Goal: Information Seeking & Learning: Check status

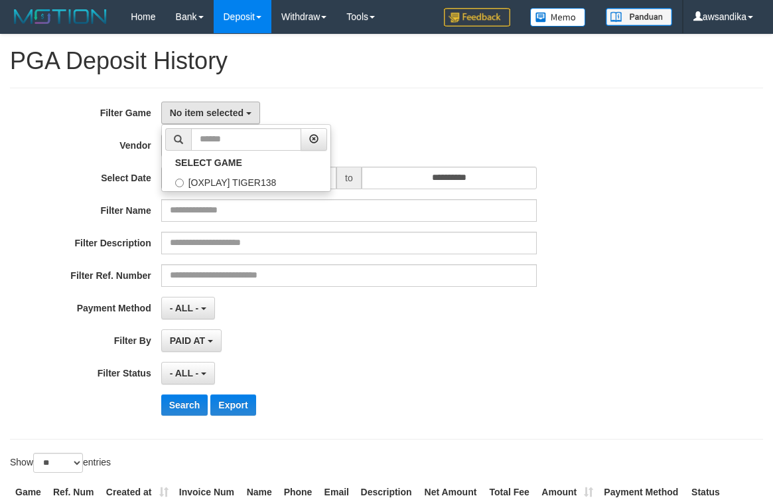
select select
select select "**"
click at [216, 184] on label "[OXPLAY] TIGER138" at bounding box center [246, 181] width 169 height 20
select select "***"
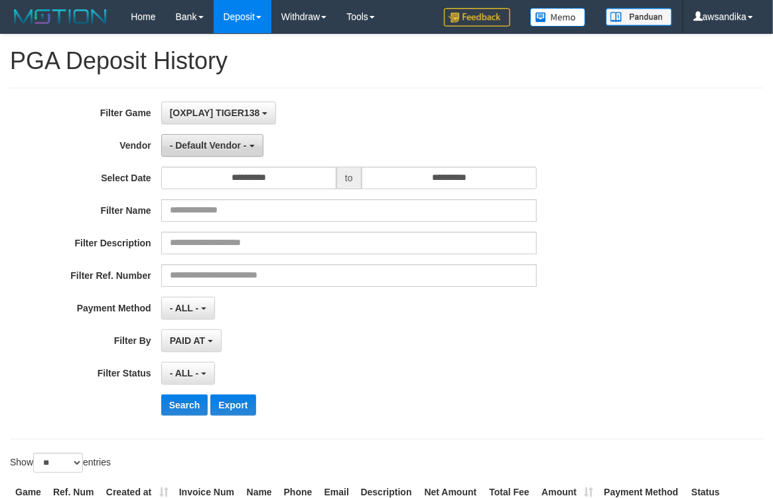
click at [204, 141] on span "- Default Vendor -" at bounding box center [208, 145] width 77 height 11
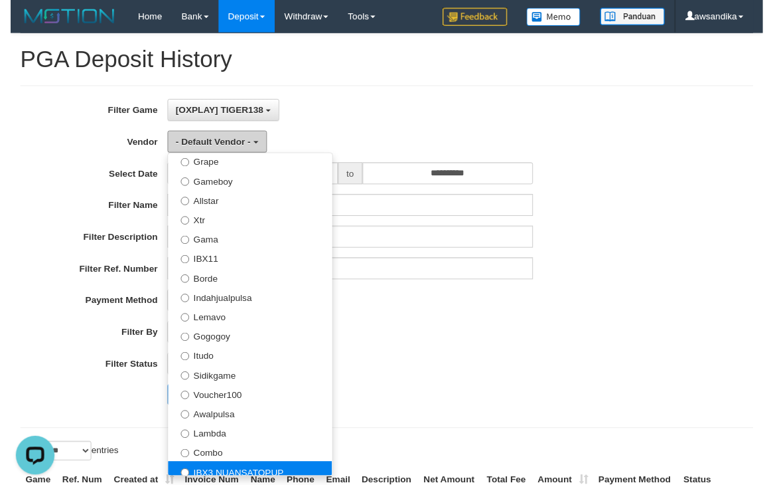
scroll to position [147, 0]
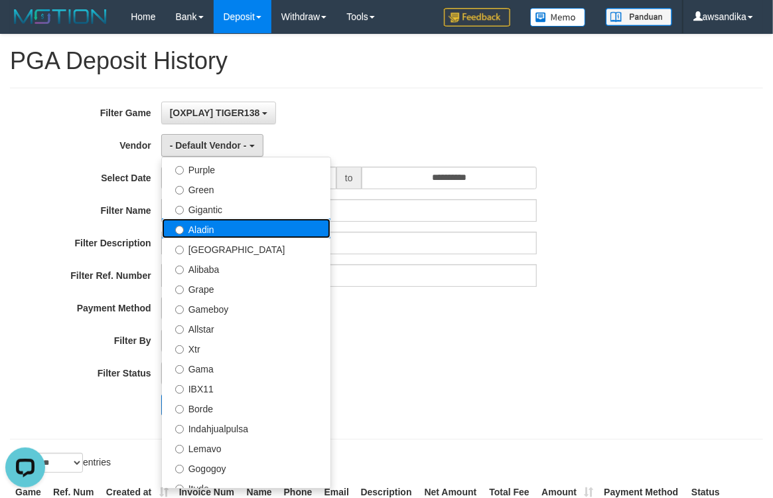
click at [251, 221] on label "Aladin" at bounding box center [246, 228] width 169 height 20
select select "**********"
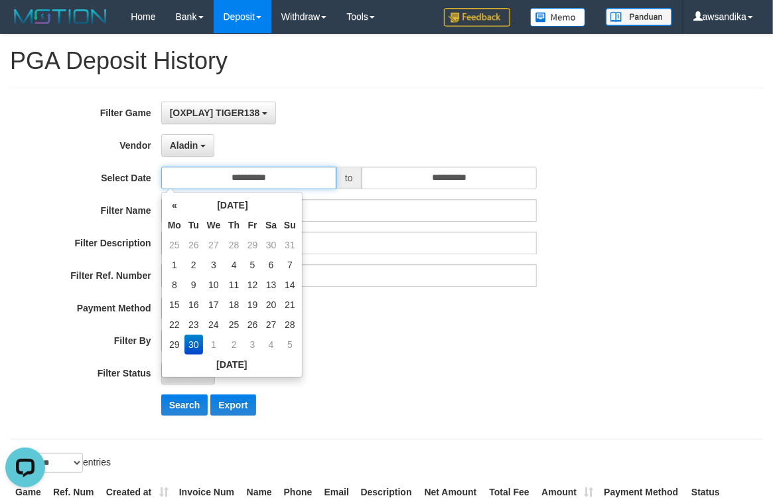
click at [284, 181] on input "**********" at bounding box center [248, 178] width 175 height 23
click at [167, 338] on td "29" at bounding box center [175, 345] width 20 height 20
type input "**********"
click at [443, 163] on div "**********" at bounding box center [322, 264] width 645 height 324
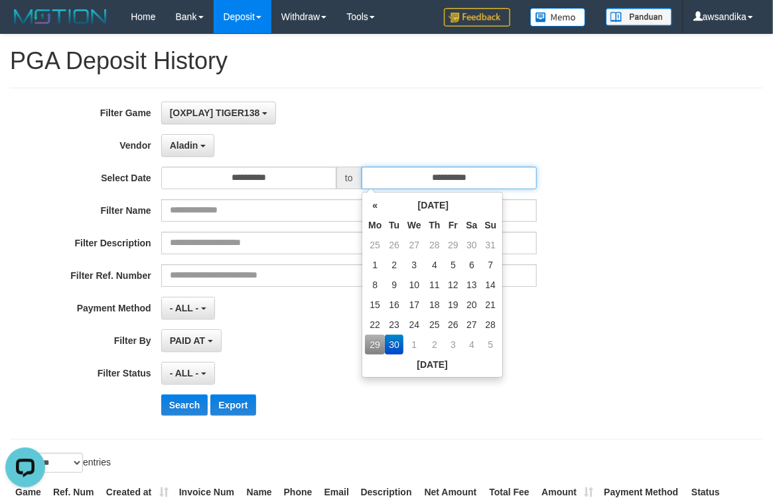
click at [455, 181] on input "**********" at bounding box center [449, 178] width 175 height 23
click at [370, 343] on td "29" at bounding box center [375, 345] width 20 height 20
type input "**********"
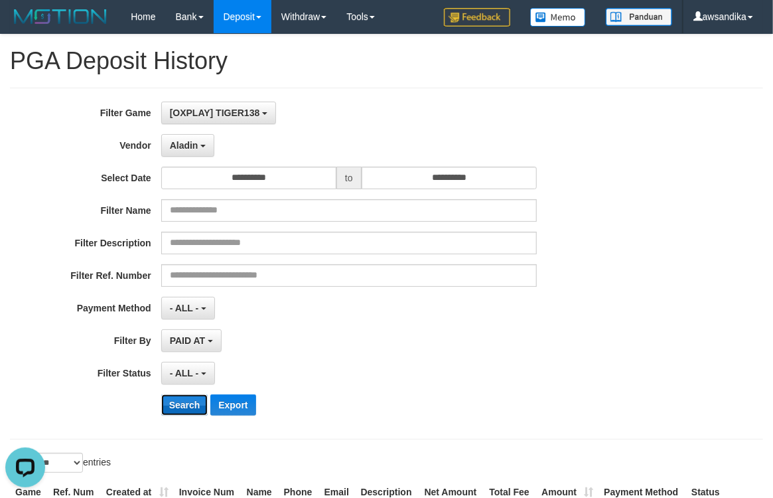
click at [182, 408] on button "Search" at bounding box center [184, 404] width 47 height 21
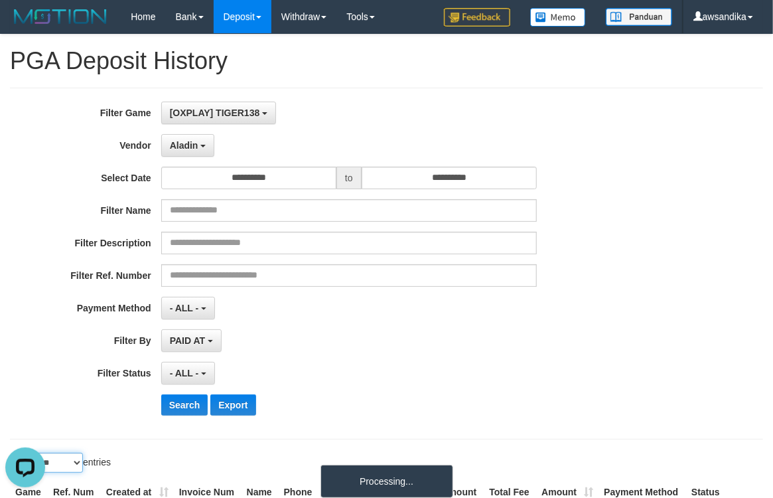
click at [62, 467] on select "** ** ** ***" at bounding box center [58, 463] width 50 height 20
select select "**"
click at [35, 455] on select "** ** ** ***" at bounding box center [58, 463] width 50 height 20
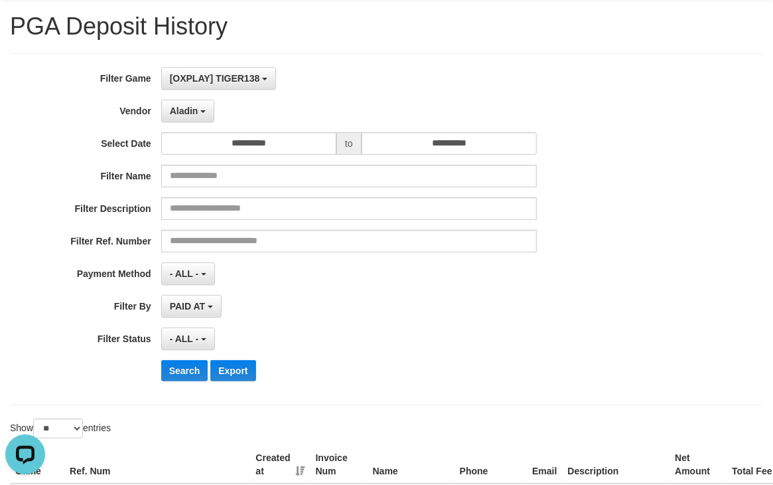
scroll to position [0, 0]
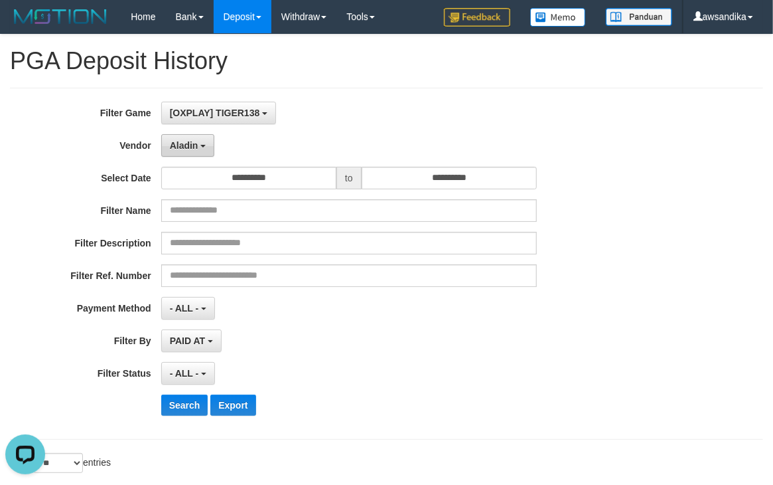
click at [176, 144] on span "Aladin" at bounding box center [184, 145] width 29 height 11
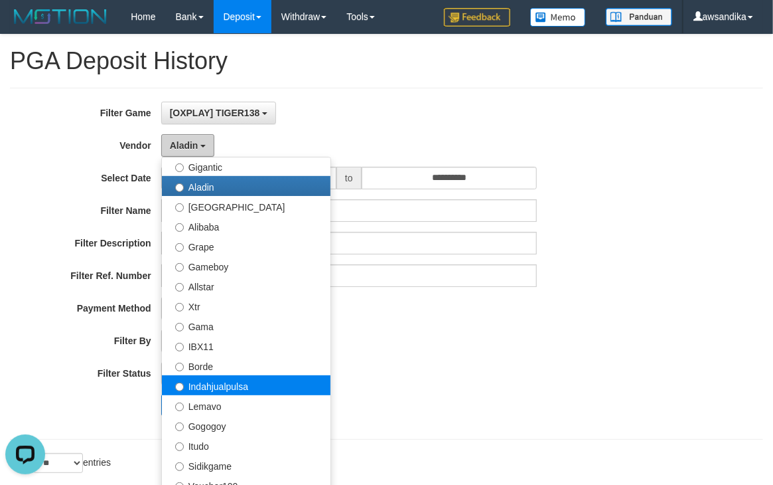
scroll to position [147, 0]
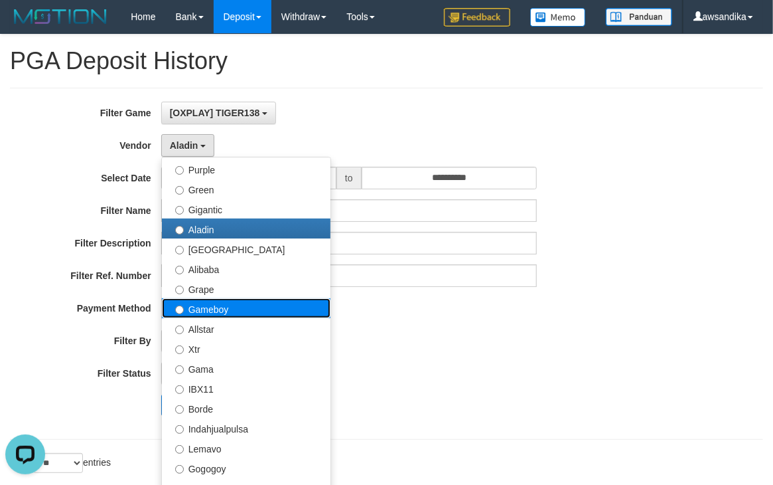
click at [242, 305] on label "Gameboy" at bounding box center [246, 308] width 169 height 20
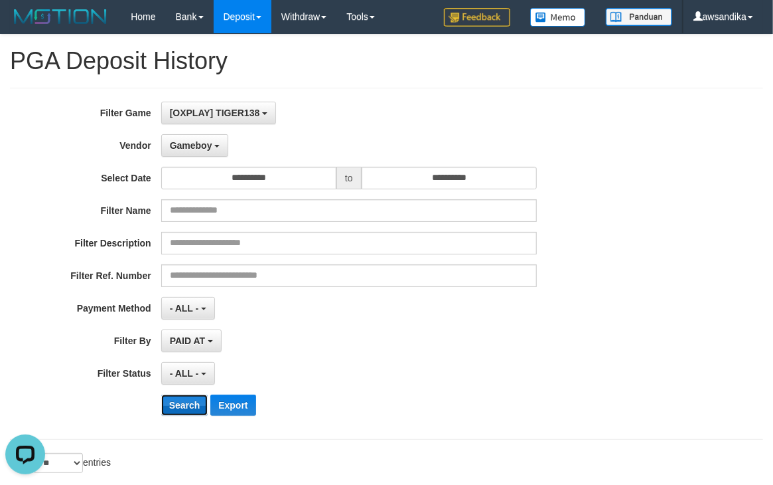
click at [192, 408] on button "Search" at bounding box center [184, 404] width 47 height 21
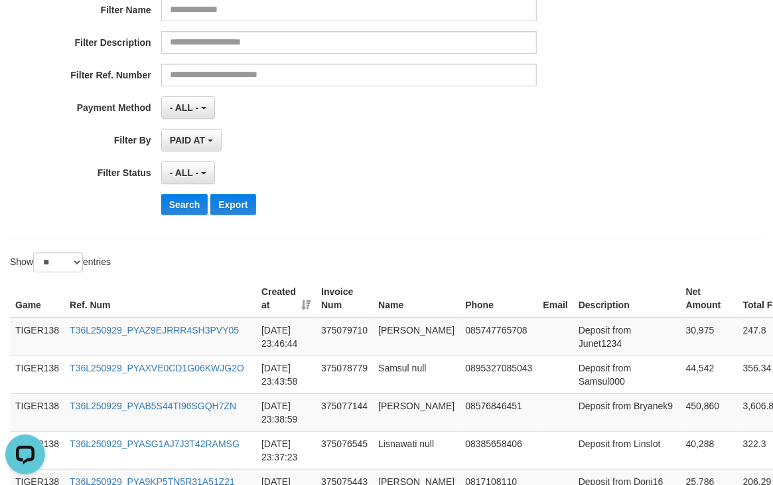
scroll to position [0, 0]
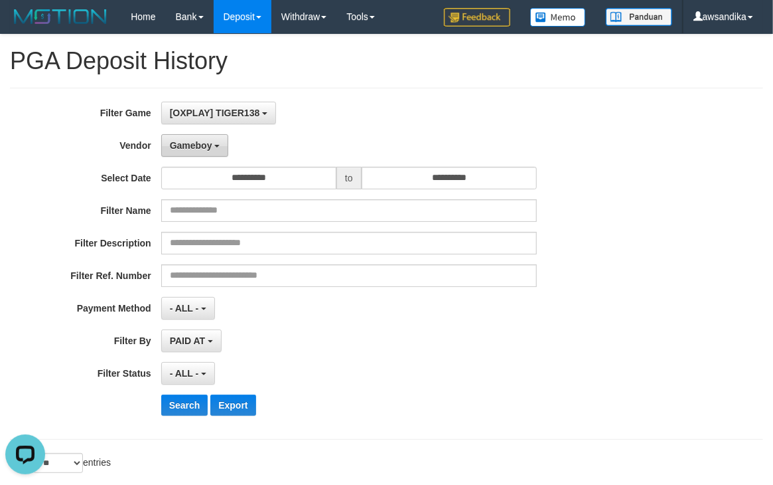
click at [211, 154] on button "Gameboy" at bounding box center [195, 145] width 68 height 23
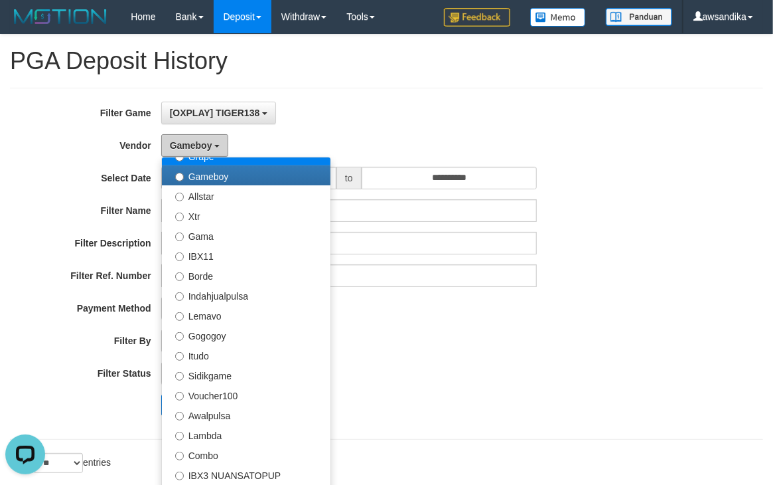
scroll to position [497, 0]
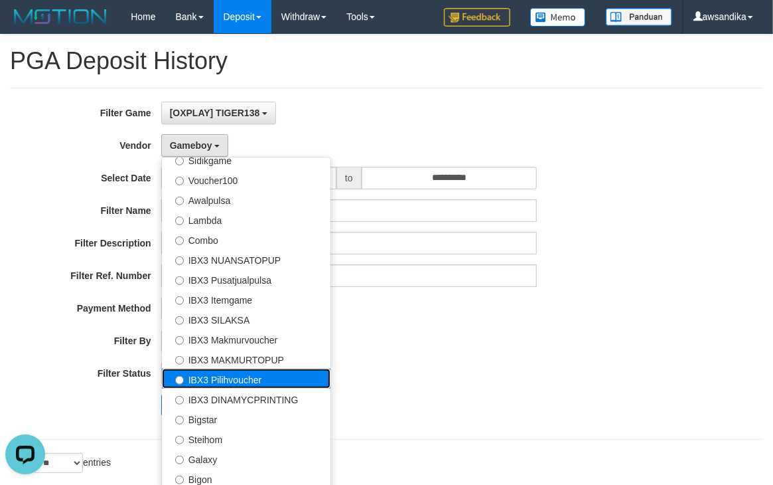
click at [264, 377] on label "IBX3 Pilihvoucher" at bounding box center [246, 378] width 169 height 20
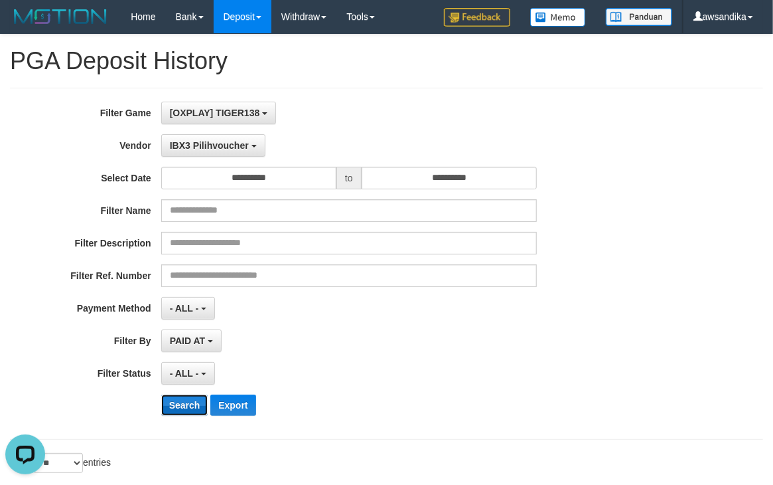
click at [191, 410] on button "Search" at bounding box center [184, 404] width 47 height 21
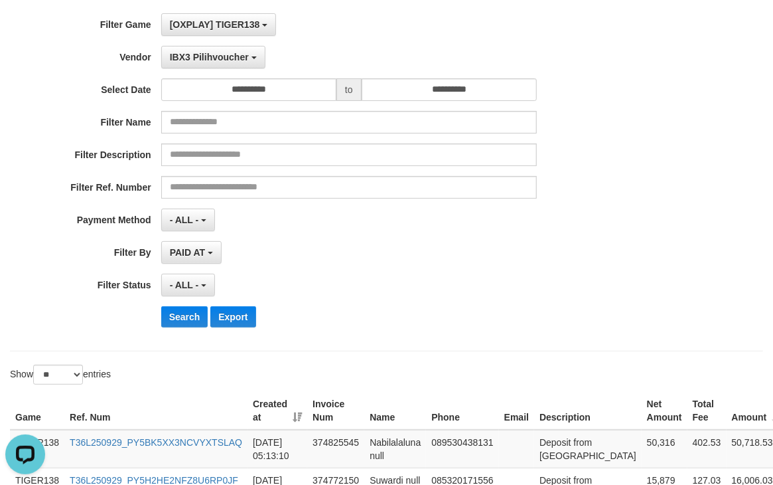
scroll to position [0, 0]
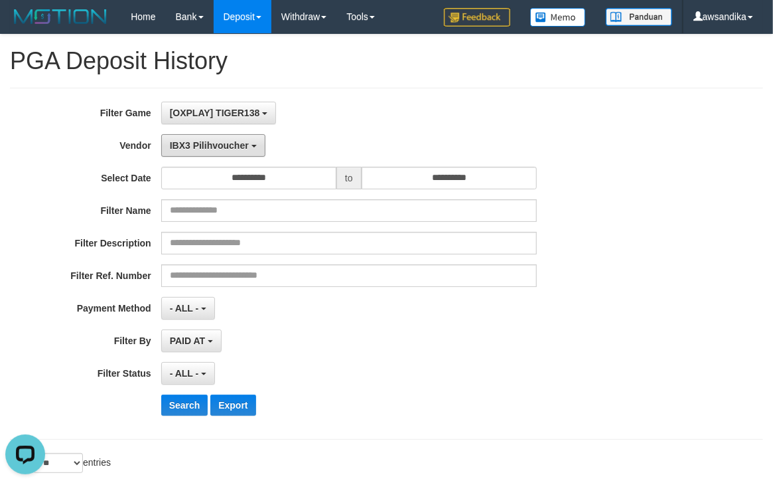
drag, startPoint x: 240, startPoint y: 146, endPoint x: 245, endPoint y: 187, distance: 41.5
click at [240, 146] on span "IBX3 Pilihvoucher" at bounding box center [209, 145] width 79 height 11
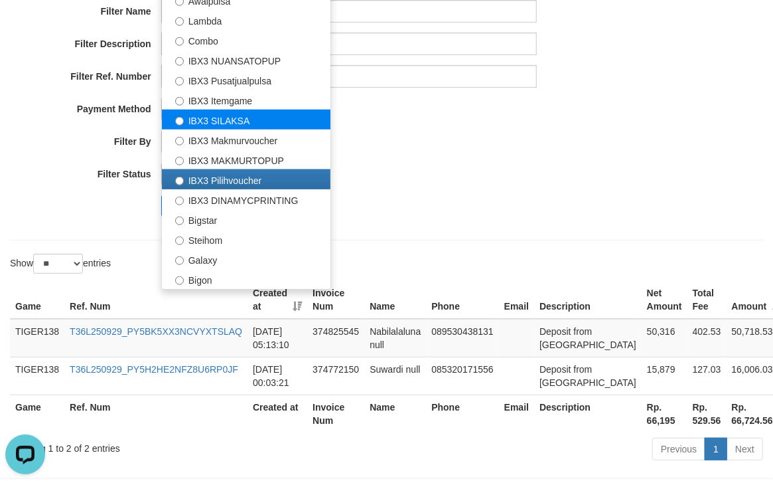
scroll to position [269, 0]
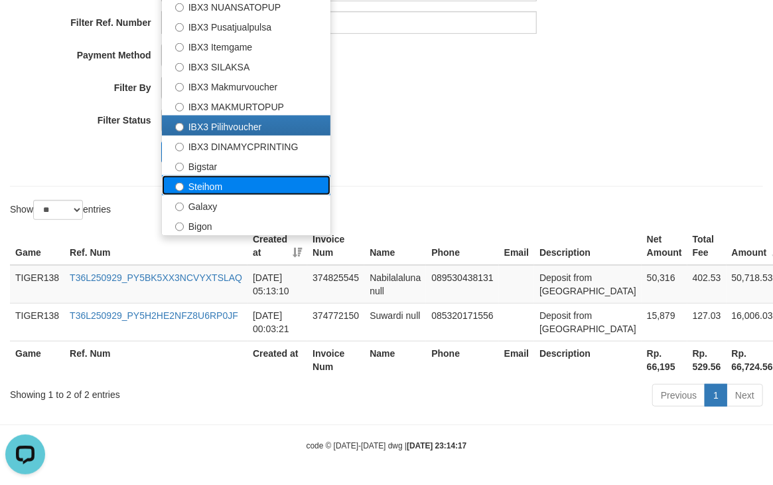
click at [252, 175] on label "Steihom" at bounding box center [246, 185] width 169 height 20
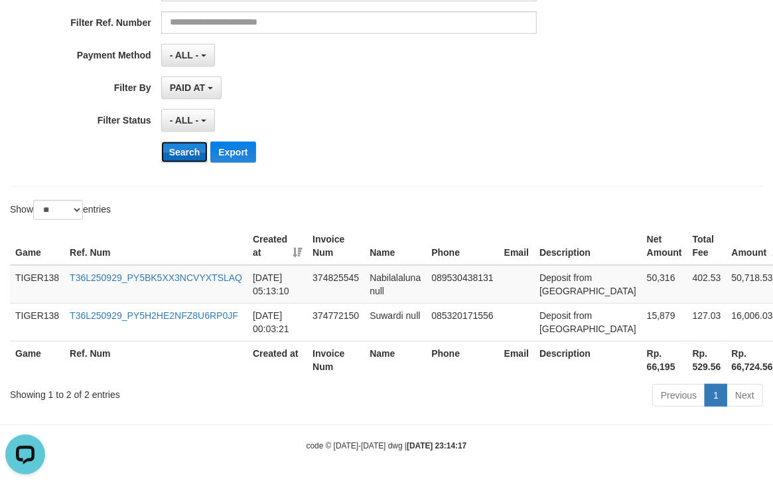
click at [195, 141] on button "Search" at bounding box center [184, 151] width 47 height 21
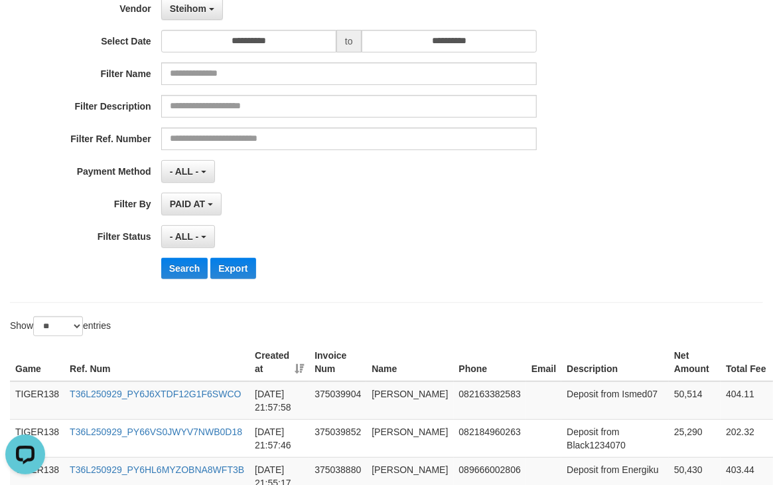
scroll to position [0, 0]
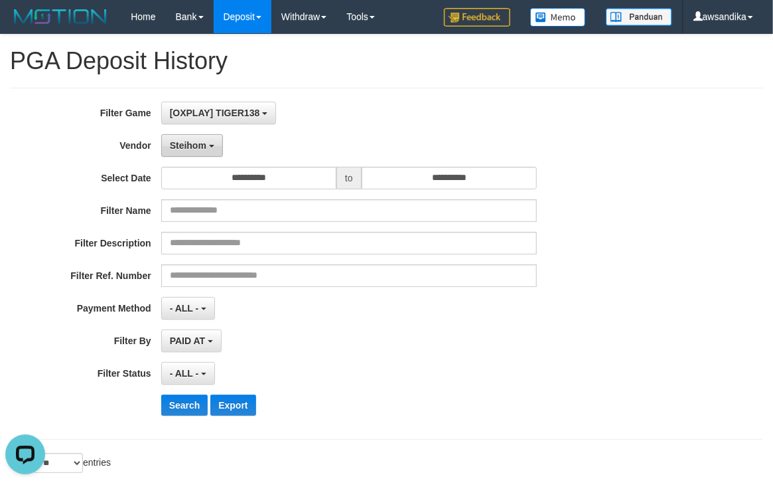
click at [218, 149] on button "Steihom" at bounding box center [192, 145] width 62 height 23
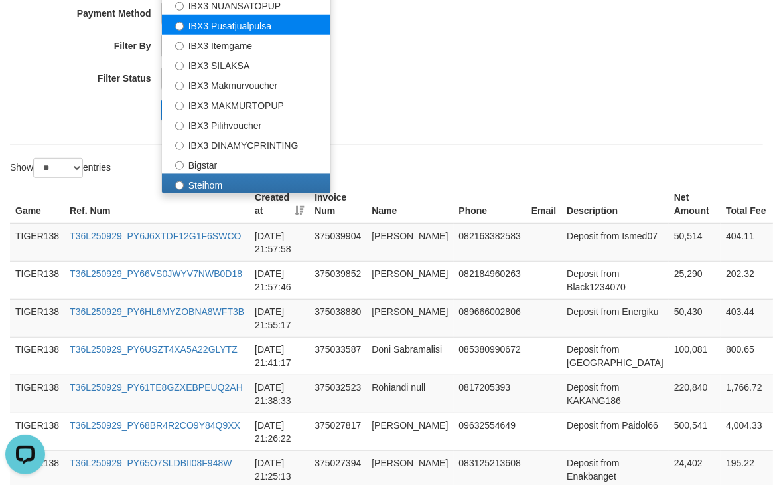
scroll to position [497, 0]
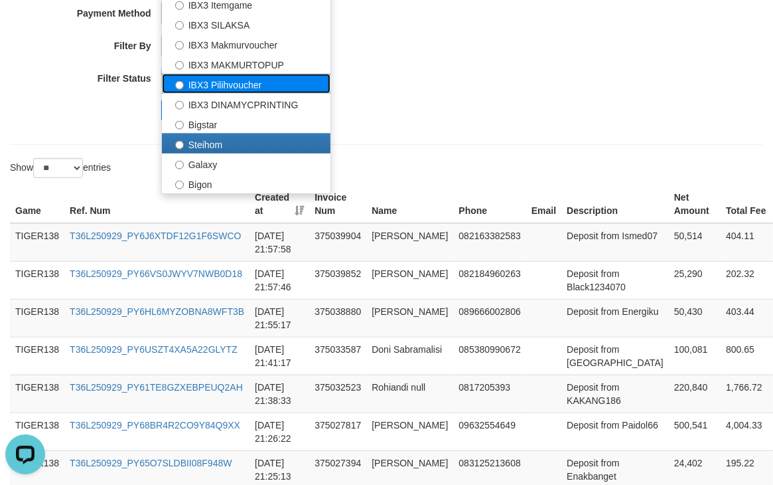
click at [267, 80] on label "IBX3 Pilihvoucher" at bounding box center [246, 84] width 169 height 20
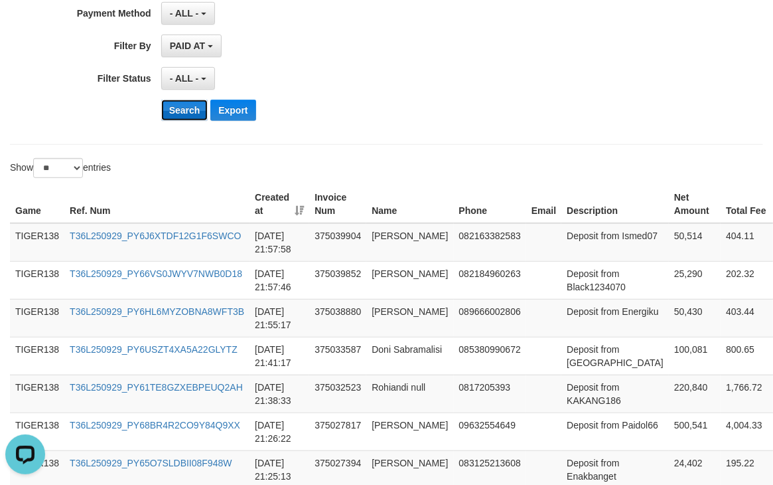
click at [187, 117] on button "Search" at bounding box center [184, 110] width 47 height 21
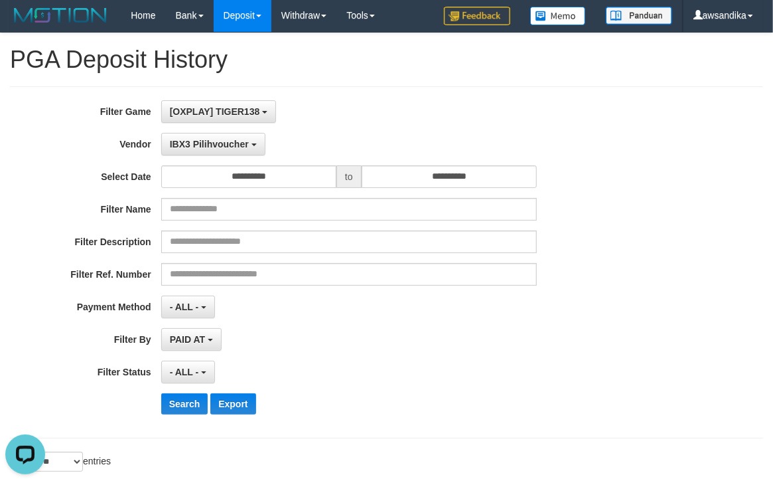
scroll to position [0, 0]
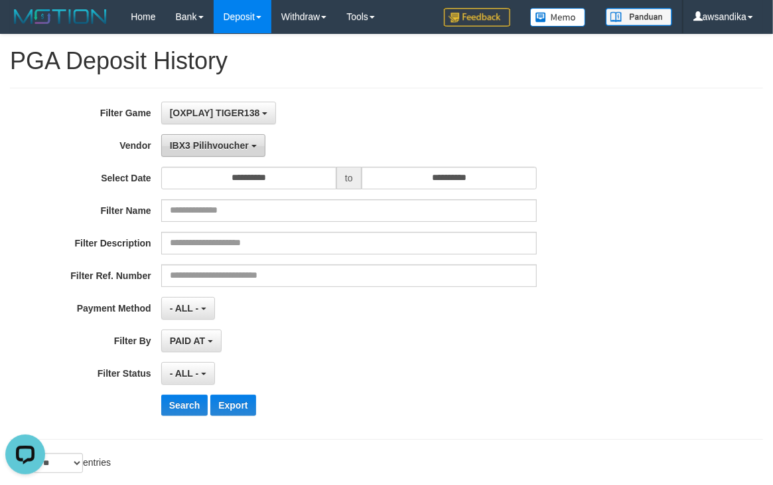
click at [199, 140] on span "IBX3 Pilihvoucher" at bounding box center [209, 145] width 79 height 11
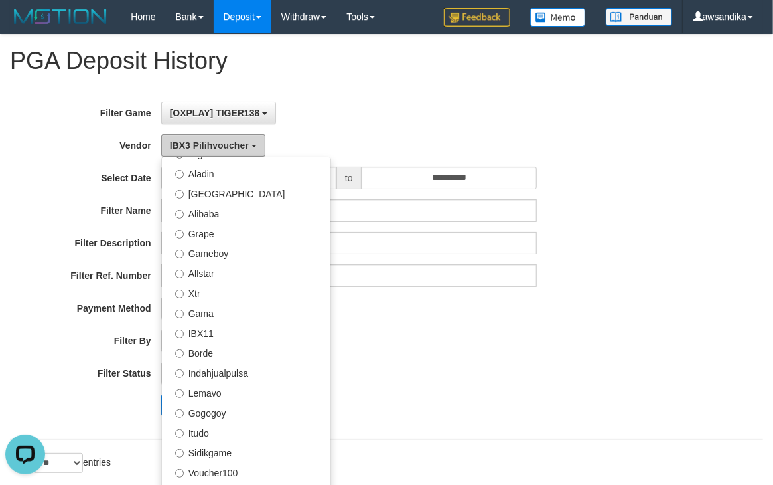
scroll to position [54, 0]
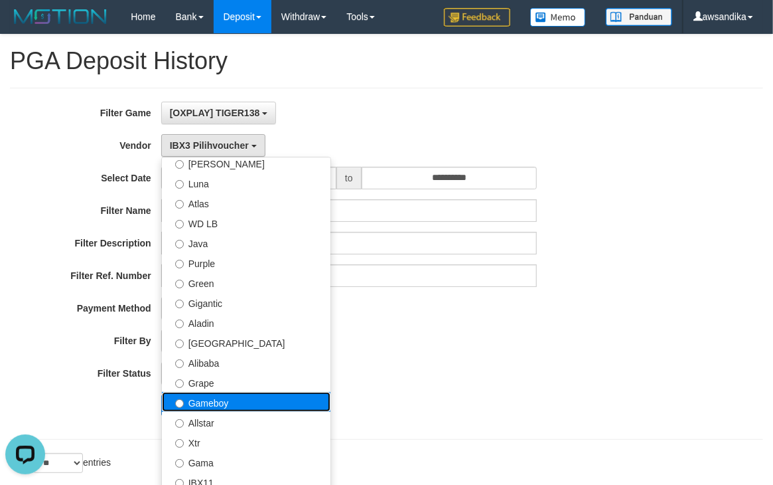
click at [253, 394] on label "Gameboy" at bounding box center [246, 402] width 169 height 20
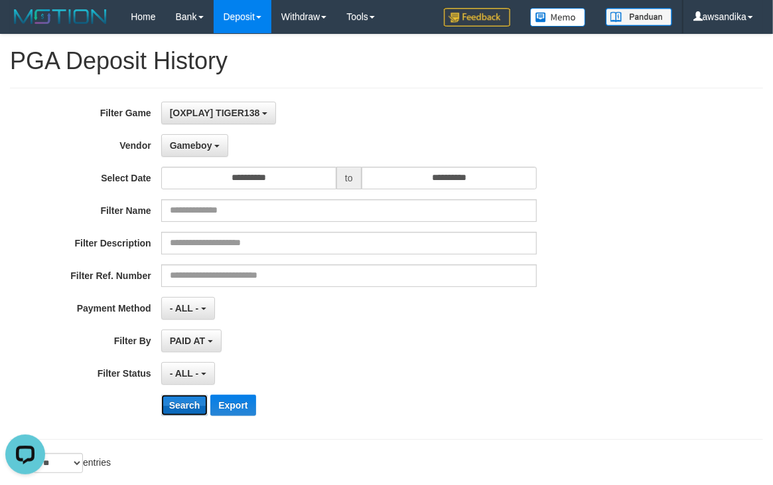
click at [181, 399] on button "Search" at bounding box center [184, 404] width 47 height 21
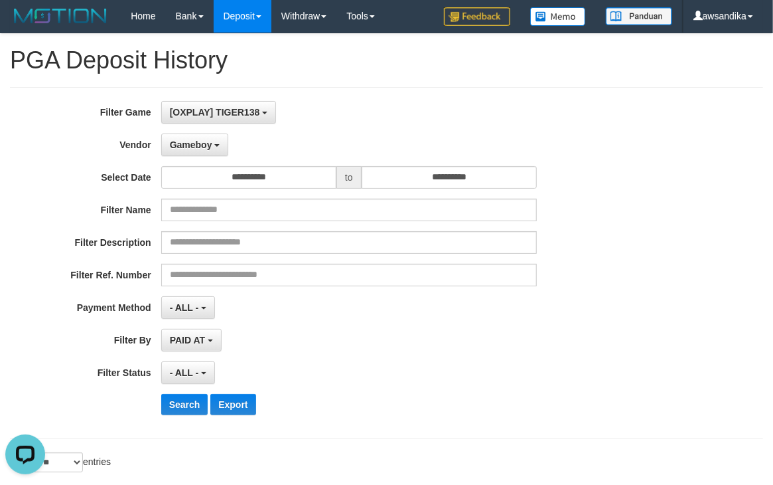
scroll to position [0, 0]
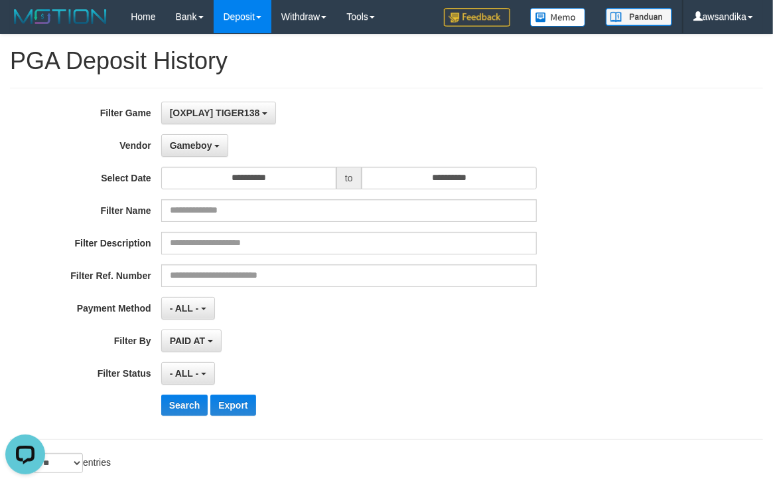
click at [191, 133] on div "**********" at bounding box center [322, 264] width 645 height 324
click at [189, 140] on span "Gameboy" at bounding box center [191, 145] width 42 height 11
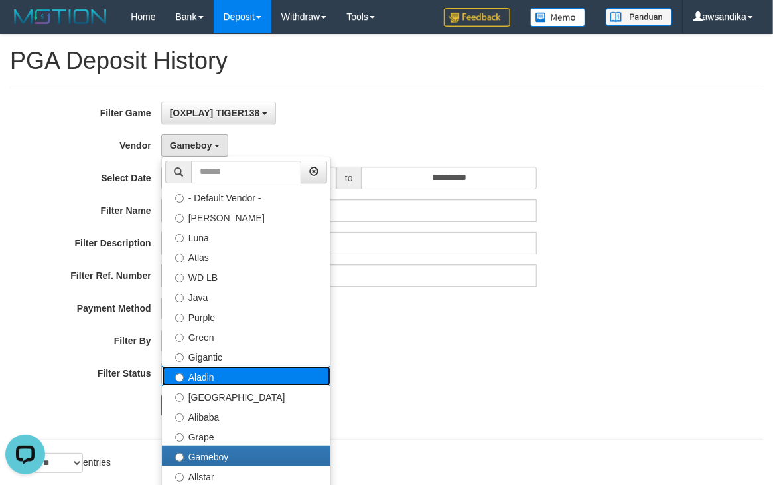
click at [254, 380] on label "Aladin" at bounding box center [246, 376] width 169 height 20
select select "**********"
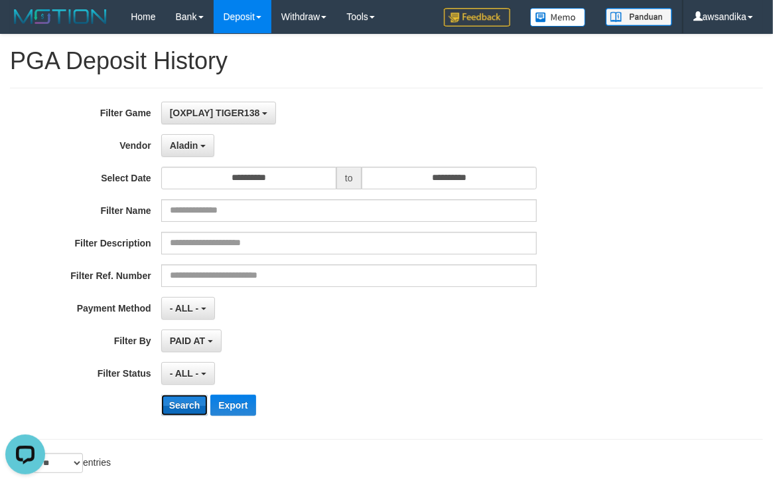
click at [177, 404] on button "Search" at bounding box center [184, 404] width 47 height 21
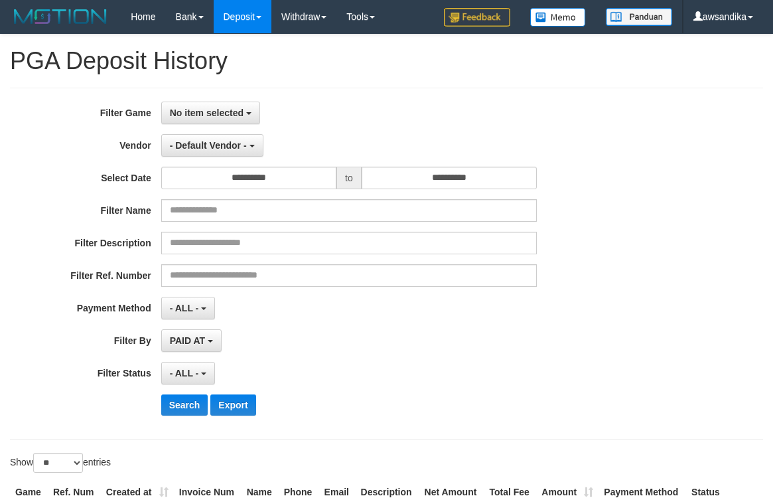
select select
select select "**"
click at [234, 117] on span "No item selected" at bounding box center [207, 113] width 74 height 11
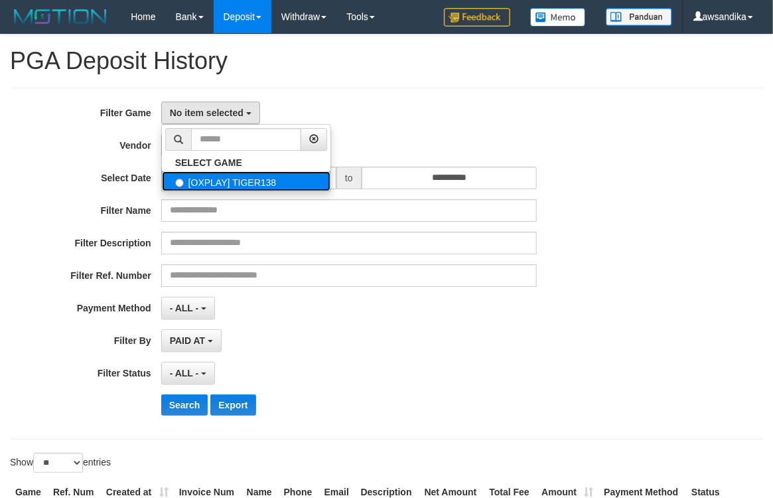
click at [218, 183] on label "[OXPLAY] TIGER138" at bounding box center [246, 181] width 169 height 20
select select "***"
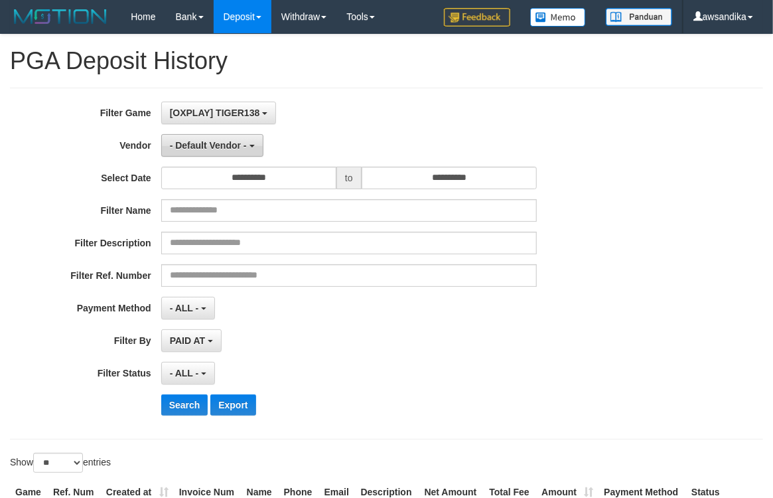
scroll to position [11, 0]
click at [219, 141] on span "- Default Vendor -" at bounding box center [208, 145] width 77 height 11
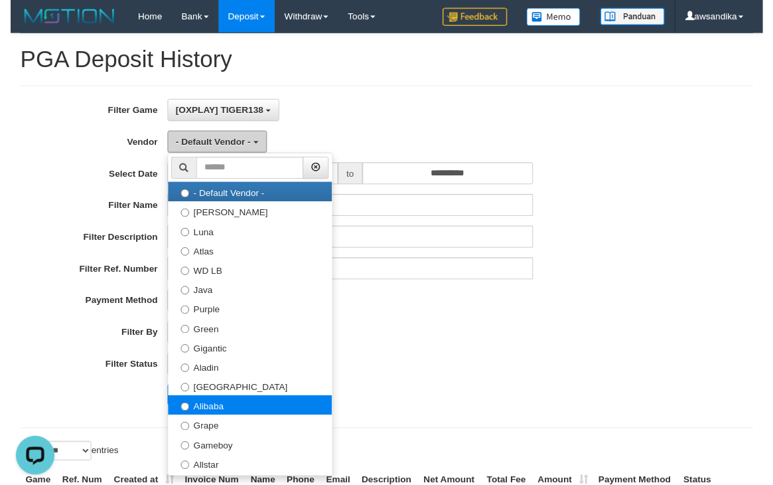
scroll to position [0, 0]
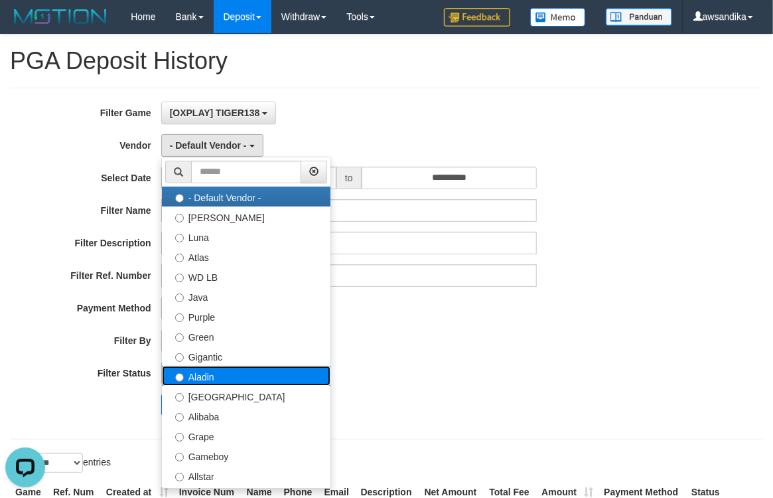
click at [212, 380] on label "Aladin" at bounding box center [246, 376] width 169 height 20
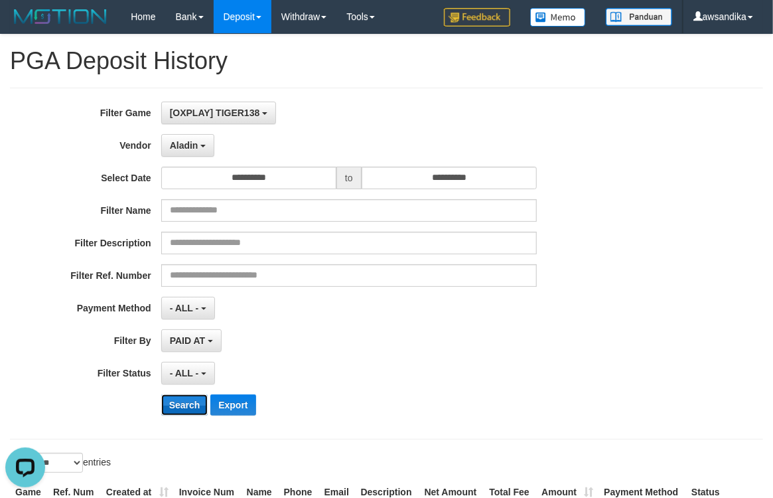
click at [185, 400] on button "Search" at bounding box center [184, 404] width 47 height 21
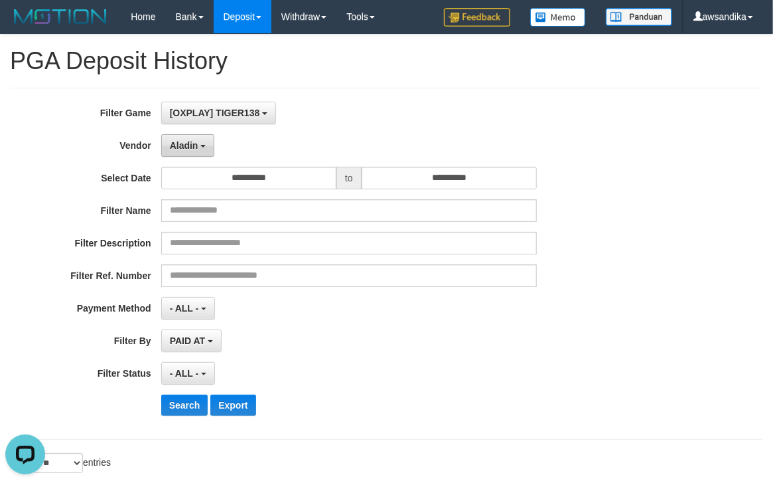
click at [200, 150] on button "Aladin" at bounding box center [188, 145] width 54 height 23
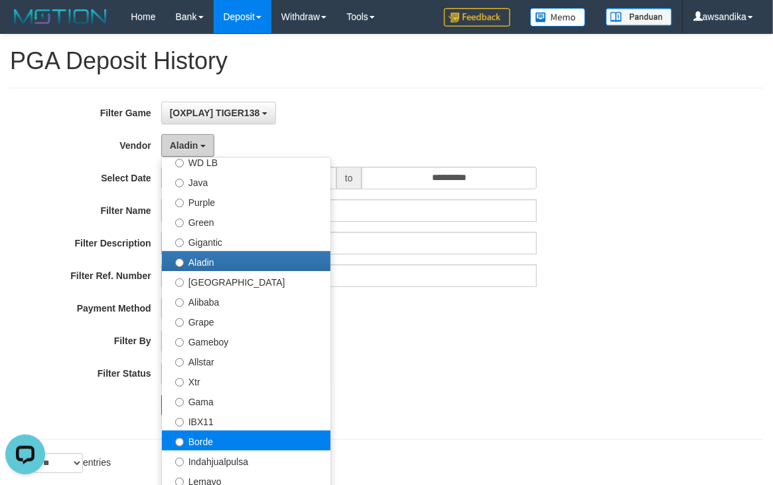
scroll to position [295, 0]
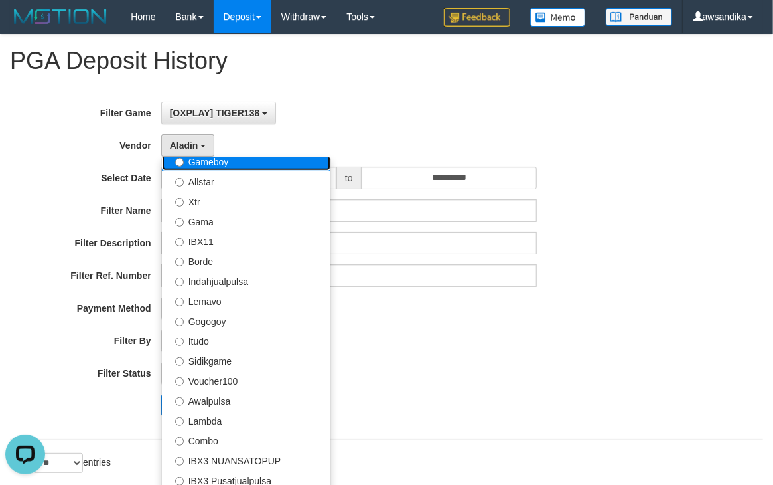
click at [266, 171] on label "Gameboy" at bounding box center [246, 161] width 169 height 20
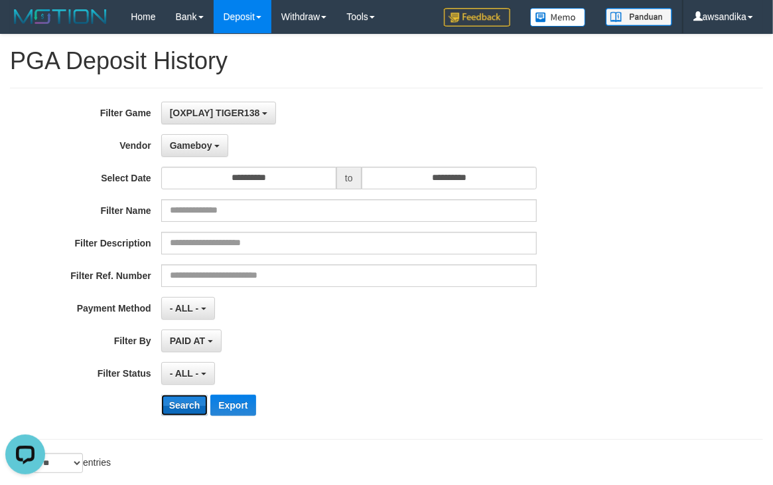
click at [182, 405] on button "Search" at bounding box center [184, 404] width 47 height 21
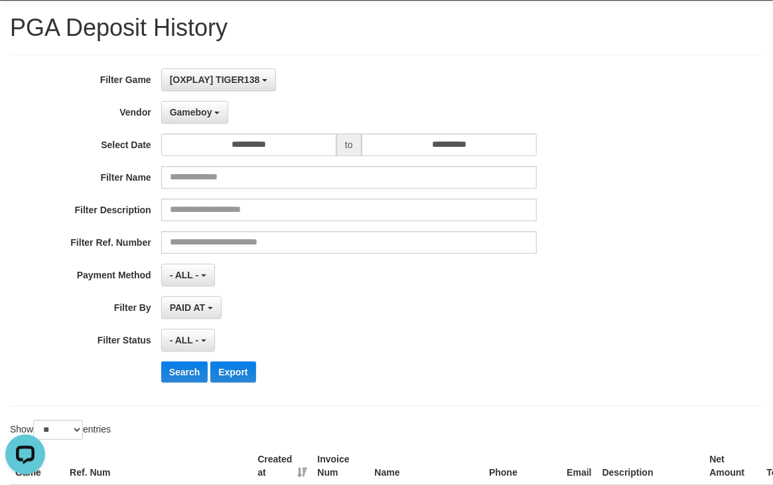
scroll to position [0, 0]
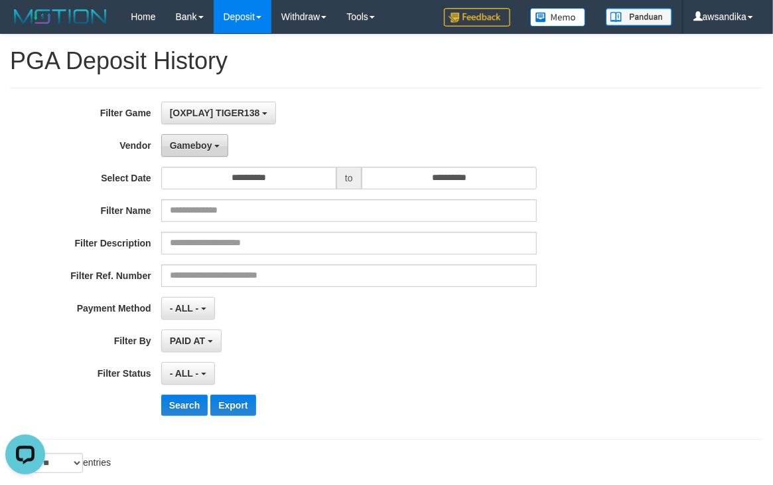
click at [194, 144] on span "Gameboy" at bounding box center [191, 145] width 42 height 11
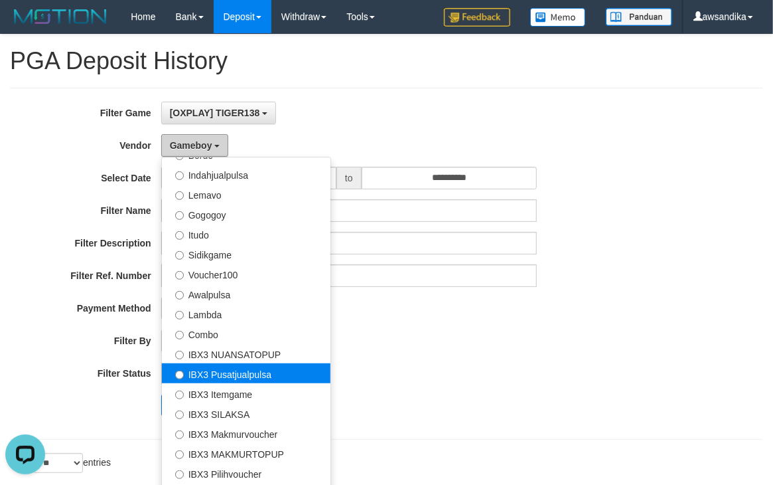
scroll to position [497, 0]
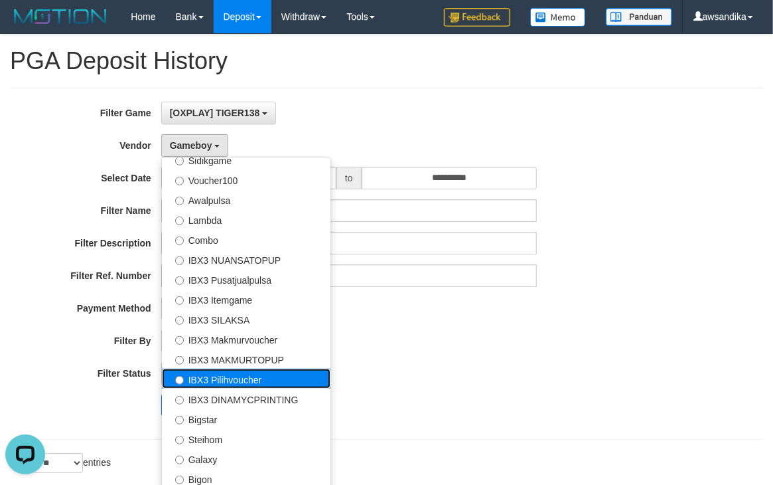
click at [256, 377] on label "IBX3 Pilihvoucher" at bounding box center [246, 378] width 169 height 20
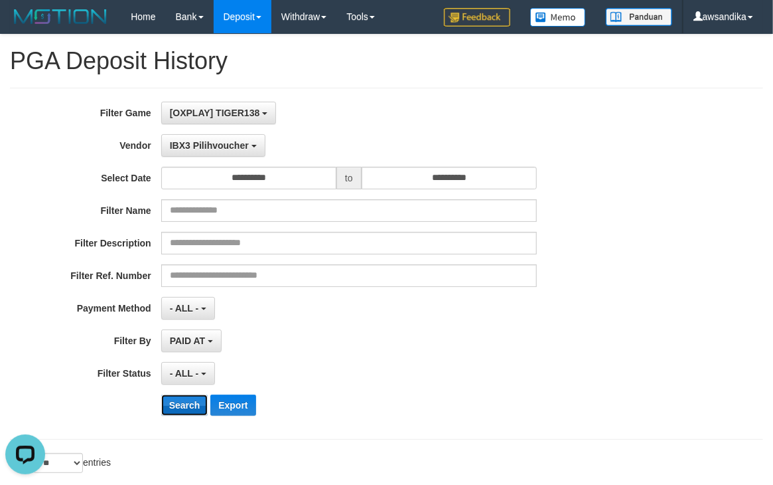
click at [178, 405] on button "Search" at bounding box center [184, 404] width 47 height 21
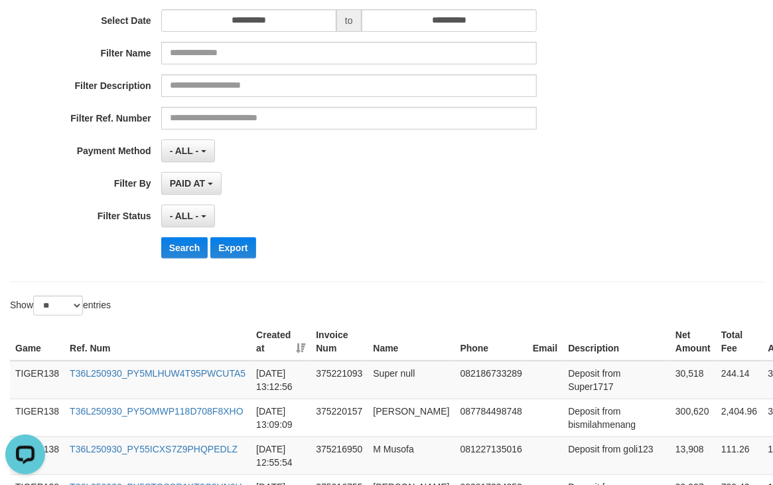
scroll to position [0, 0]
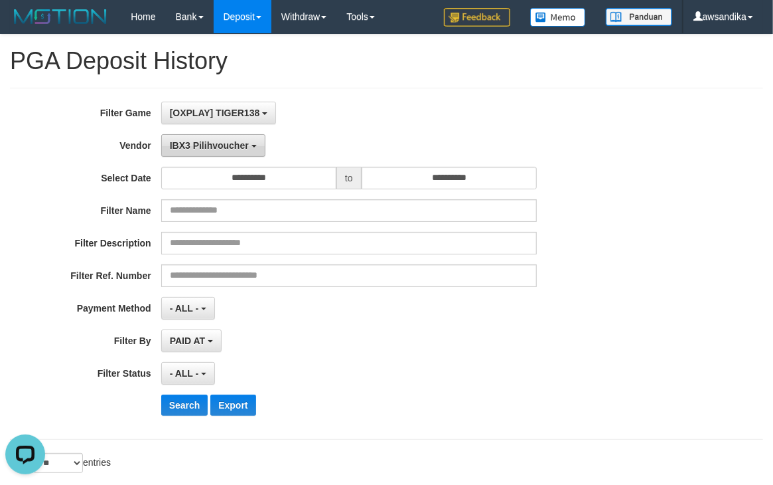
click at [189, 144] on span "IBX3 Pilihvoucher" at bounding box center [209, 145] width 79 height 11
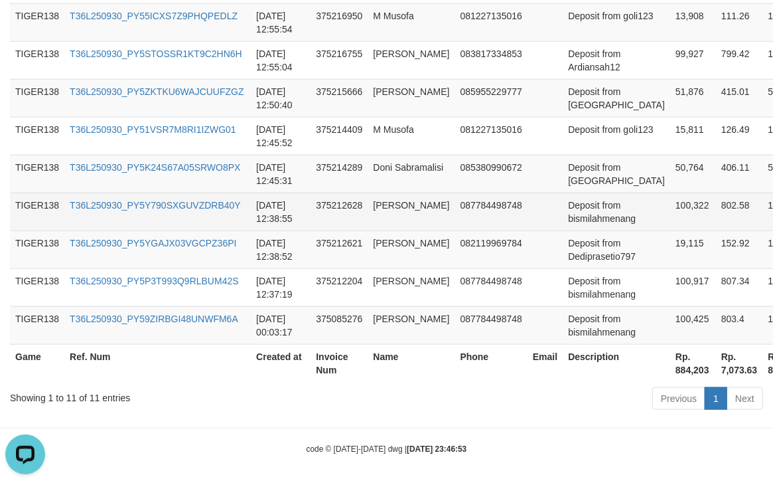
scroll to position [295, 0]
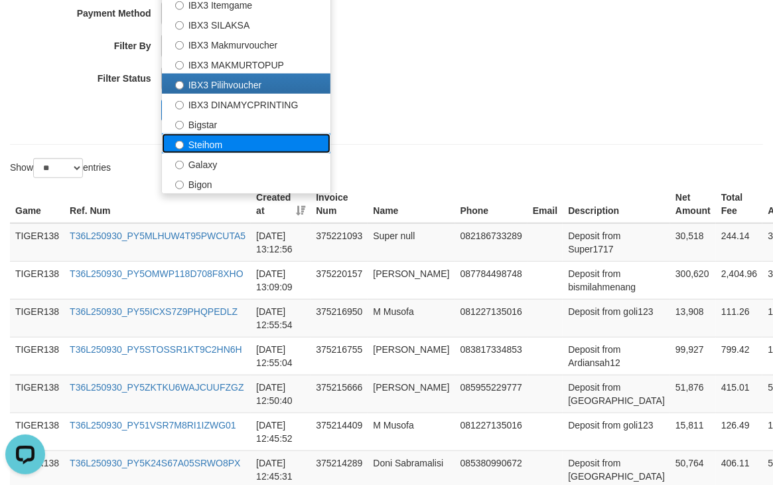
click at [226, 135] on label "Steihom" at bounding box center [246, 143] width 169 height 20
select select "**********"
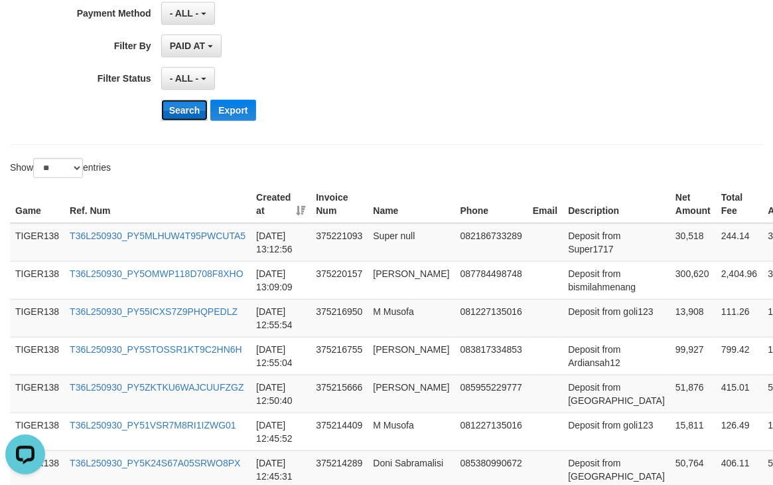
click at [182, 105] on button "Search" at bounding box center [184, 110] width 47 height 21
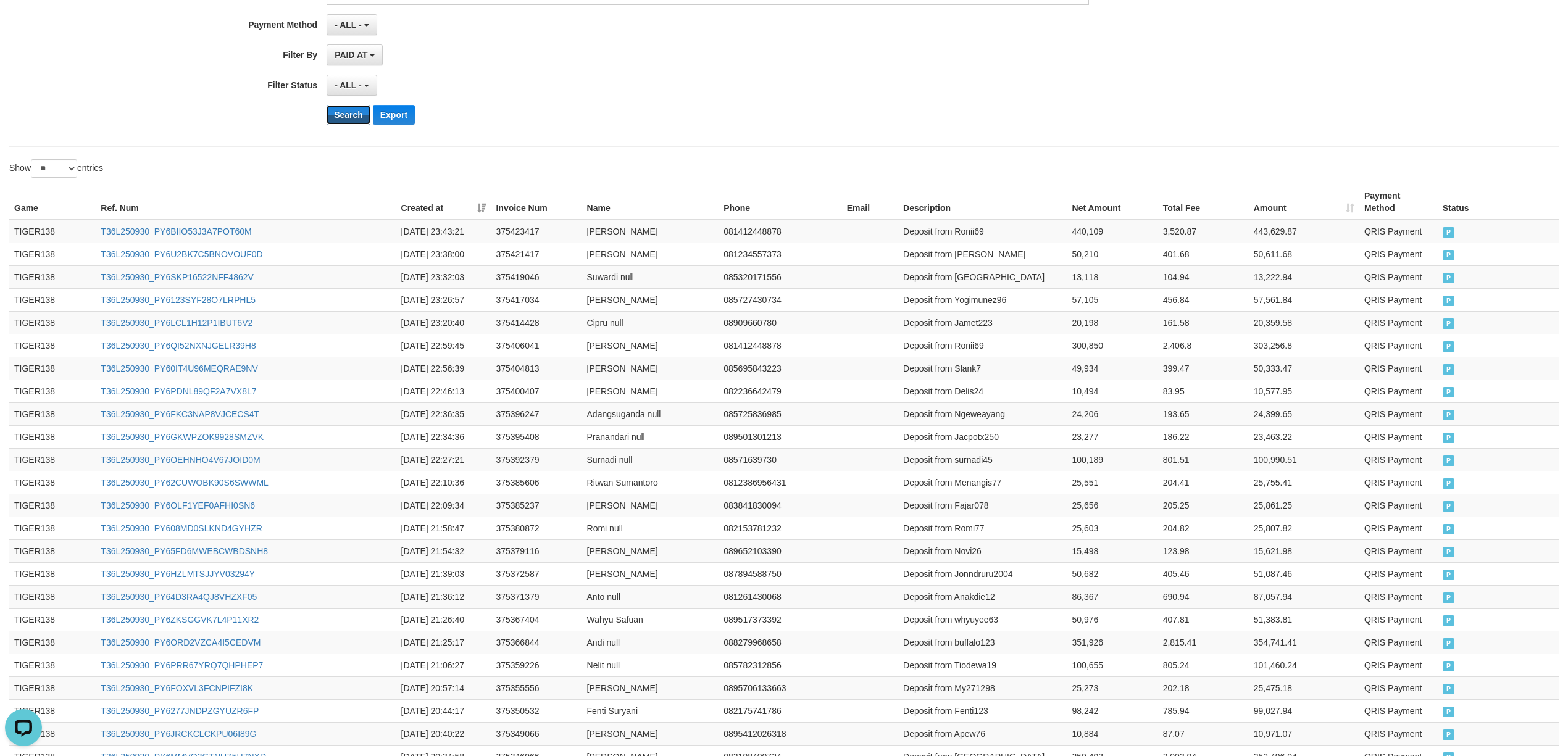
scroll to position [0, 0]
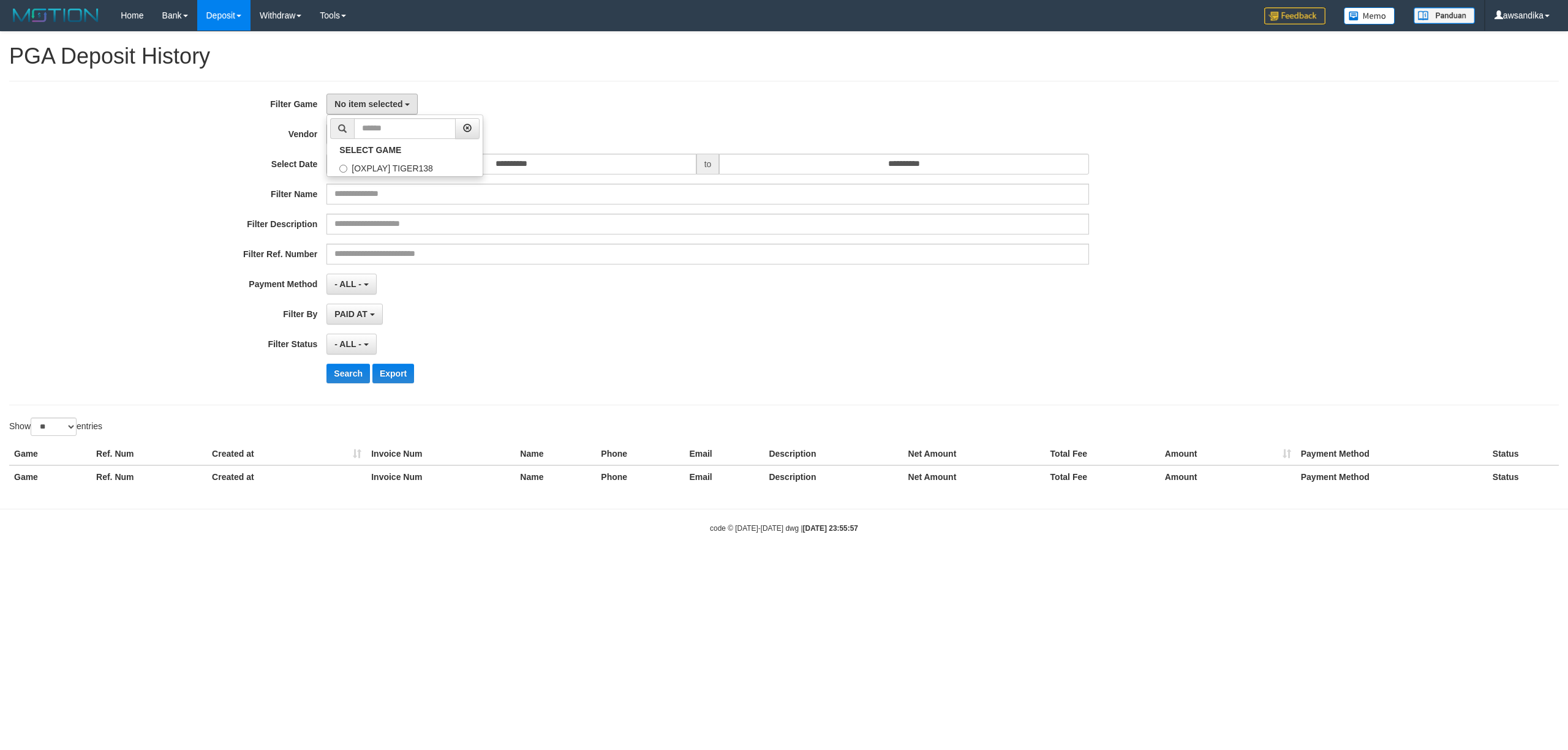
select select
select select "**"
click at [377, 176] on label "[OXPLAY] TIGER138" at bounding box center [404, 167] width 156 height 18
select select "***"
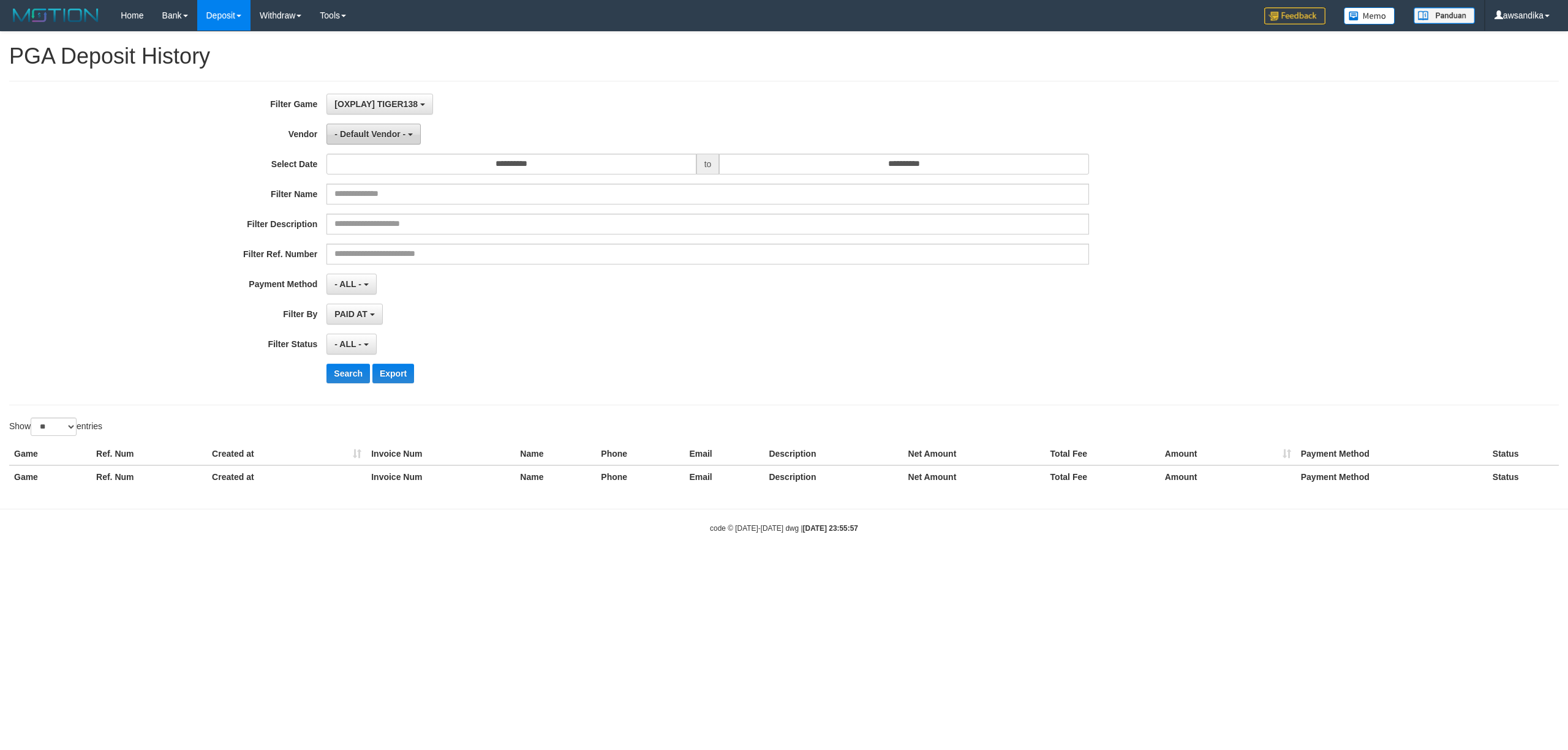
click at [388, 134] on span "- Default Vendor -" at bounding box center [369, 134] width 71 height 10
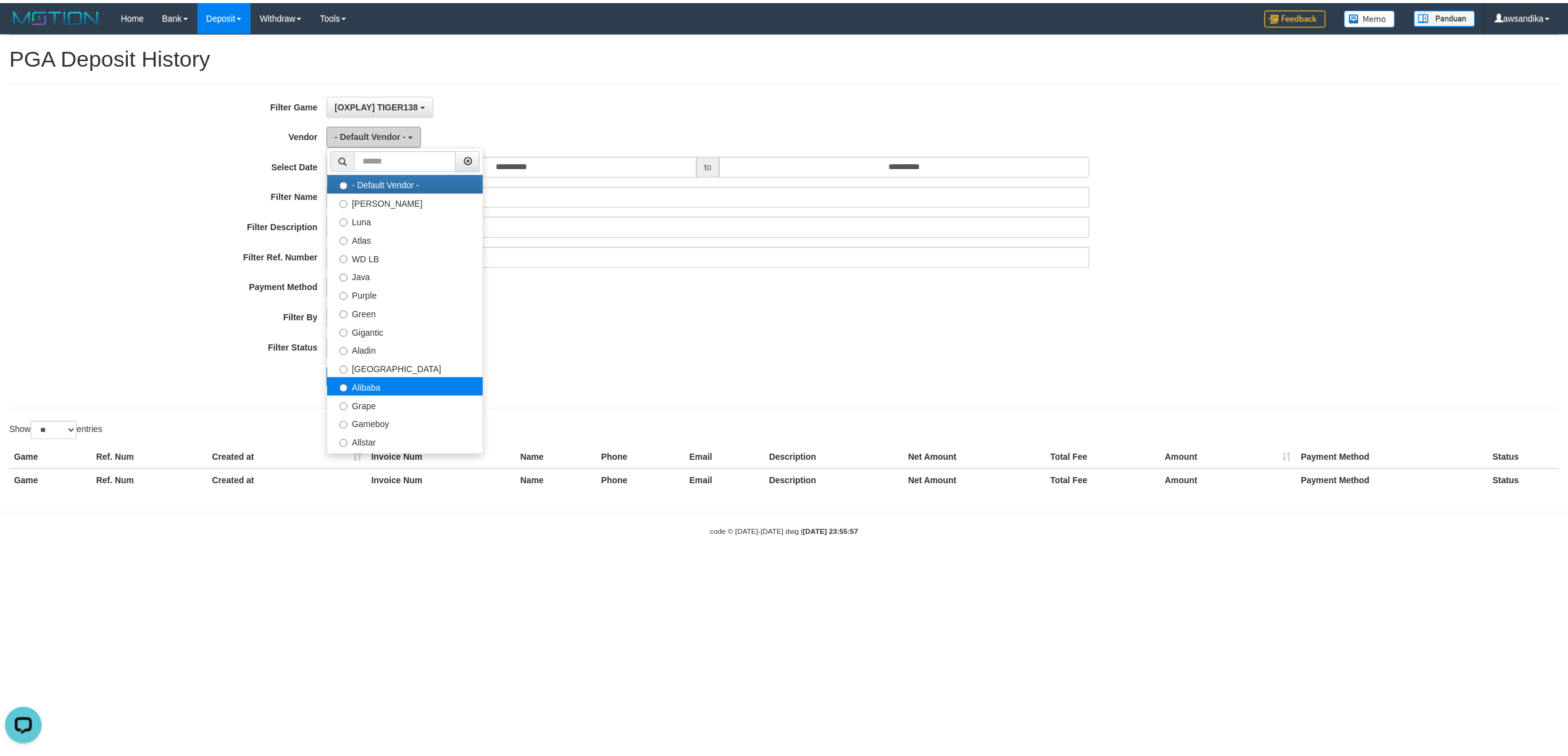
scroll to position [0, 0]
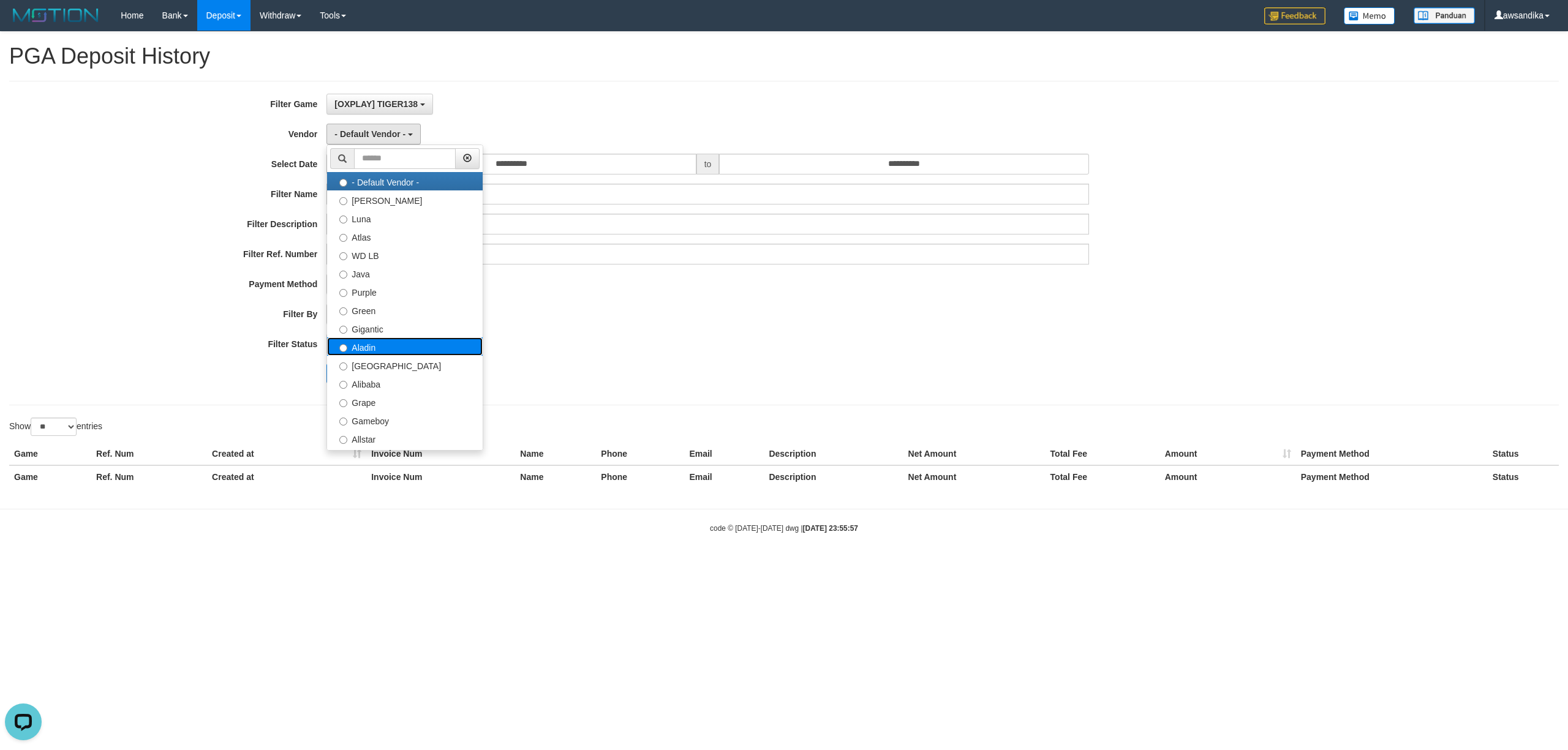
click at [392, 352] on label "Aladin" at bounding box center [404, 347] width 156 height 18
select select "**********"
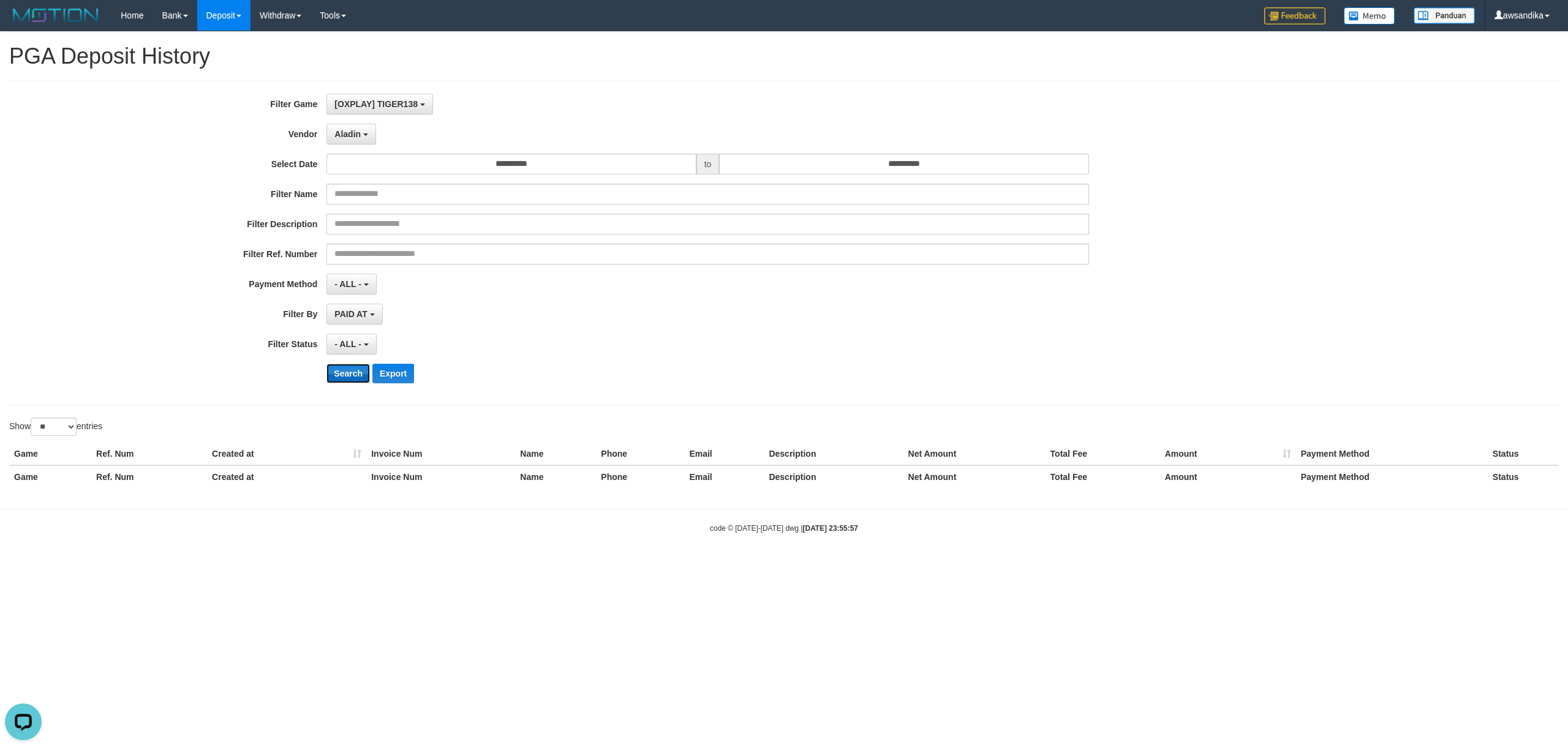
click at [346, 374] on button "Search" at bounding box center [348, 373] width 43 height 19
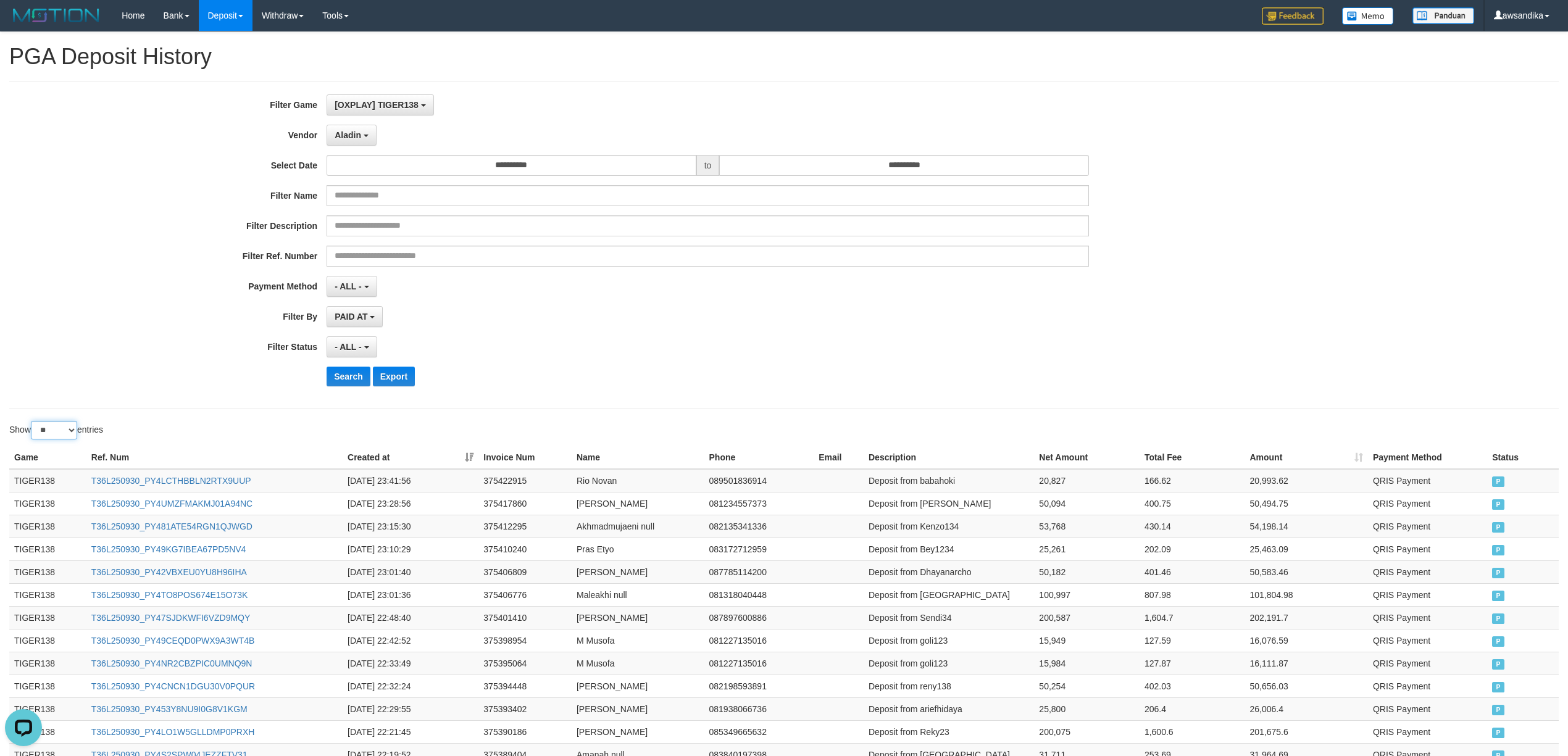
drag, startPoint x: 60, startPoint y: 432, endPoint x: 60, endPoint y: 441, distance: 9.0
click at [60, 432] on select "** ** ** ***" at bounding box center [54, 431] width 47 height 19
select select "***"
click at [33, 423] on select "** ** ** ***" at bounding box center [54, 431] width 47 height 19
click at [29, 489] on td "TIGER138" at bounding box center [47, 481] width 77 height 23
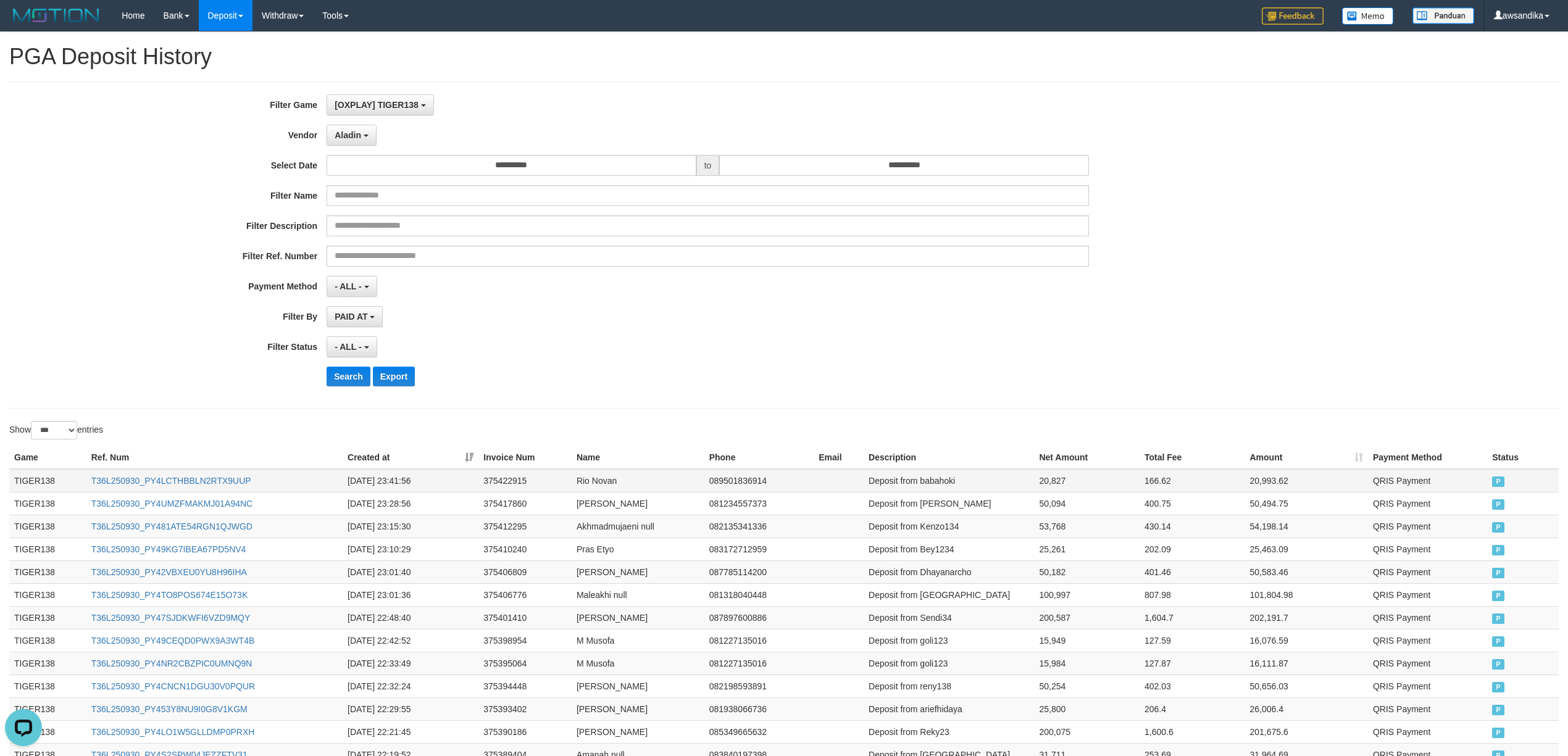
click at [29, 480] on td "TIGER138" at bounding box center [47, 481] width 77 height 23
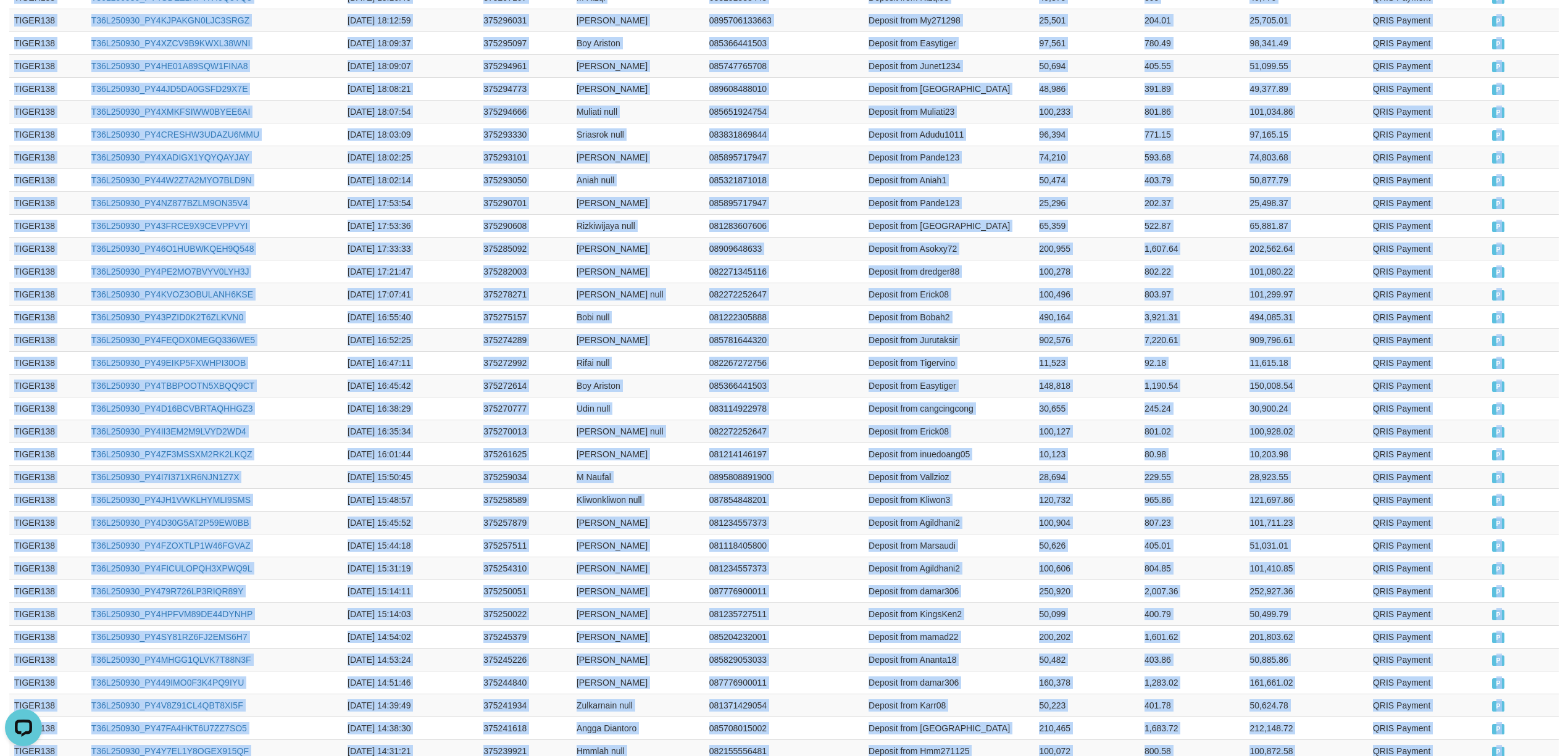
scroll to position [2142, 0]
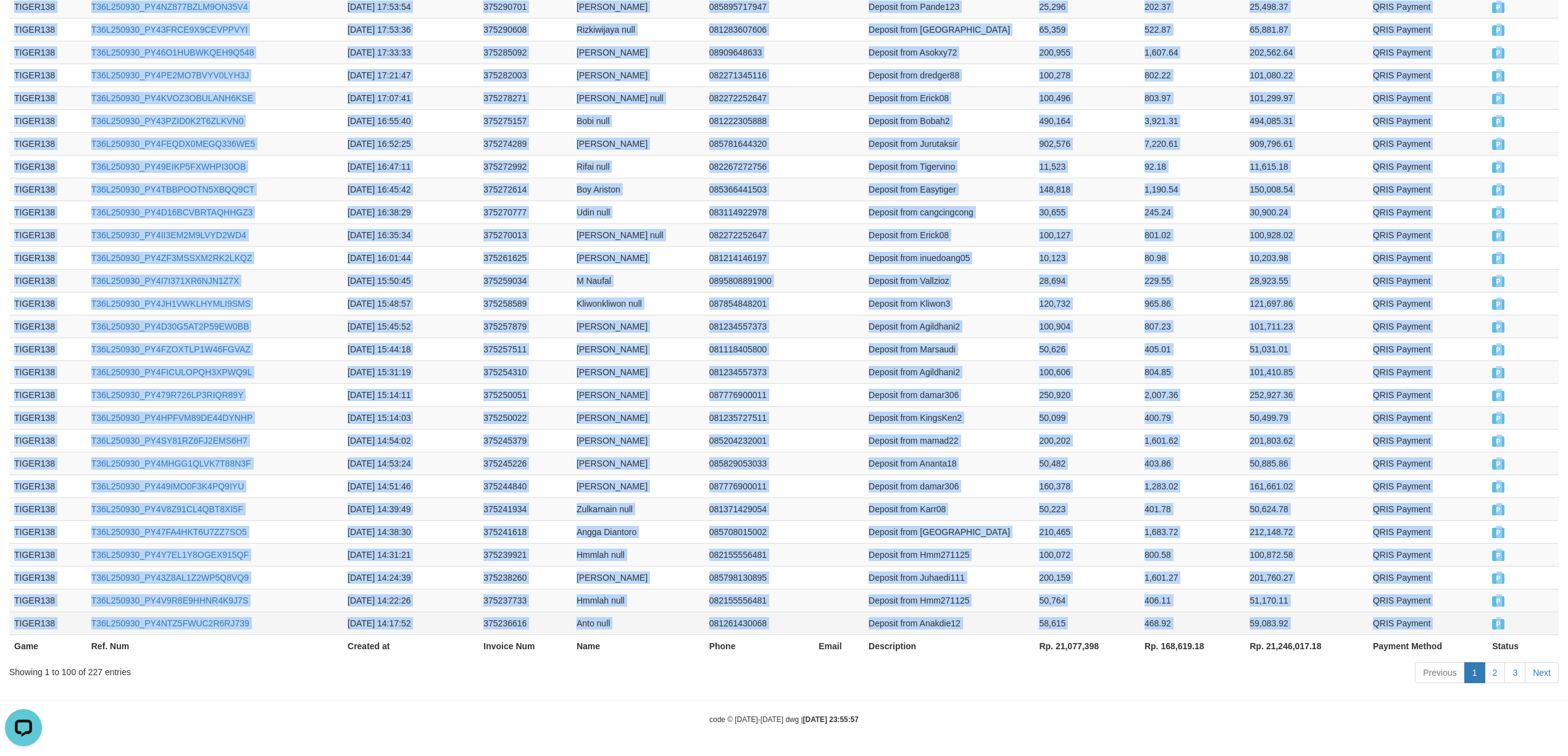
drag, startPoint x: 29, startPoint y: 480, endPoint x: 1544, endPoint y: 603, distance: 1520.0
copy tbody "TIGER138 T36L250930_PY4LCTHBBLN2RTX9UUP [DATE] 23:41:56 375422915 Rio Novan 089…"
click at [1489, 682] on link "2" at bounding box center [1495, 672] width 21 height 21
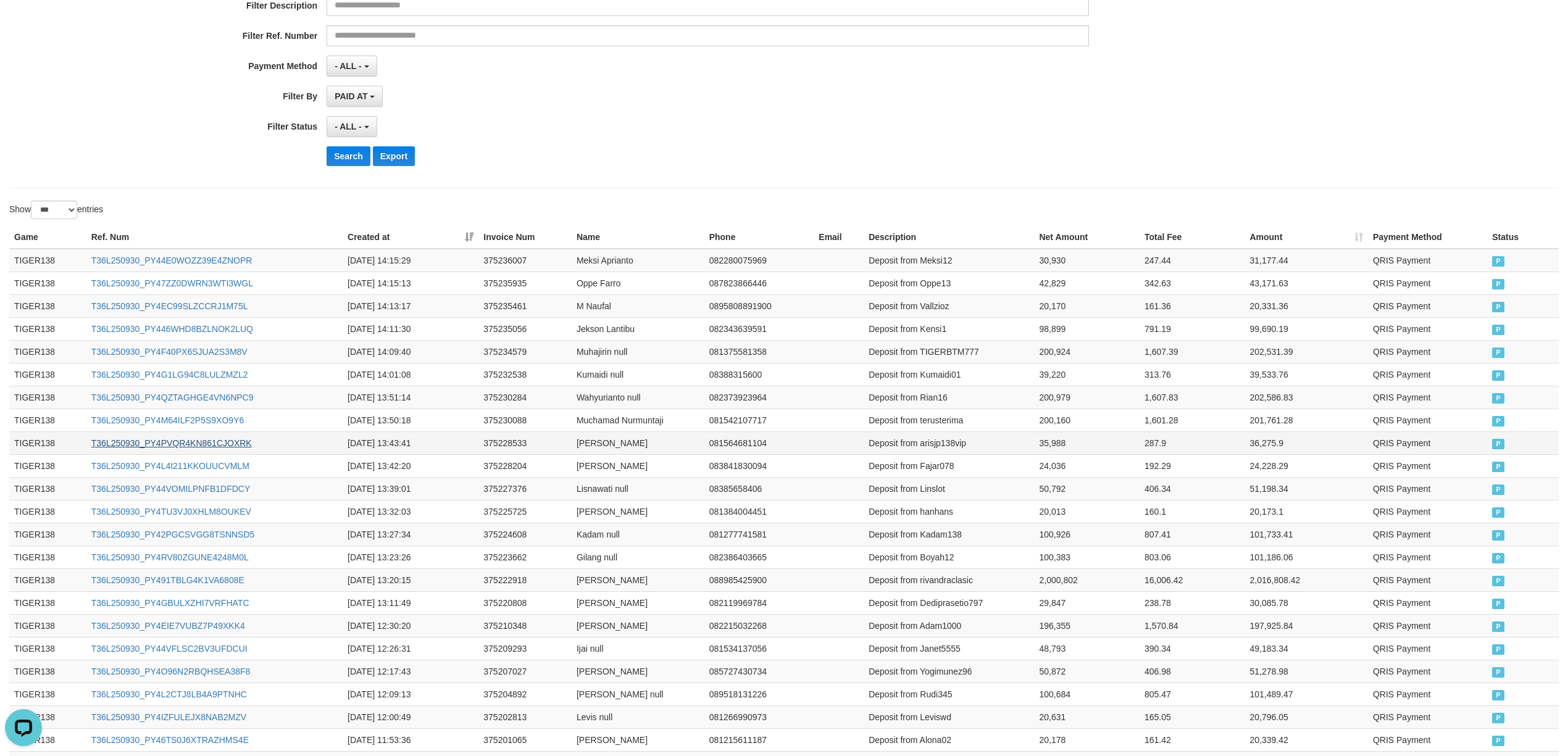
scroll to position [0, 0]
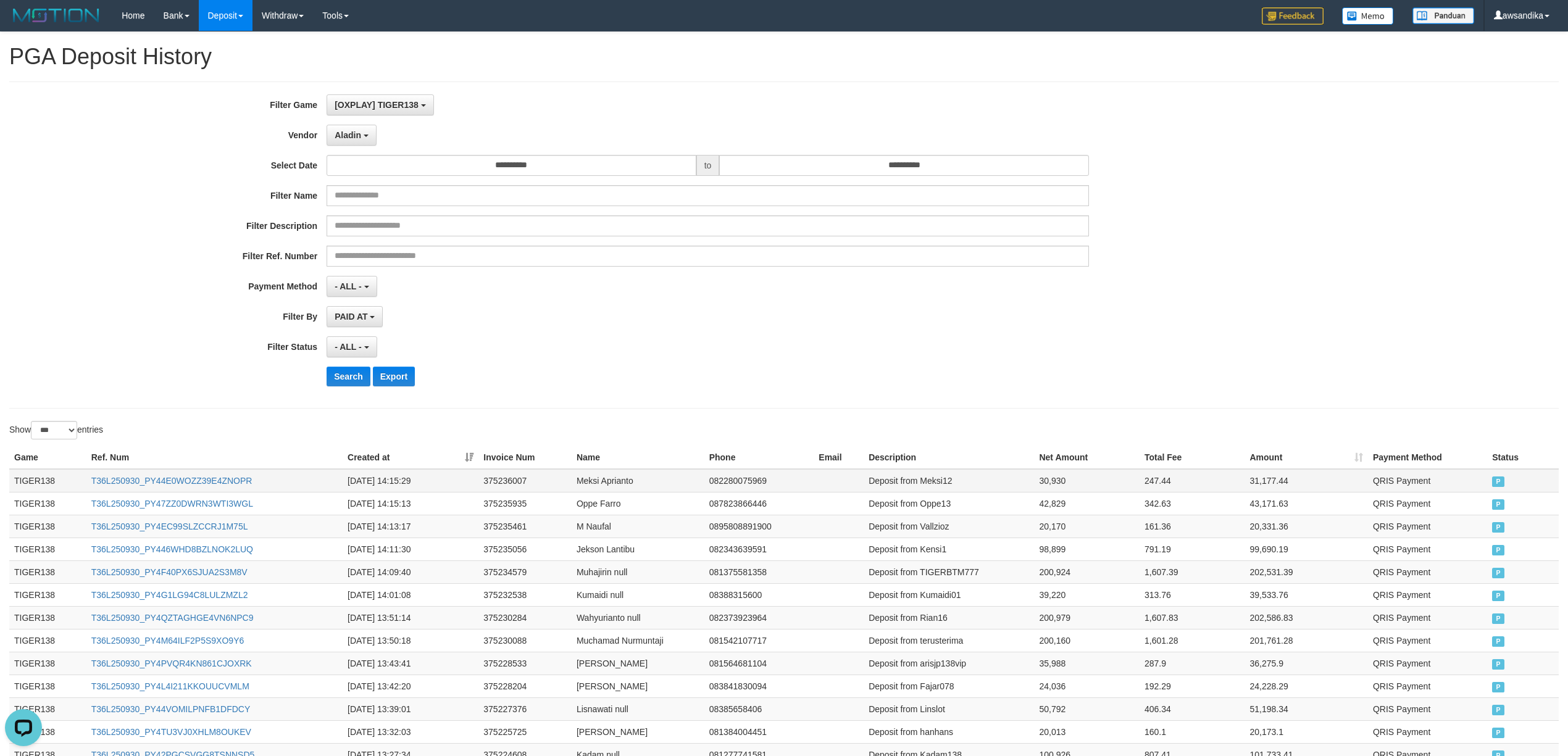
click at [25, 477] on td "TIGER138" at bounding box center [47, 481] width 77 height 23
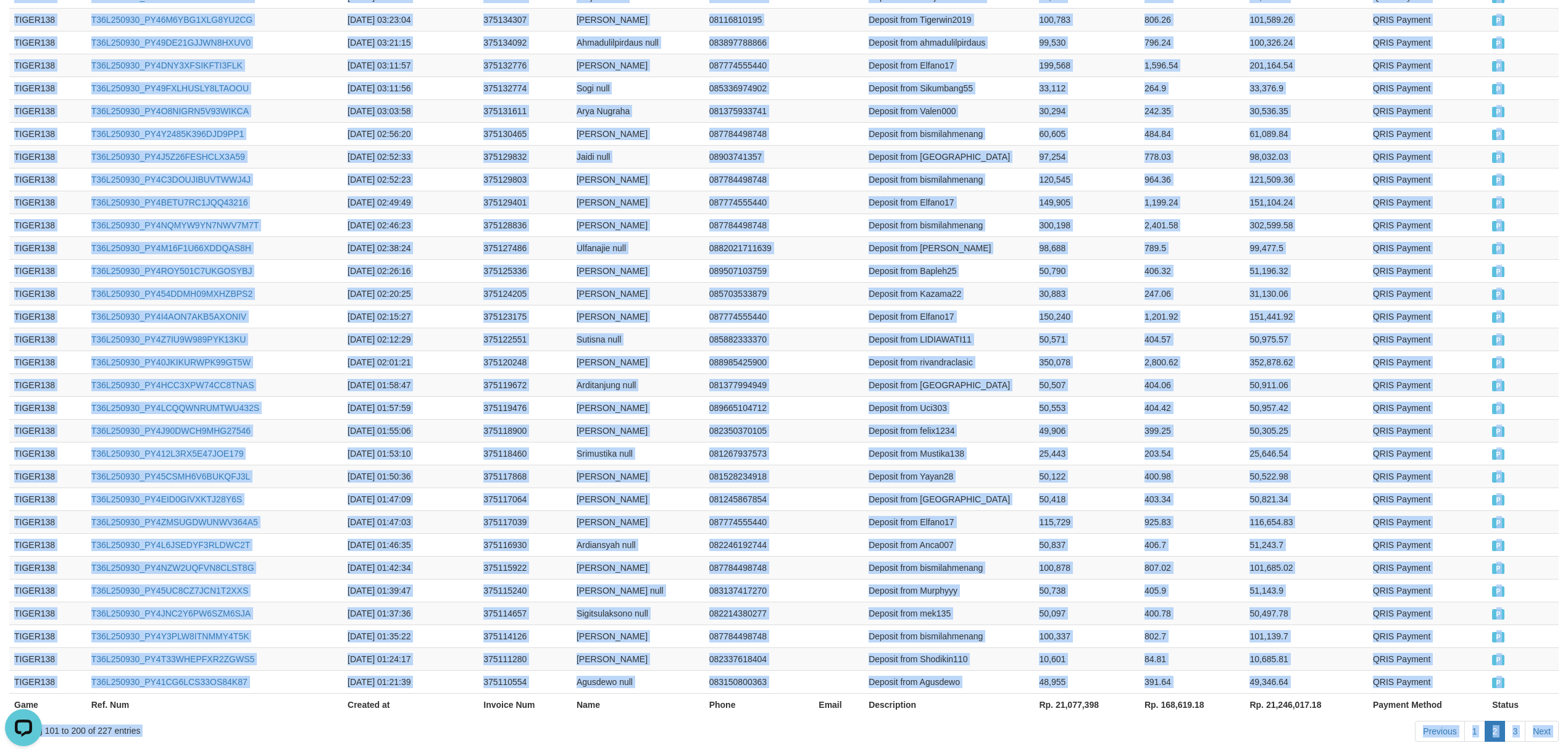
scroll to position [2142, 0]
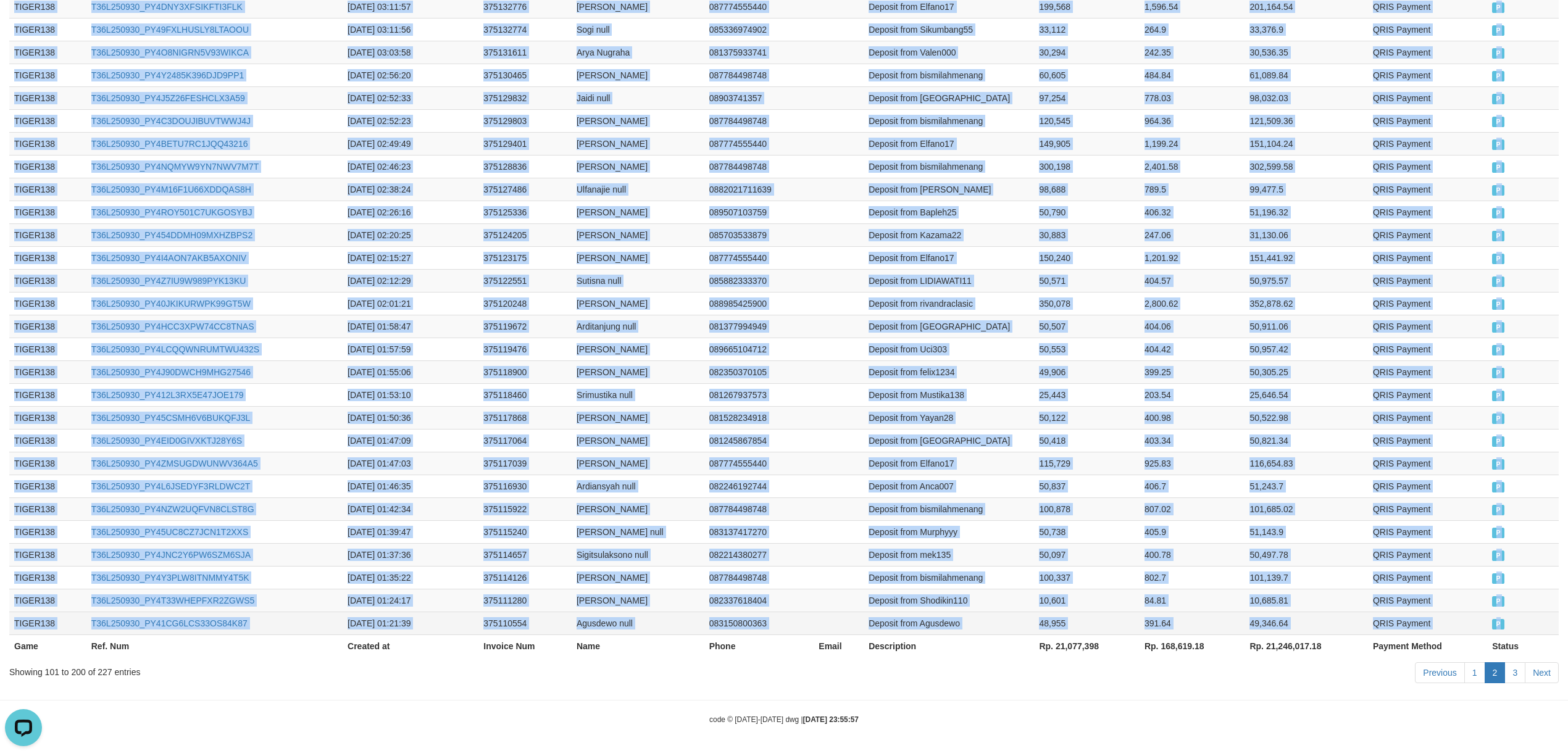
drag, startPoint x: 25, startPoint y: 477, endPoint x: 1519, endPoint y: 581, distance: 1497.6
copy tbody "TIGER138 T36L250930_PY44E0WOZZ39E4ZNOPR [DATE] 14:15:29 375236007 Meksi Apriant…"
click at [1520, 670] on link "3" at bounding box center [1515, 672] width 21 height 21
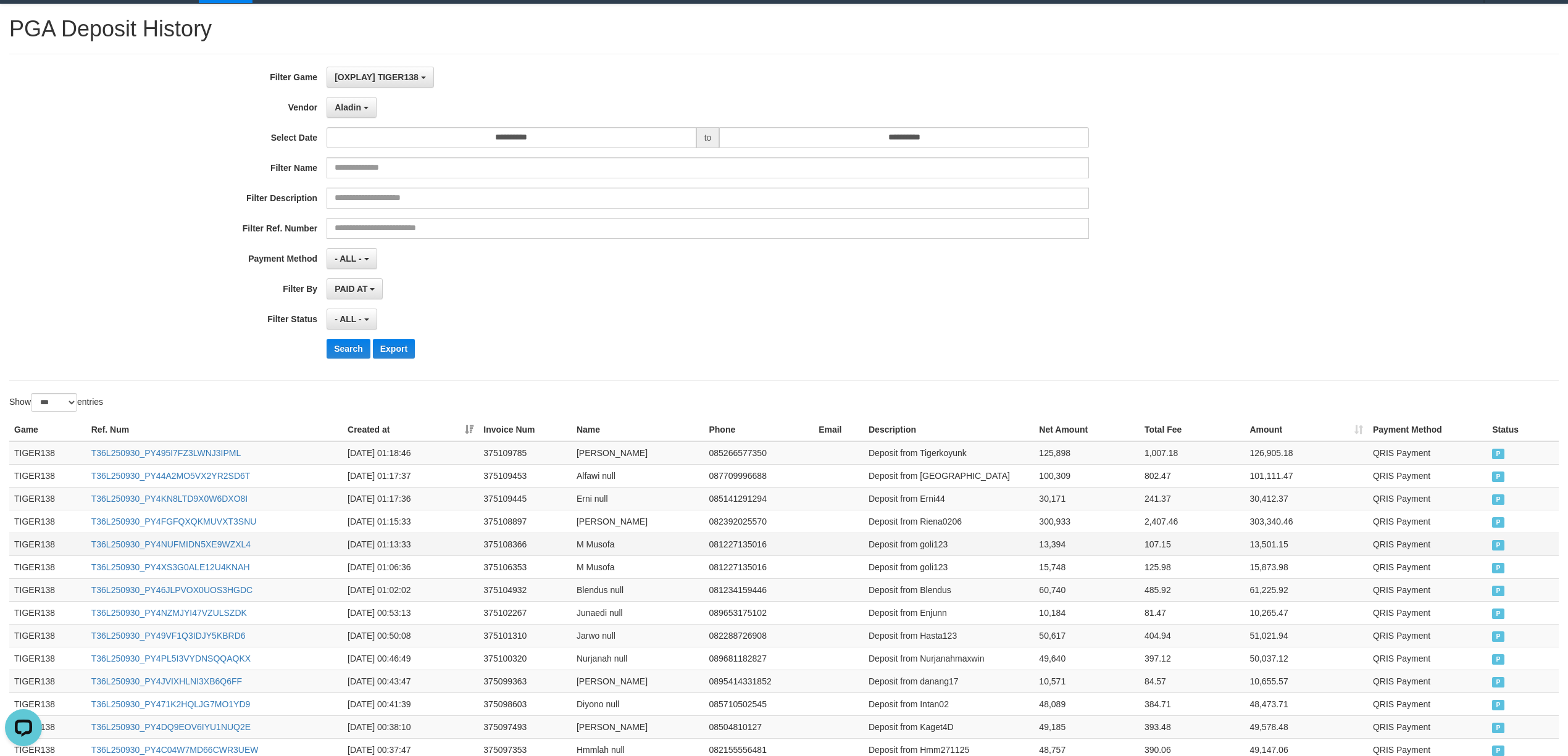
scroll to position [0, 0]
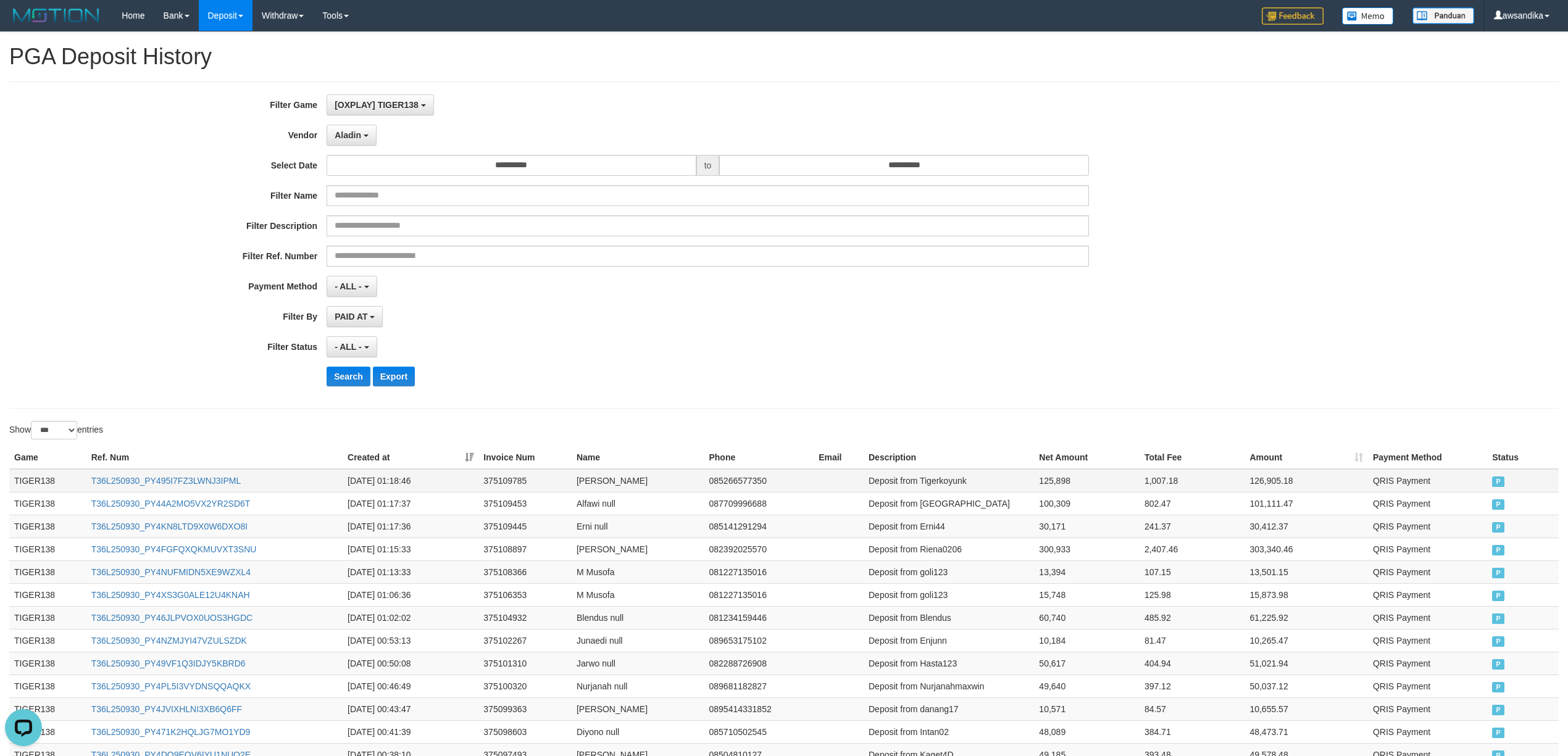
click at [31, 478] on td "TIGER138" at bounding box center [47, 481] width 77 height 23
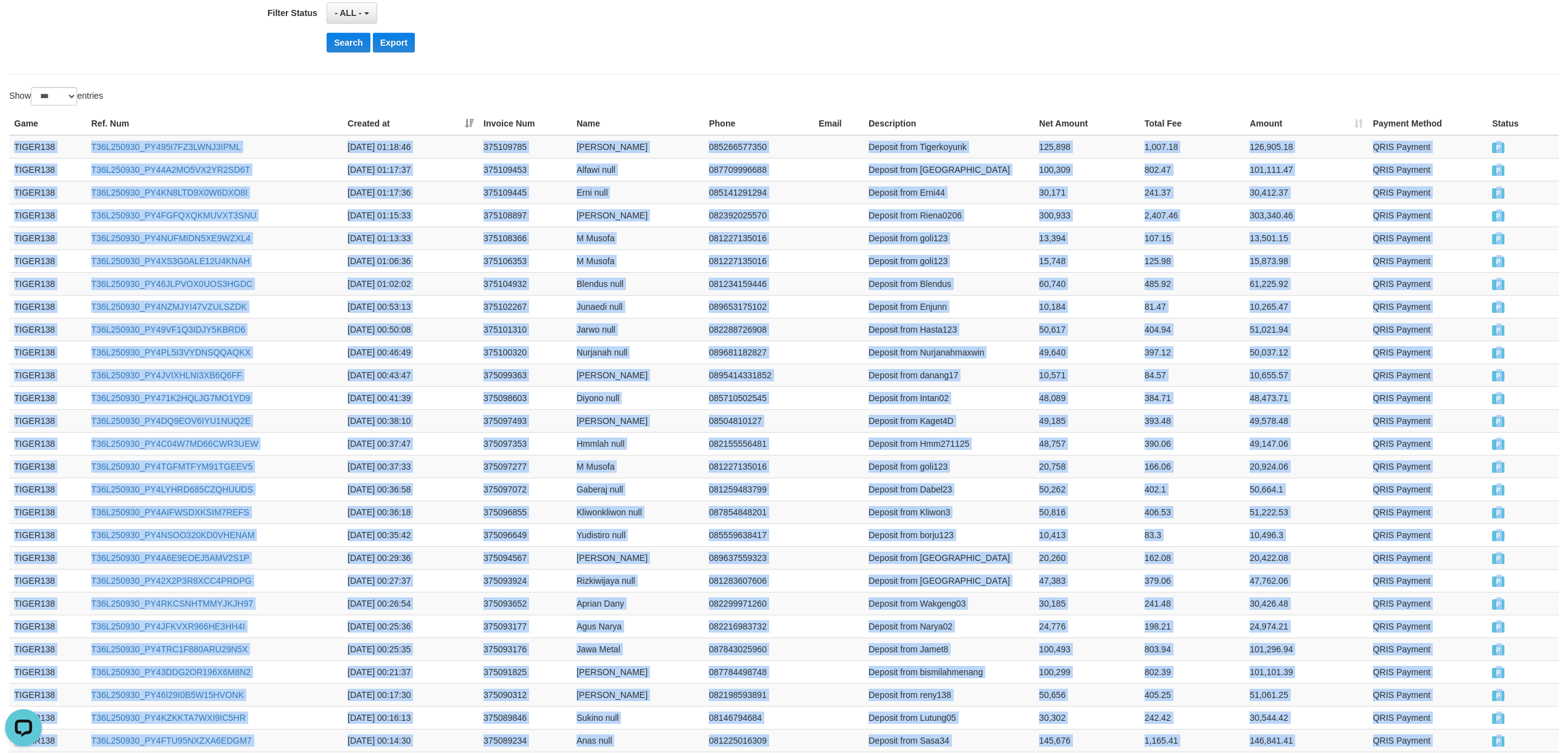
scroll to position [459, 0]
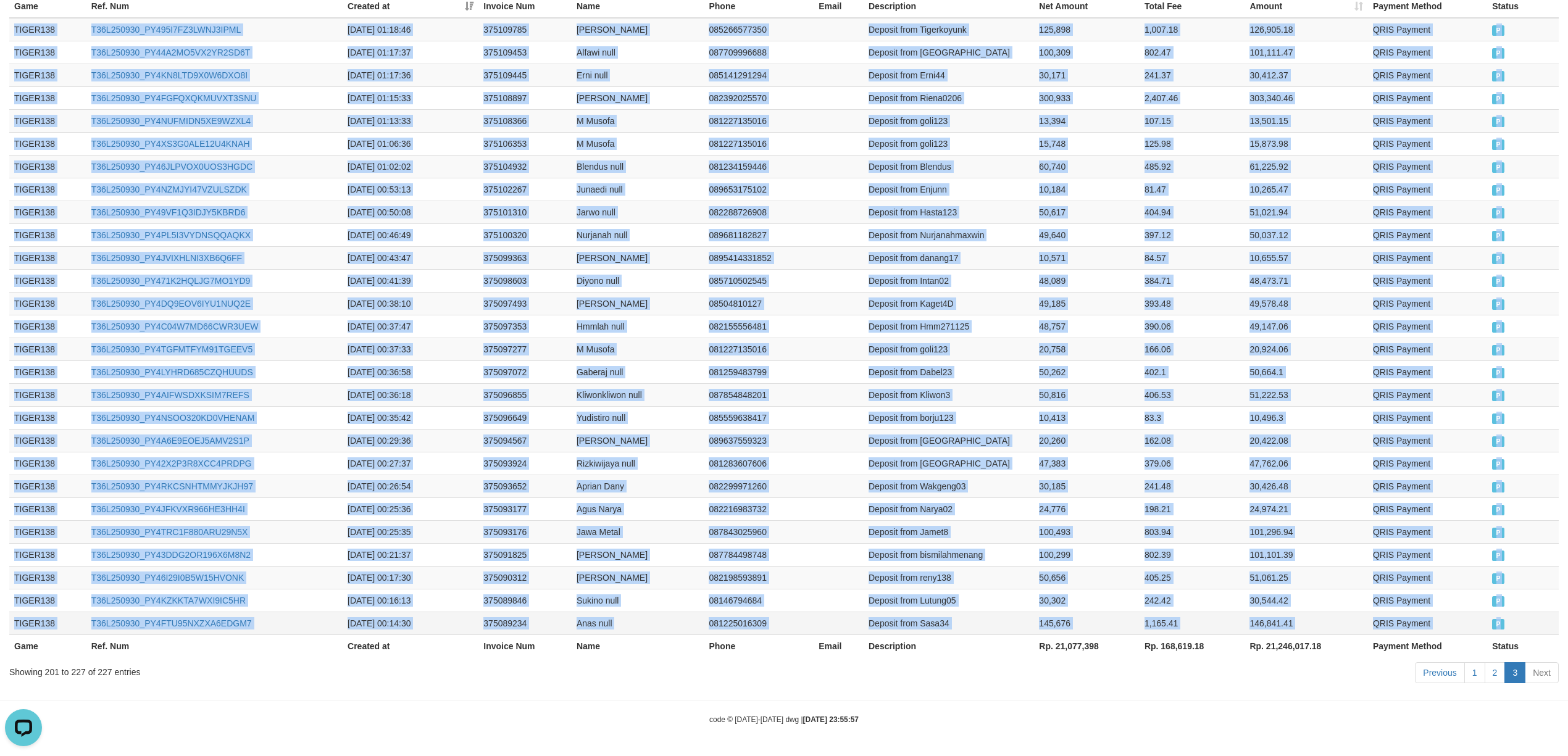
drag, startPoint x: 31, startPoint y: 478, endPoint x: 1529, endPoint y: 621, distance: 1504.8
click at [1529, 621] on tbody "TIGER138 T36L250930_PY495I7FZ3LWNJ3IPML [DATE] 01:18:46 375109785 [PERSON_NAME]…" at bounding box center [784, 326] width 1549 height 617
copy tbody "TIGER138 T36L250930_PY495I7FZ3LWNJ3IPML [DATE] 01:18:46 375109785 [PERSON_NAME]…"
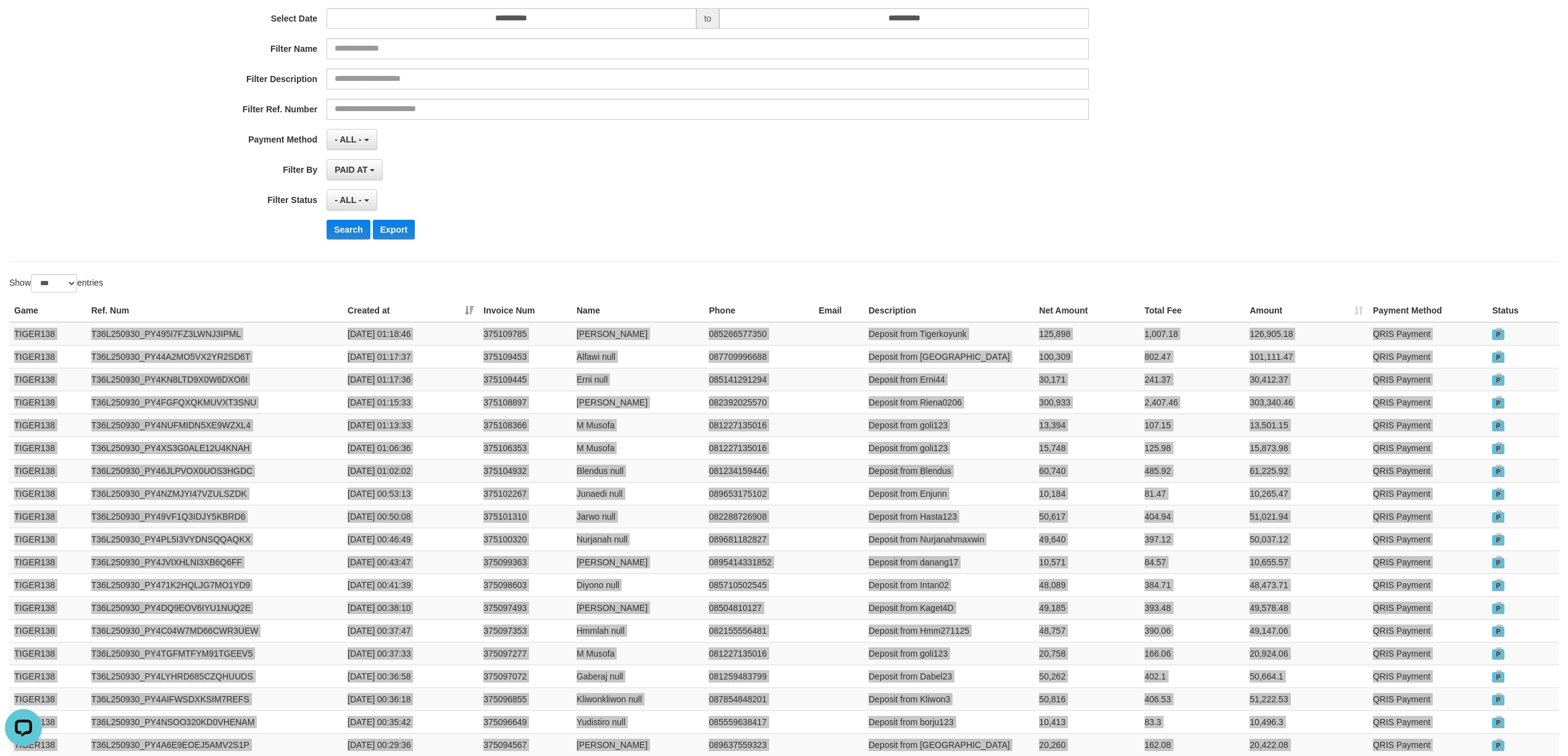
scroll to position [0, 0]
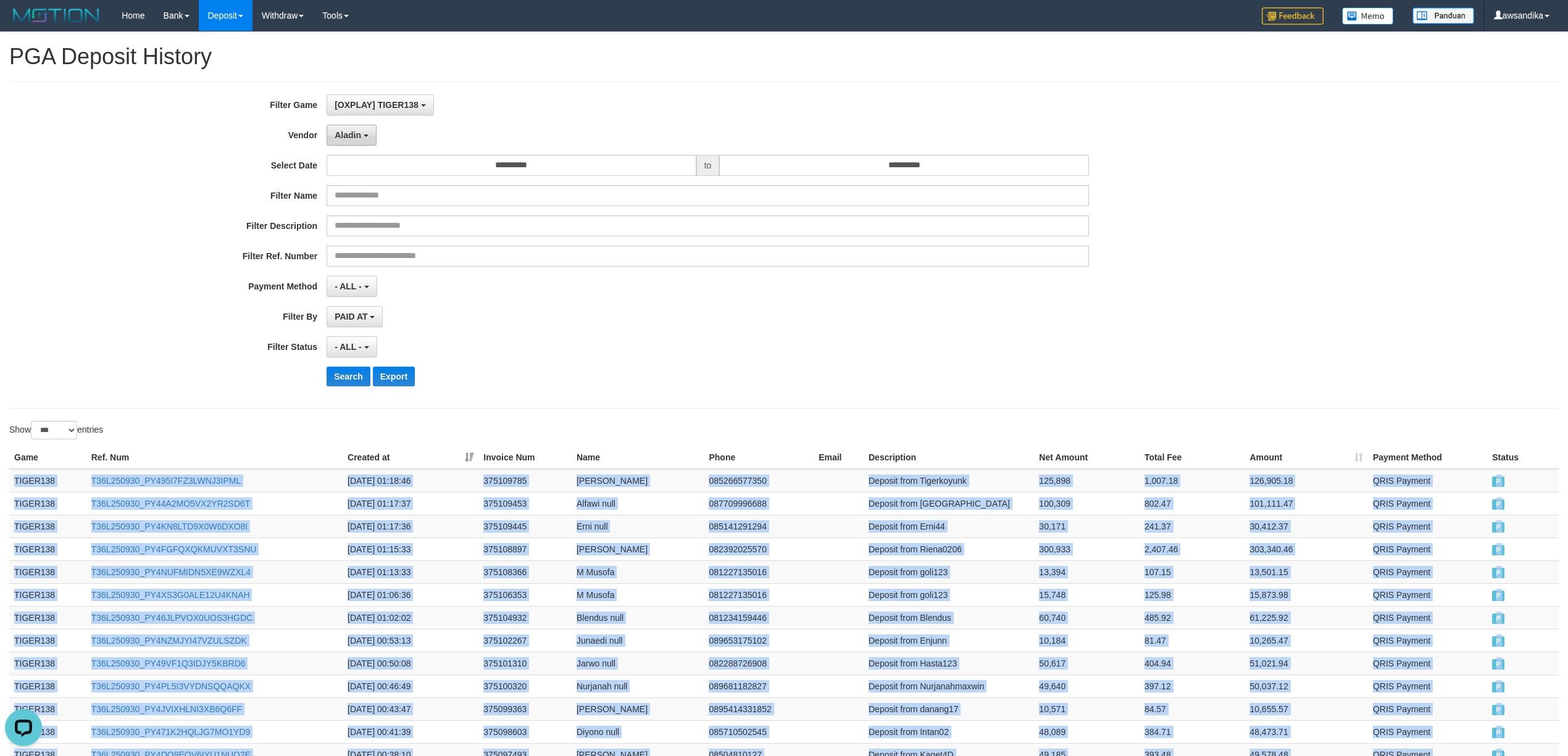
click at [346, 139] on span "Aladin" at bounding box center [348, 135] width 27 height 10
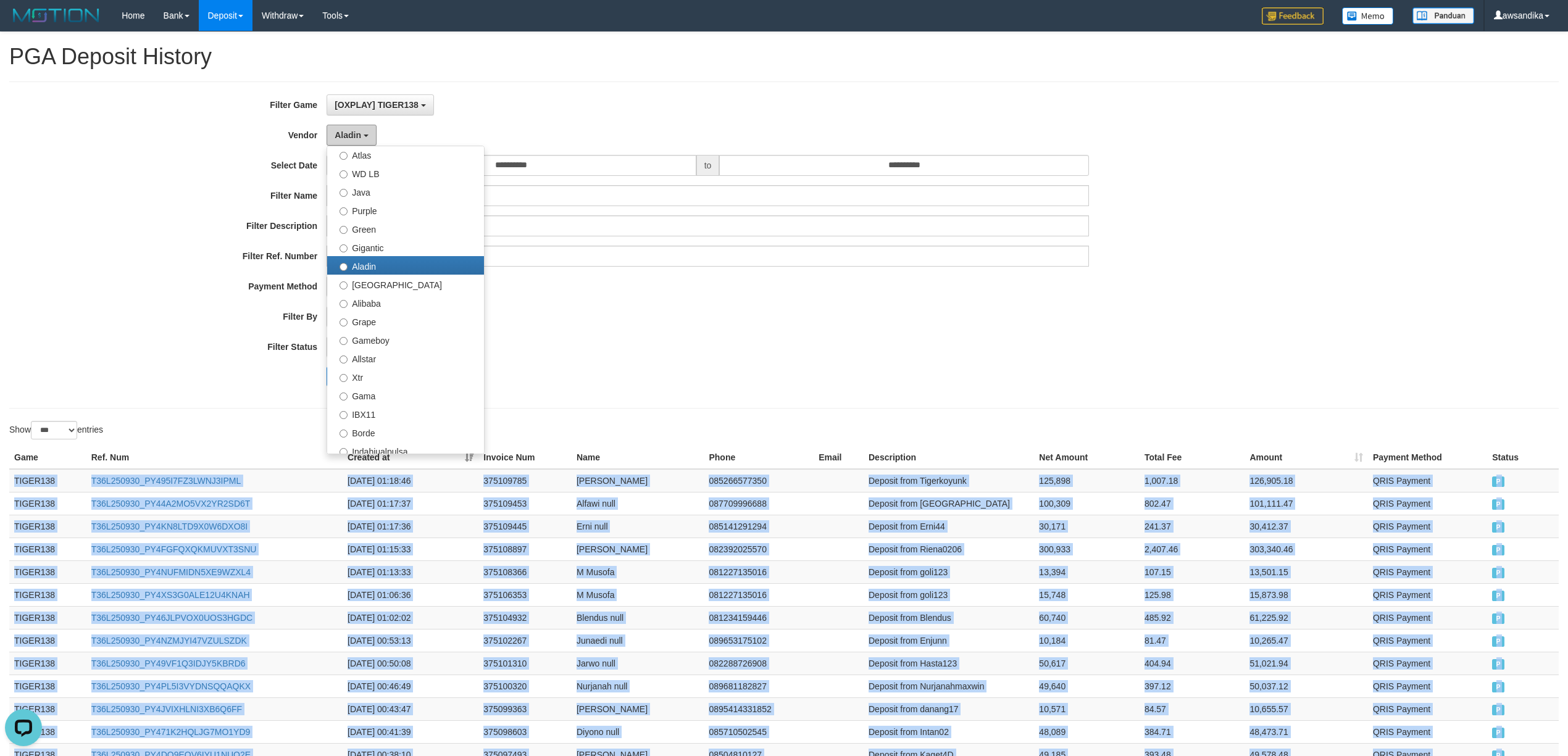
scroll to position [137, 0]
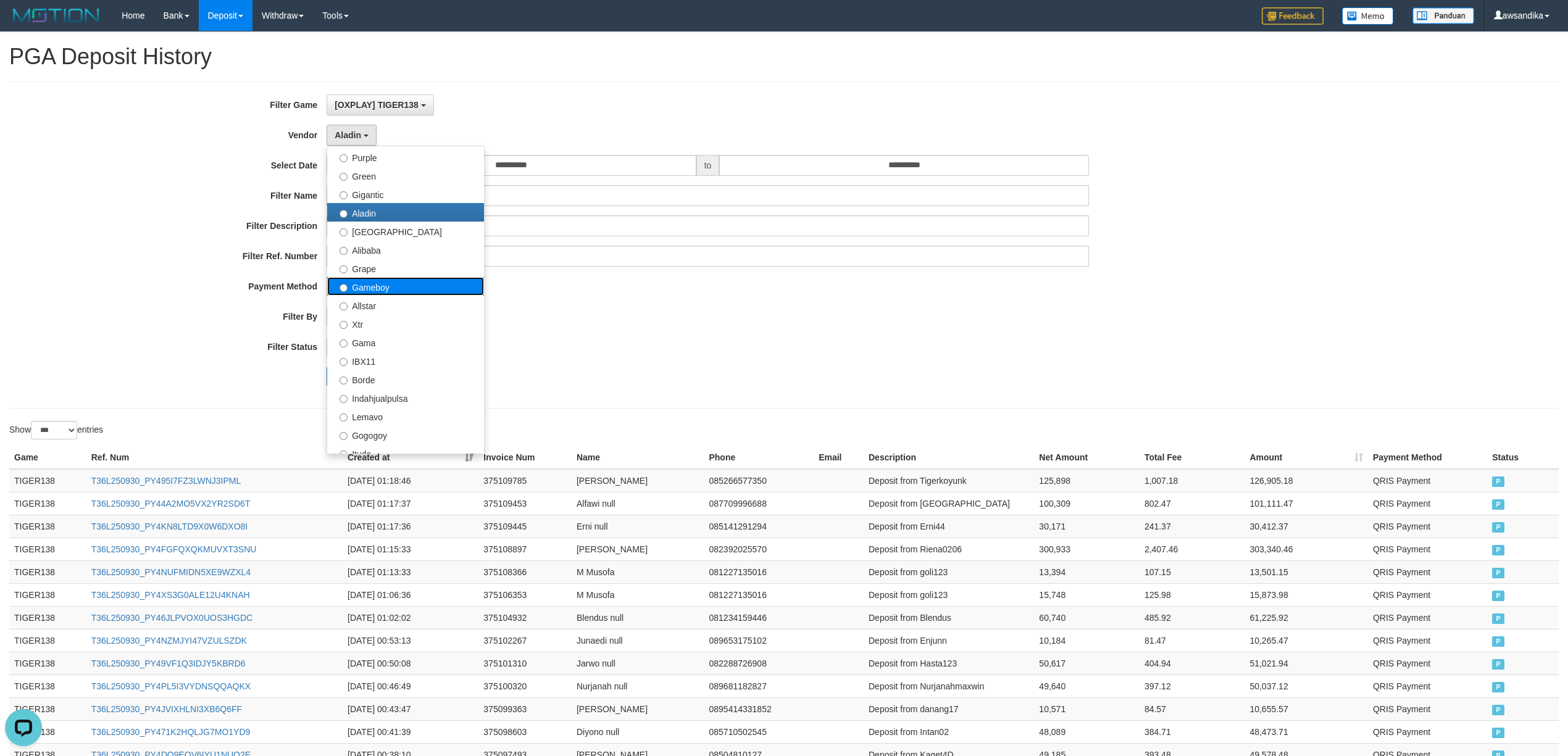
click at [410, 287] on label "Gameboy" at bounding box center [405, 286] width 157 height 19
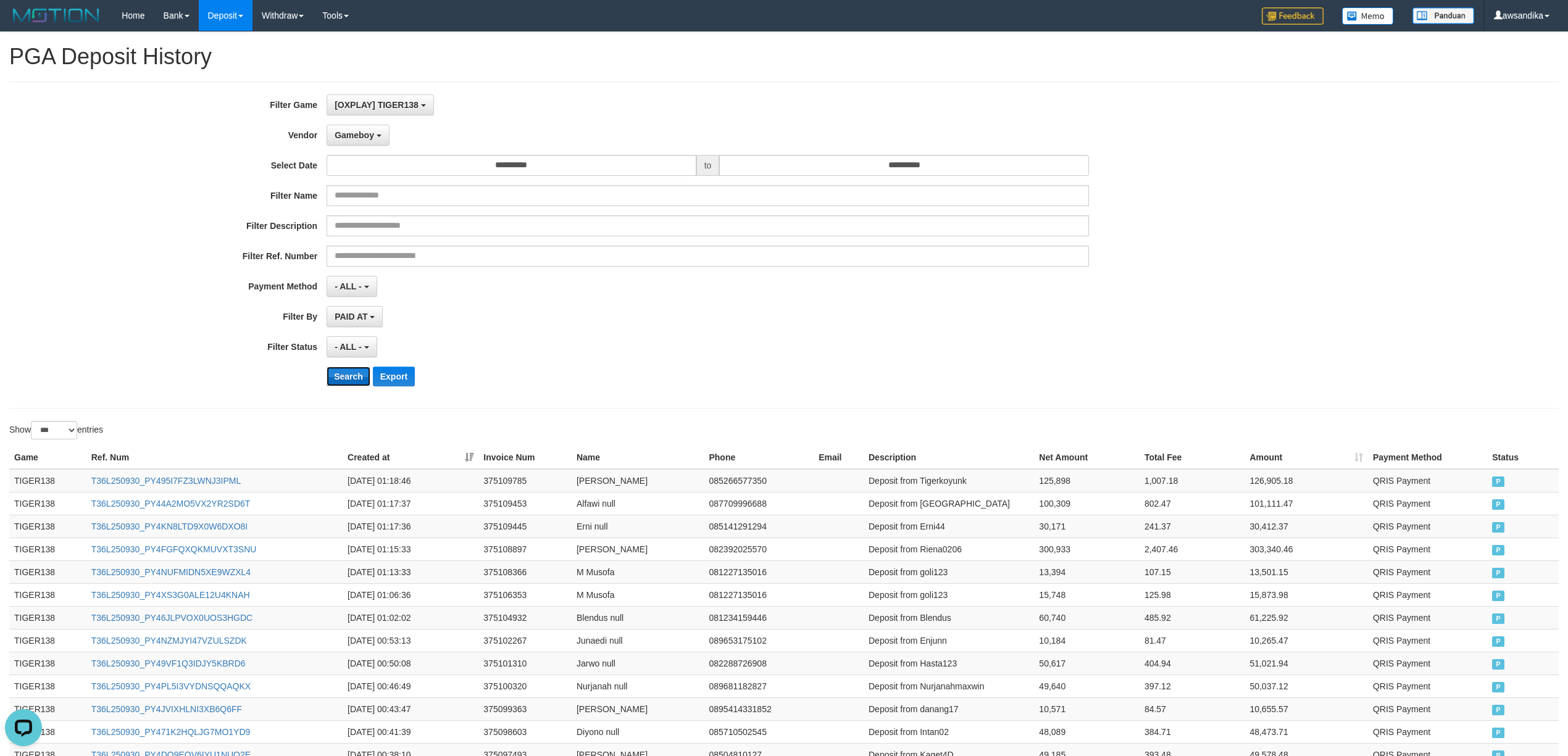
drag, startPoint x: 357, startPoint y: 376, endPoint x: 337, endPoint y: 377, distance: 20.0
click at [355, 374] on button "Search" at bounding box center [348, 376] width 44 height 20
click at [34, 484] on td "TIGER138" at bounding box center [47, 481] width 77 height 23
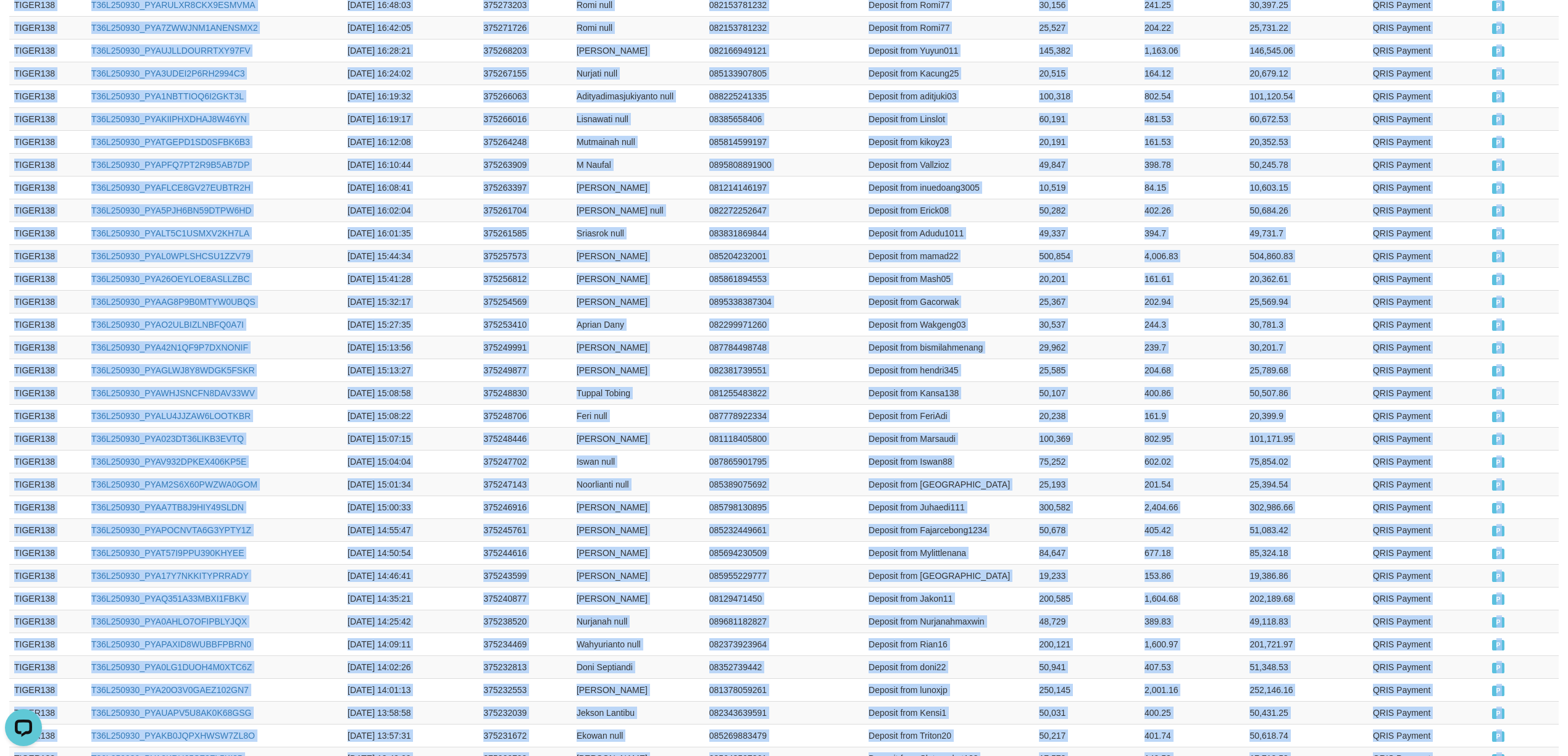
scroll to position [2142, 0]
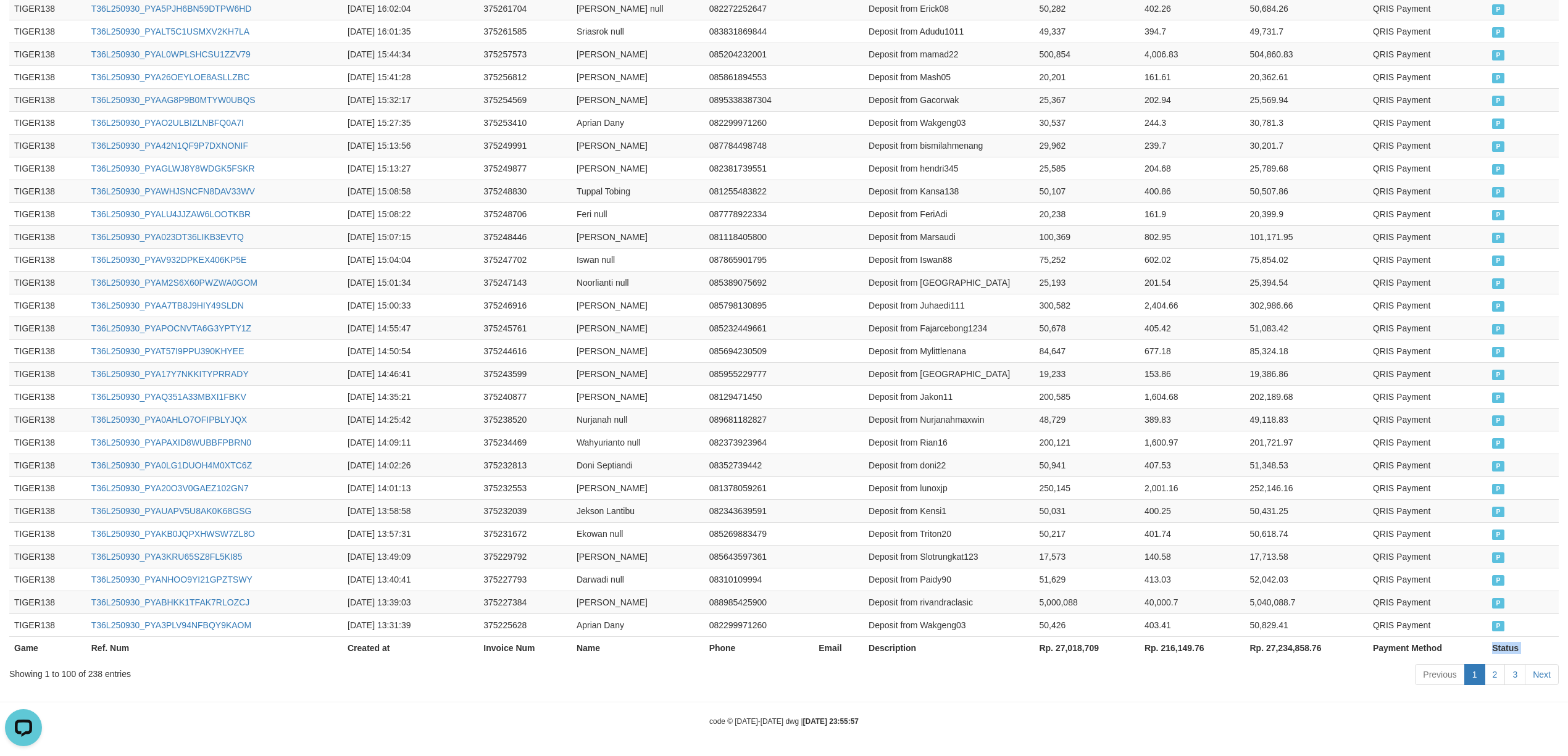
drag, startPoint x: 34, startPoint y: 484, endPoint x: 1512, endPoint y: 634, distance: 1485.6
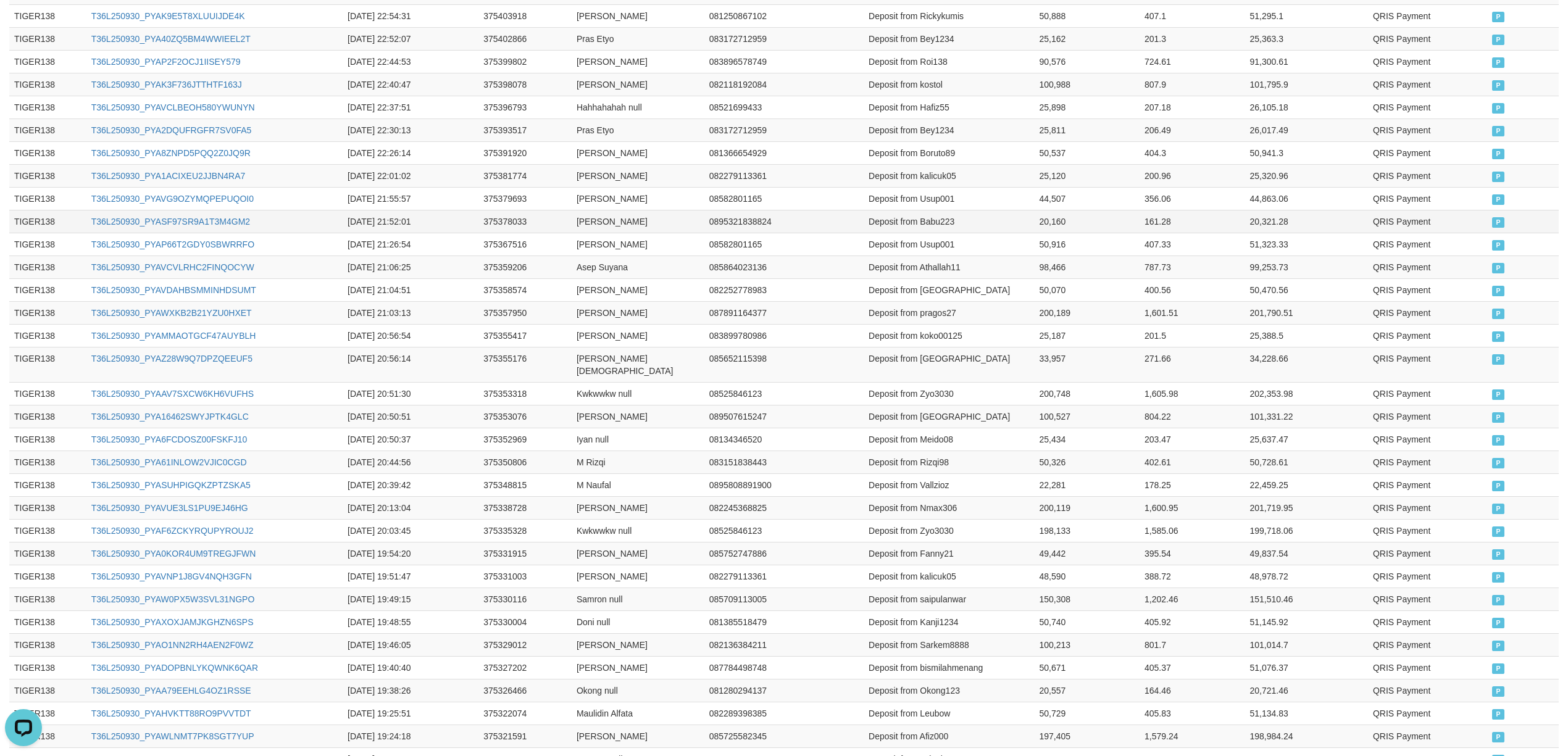
scroll to position [495, 0]
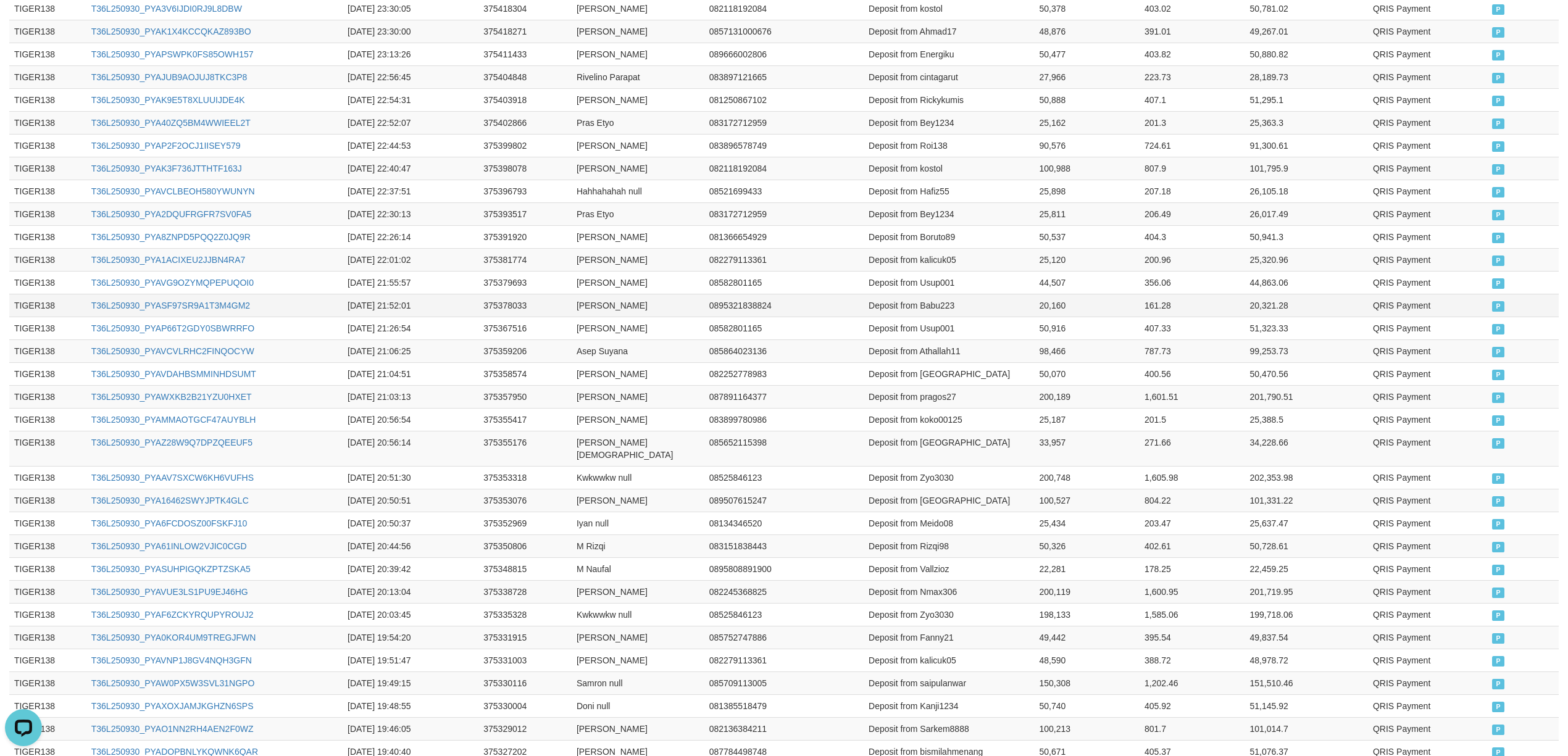
click at [63, 298] on td "TIGER138" at bounding box center [47, 305] width 77 height 23
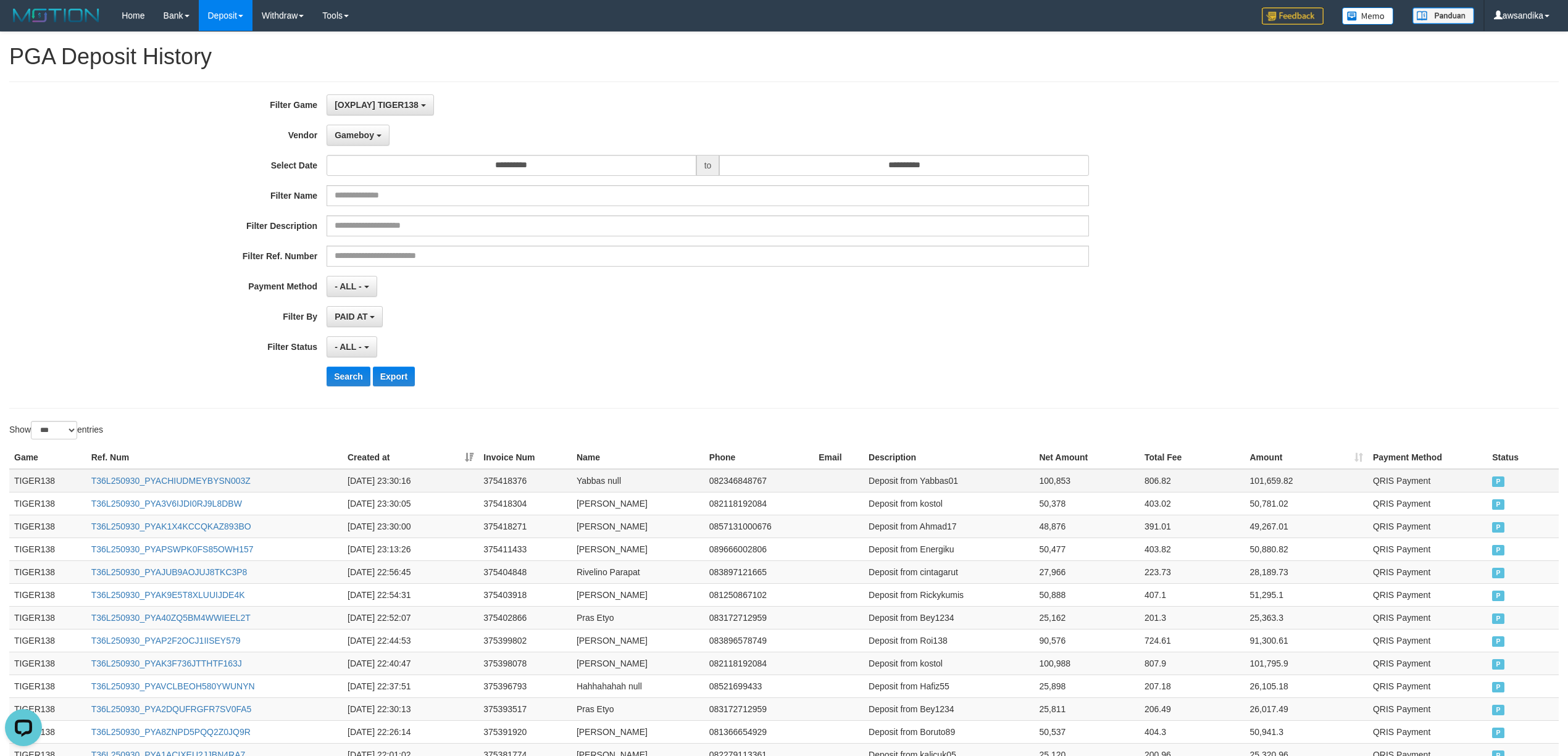
click at [41, 486] on td "TIGER138" at bounding box center [47, 481] width 77 height 23
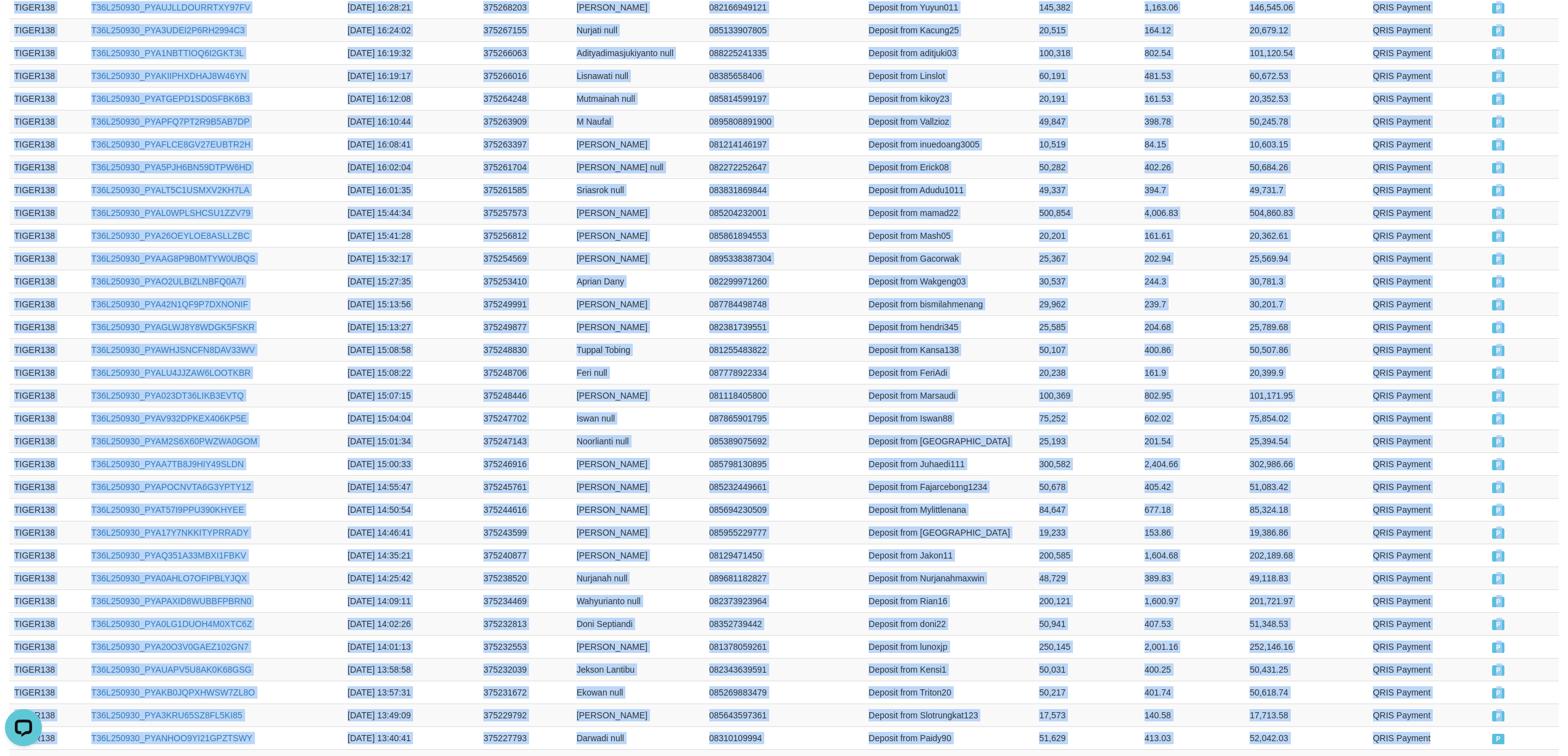
scroll to position [2142, 0]
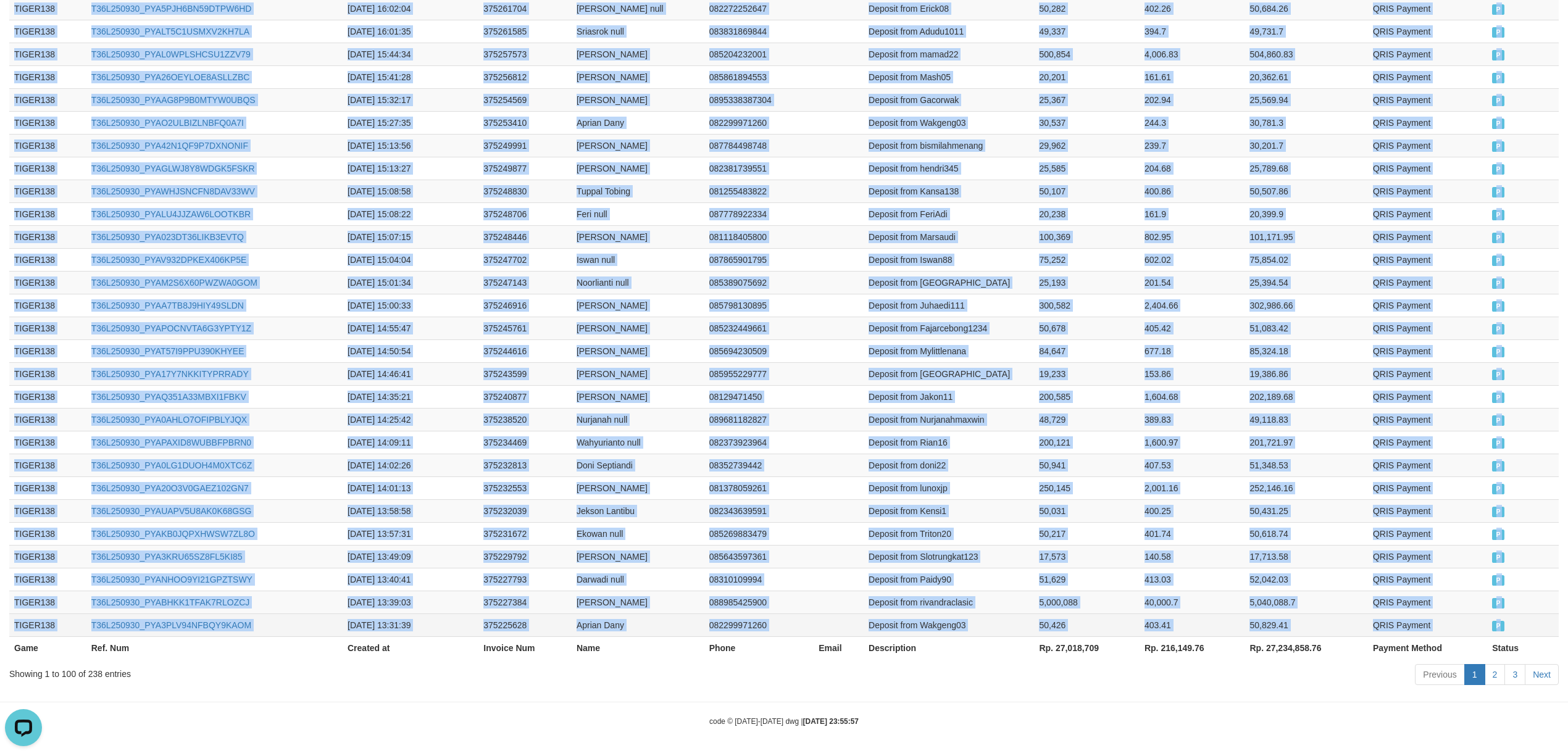
drag, startPoint x: 41, startPoint y: 486, endPoint x: 1518, endPoint y: 630, distance: 1484.0
copy tbody "TIGER138 T36L250930_PYACHIUDMEYBYSN003Z [DATE] 23:30:16 375418376 Yabbas null 0…"
click at [1542, 670] on link "Next" at bounding box center [1542, 674] width 34 height 21
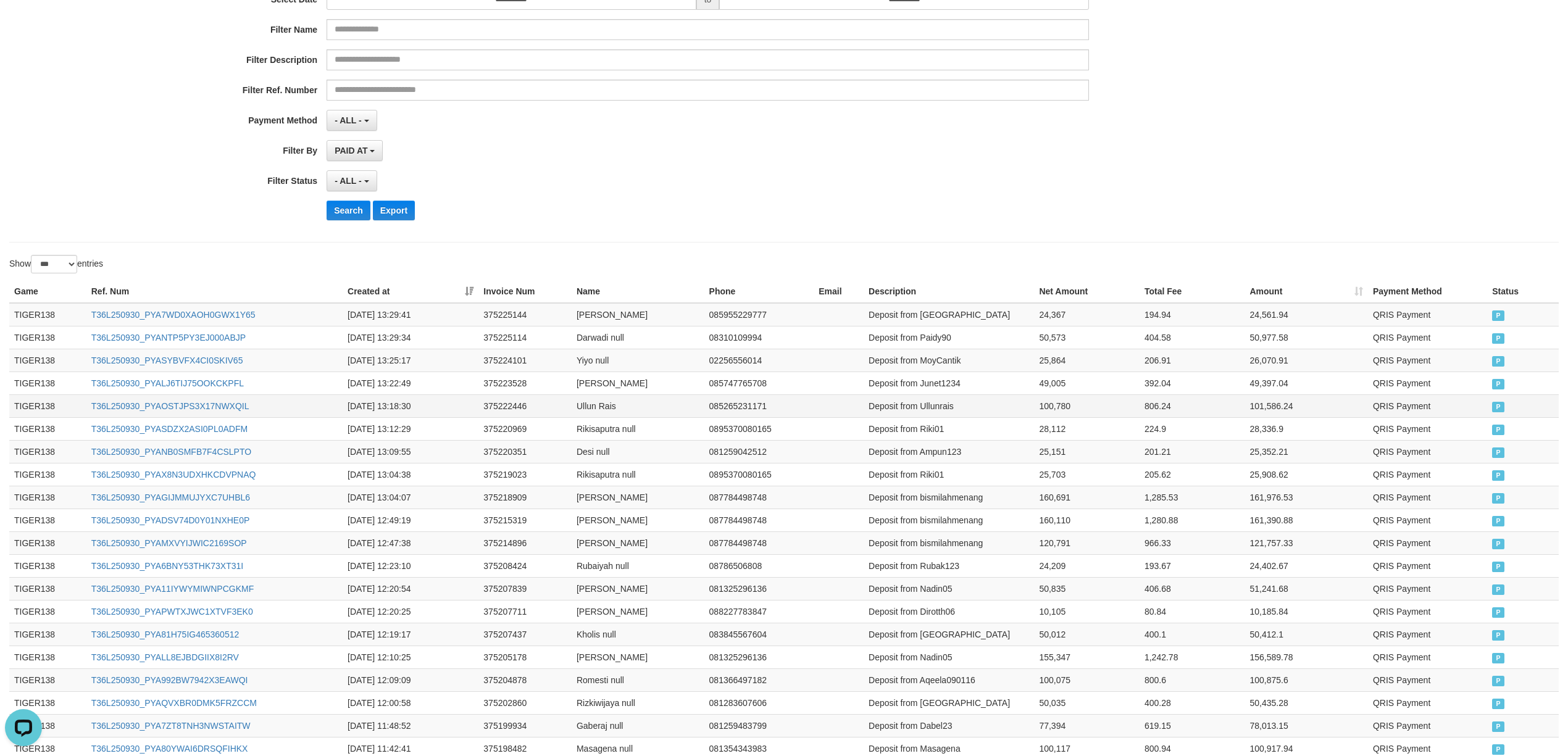
scroll to position [0, 0]
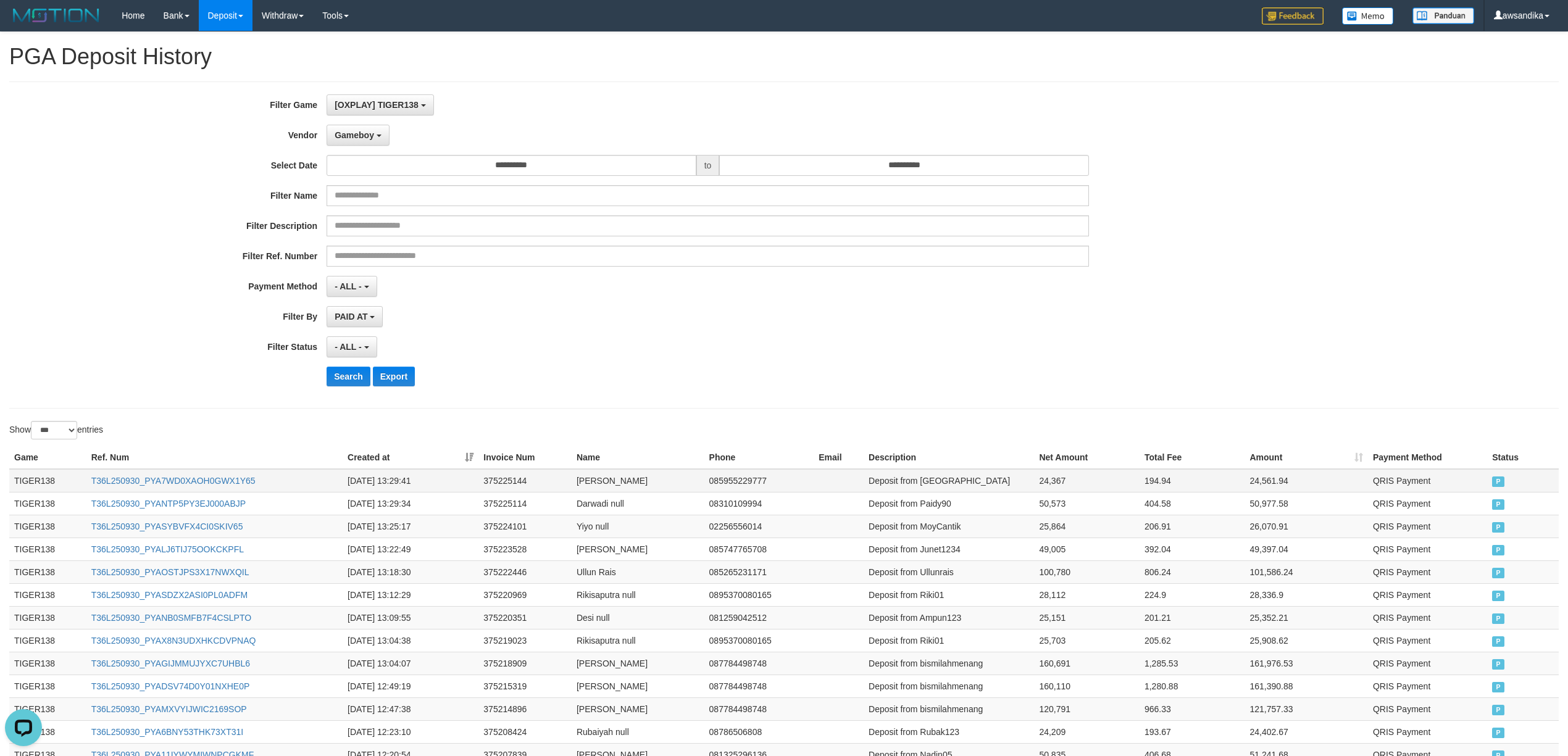
click at [35, 484] on td "TIGER138" at bounding box center [47, 481] width 77 height 23
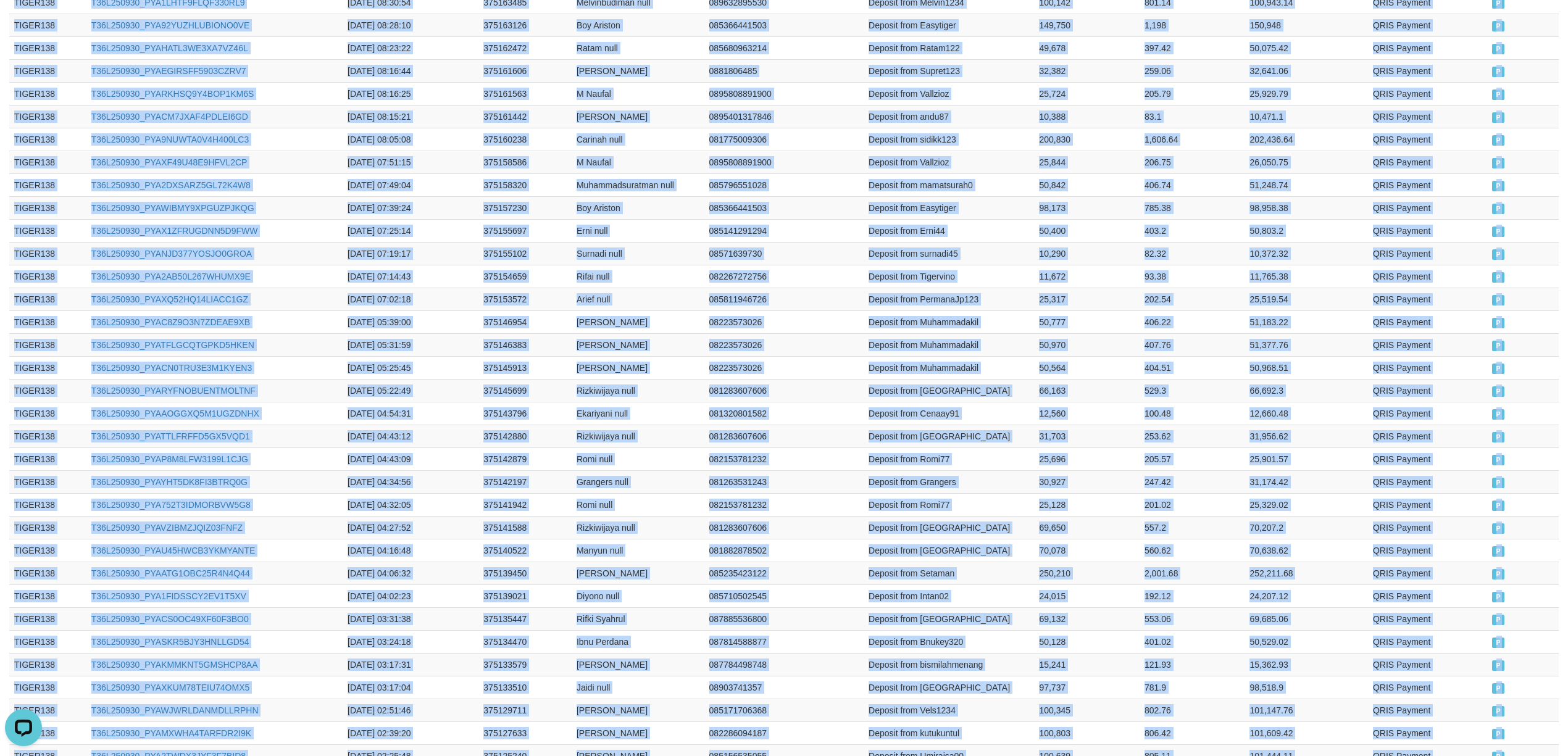
scroll to position [2142, 0]
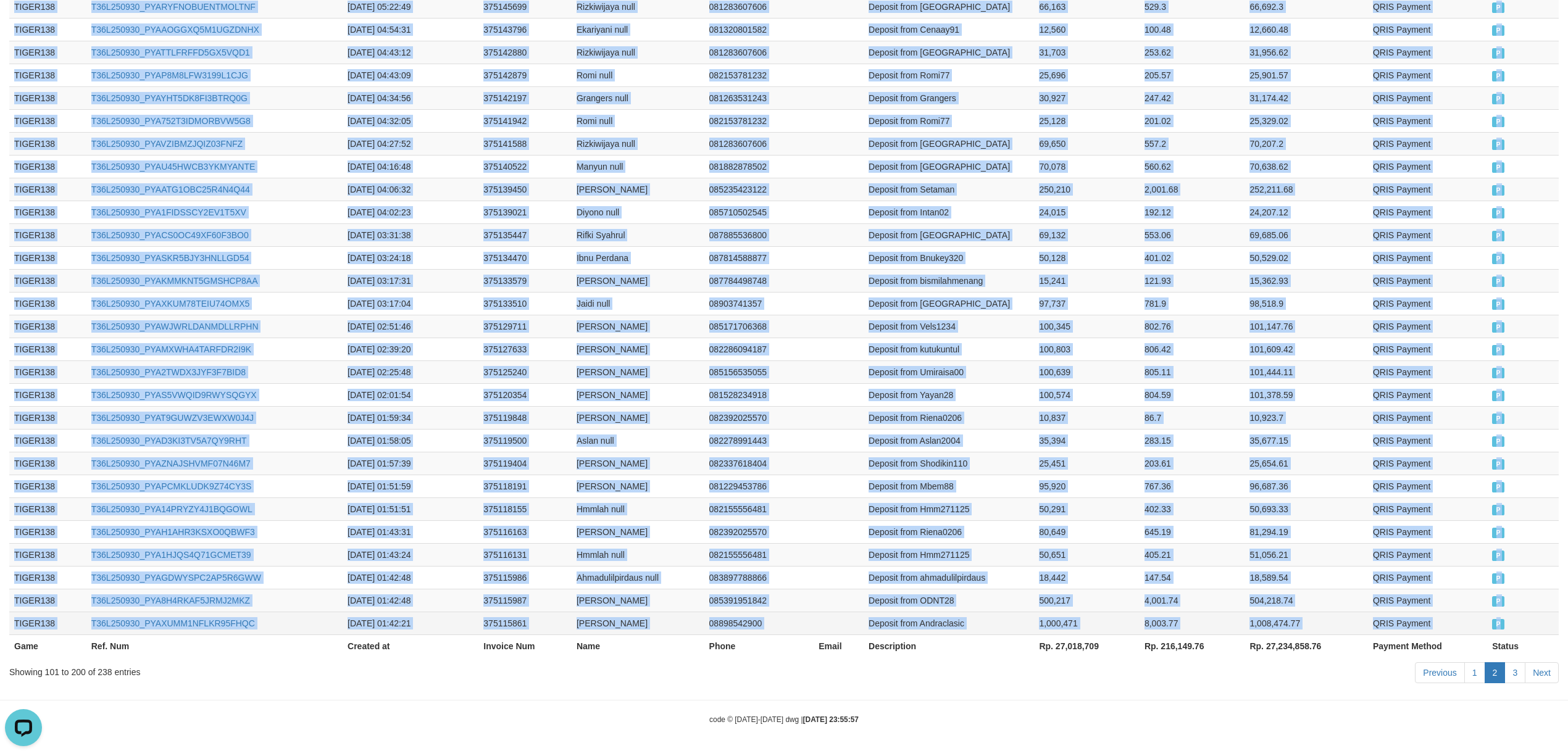
drag, startPoint x: 35, startPoint y: 484, endPoint x: 1518, endPoint y: 614, distance: 1488.7
copy tbody "TIGER138 T36L250930_PYA7WD0XAOH0GWX1Y65 [DATE] 13:29:41 375225144 [PERSON_NAME]…"
click at [1509, 666] on link "3" at bounding box center [1515, 672] width 21 height 21
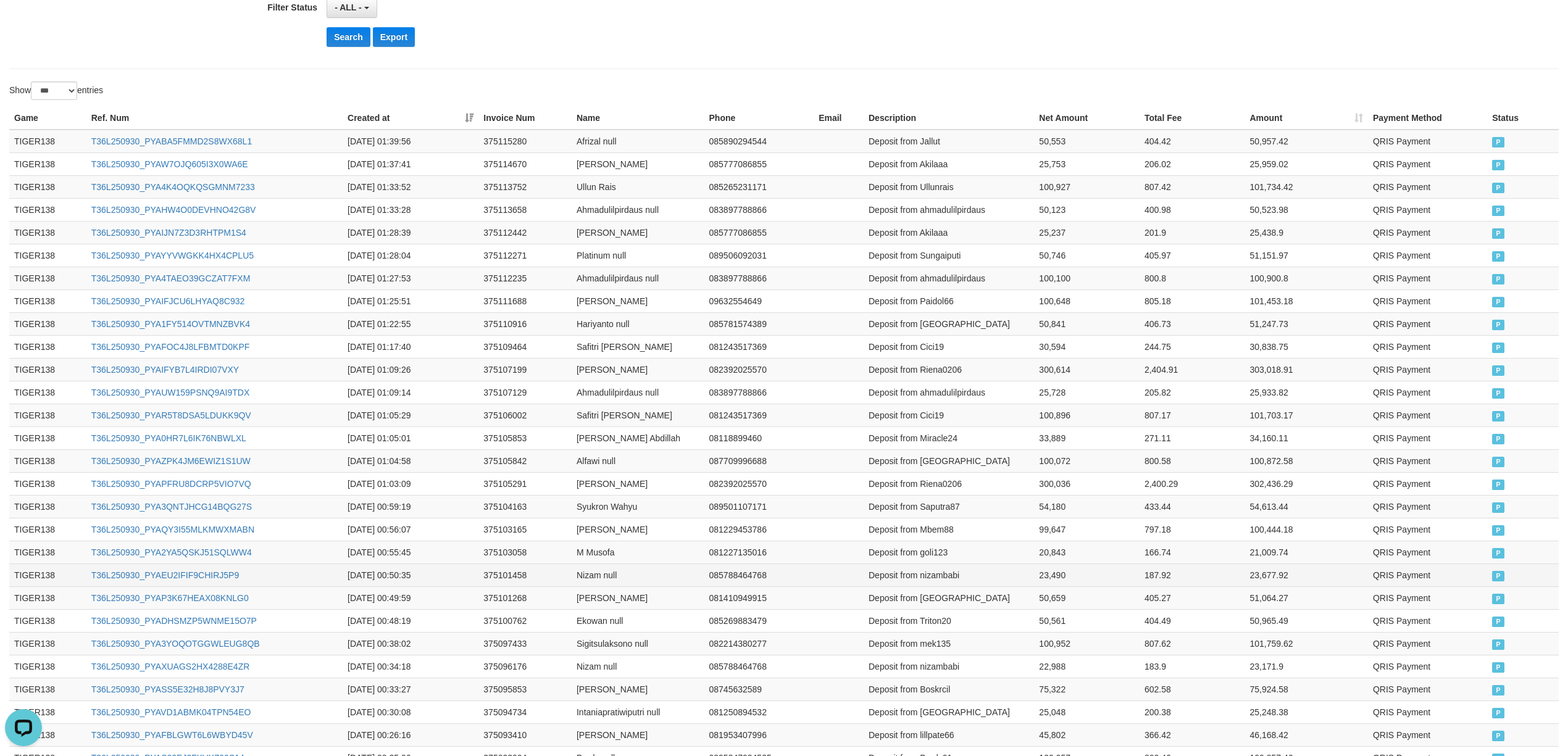
scroll to position [50, 0]
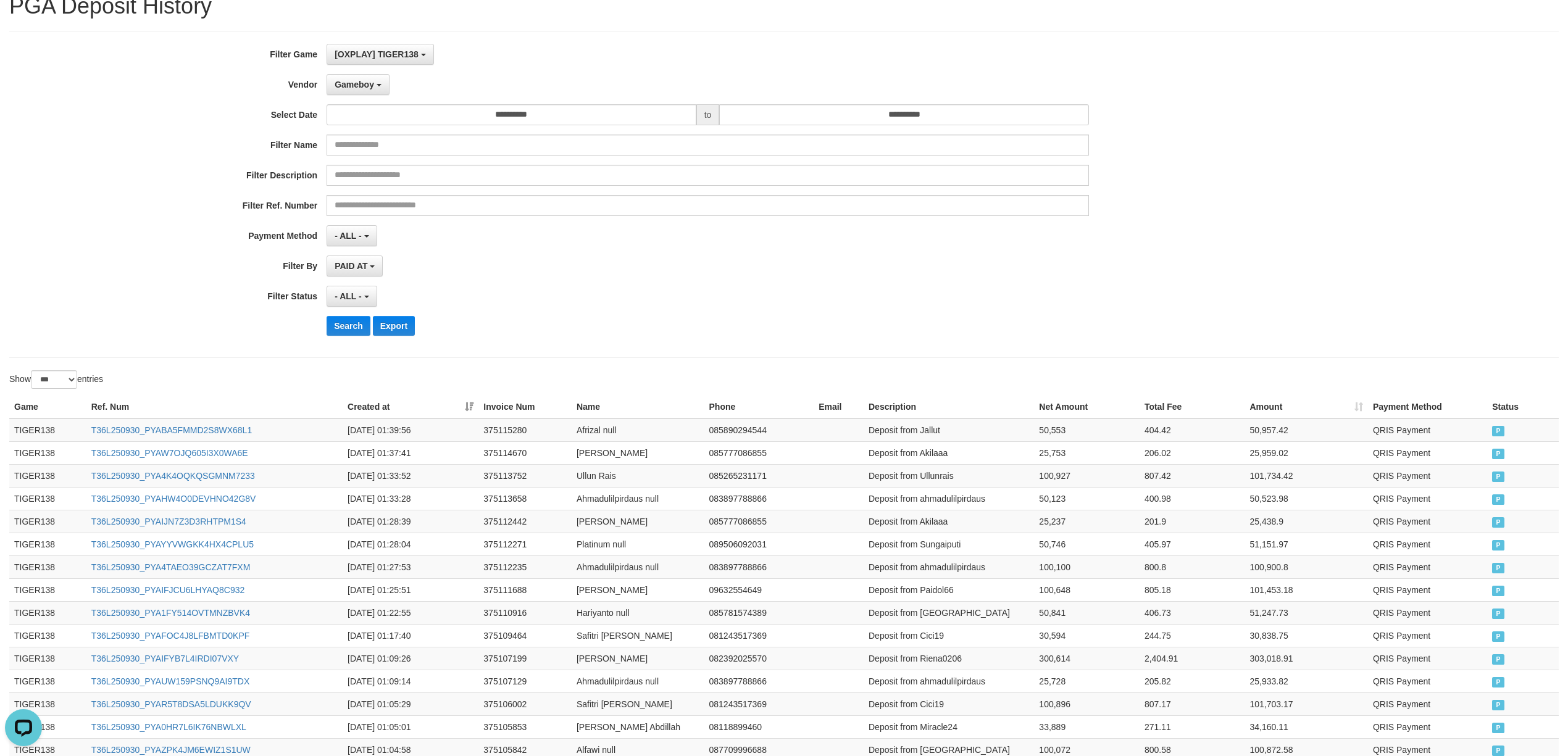
click at [37, 411] on th "Game" at bounding box center [47, 407] width 77 height 23
click at [37, 423] on td "TIGER138" at bounding box center [47, 430] width 77 height 23
click at [37, 425] on td "TIGER138" at bounding box center [47, 430] width 77 height 23
click at [45, 437] on td "TIGER138" at bounding box center [47, 430] width 77 height 23
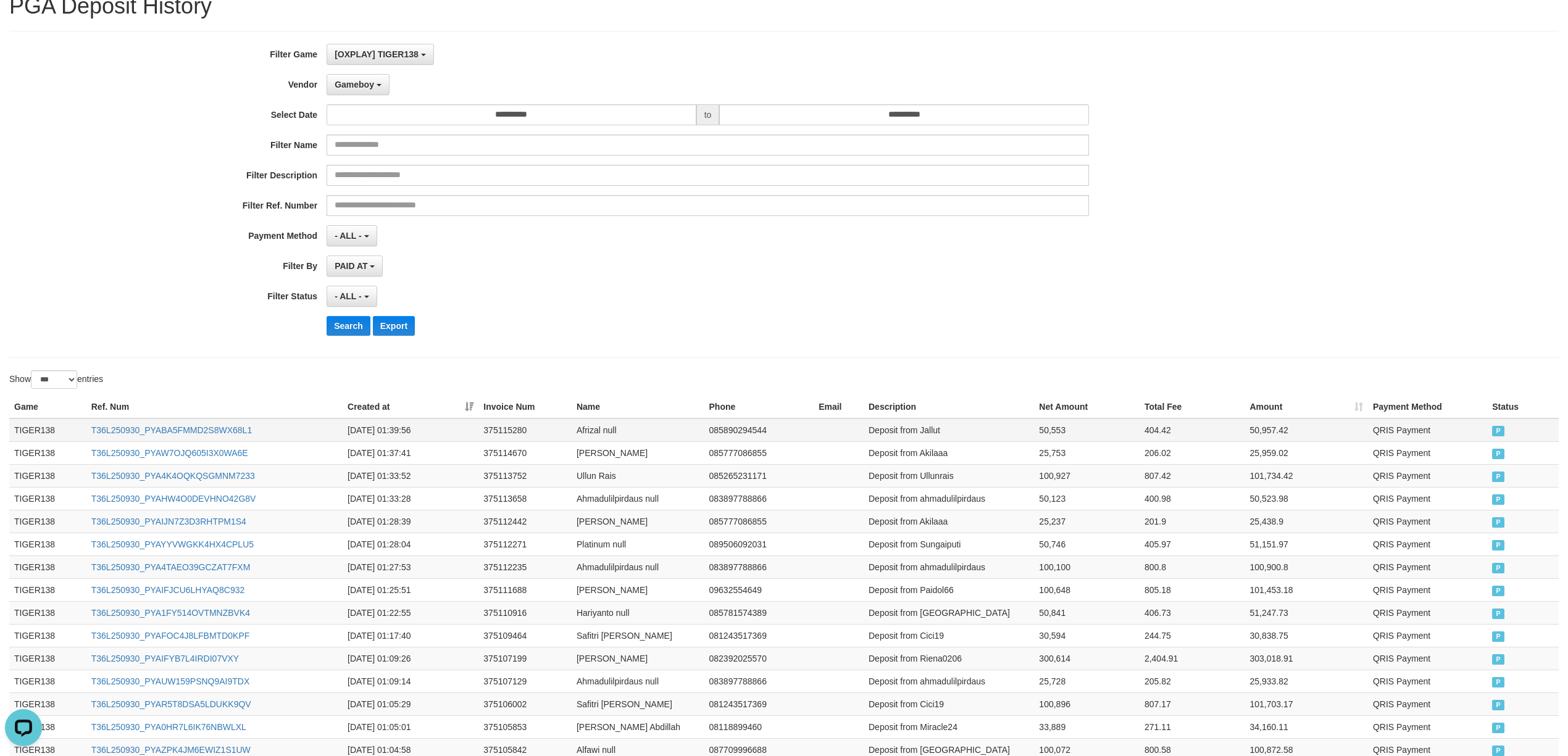
click at [45, 432] on td "TIGER138" at bounding box center [47, 430] width 77 height 23
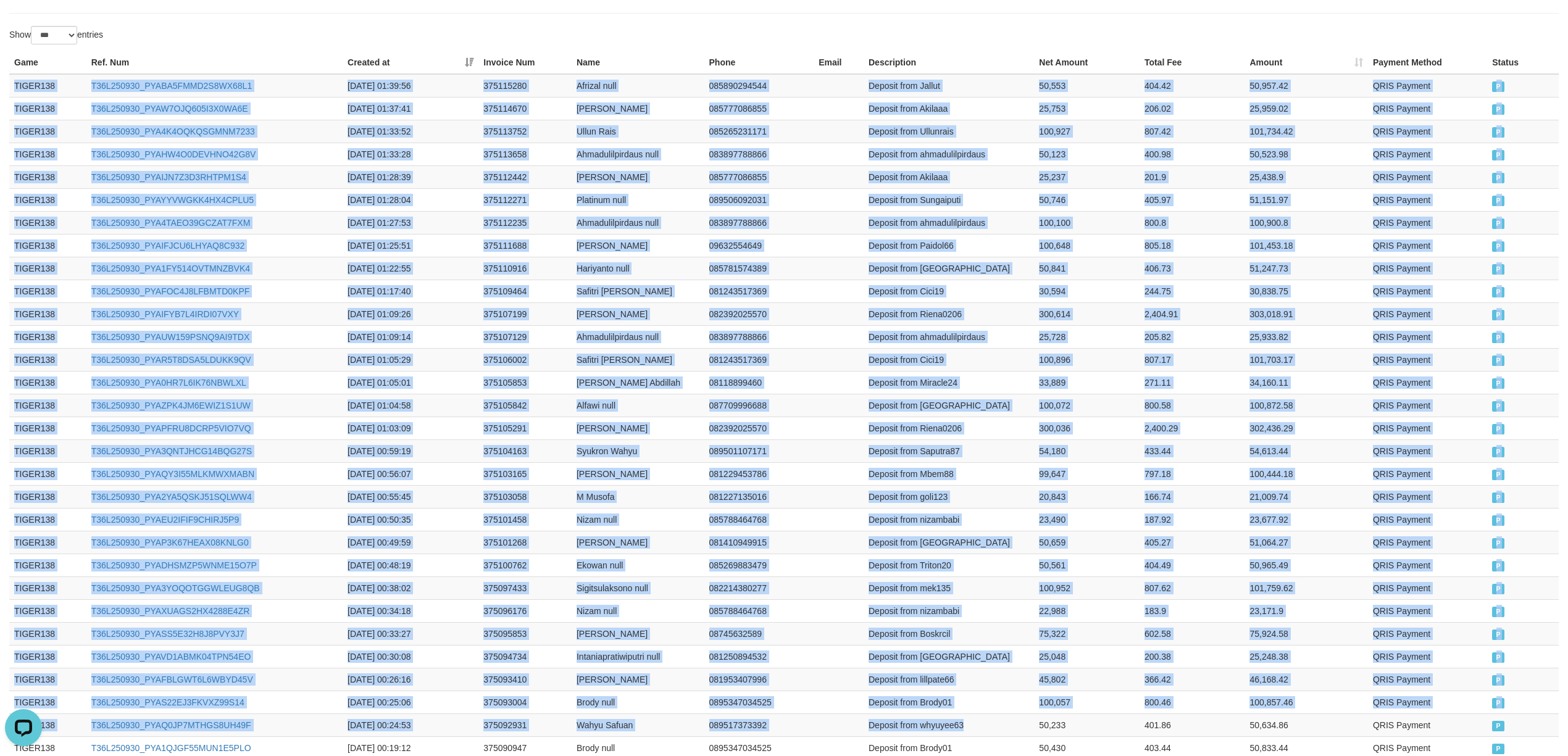
scroll to position [712, 0]
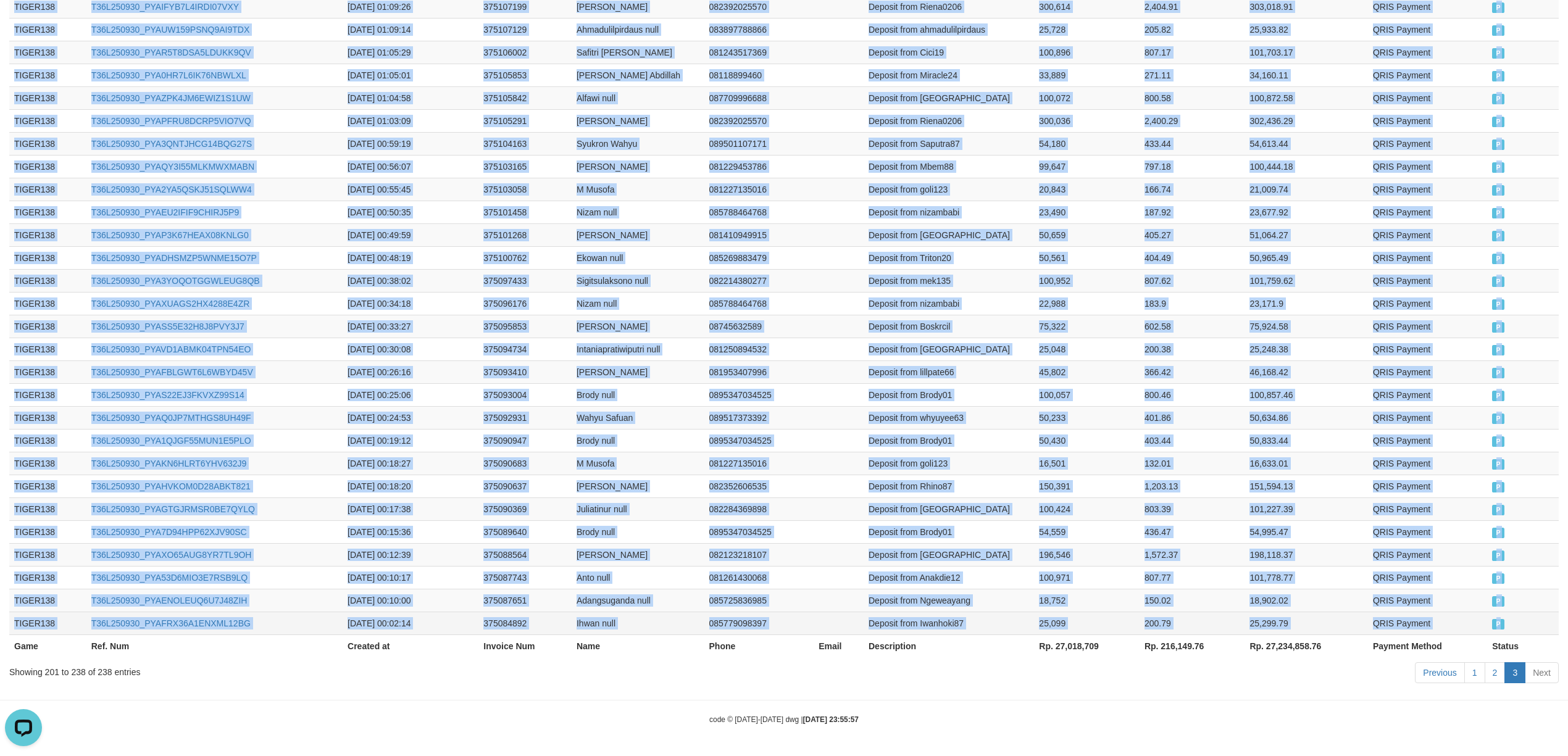
drag, startPoint x: 45, startPoint y: 432, endPoint x: 1525, endPoint y: 622, distance: 1492.1
click at [1525, 622] on tbody "TIGER138 T36L250930_PYABA5FMMD2S8WX68L1 [DATE] 01:39:56 375115280 Afrizal null …" at bounding box center [784, 201] width 1549 height 869
copy tbody "TIGER138 T36L250930_PYABA5FMMD2S8WX68L1 [DATE] 01:39:56 375115280 Afrizal null …"
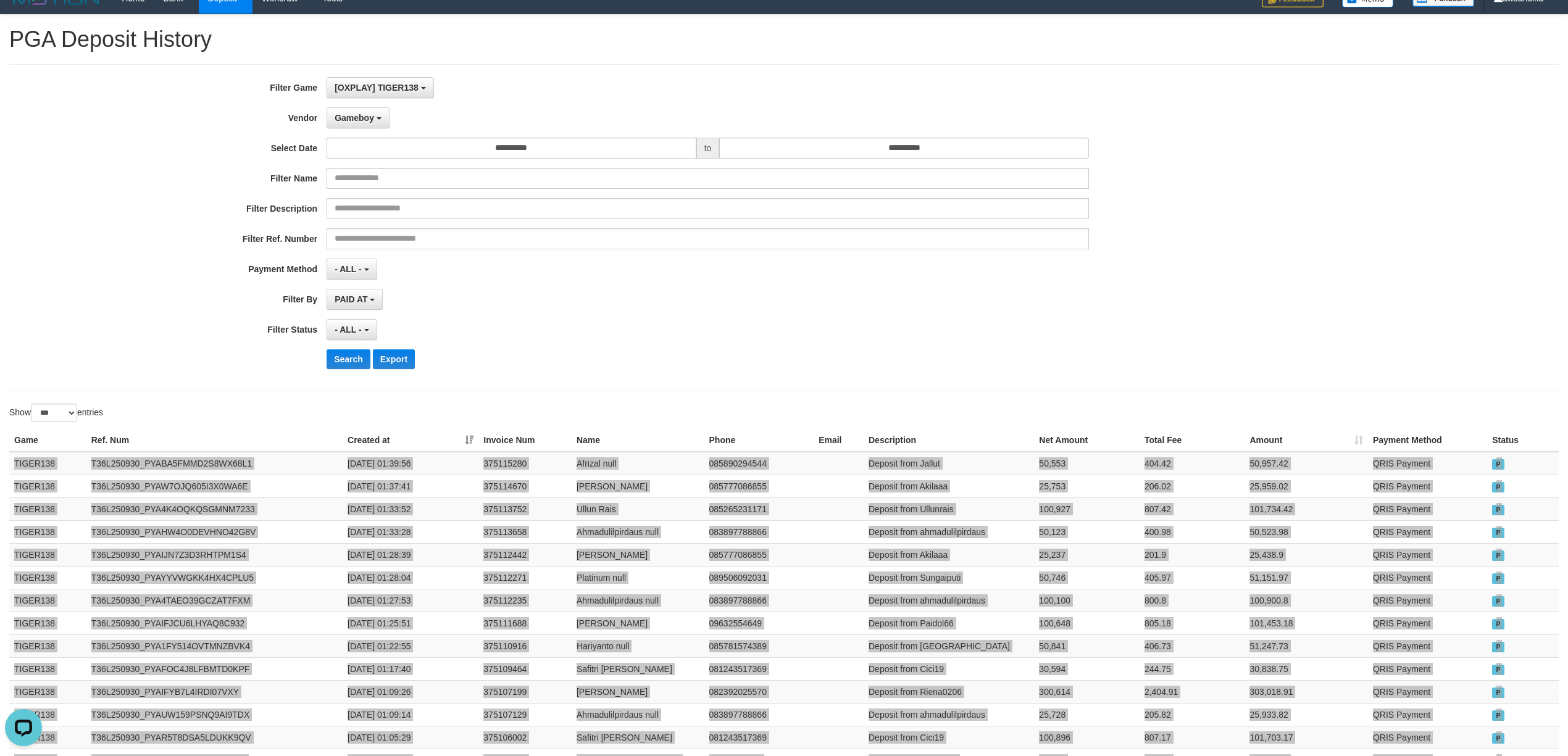
scroll to position [0, 0]
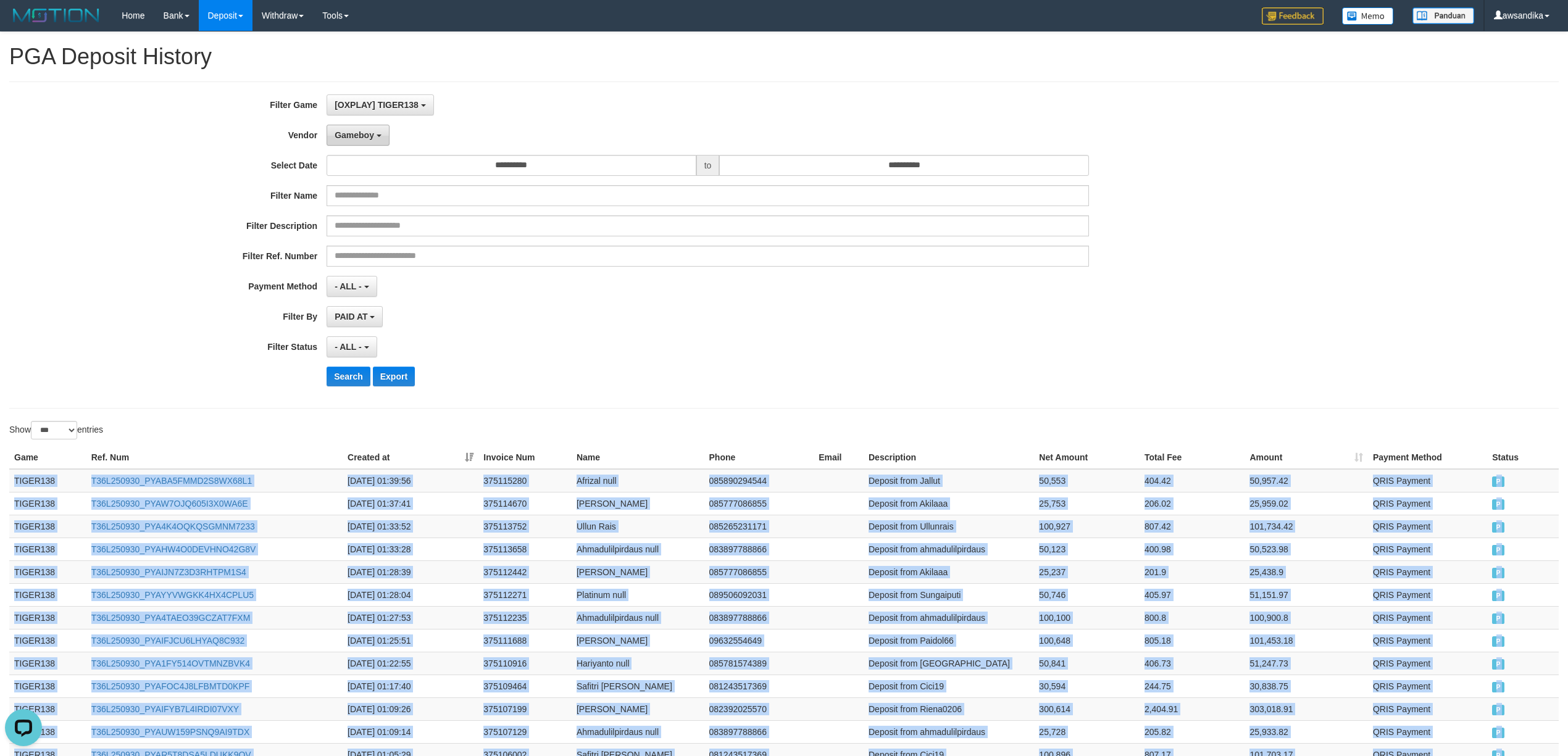
click at [361, 136] on span "Gameboy" at bounding box center [354, 135] width 39 height 10
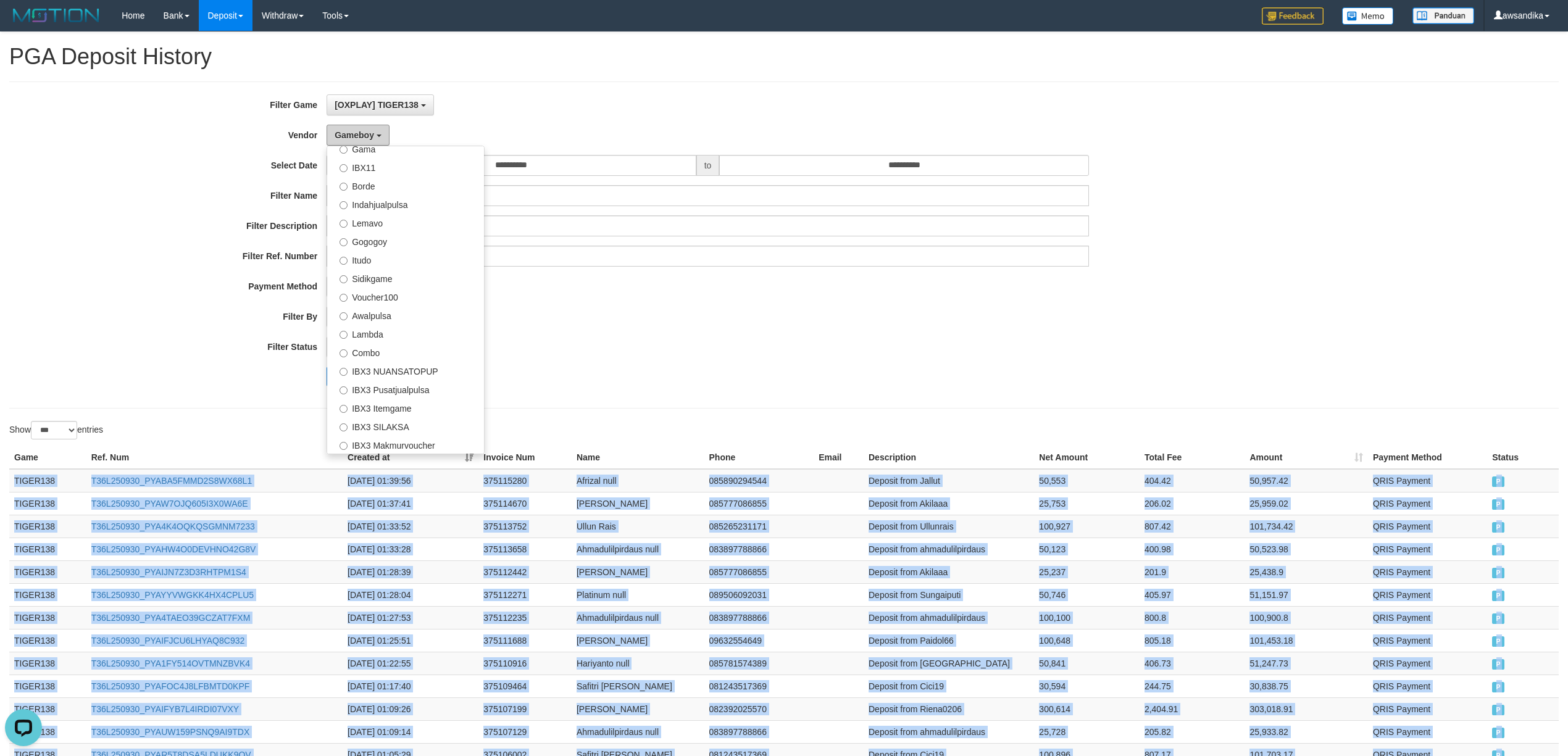
scroll to position [462, 0]
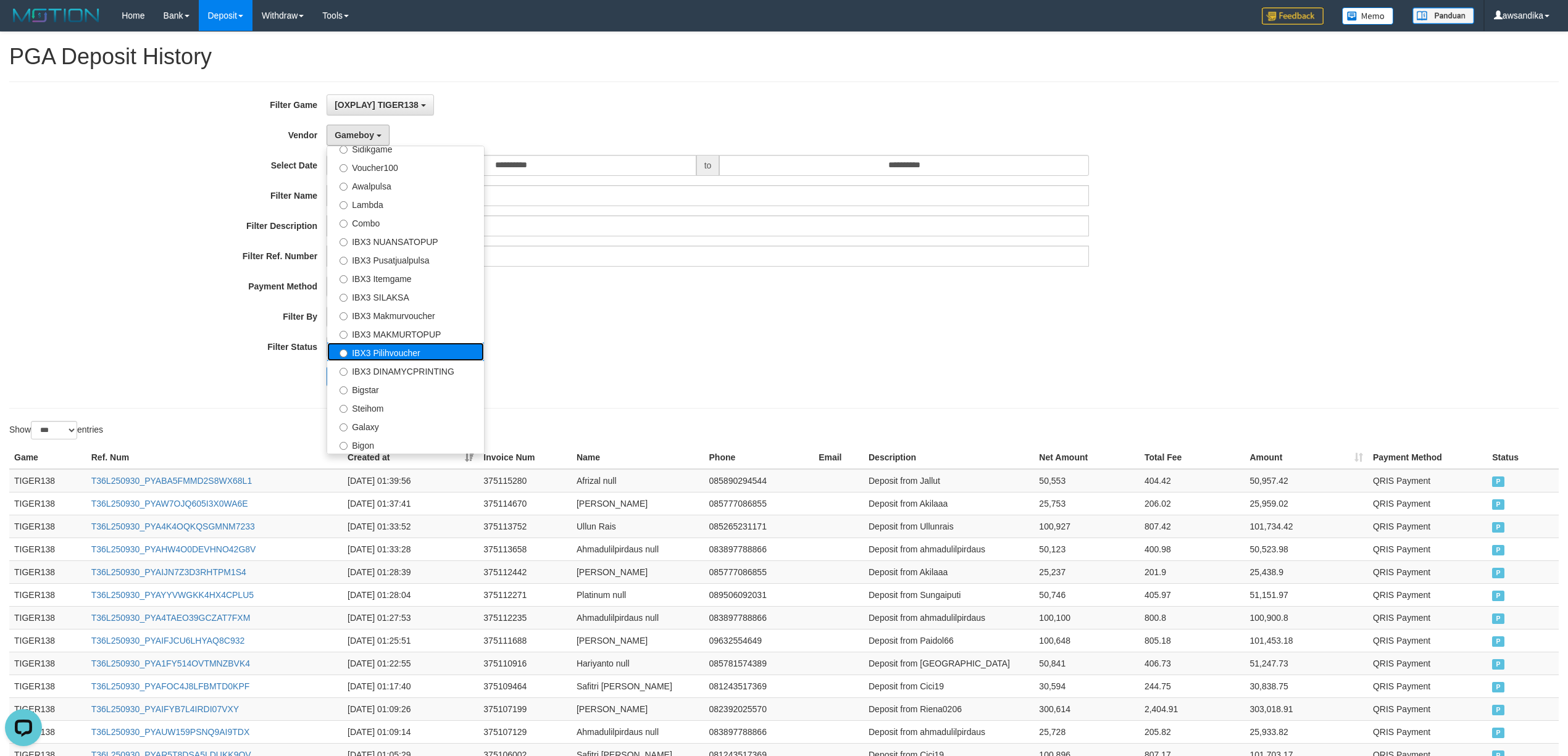
click at [398, 342] on label "IBX3 Pilihvoucher" at bounding box center [405, 351] width 157 height 19
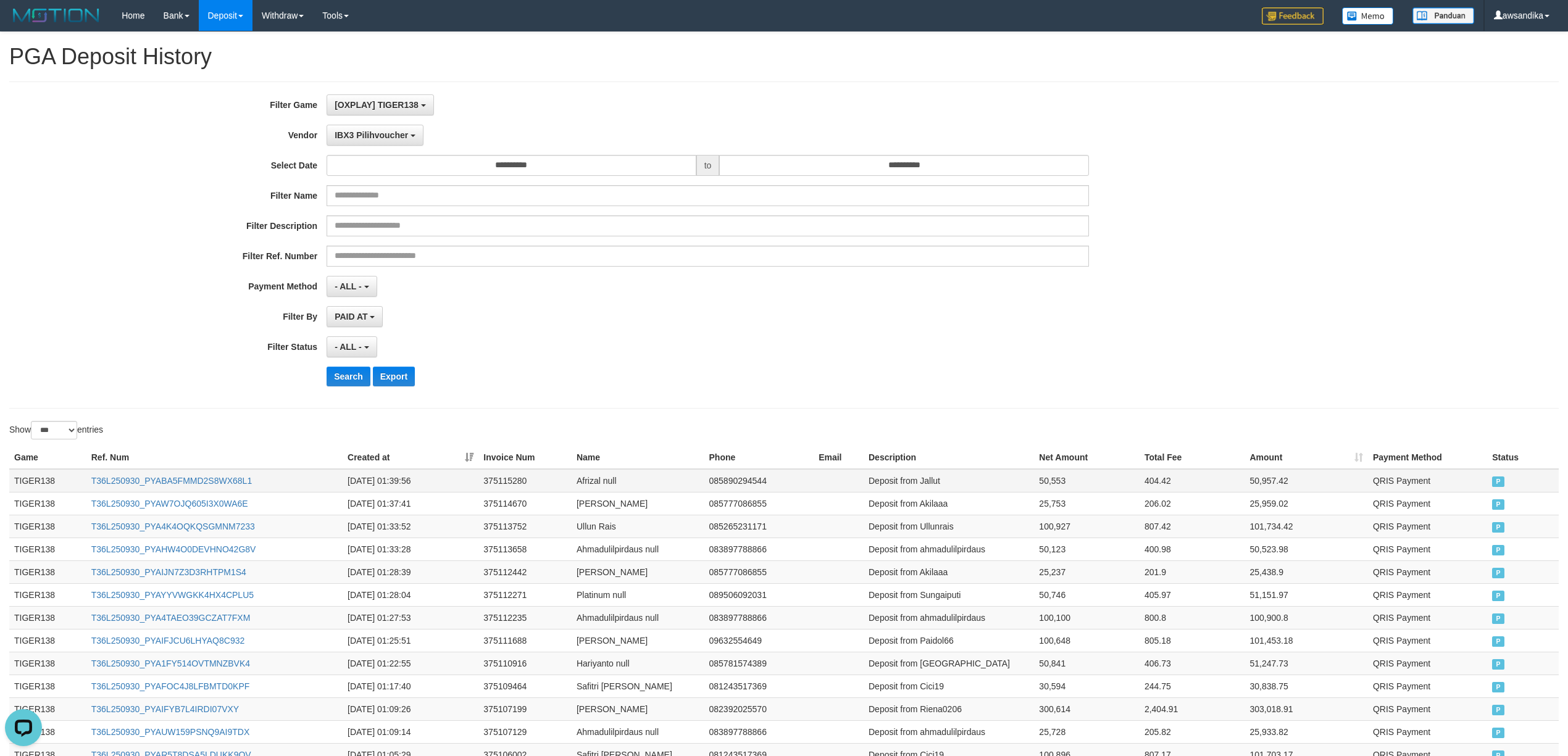
click at [31, 485] on td "TIGER138" at bounding box center [47, 481] width 77 height 23
click at [340, 378] on button "Search" at bounding box center [348, 376] width 44 height 20
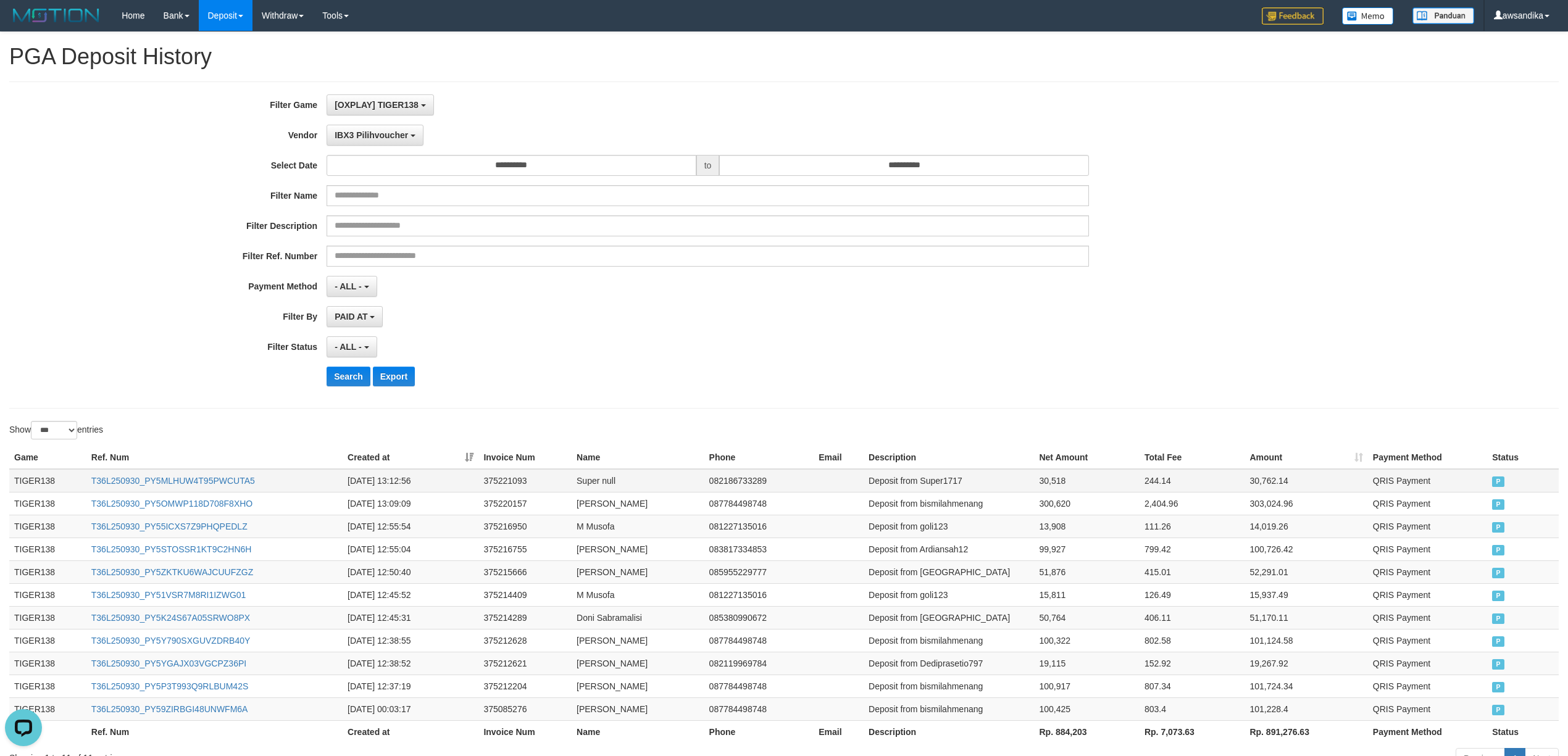
click at [25, 478] on td "TIGER138" at bounding box center [47, 481] width 77 height 23
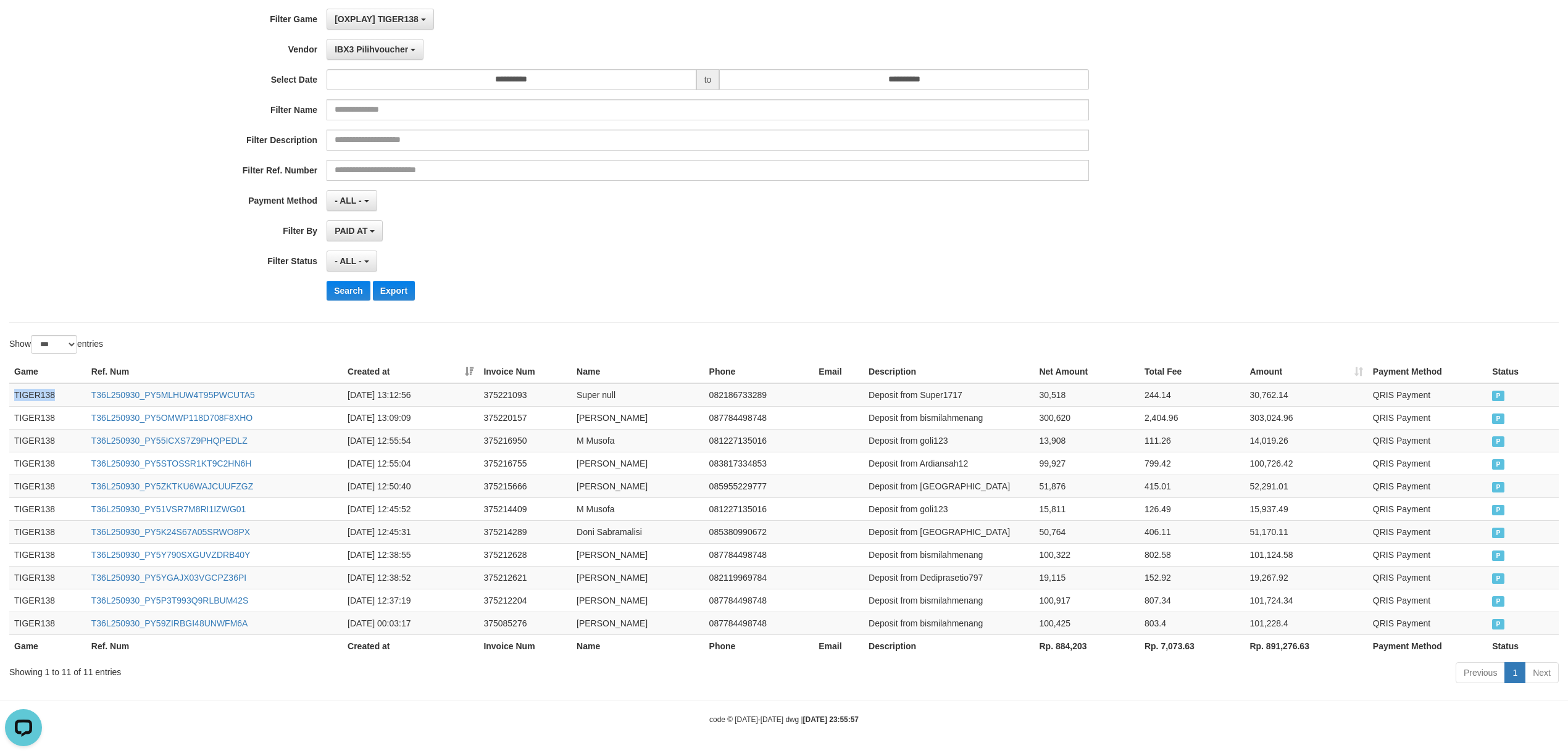
drag, startPoint x: 25, startPoint y: 478, endPoint x: 1530, endPoint y: 641, distance: 1513.8
click at [1530, 641] on table "Game Ref. Num Created at Invoice Num Name Phone Email Description Net Amount To…" at bounding box center [784, 509] width 1549 height 297
click at [37, 392] on td "TIGER138" at bounding box center [47, 394] width 77 height 23
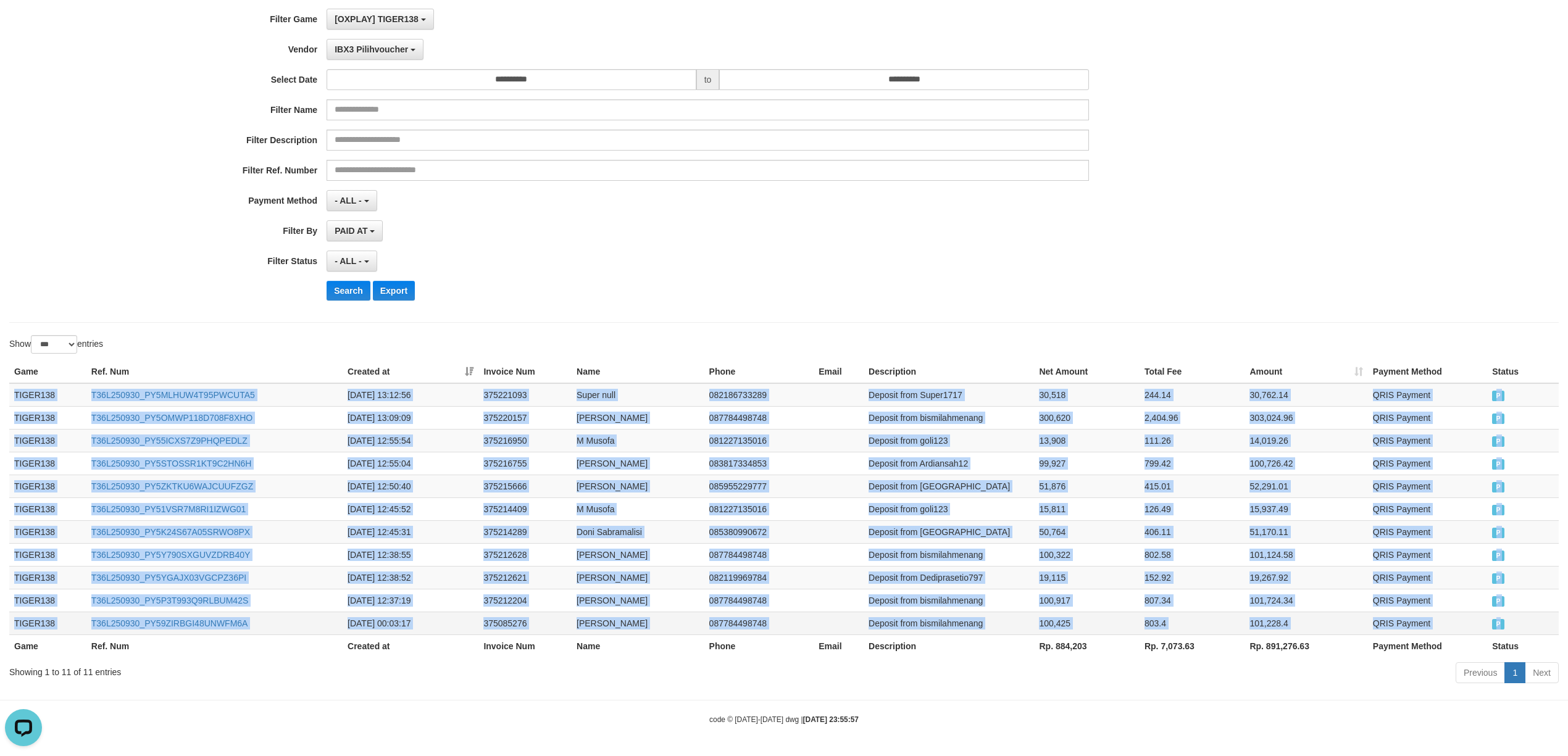
drag, startPoint x: 37, startPoint y: 392, endPoint x: 1524, endPoint y: 611, distance: 1503.0
click at [1524, 611] on tbody "TIGER138 T36L250930_PY5MLHUW4T95PWCUTA5 [DATE] 13:12:56 375221093 Super null 08…" at bounding box center [784, 509] width 1549 height 252
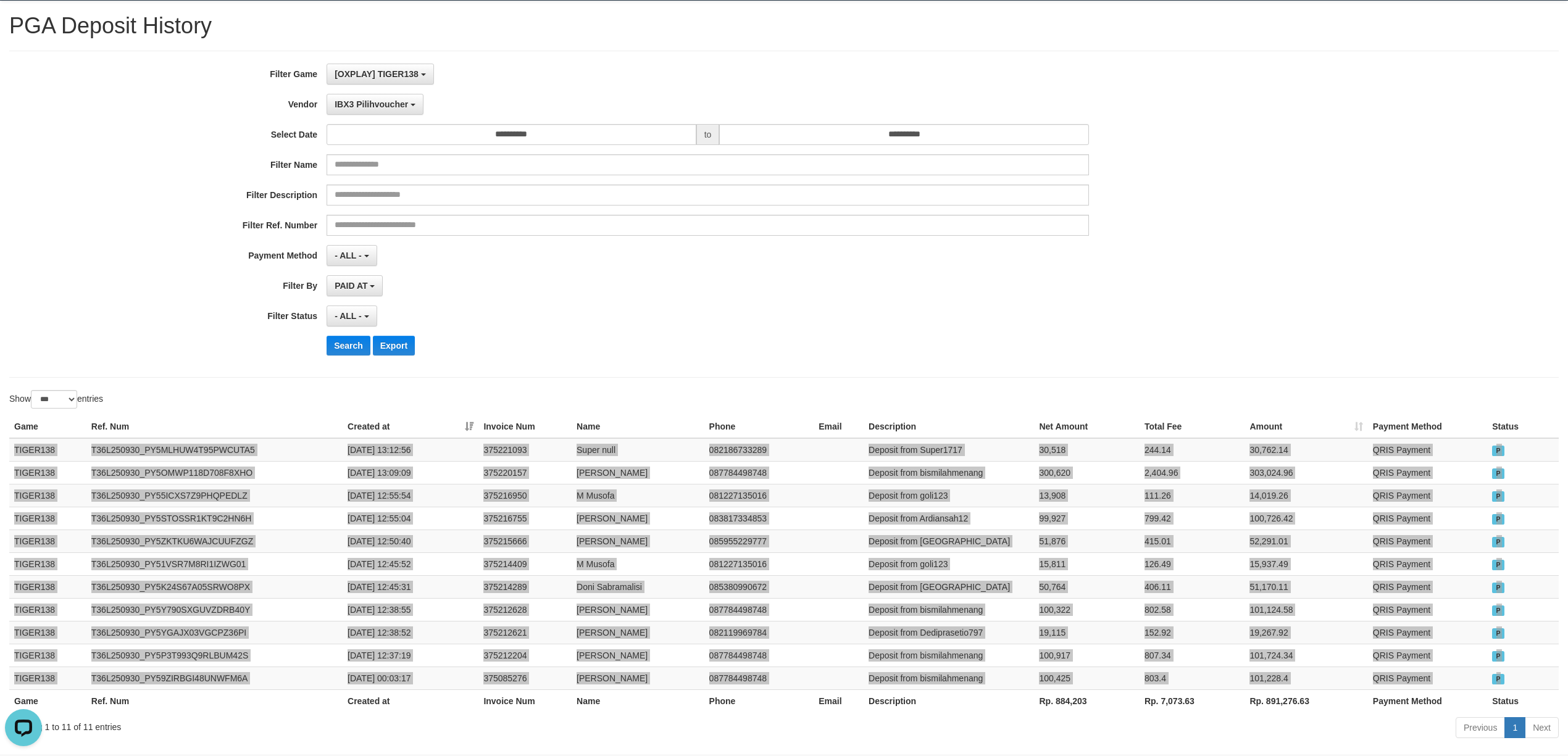
scroll to position [0, 0]
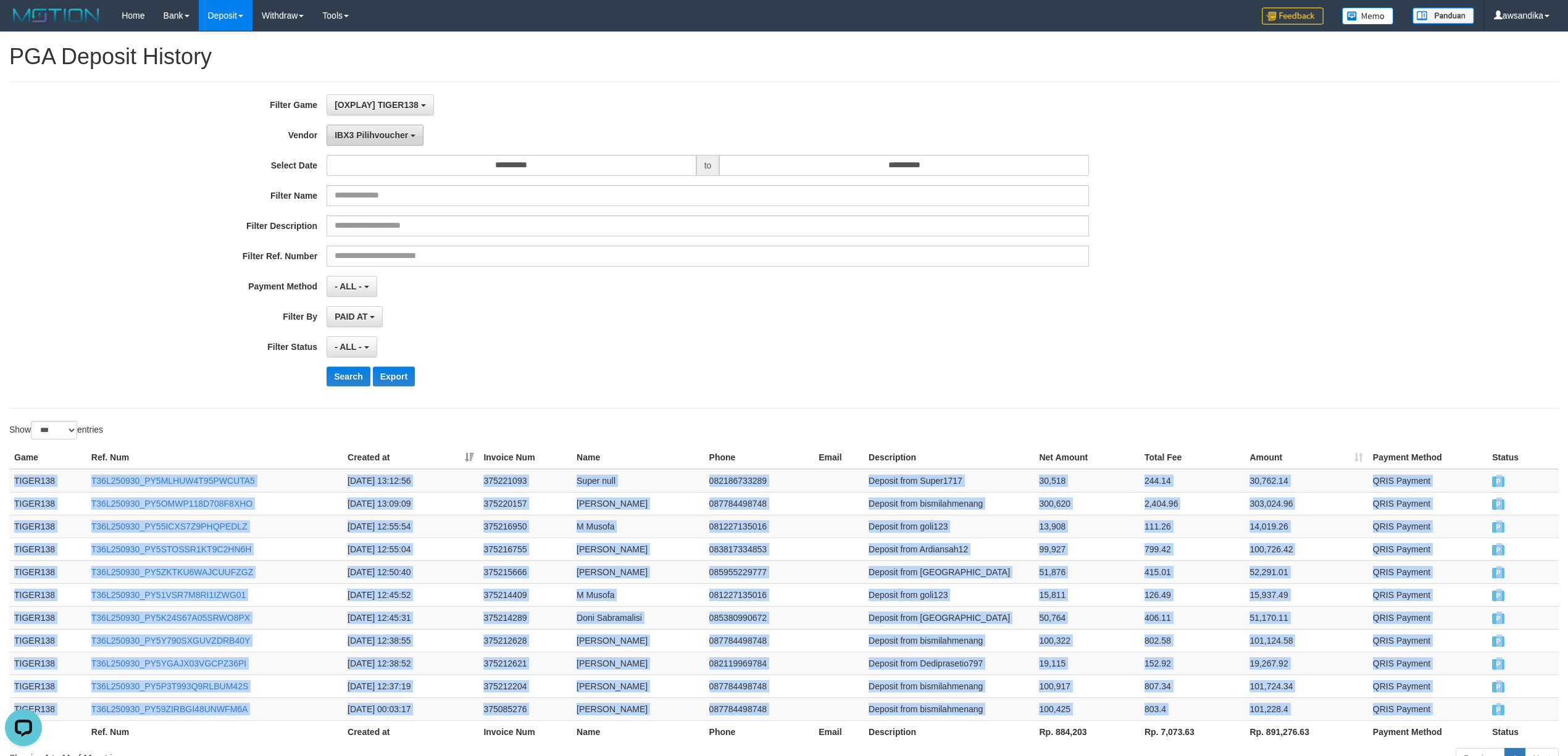
click at [385, 139] on span "IBX3 Pilihvoucher" at bounding box center [371, 135] width 73 height 10
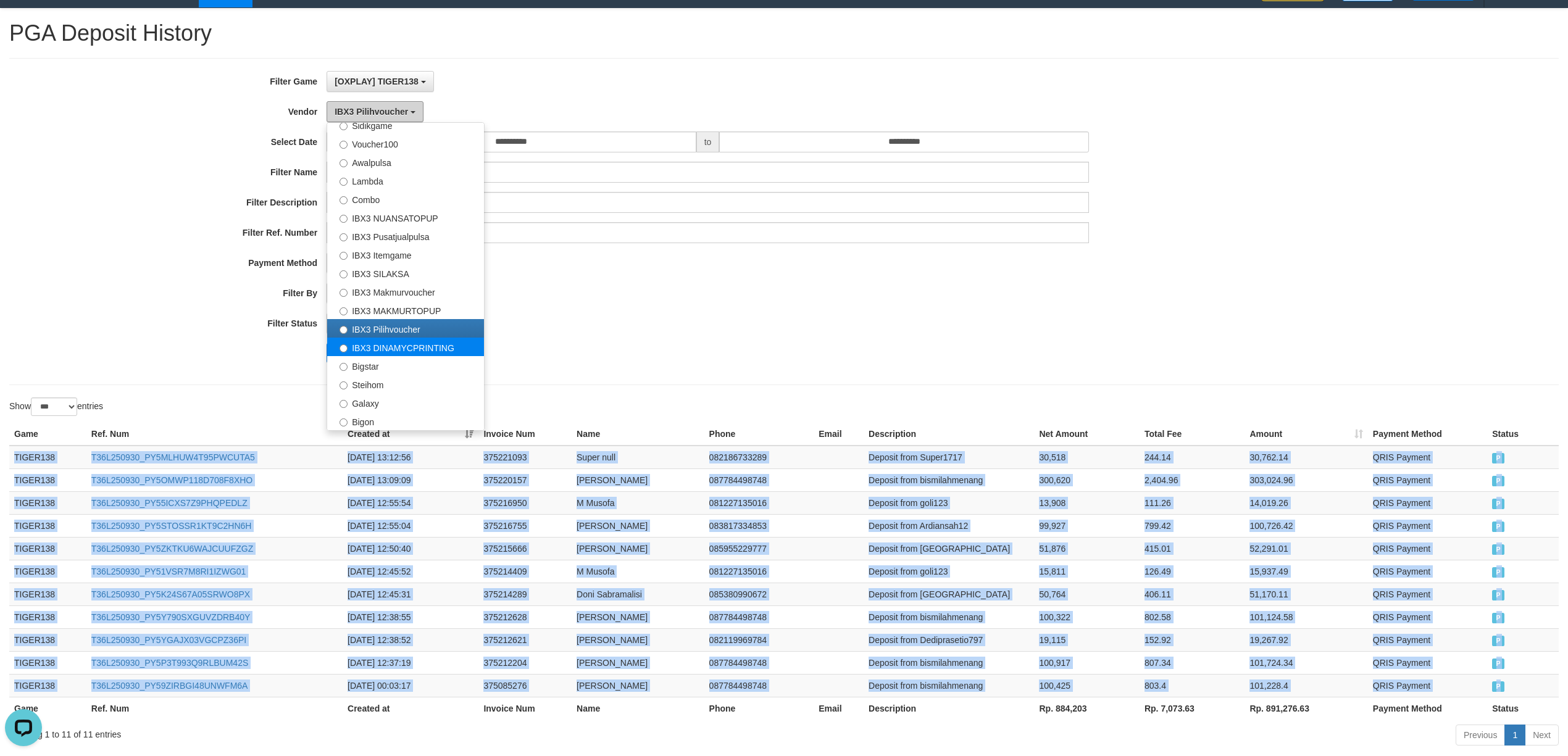
scroll to position [90, 0]
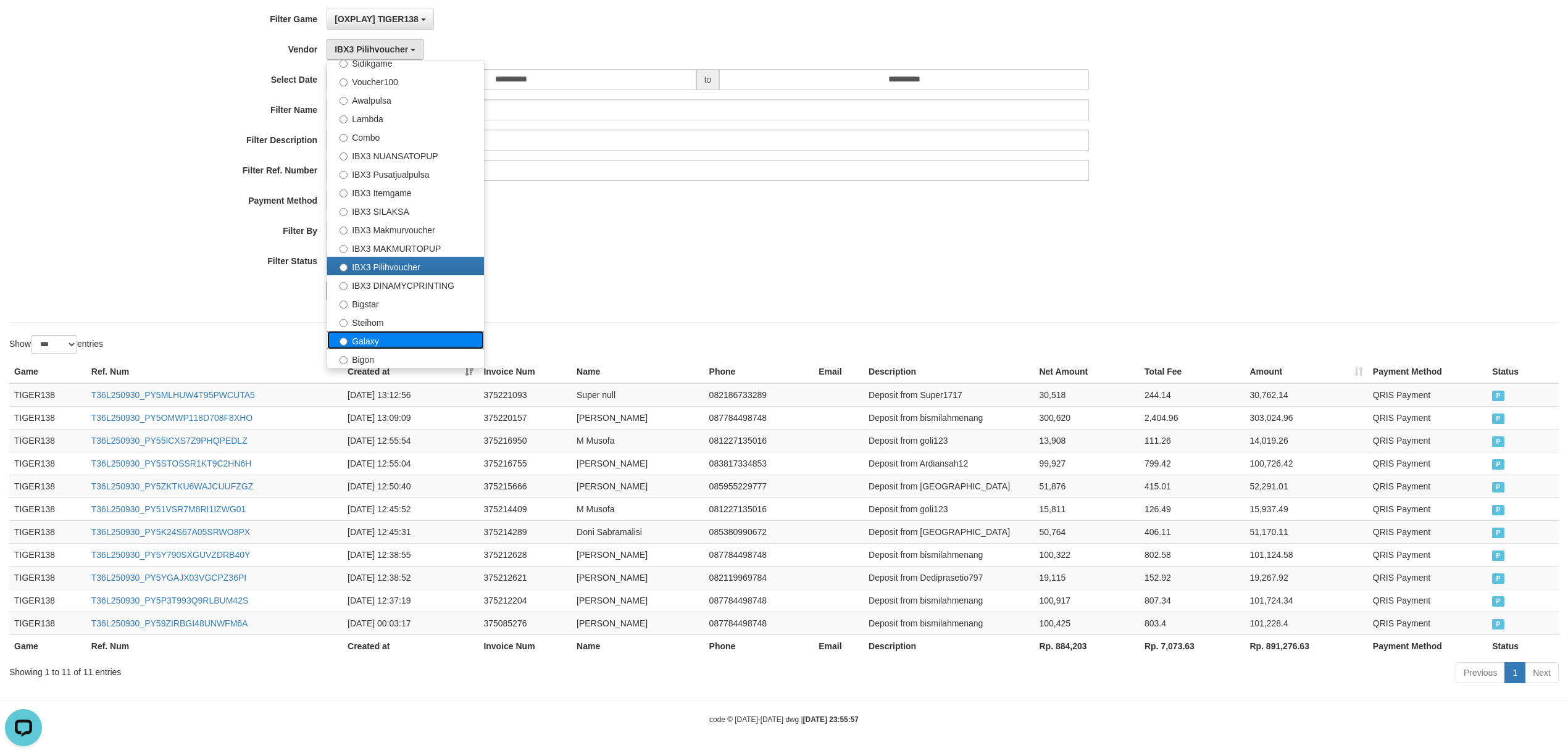
click at [405, 334] on label "Galaxy" at bounding box center [405, 340] width 157 height 19
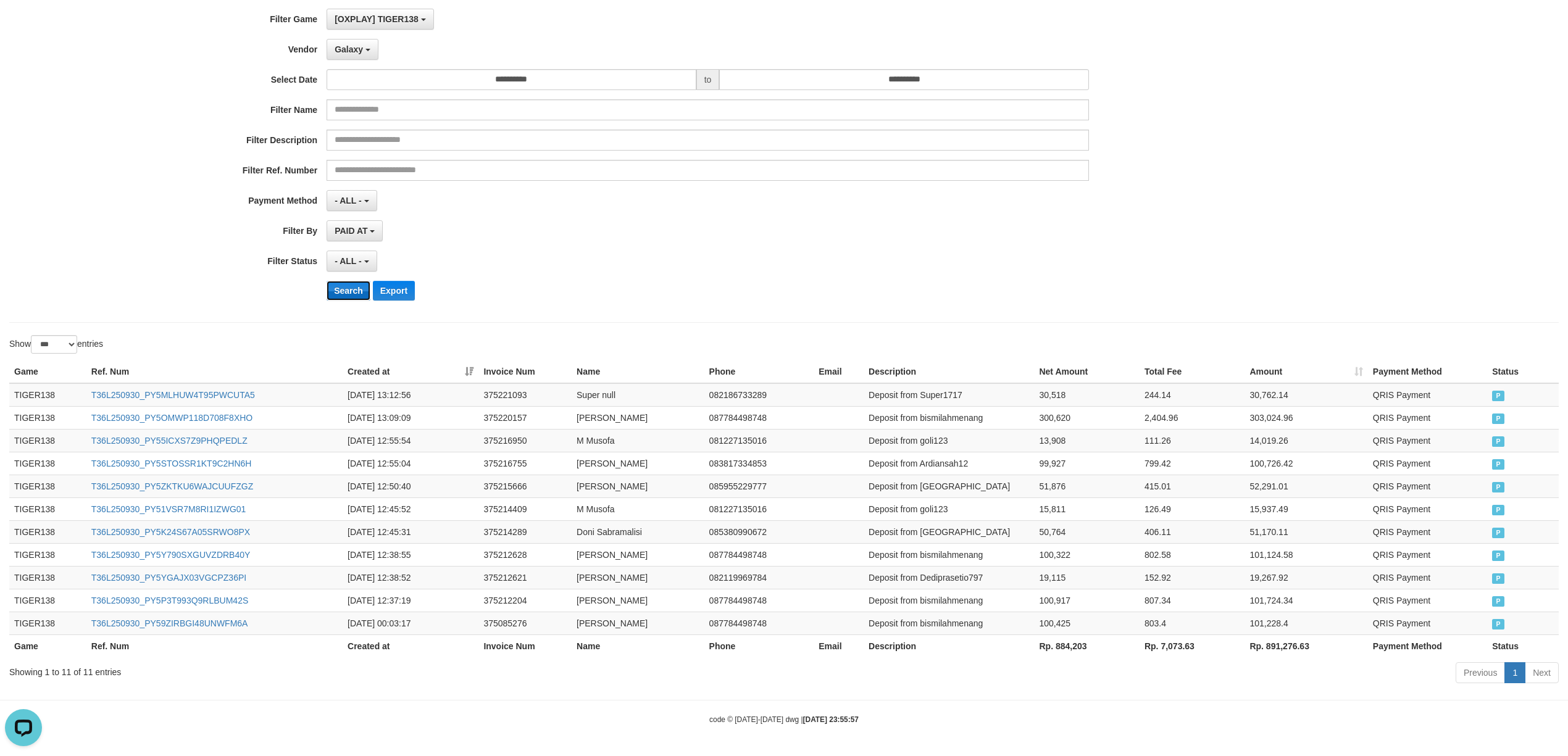
click at [344, 292] on button "Search" at bounding box center [348, 290] width 44 height 20
click at [356, 46] on span "Galaxy" at bounding box center [349, 49] width 29 height 10
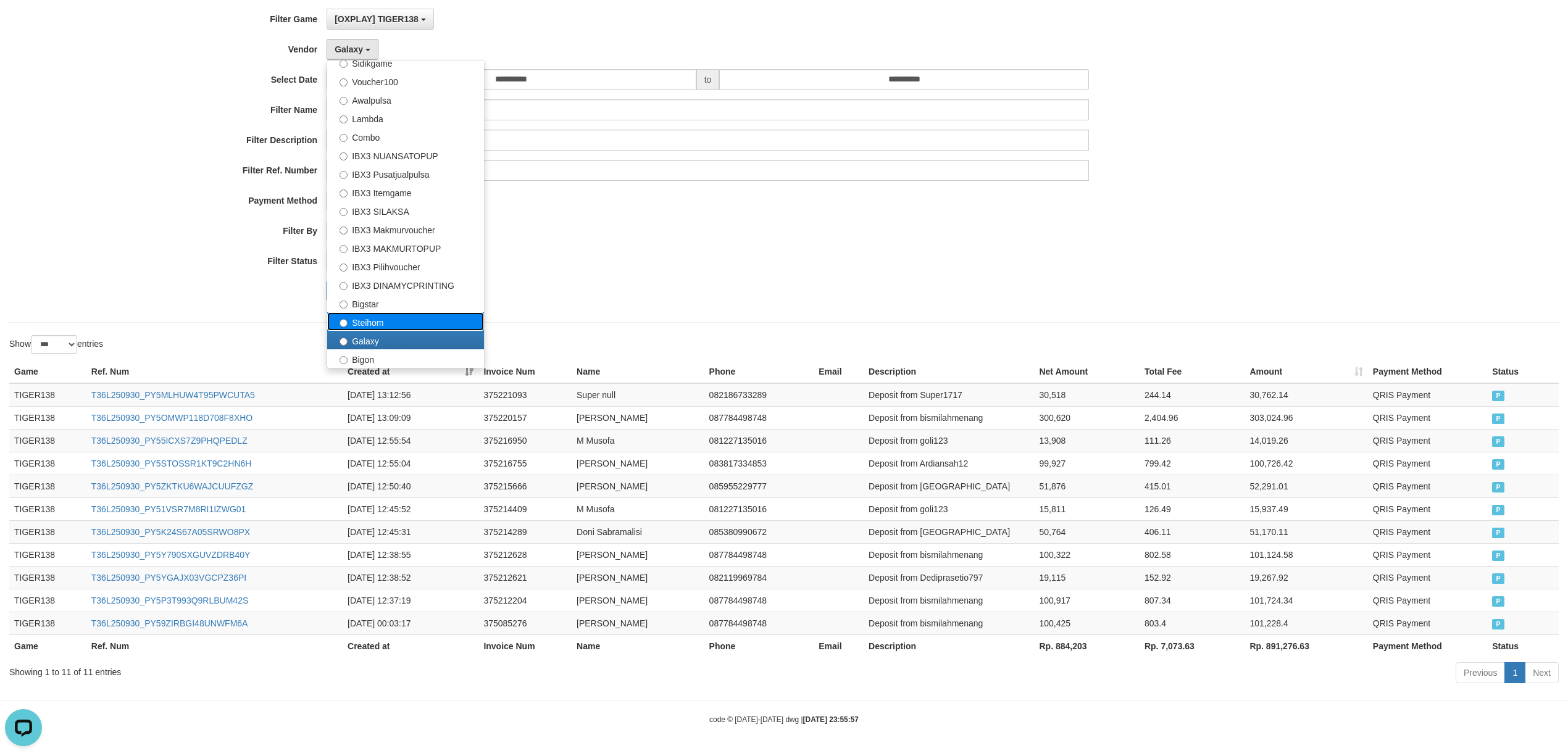
click at [389, 317] on label "Steihom" at bounding box center [405, 322] width 157 height 19
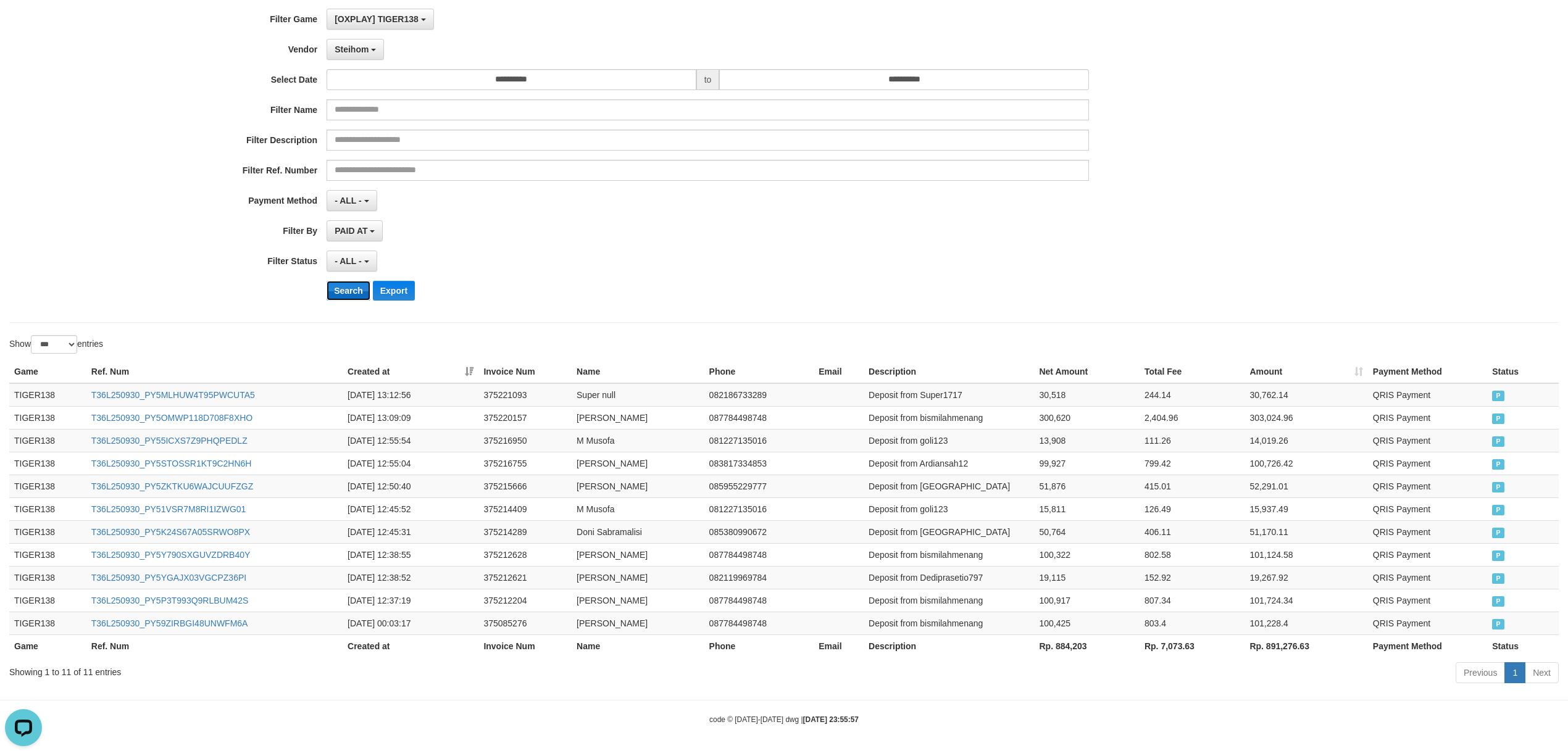
click at [341, 284] on button "Search" at bounding box center [348, 290] width 44 height 20
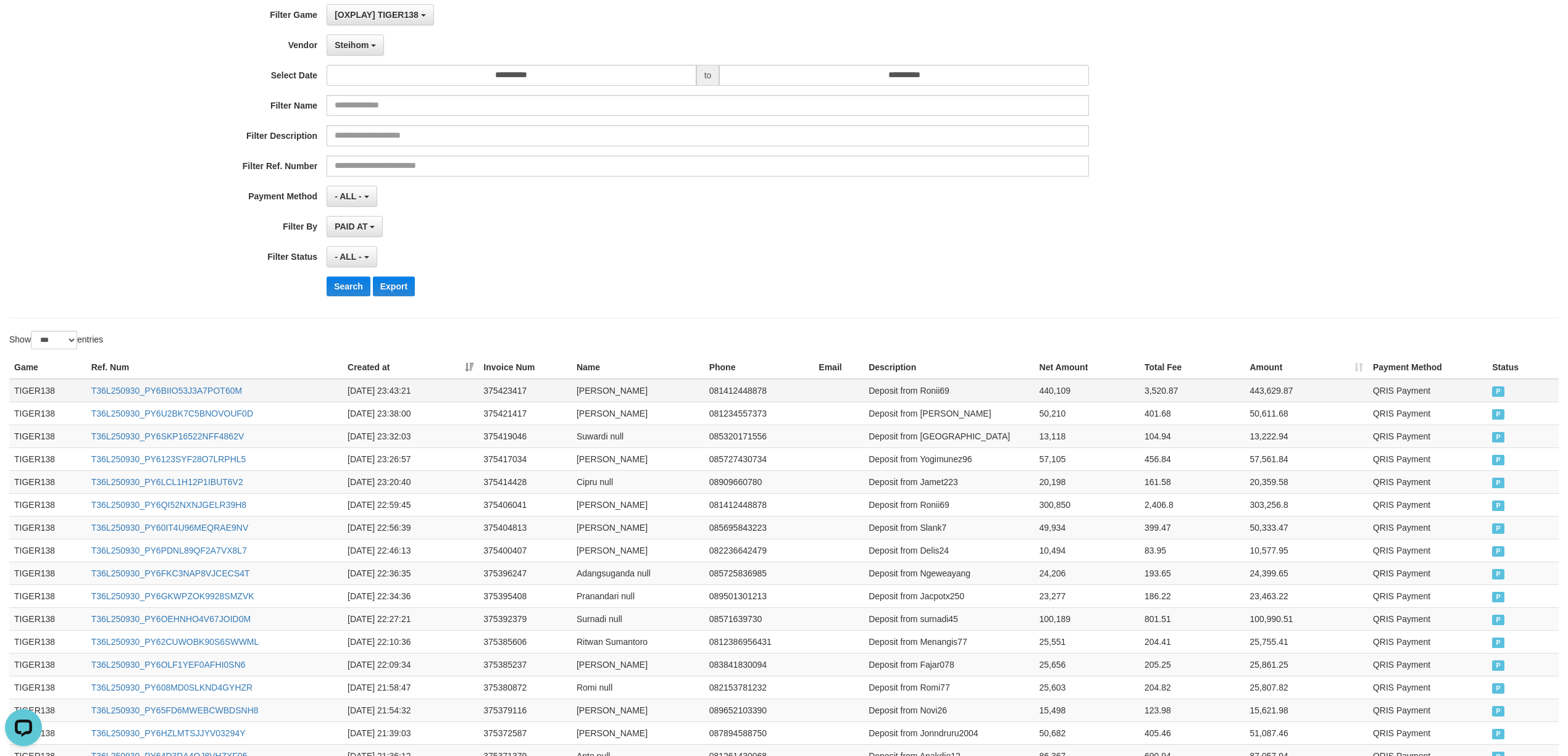
click at [35, 388] on td "TIGER138" at bounding box center [47, 391] width 77 height 23
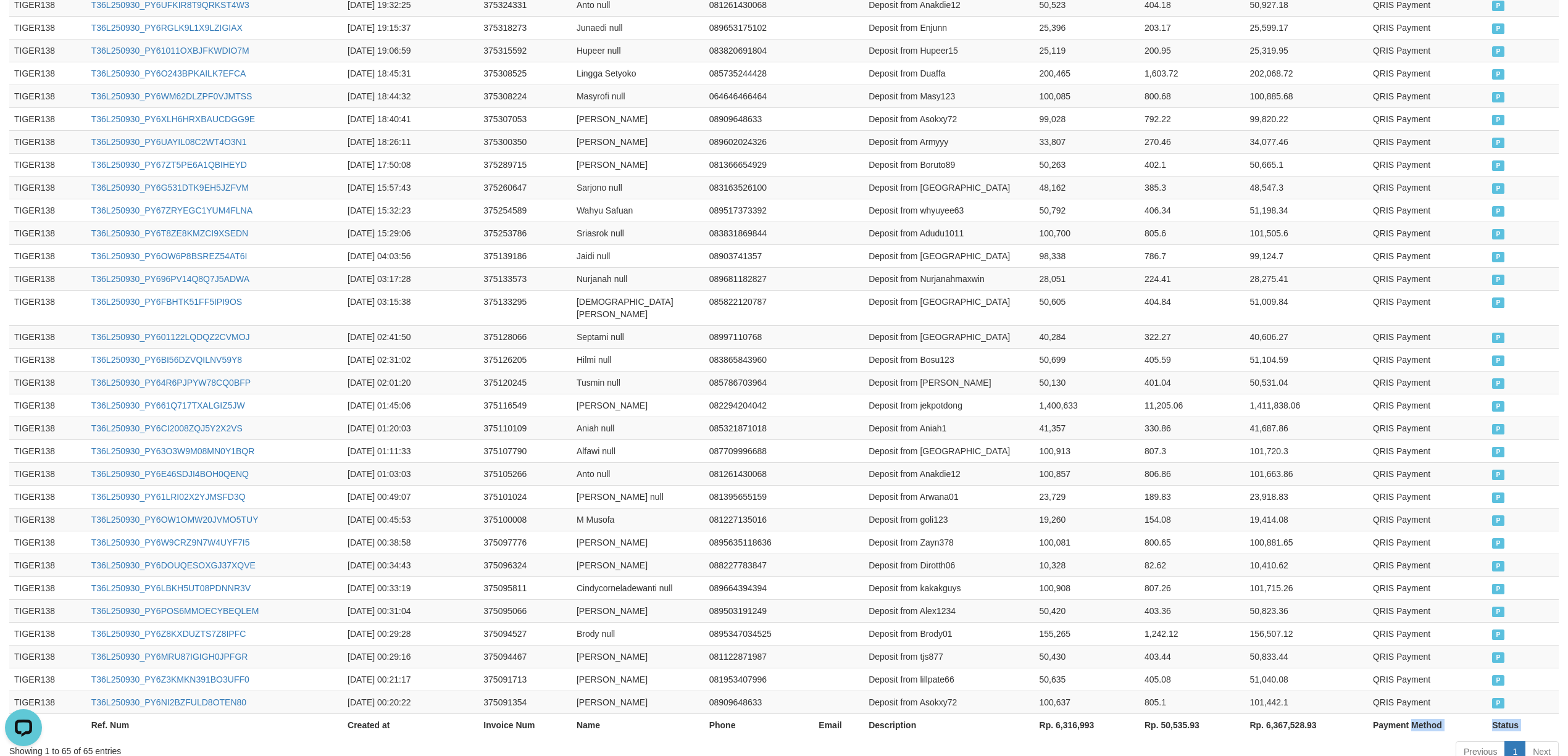
scroll to position [1334, 0]
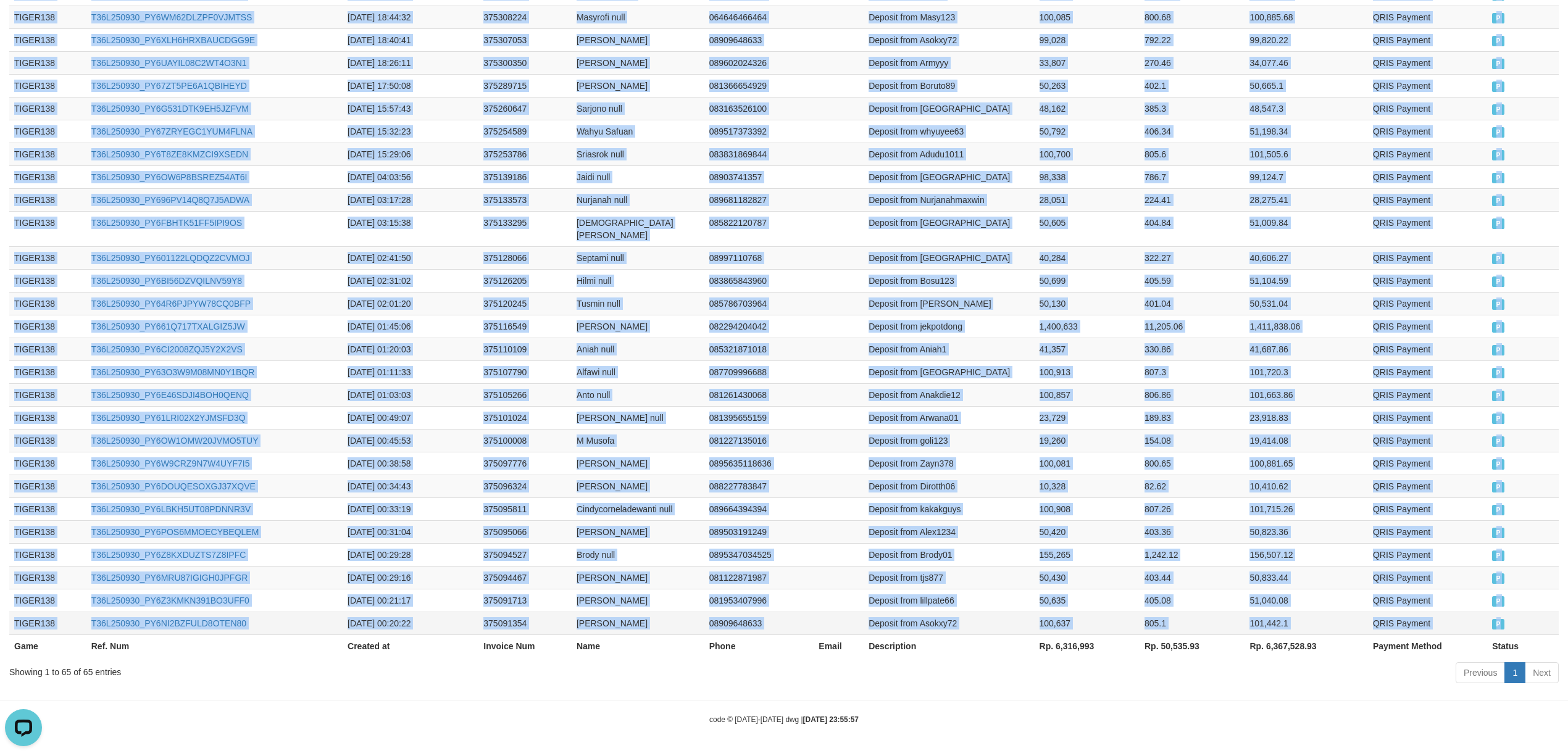
drag, startPoint x: 35, startPoint y: 388, endPoint x: 1534, endPoint y: 623, distance: 1517.3
copy tbody "TIGER138 T36L250930_PY6BIIO53J3A7POT60M [DATE] 23:43:21 375423417 [PERSON_NAME]…"
click at [704, 250] on td "08997110768" at bounding box center [759, 258] width 110 height 23
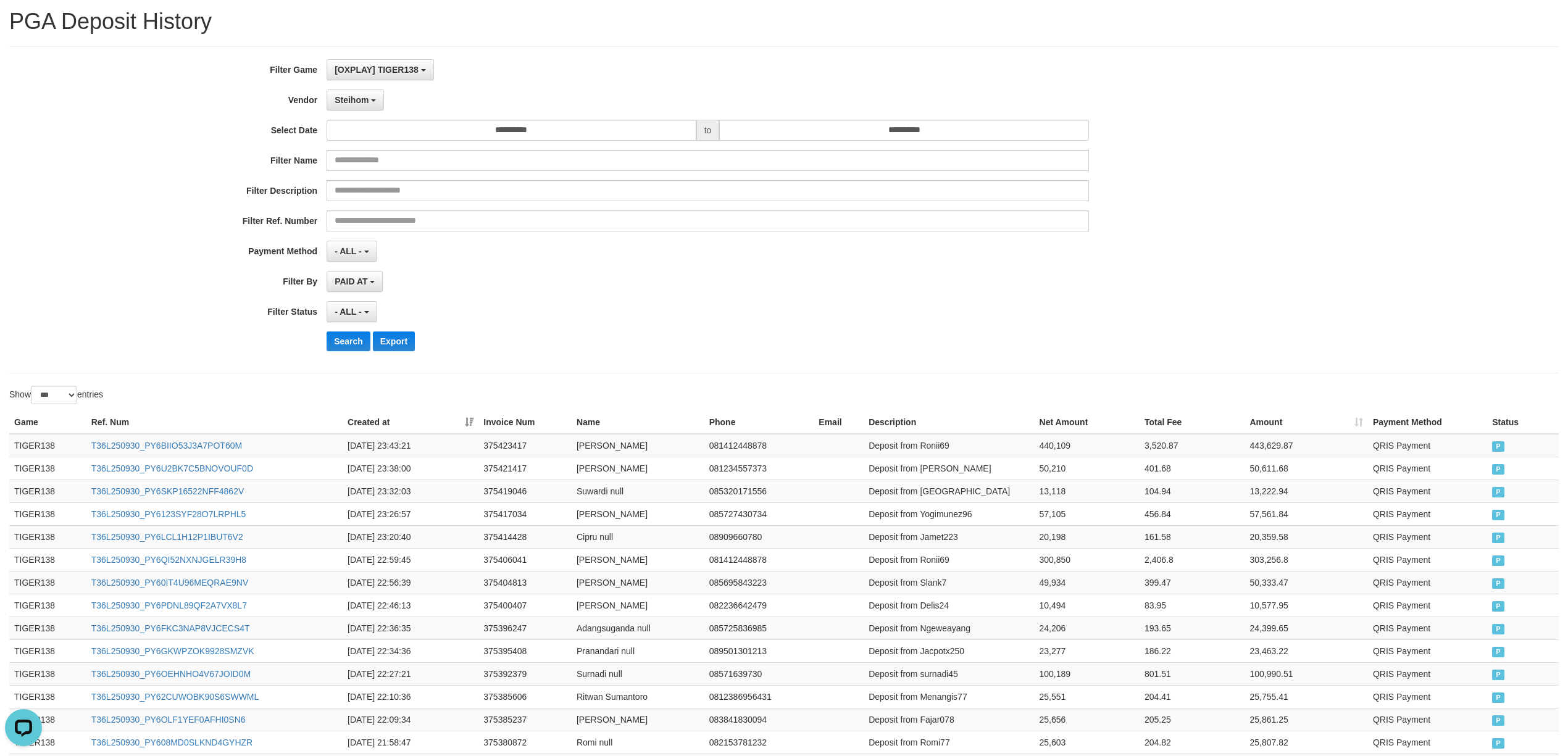
scroll to position [0, 0]
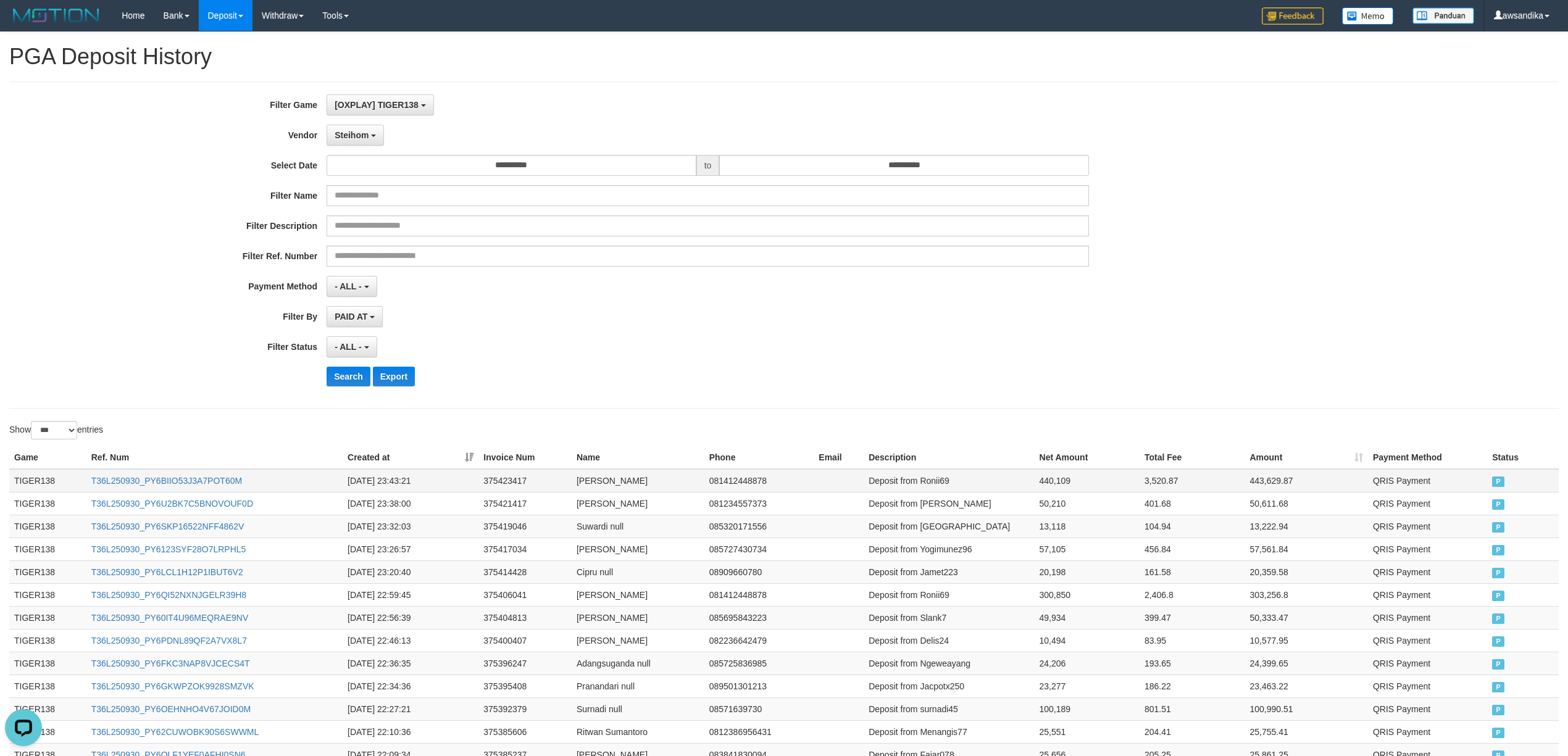
click at [27, 473] on td "TIGER138" at bounding box center [47, 481] width 77 height 23
click at [36, 477] on td "TIGER138" at bounding box center [47, 481] width 77 height 23
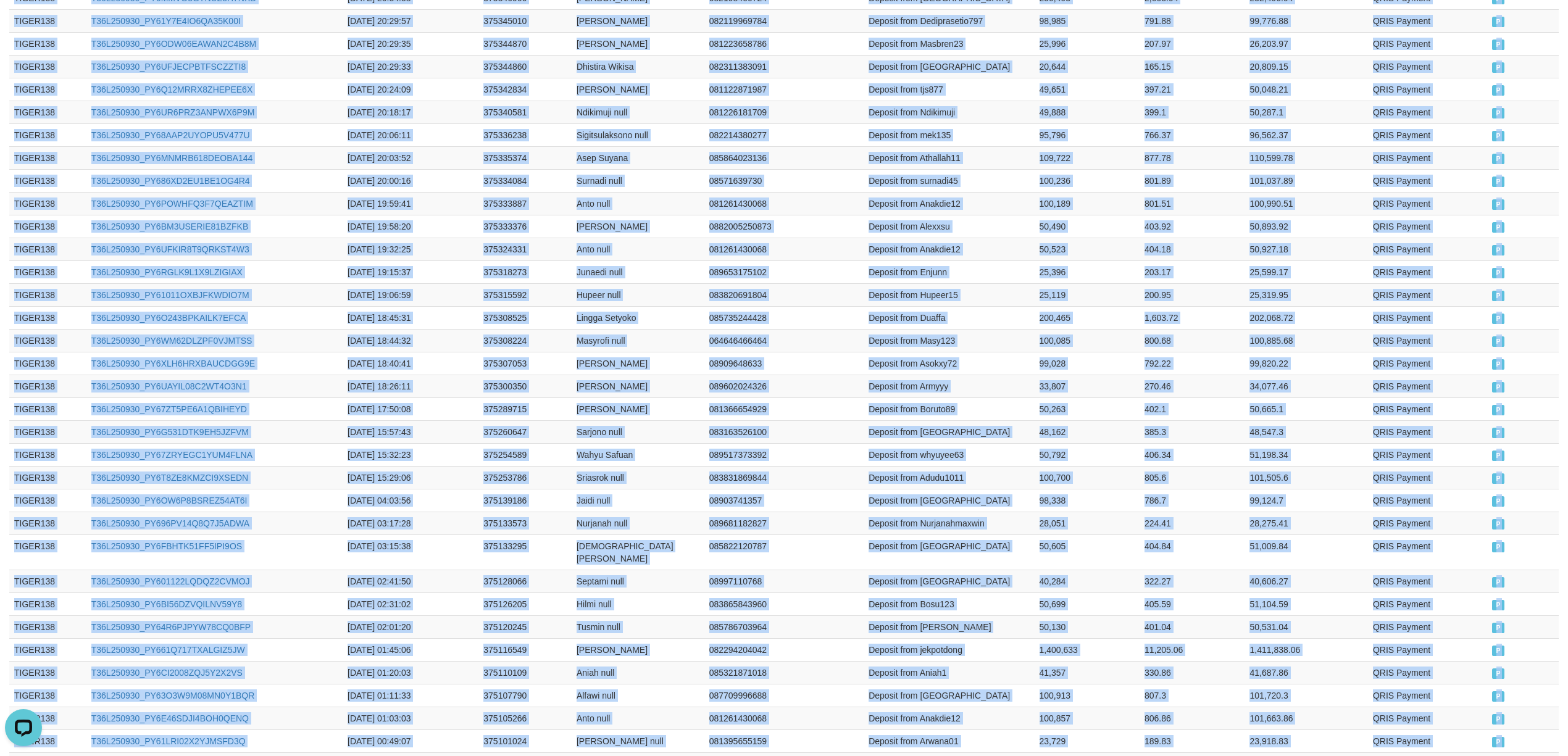
scroll to position [1334, 0]
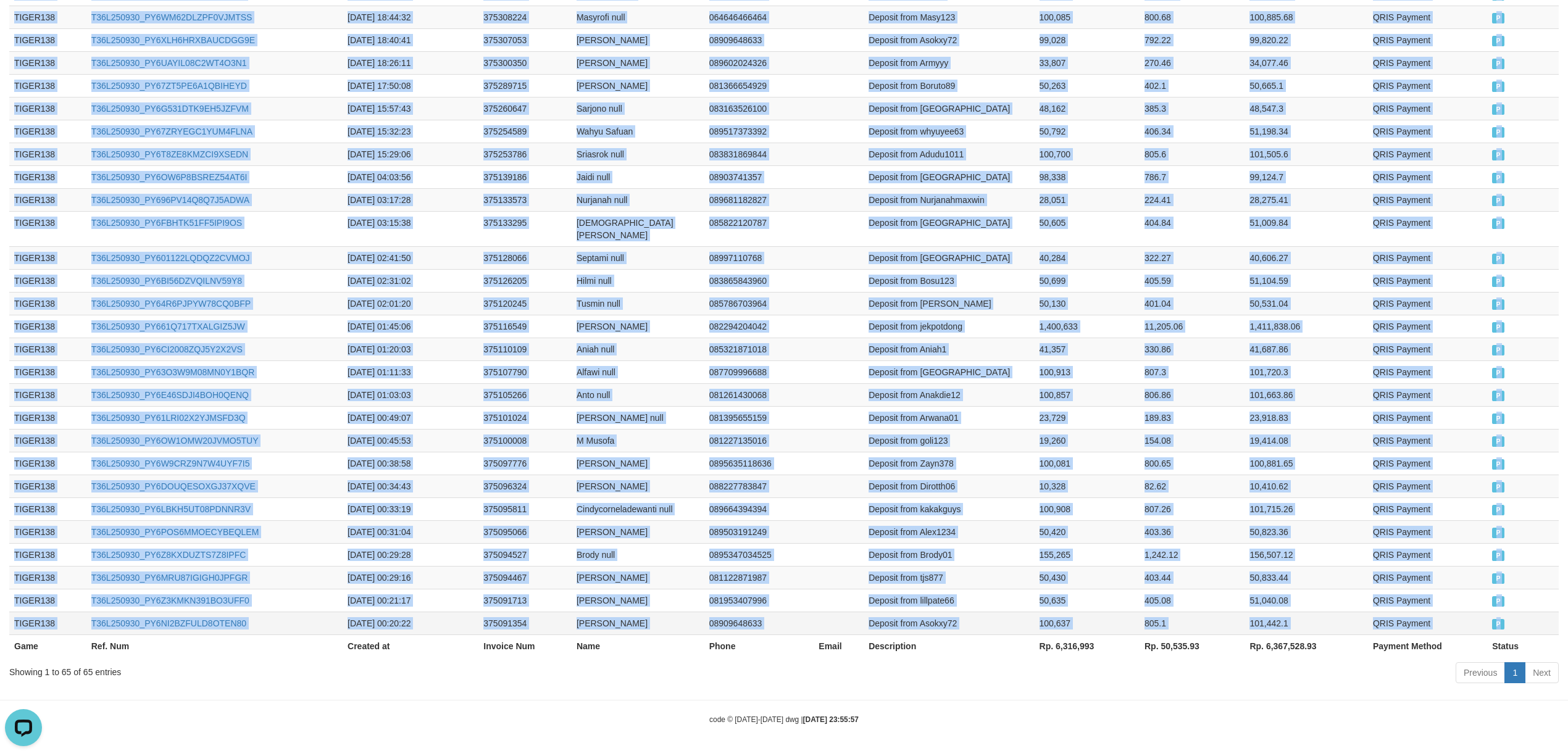
drag, startPoint x: 36, startPoint y: 477, endPoint x: 1535, endPoint y: 628, distance: 1506.6
copy tbody "TIGER138 T36L250930_PY6BIIO53J3A7POT60M [DATE] 23:43:21 375423417 [PERSON_NAME]…"
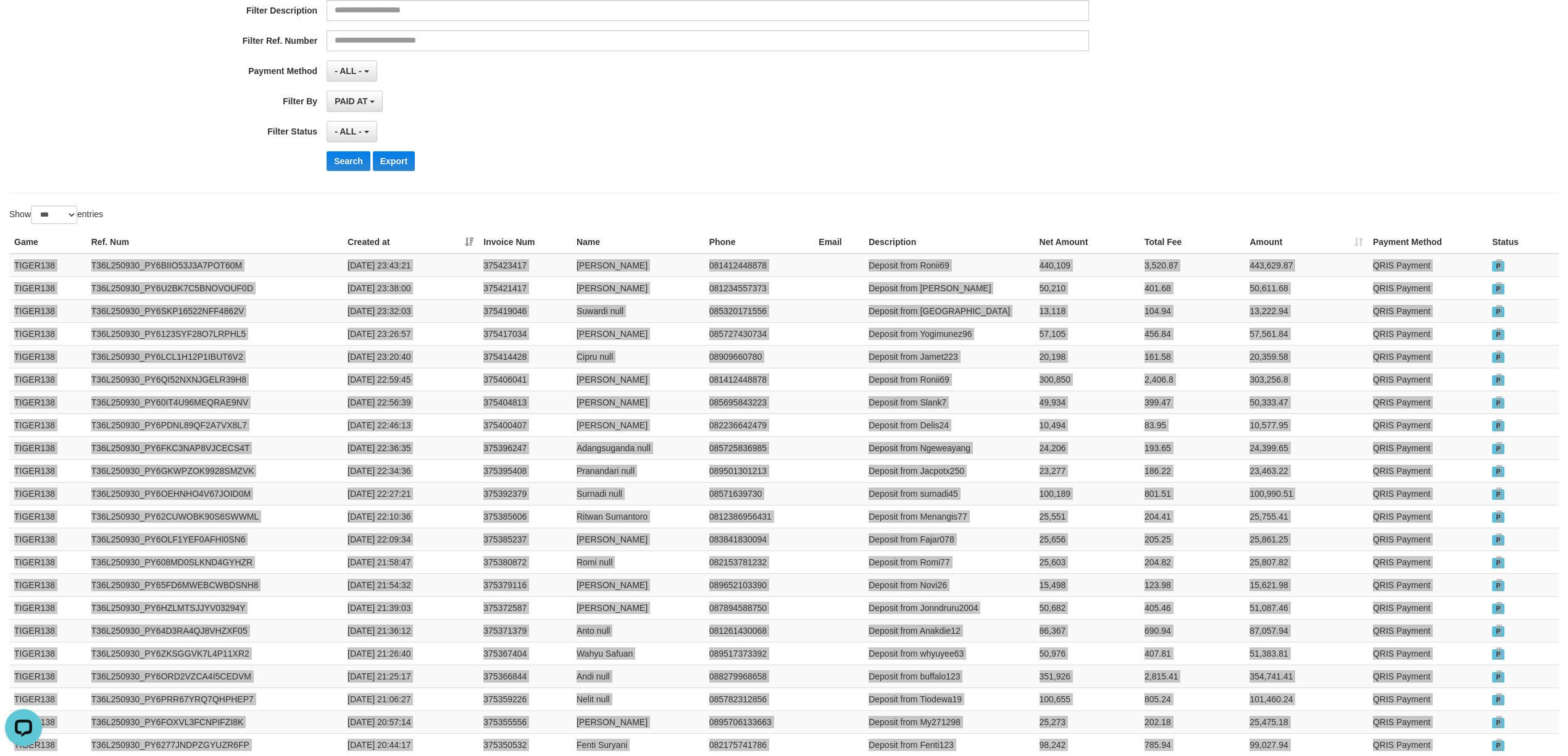
scroll to position [0, 0]
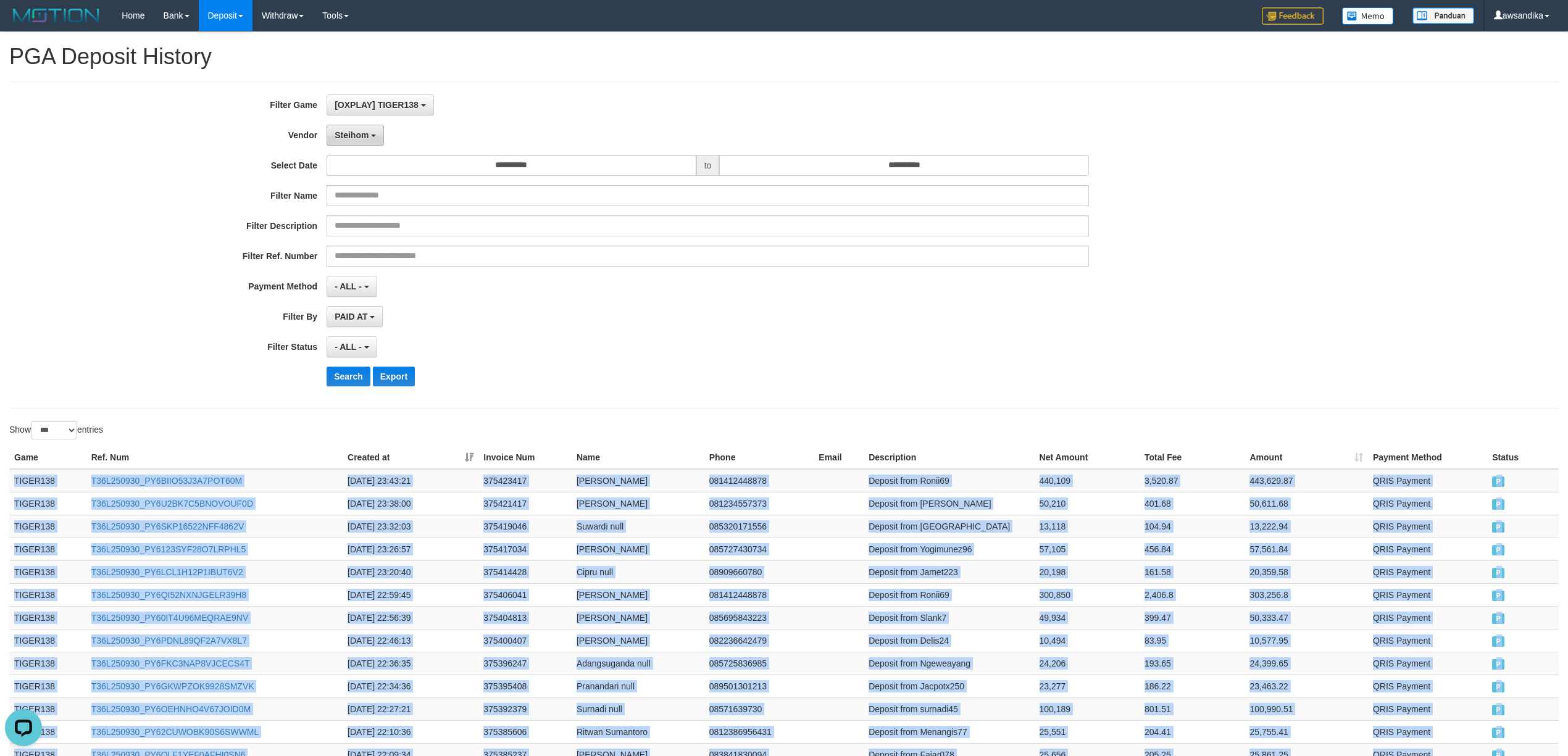
click at [344, 140] on button "Steihom" at bounding box center [355, 135] width 58 height 21
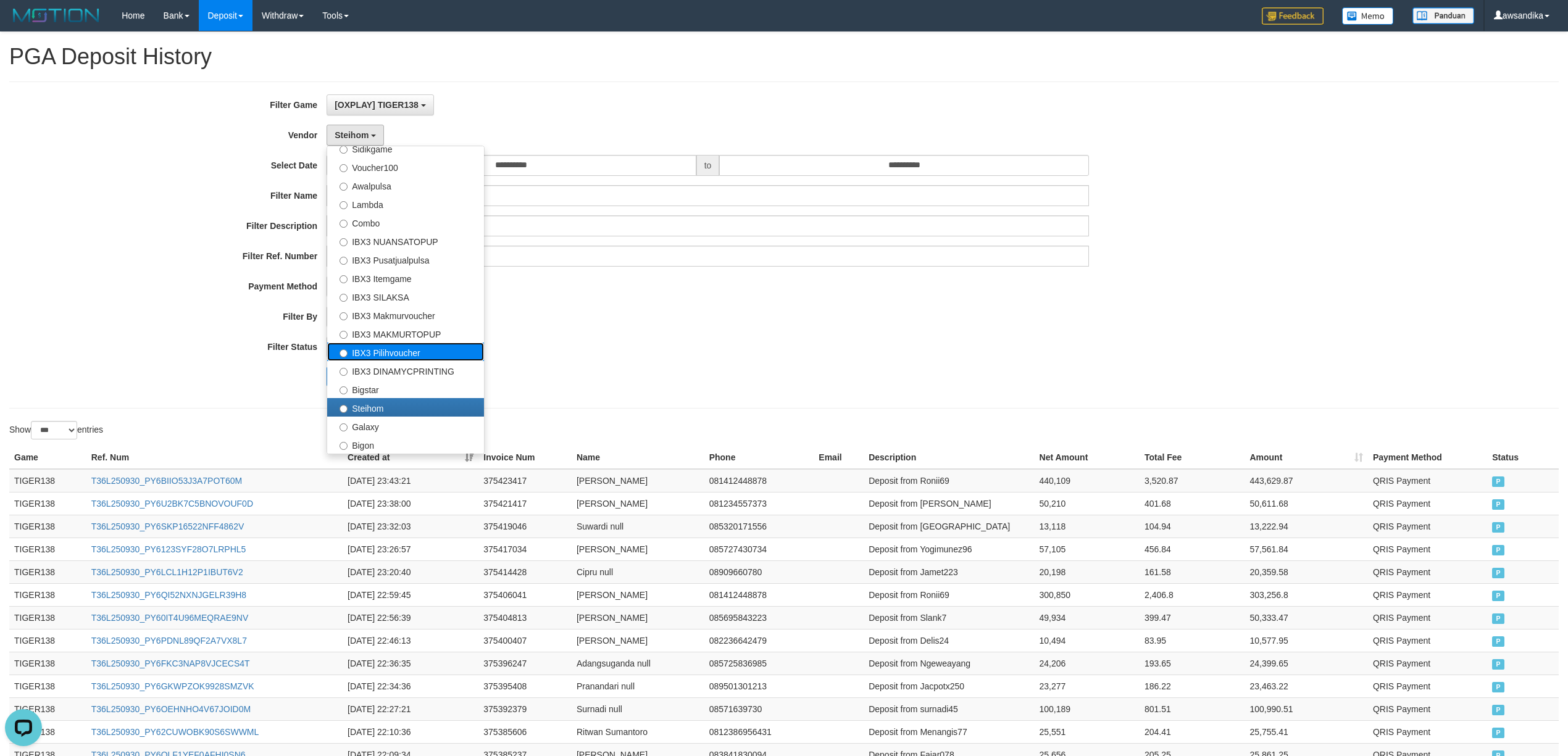
click at [422, 354] on label "IBX3 Pilihvoucher" at bounding box center [405, 351] width 157 height 19
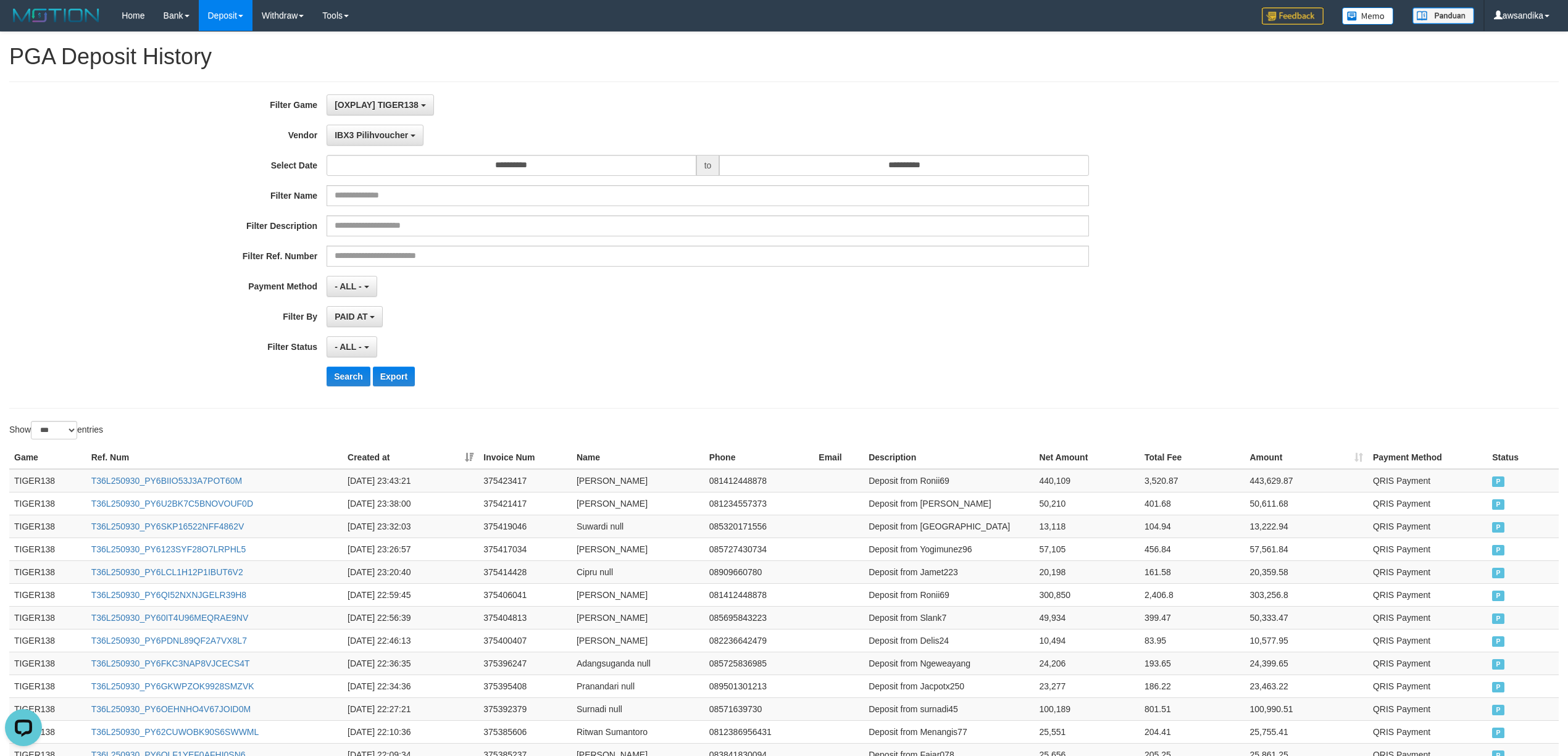
click at [352, 391] on div "**********" at bounding box center [653, 245] width 1307 height 301
click at [341, 385] on button "Search" at bounding box center [348, 376] width 44 height 20
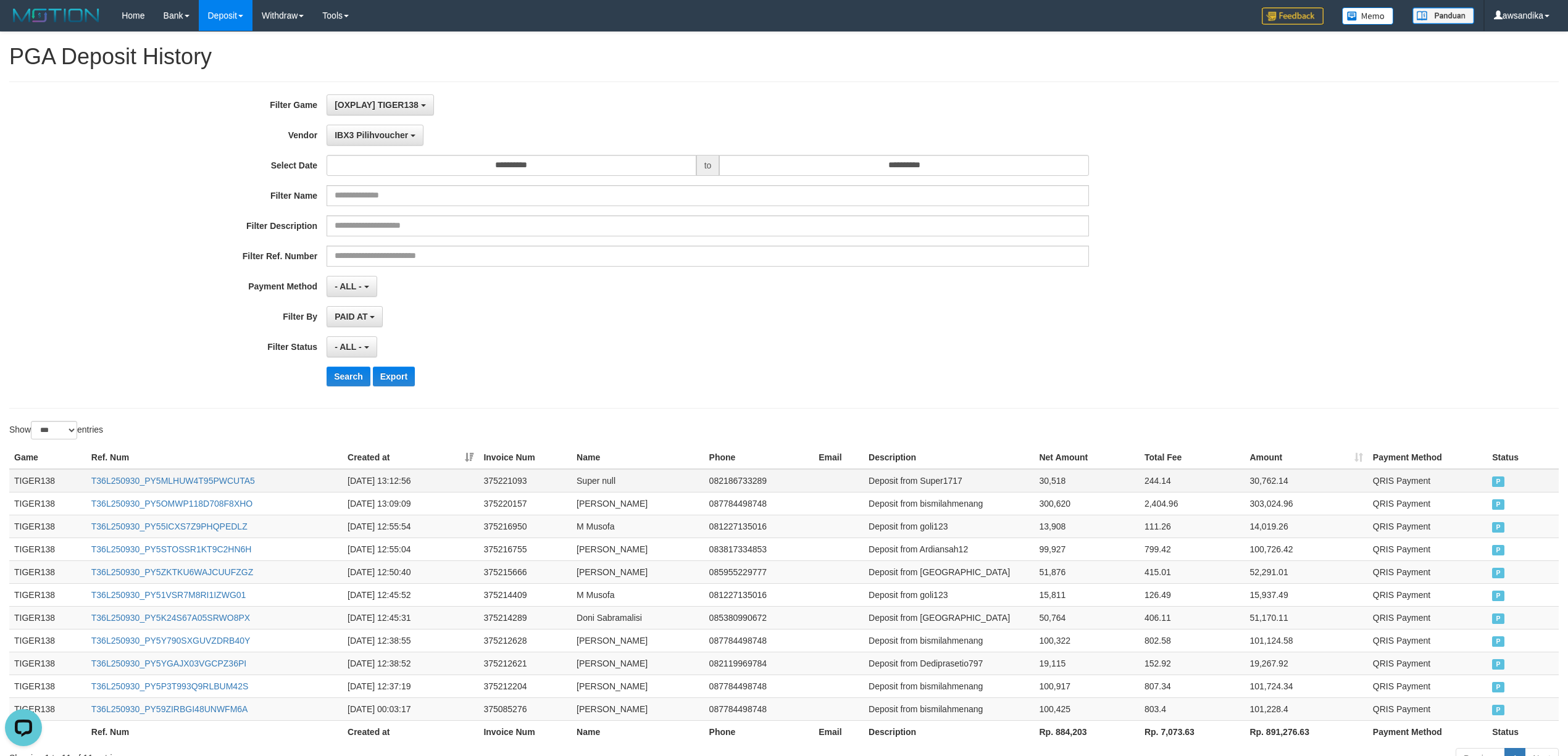
click at [47, 476] on td "TIGER138" at bounding box center [47, 481] width 77 height 23
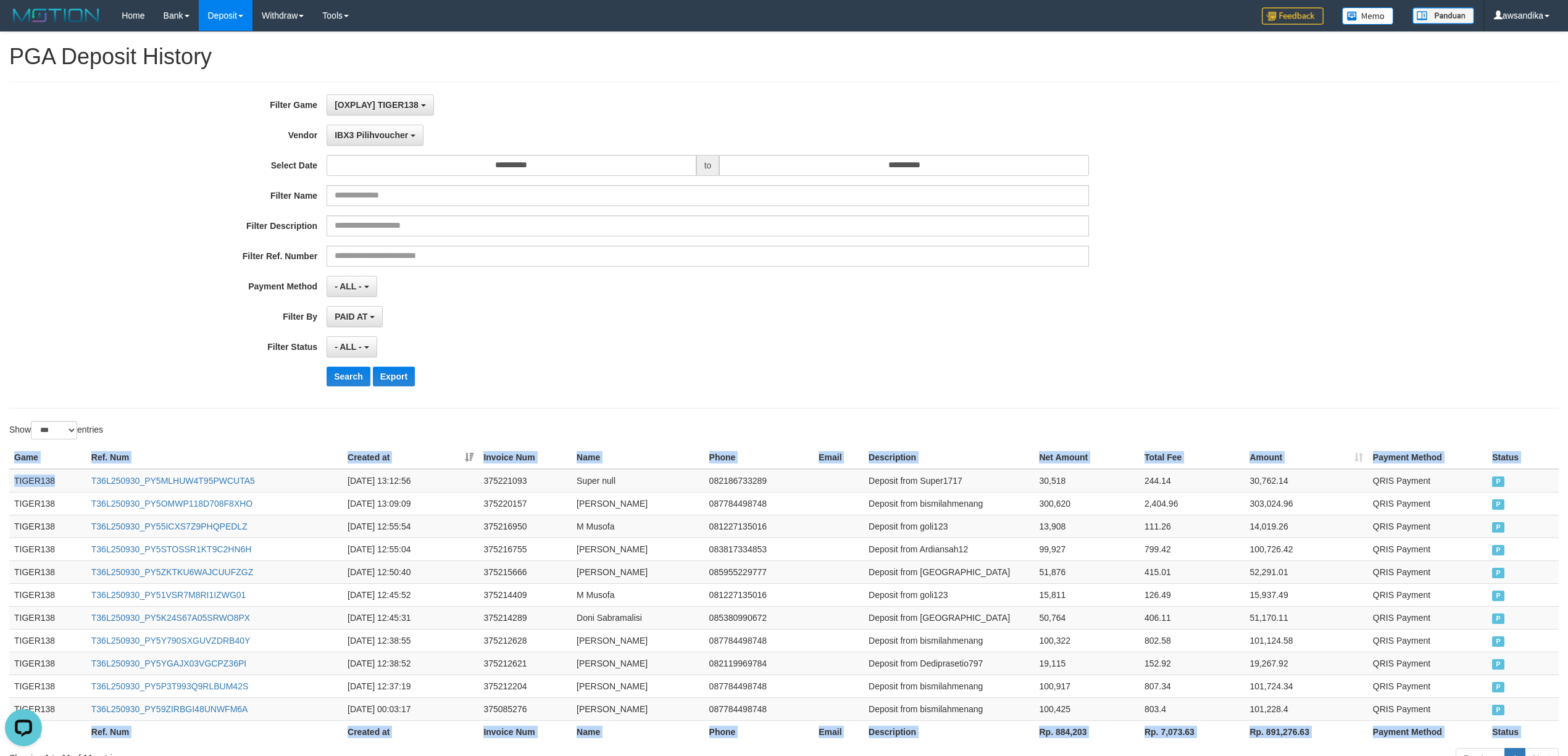
drag, startPoint x: 48, startPoint y: 476, endPoint x: 1403, endPoint y: 389, distance: 1357.8
click at [1409, 404] on div "**********" at bounding box center [784, 403] width 1568 height 741
click at [566, 406] on div "**********" at bounding box center [784, 245] width 1549 height 327
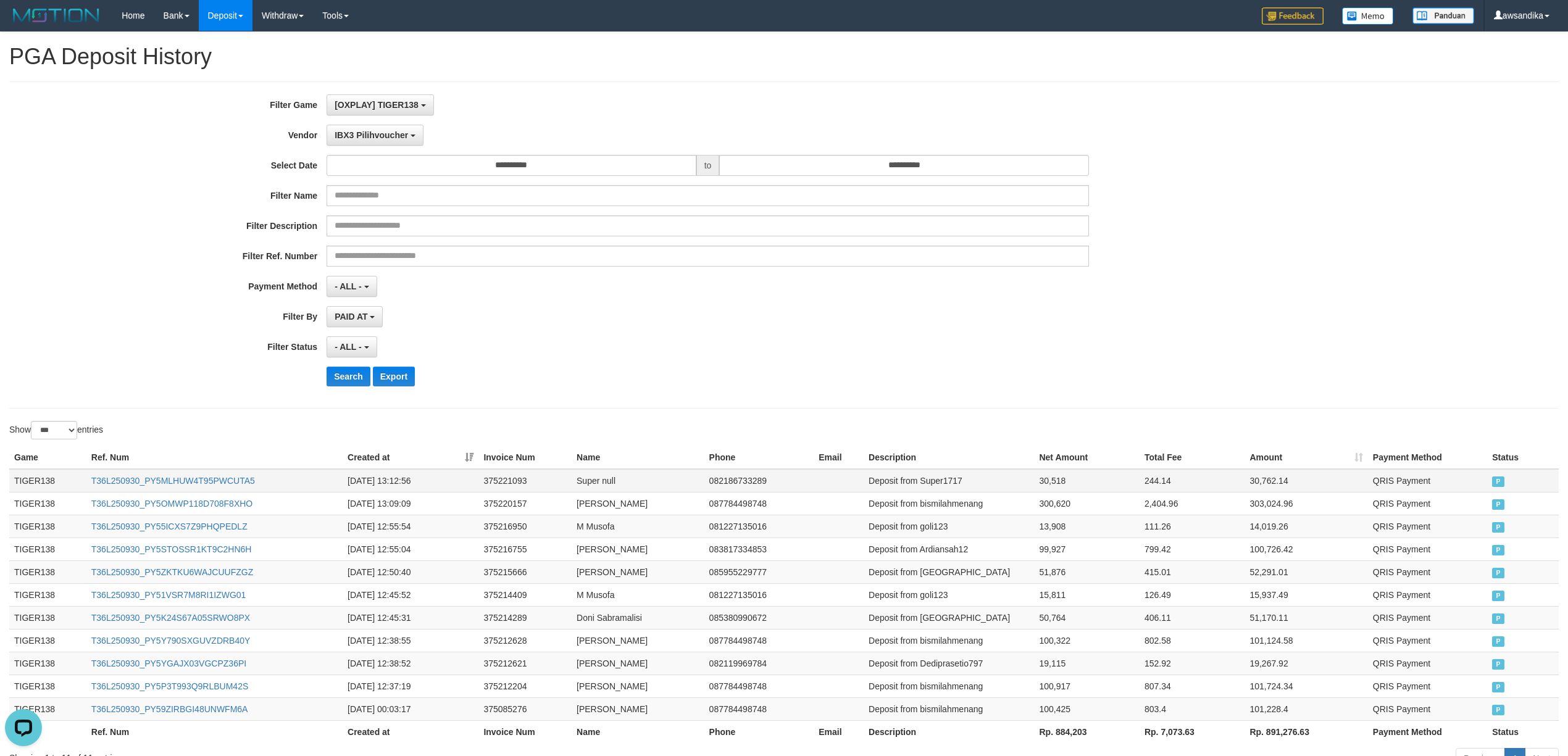
click at [50, 484] on td "TIGER138" at bounding box center [47, 481] width 77 height 23
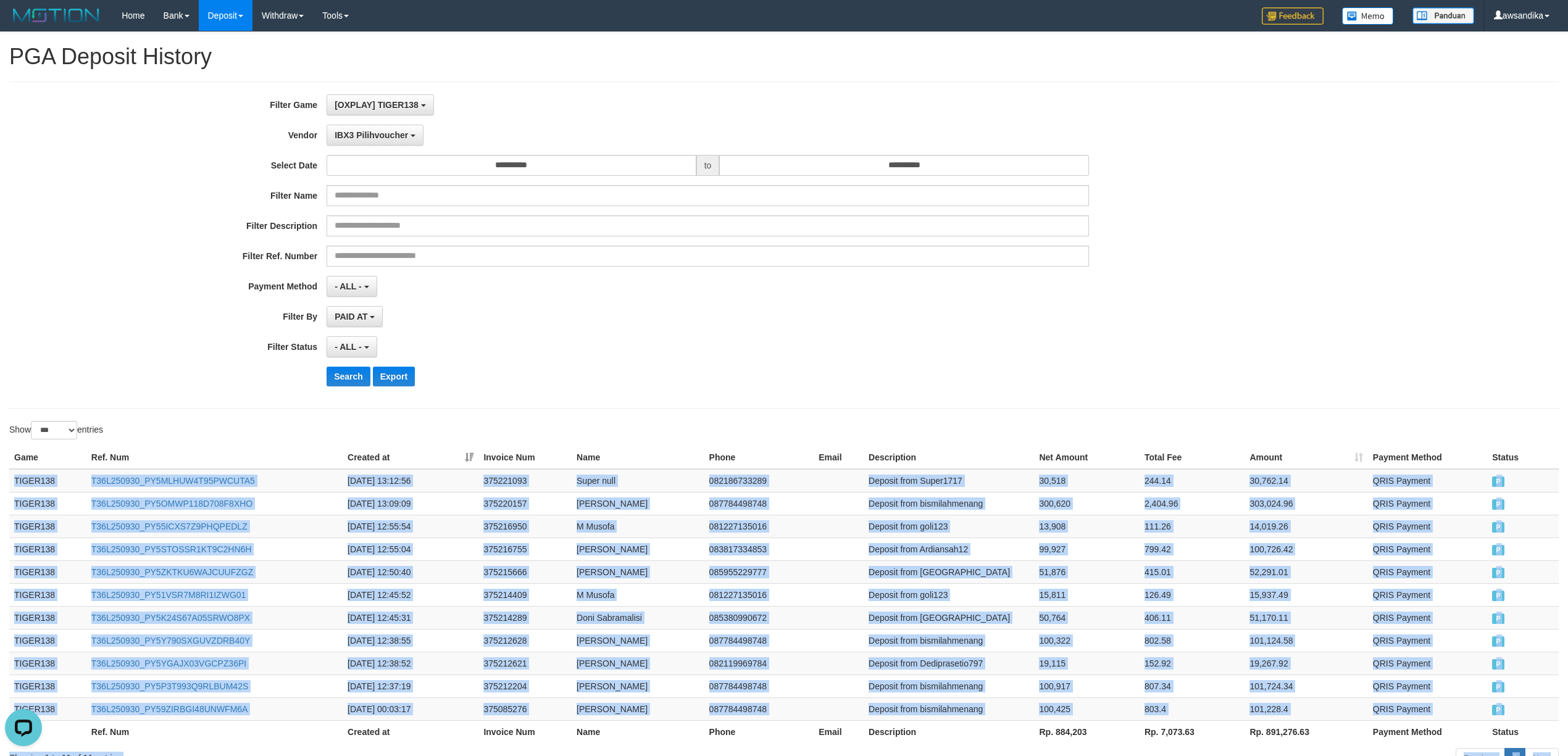
scroll to position [90, 0]
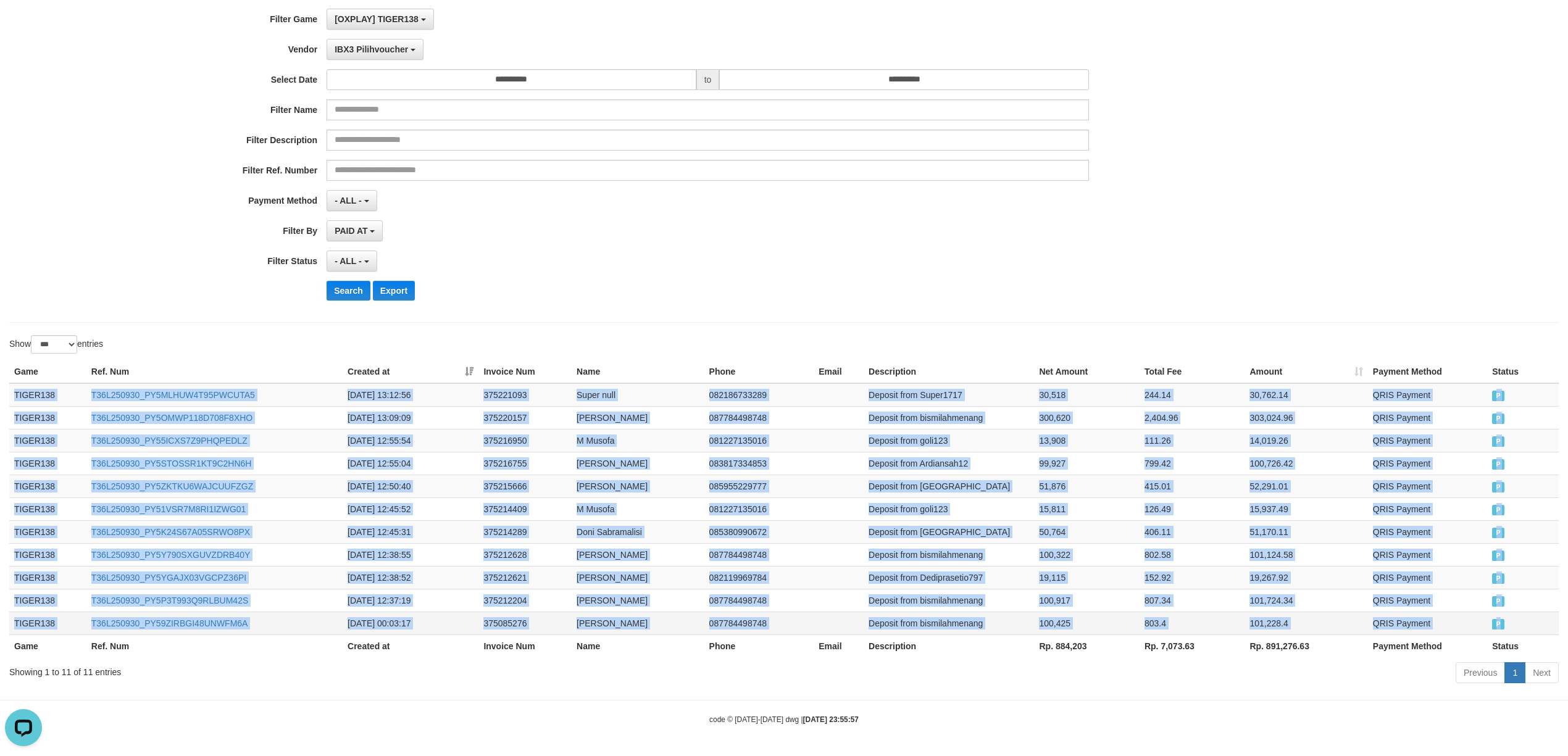
drag, startPoint x: 50, startPoint y: 484, endPoint x: 1514, endPoint y: 623, distance: 1470.6
click at [1514, 623] on tbody "TIGER138 T36L250930_PY5MLHUW4T95PWCUTA5 [DATE] 13:12:56 375221093 Super null 08…" at bounding box center [784, 509] width 1549 height 252
copy tbody "TIGER138 T36L250930_PY5MLHUW4T95PWCUTA5 [DATE] 13:12:56 375221093 Super null 08…"
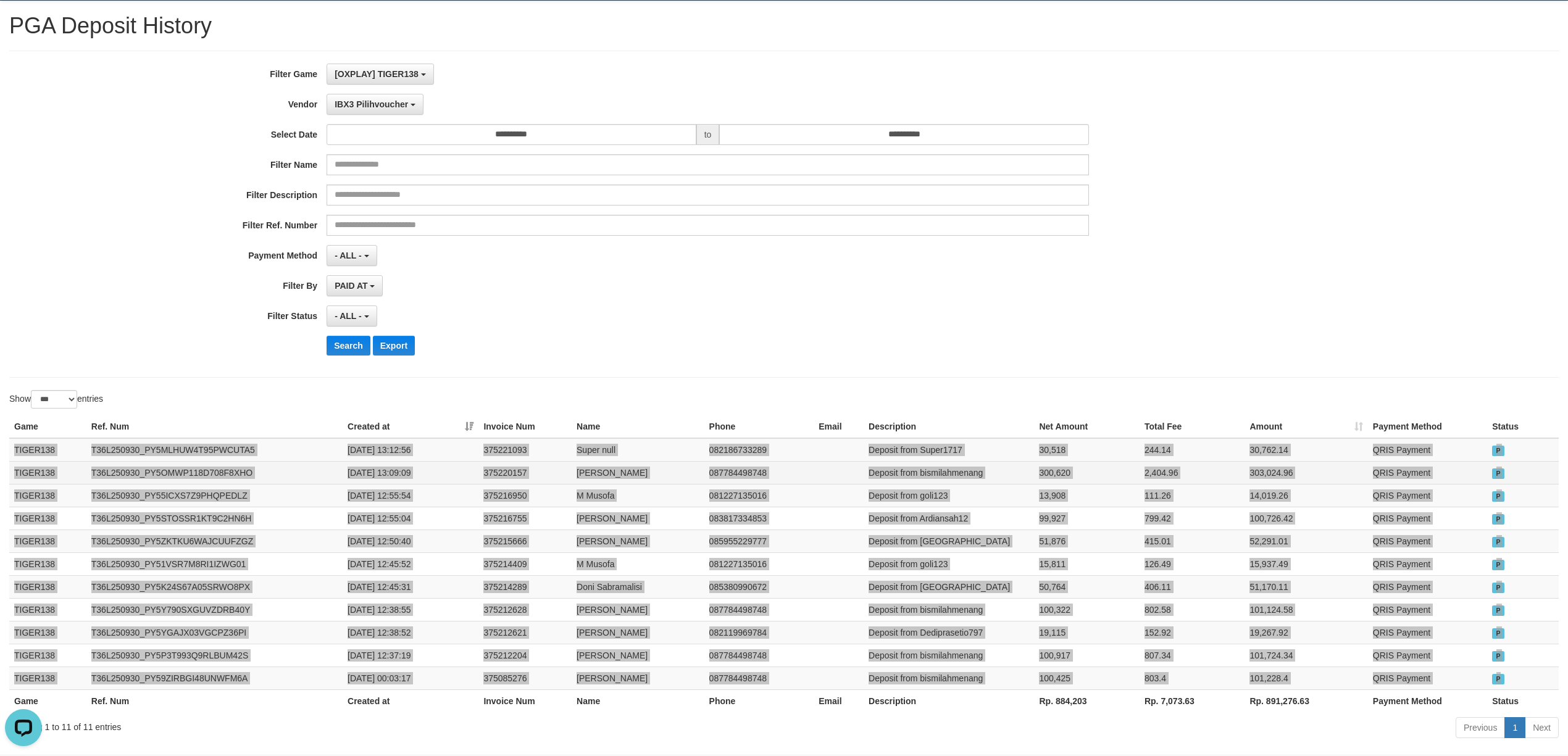
scroll to position [0, 0]
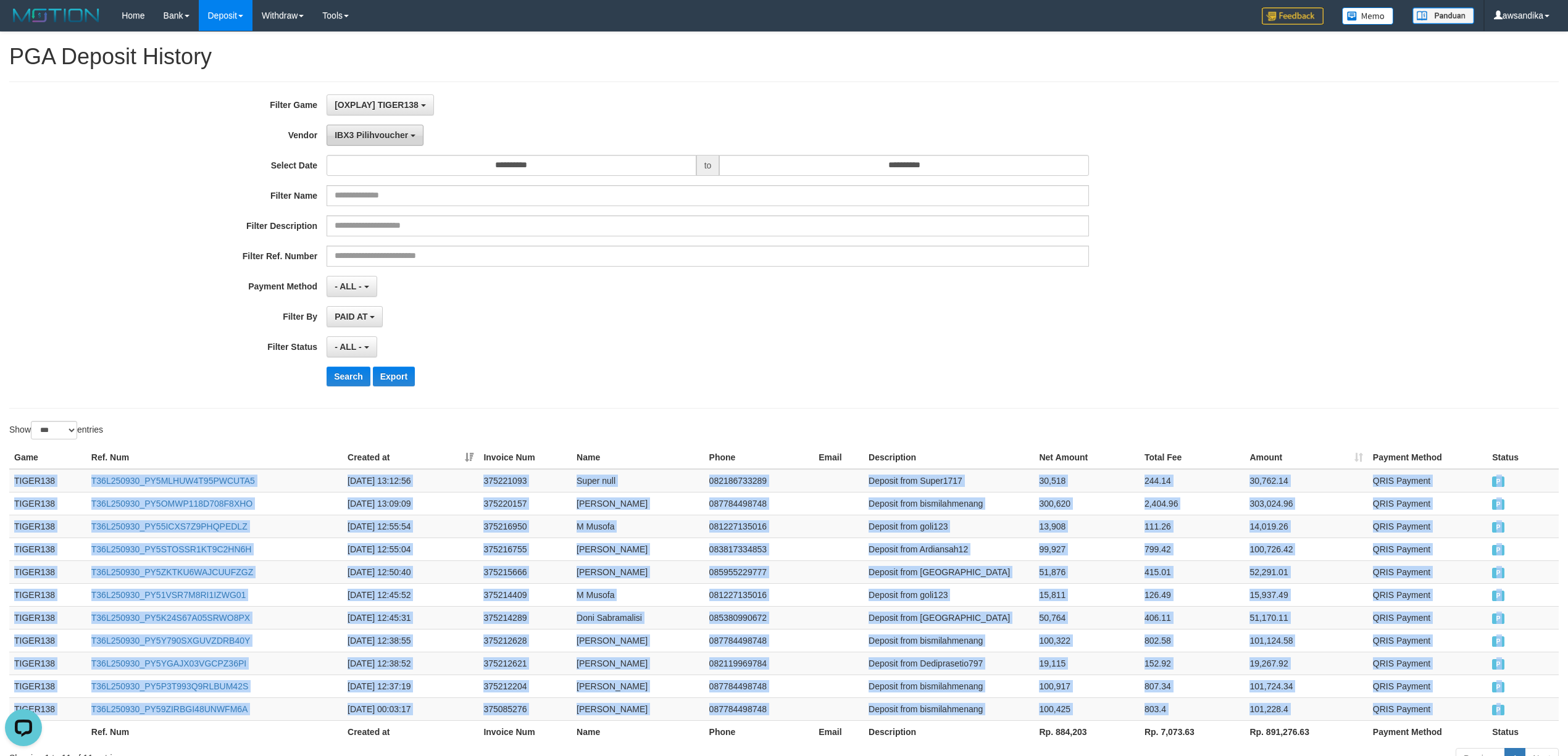
click at [380, 130] on span "IBX3 Pilihvoucher" at bounding box center [371, 135] width 73 height 10
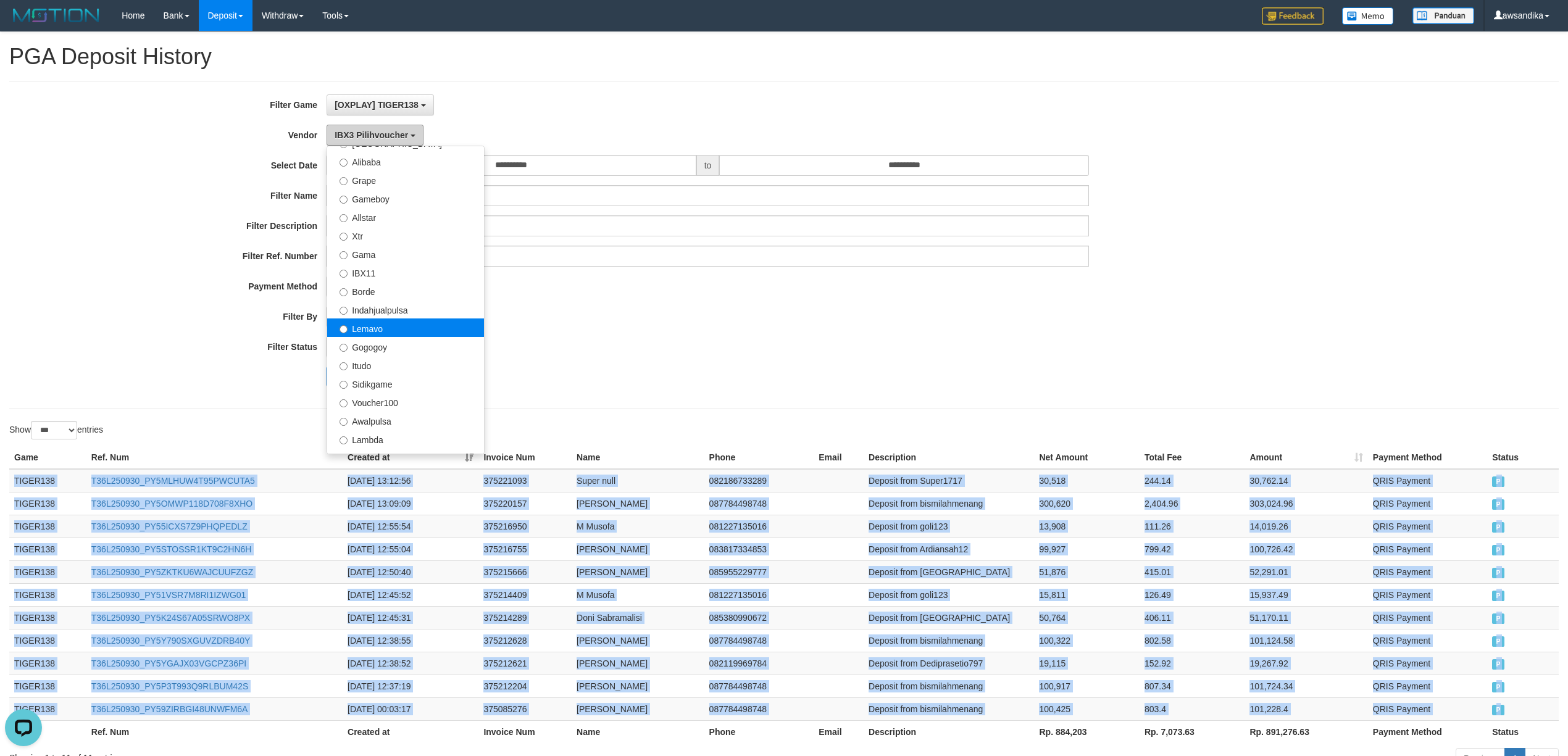
scroll to position [188, 0]
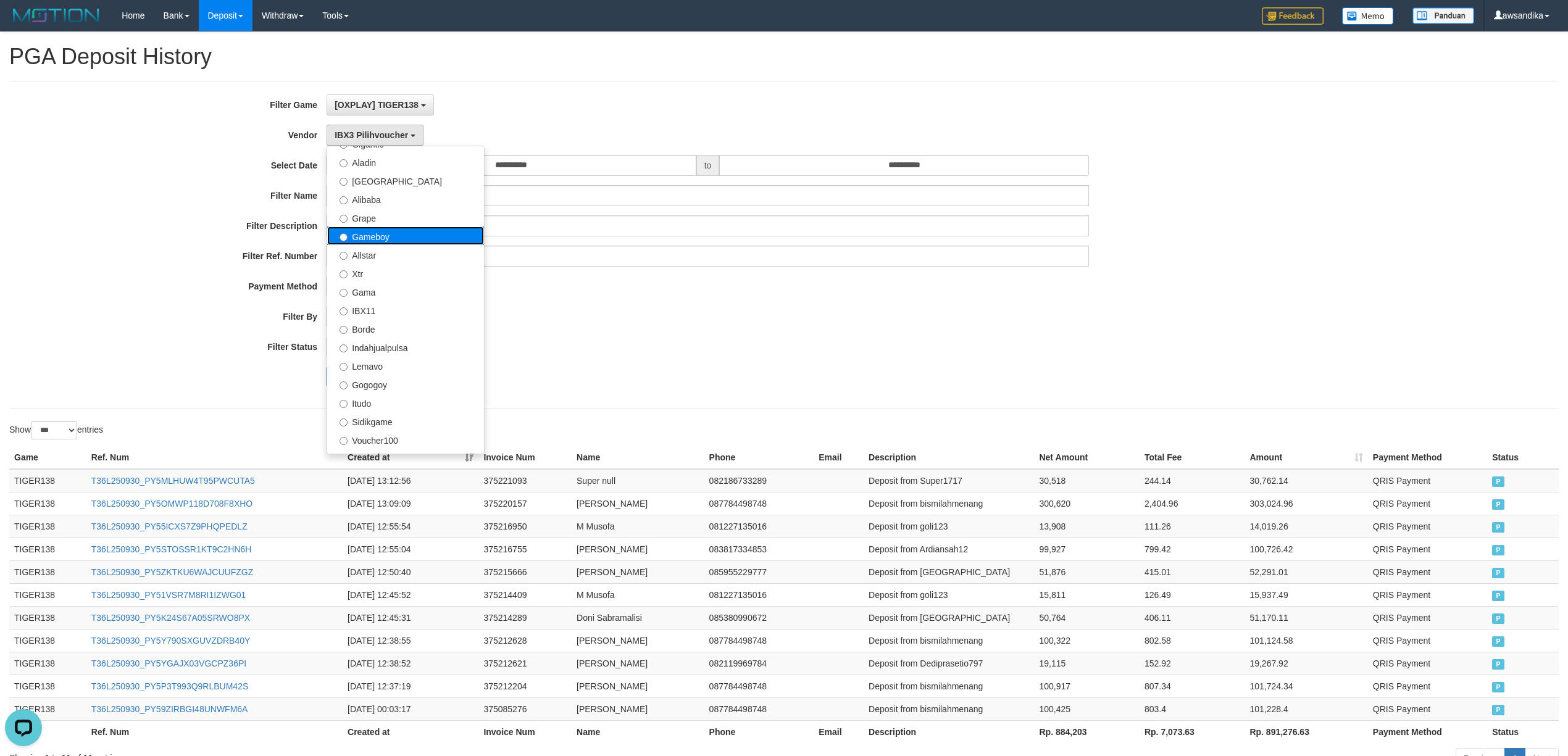
click at [415, 245] on label "Gameboy" at bounding box center [405, 236] width 157 height 19
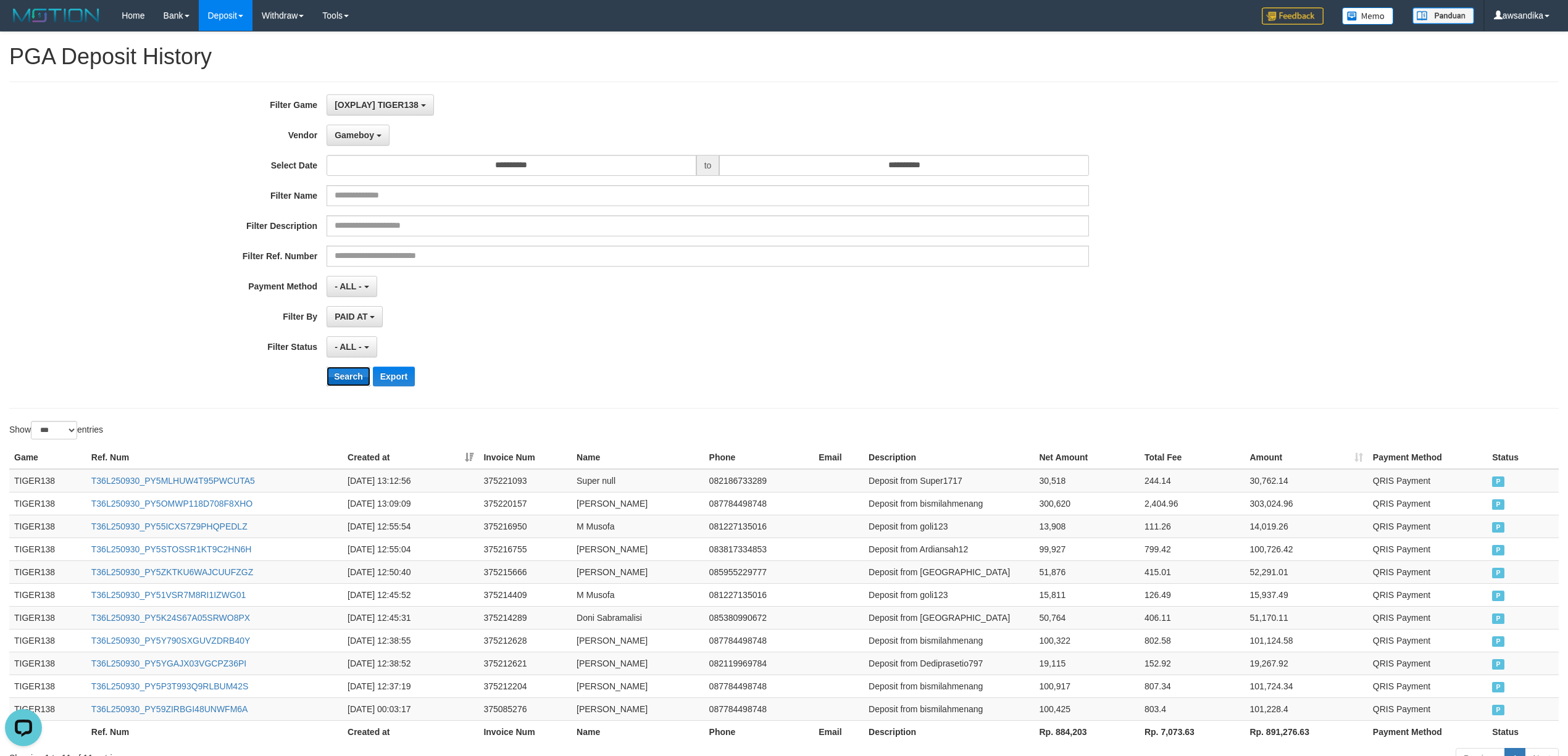
click at [350, 377] on button "Search" at bounding box center [348, 376] width 44 height 20
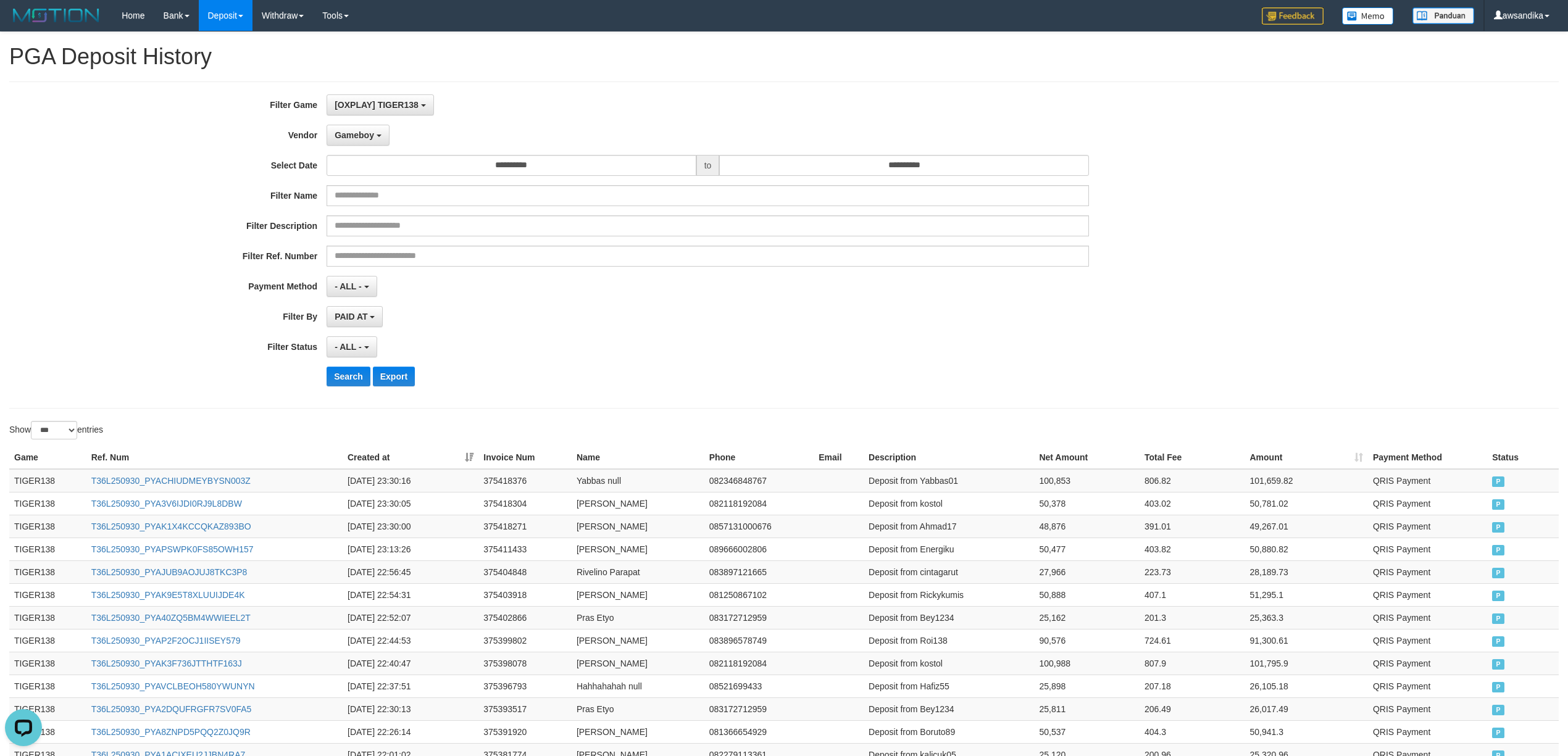
click at [36, 482] on td "TIGER138" at bounding box center [47, 481] width 77 height 23
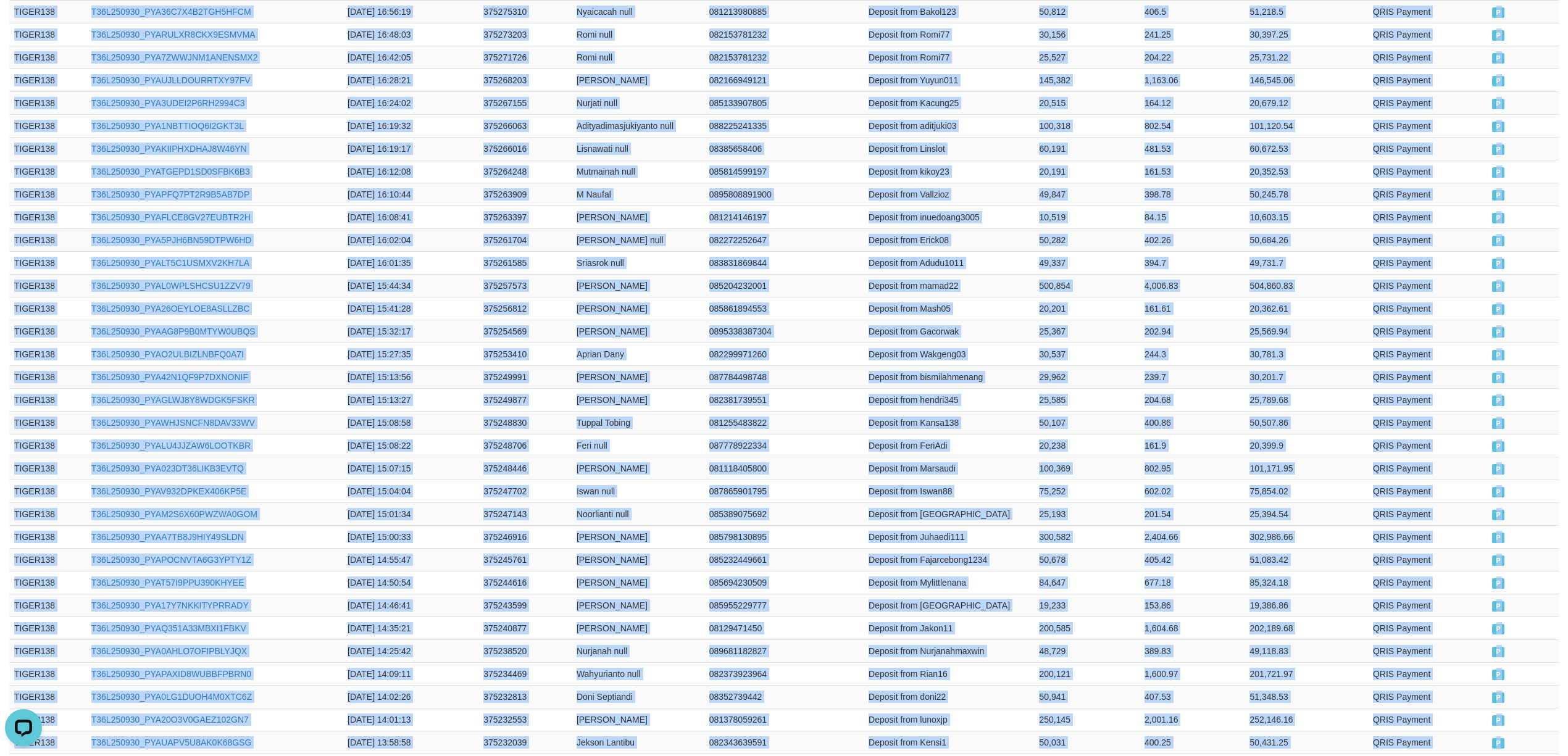
scroll to position [2142, 0]
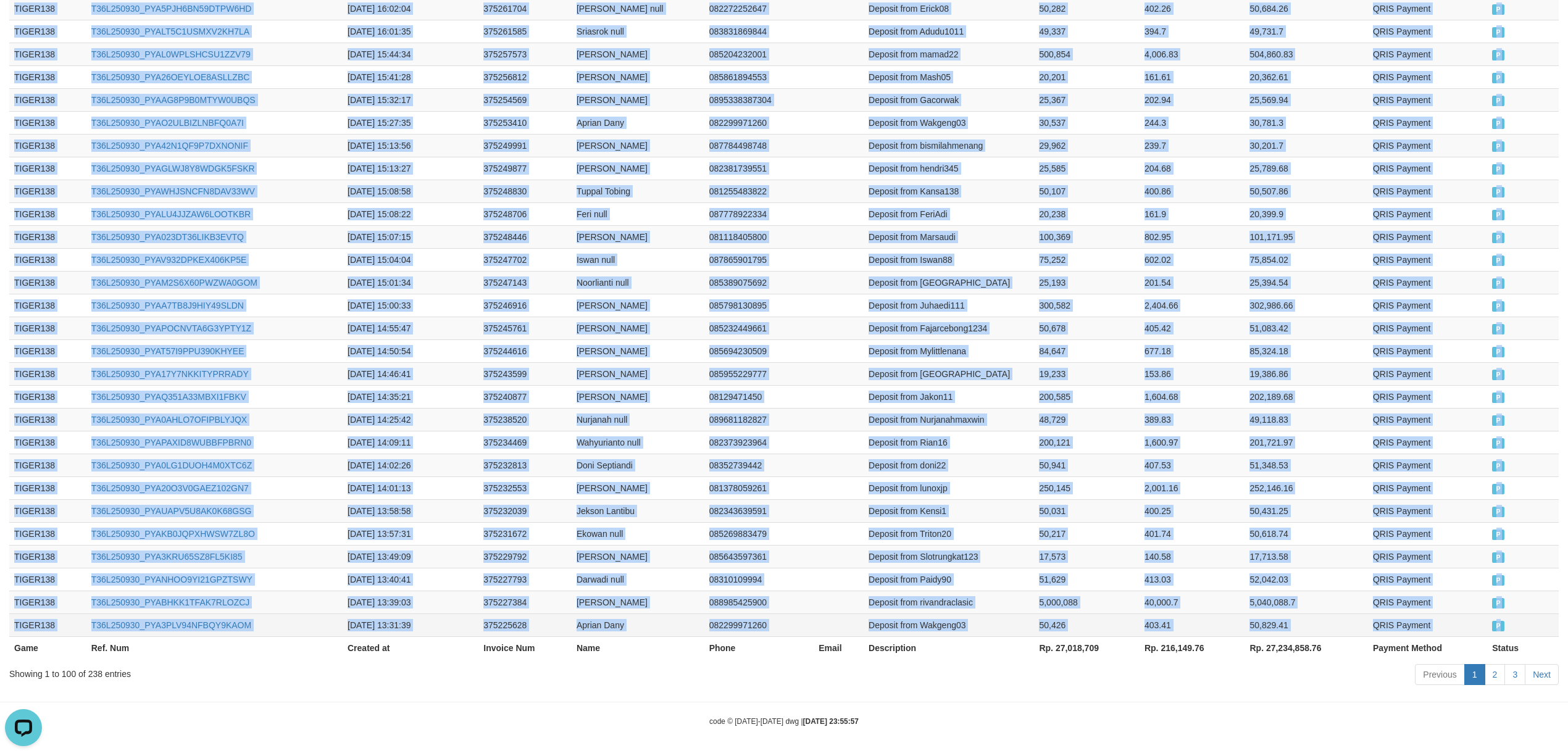
drag, startPoint x: 45, startPoint y: 478, endPoint x: 1526, endPoint y: 618, distance: 1487.6
copy tbody "TIGER138 T36L250930_PYACHIUDMEYBYSN003Z [DATE] 23:30:16 375418376 Yabbas null 0…"
click at [1542, 667] on link "Next" at bounding box center [1542, 674] width 34 height 21
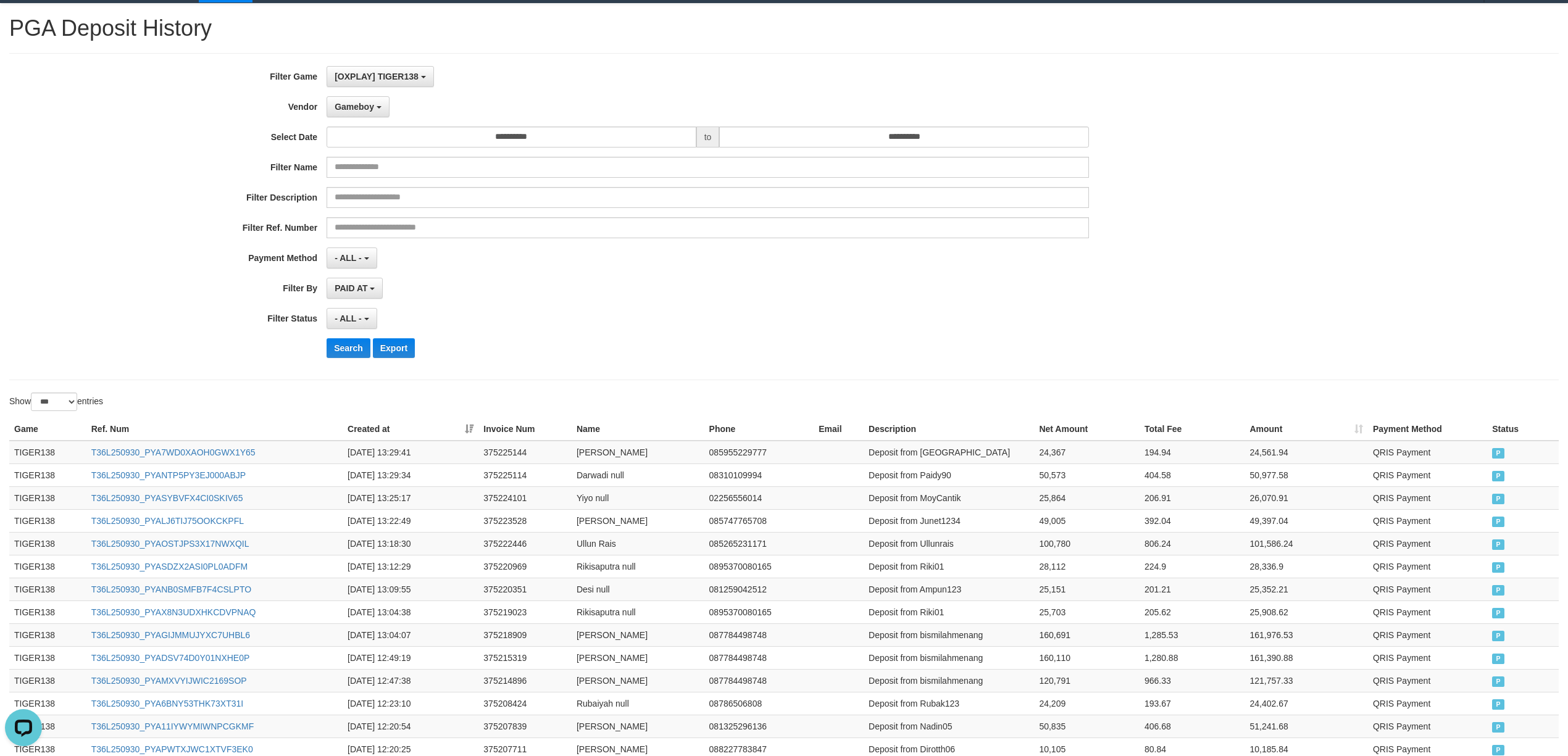
scroll to position [0, 0]
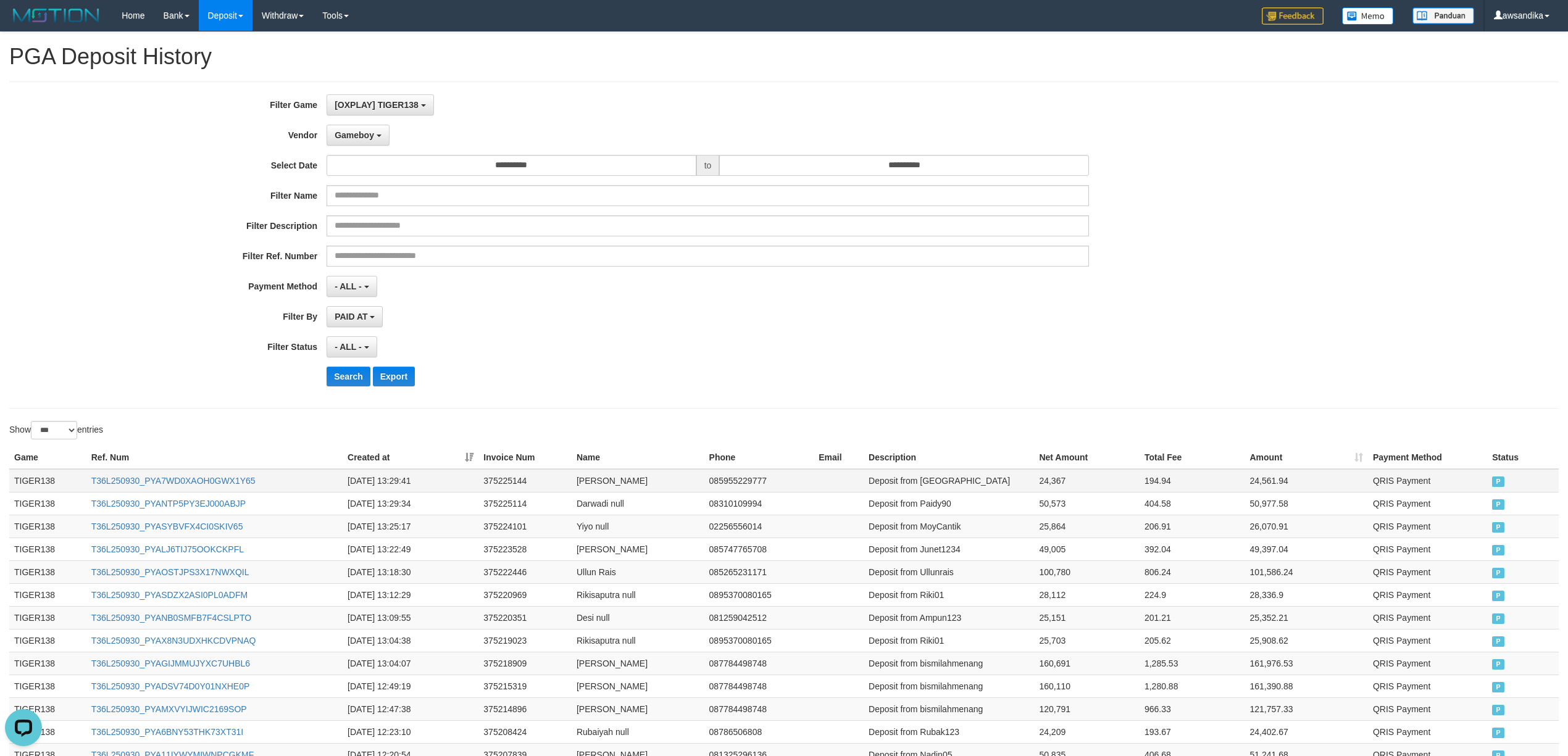
click at [34, 478] on td "TIGER138" at bounding box center [47, 481] width 77 height 23
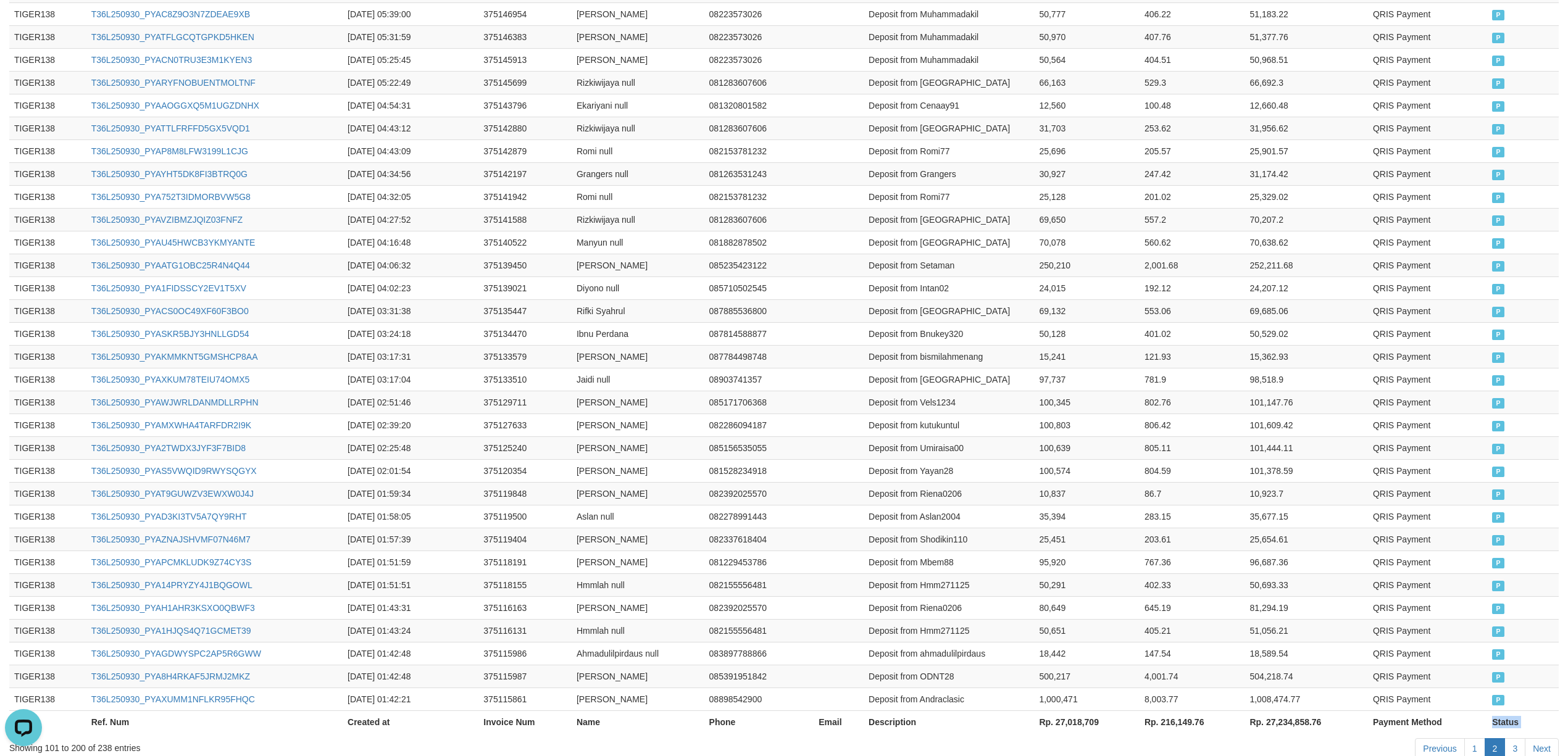
scroll to position [2142, 0]
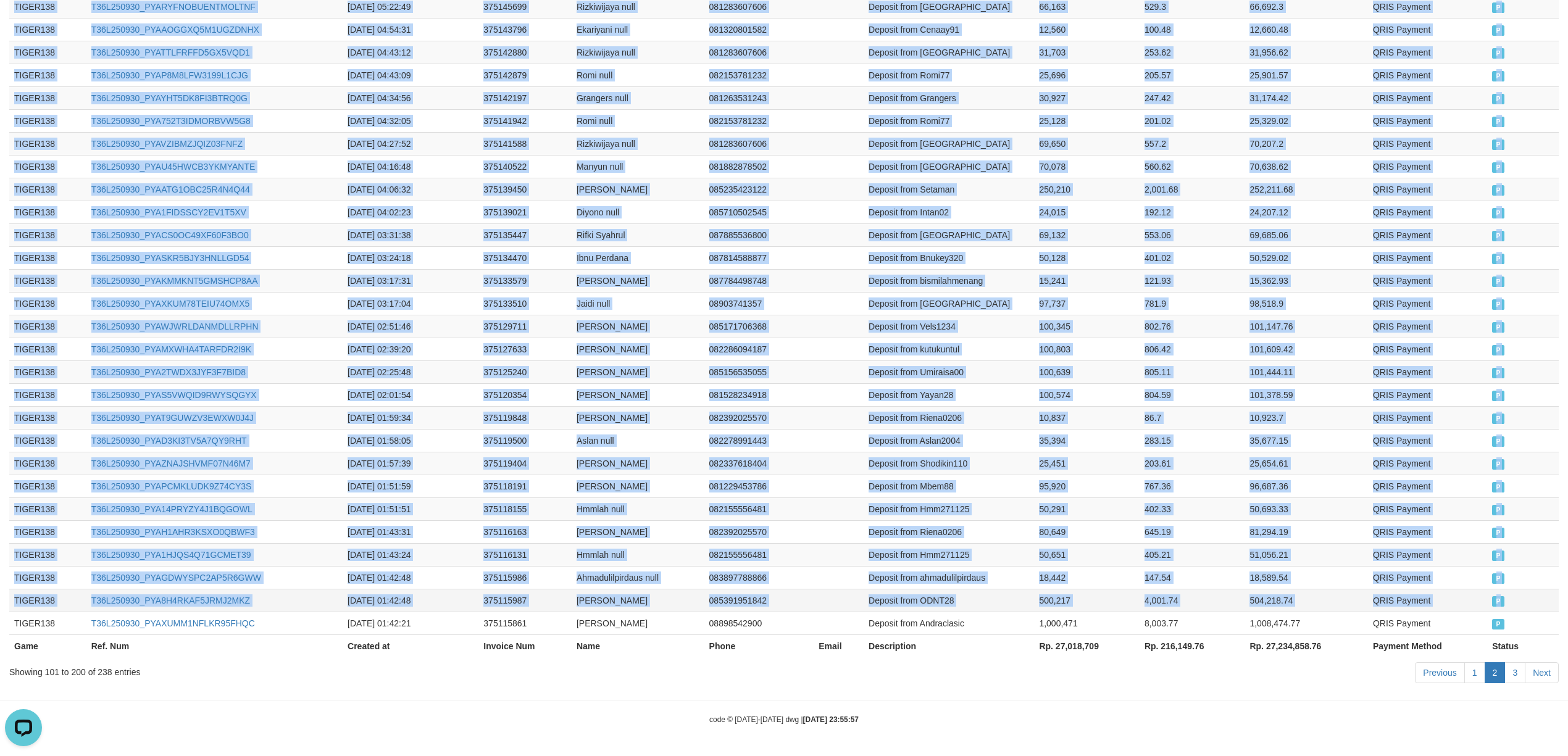
drag, startPoint x: 34, startPoint y: 478, endPoint x: 1527, endPoint y: 610, distance: 1498.8
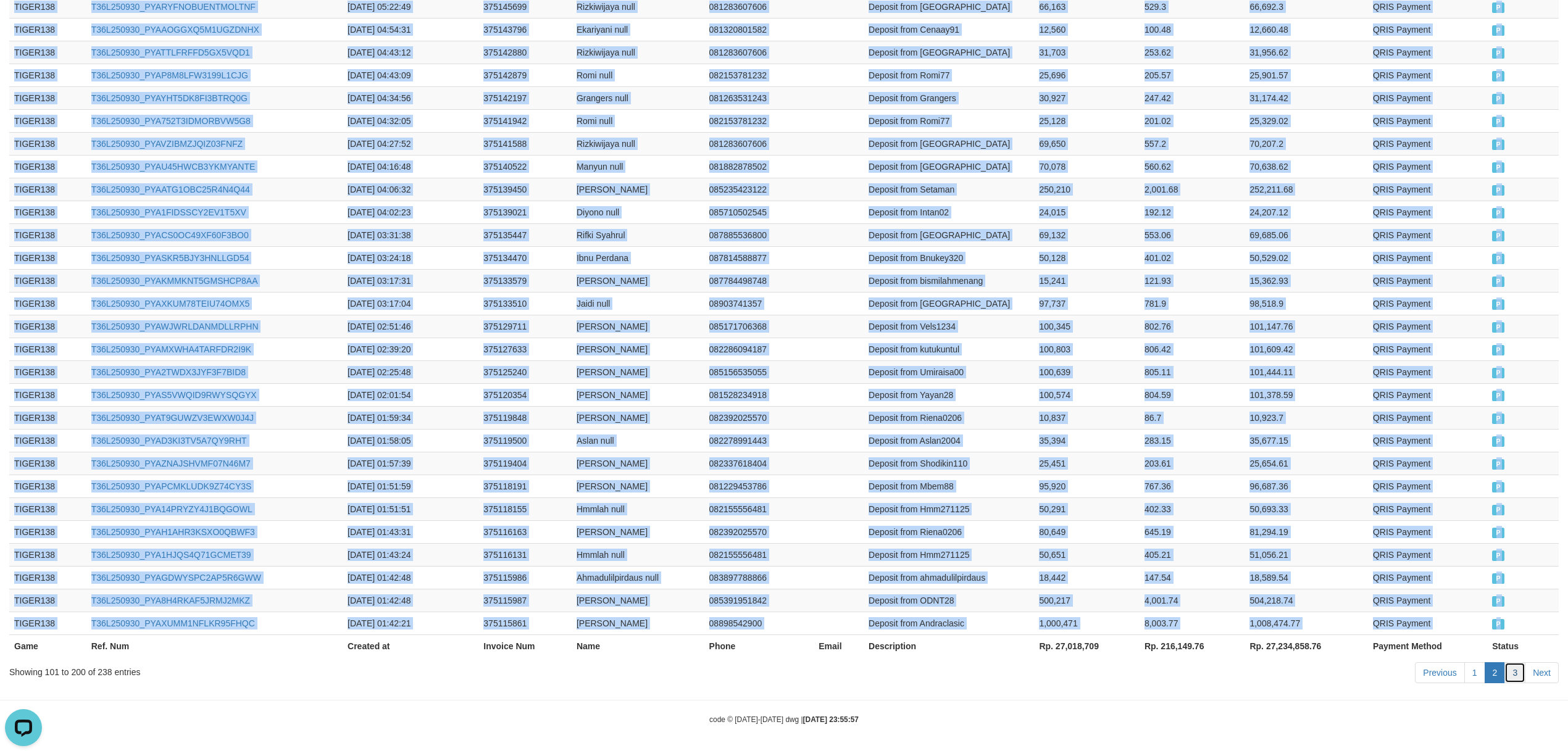
click at [1517, 666] on link "3" at bounding box center [1515, 672] width 21 height 21
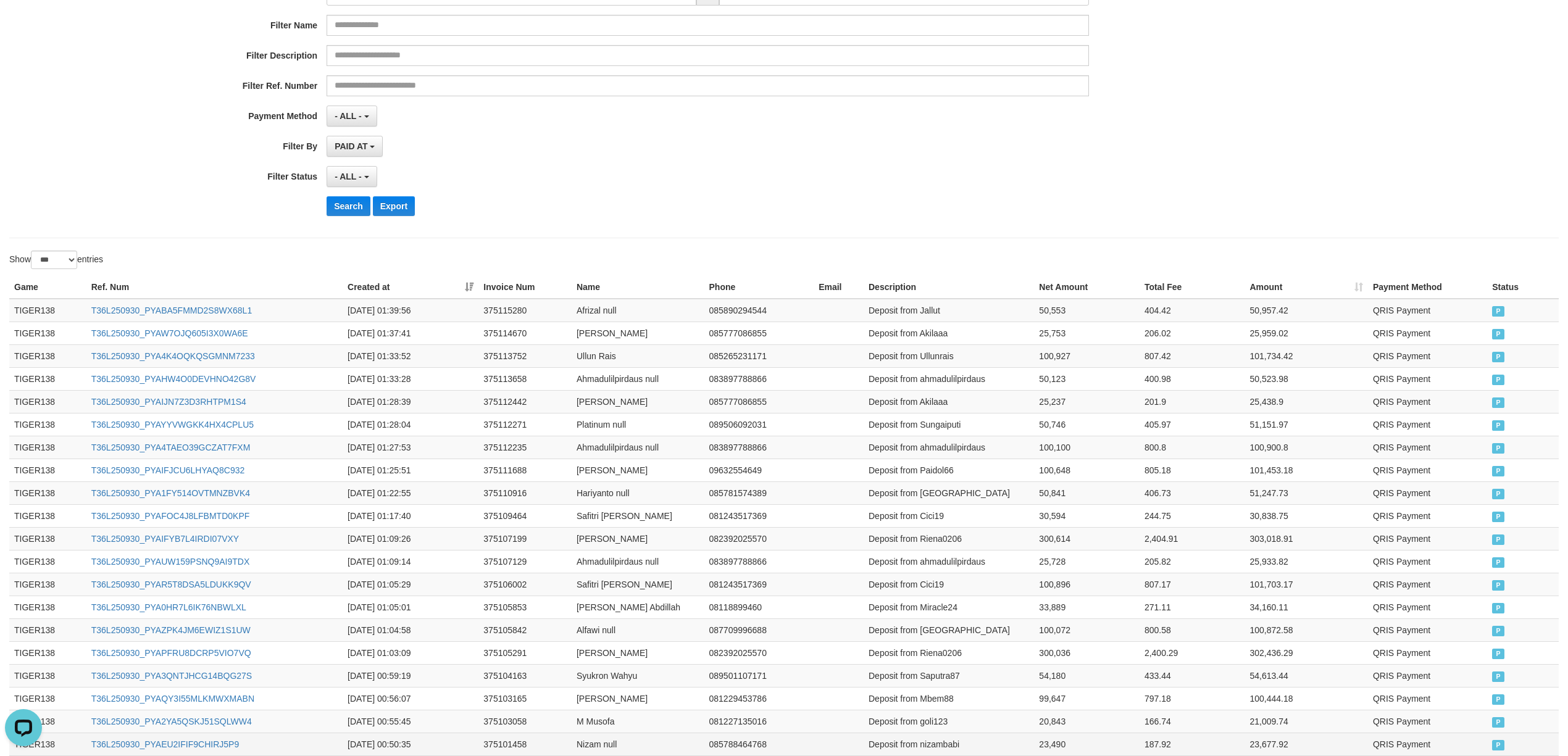
scroll to position [0, 0]
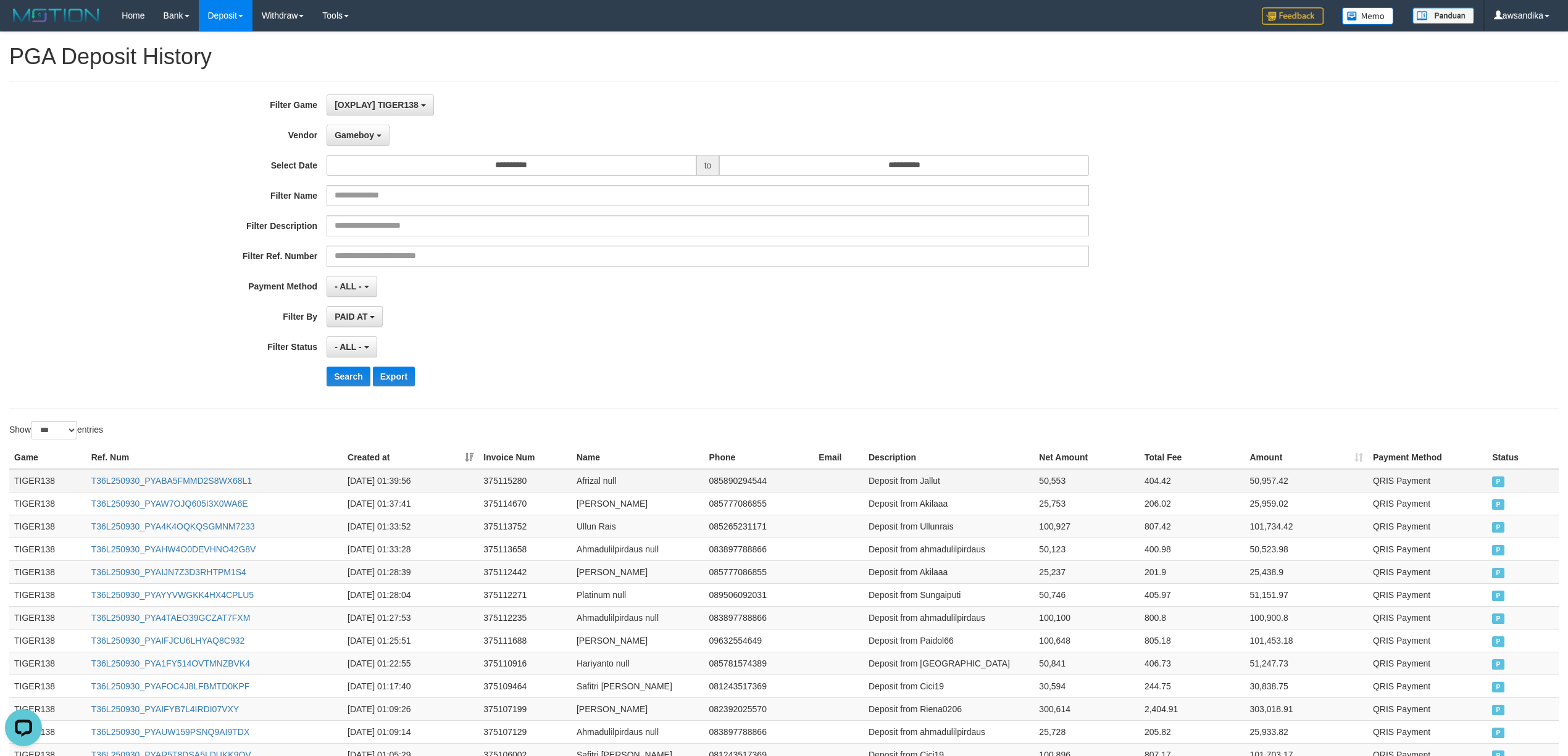
click at [33, 480] on td "TIGER138" at bounding box center [47, 481] width 77 height 23
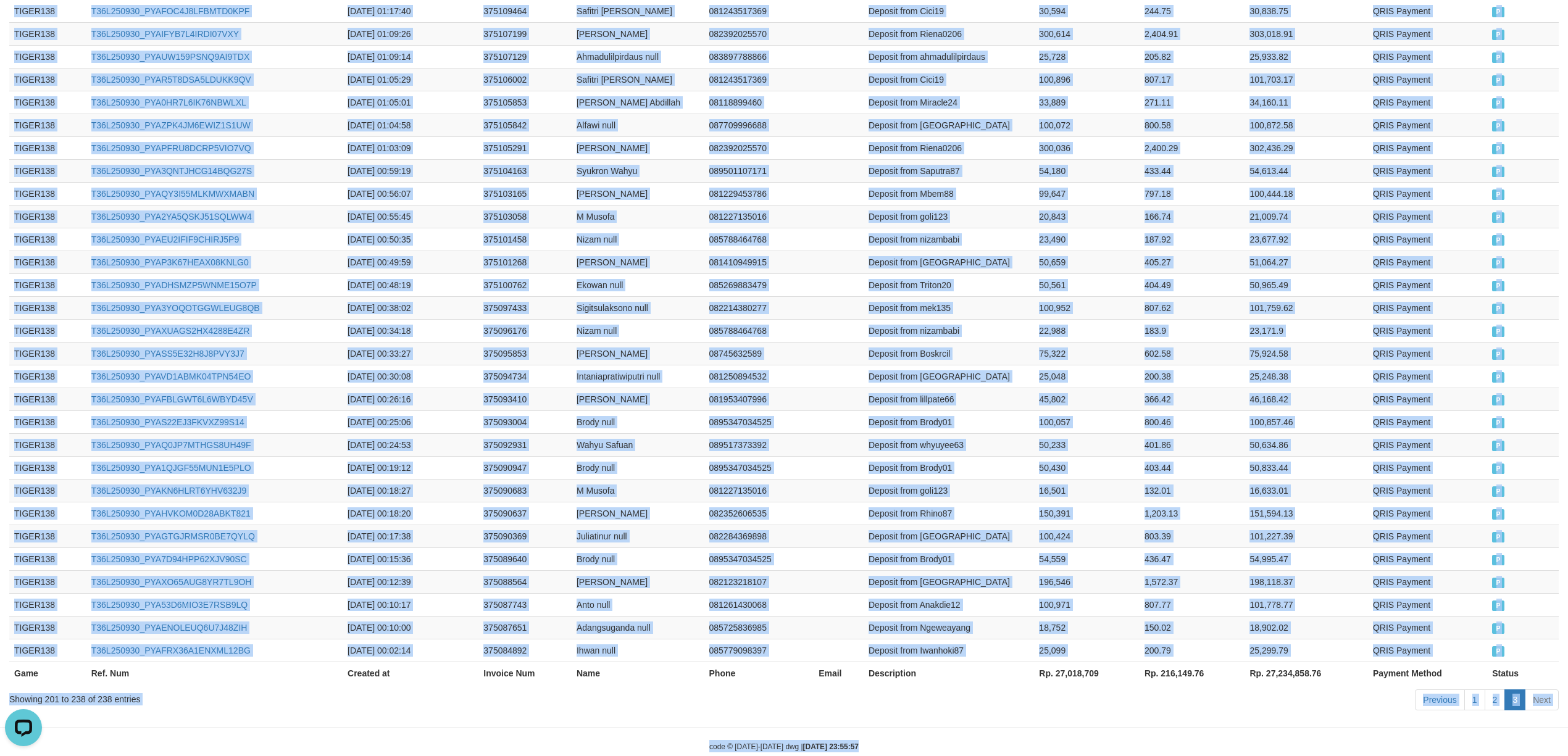
scroll to position [712, 0]
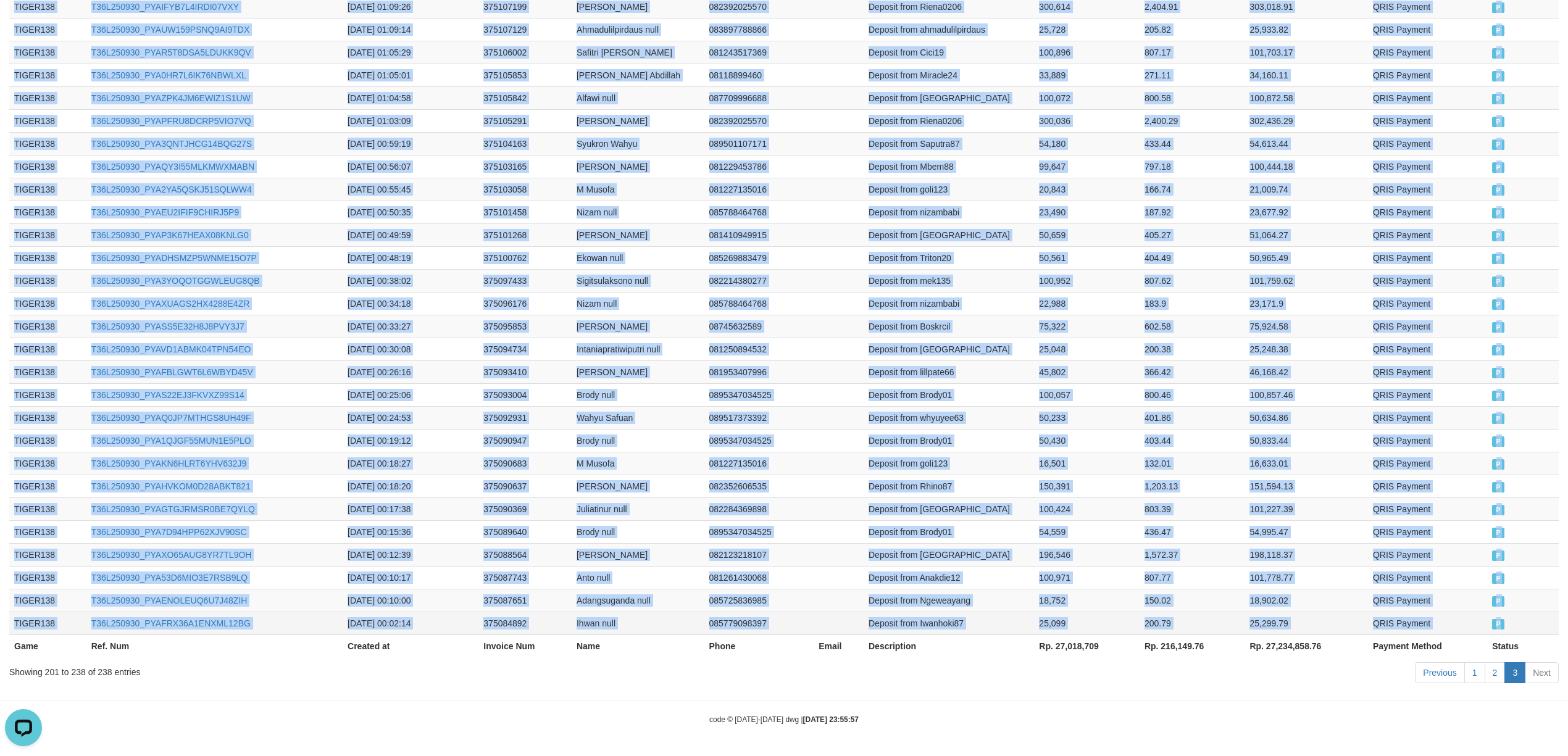
drag, startPoint x: 33, startPoint y: 480, endPoint x: 1517, endPoint y: 623, distance: 1490.9
click at [1517, 623] on tbody "TIGER138 T36L250930_PYABA5FMMD2S8WX68L1 [DATE] 01:39:56 375115280 Afrizal null …" at bounding box center [784, 201] width 1549 height 869
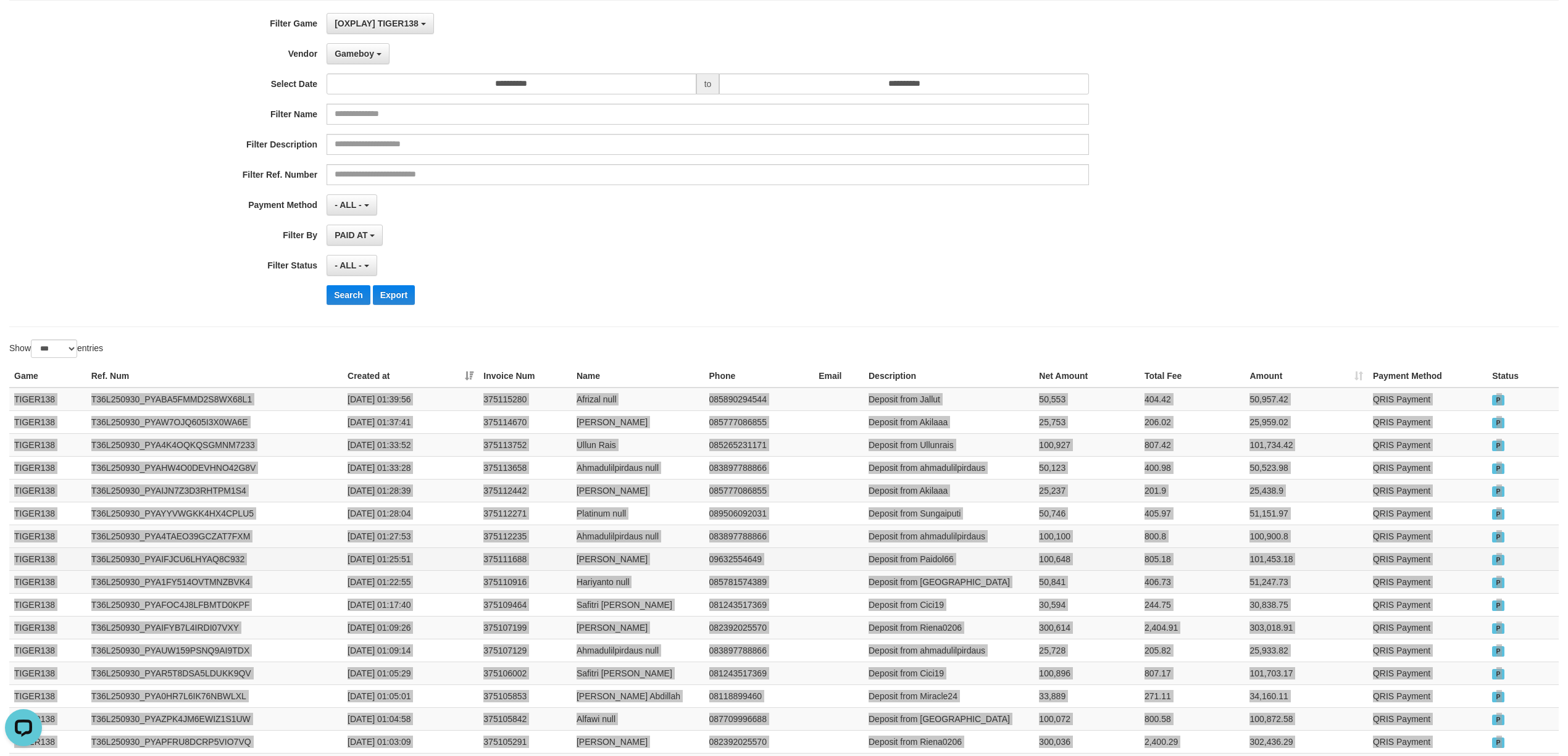
scroll to position [0, 0]
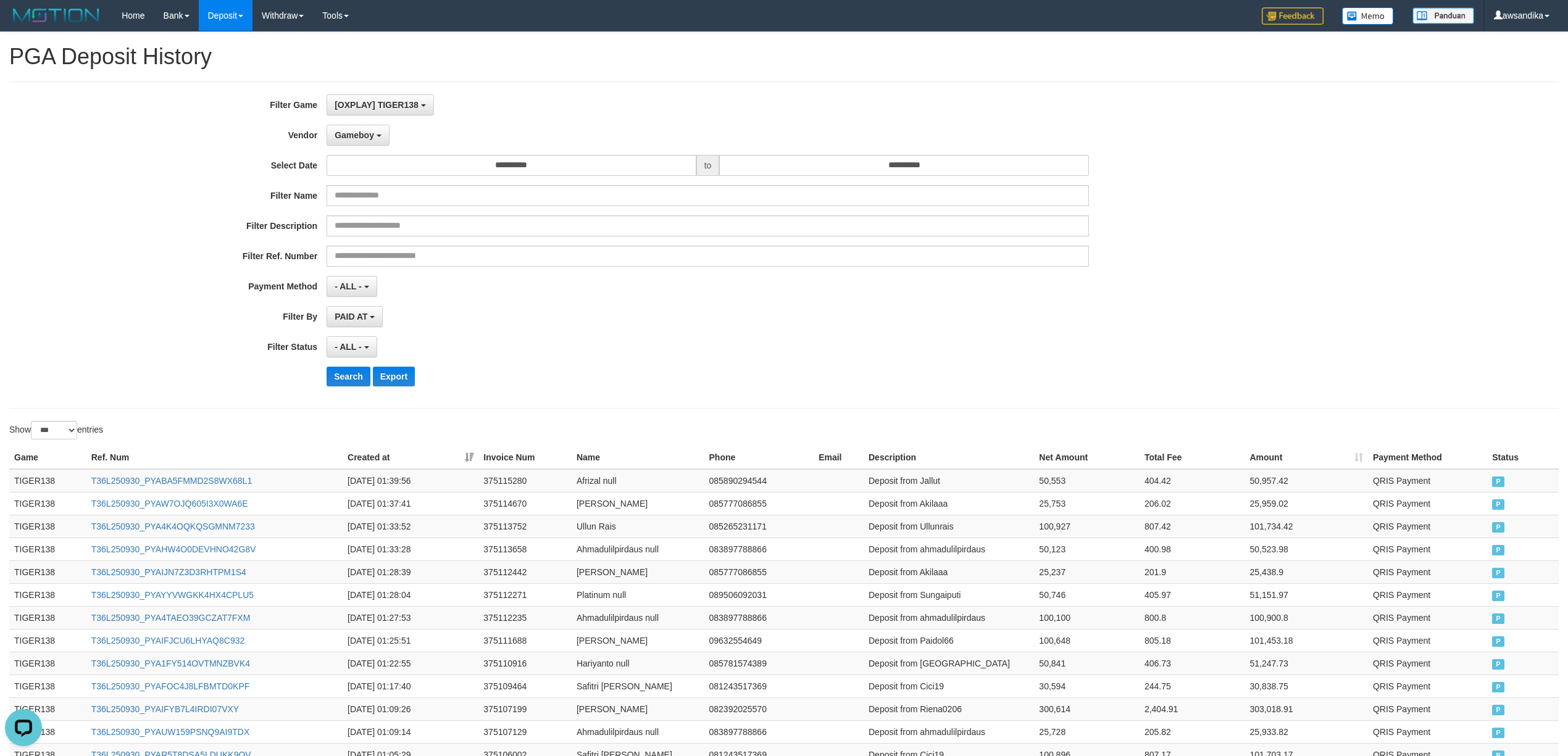
click at [530, 366] on div "**********" at bounding box center [653, 245] width 1307 height 301
click at [368, 129] on button "Gameboy" at bounding box center [358, 135] width 63 height 21
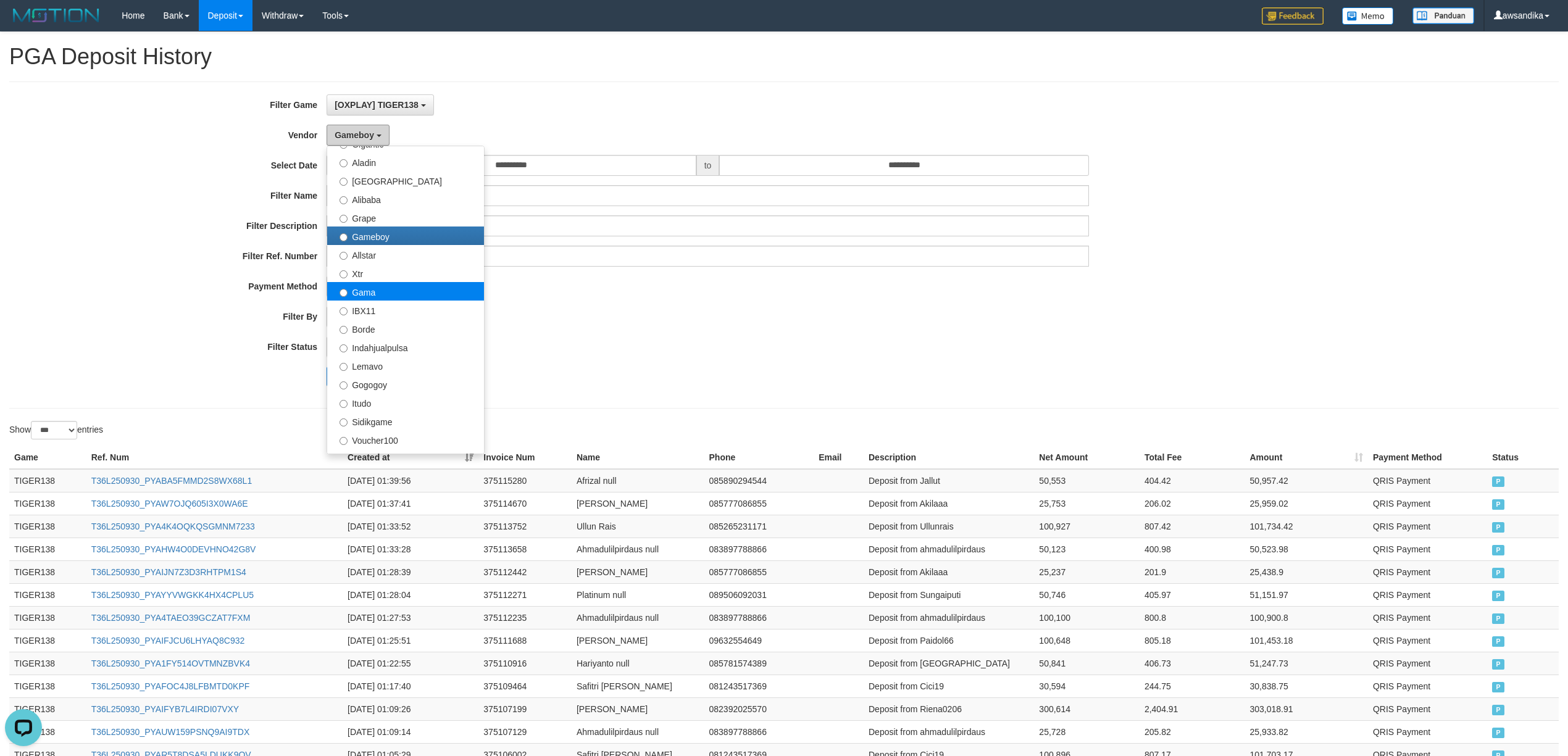
scroll to position [50, 0]
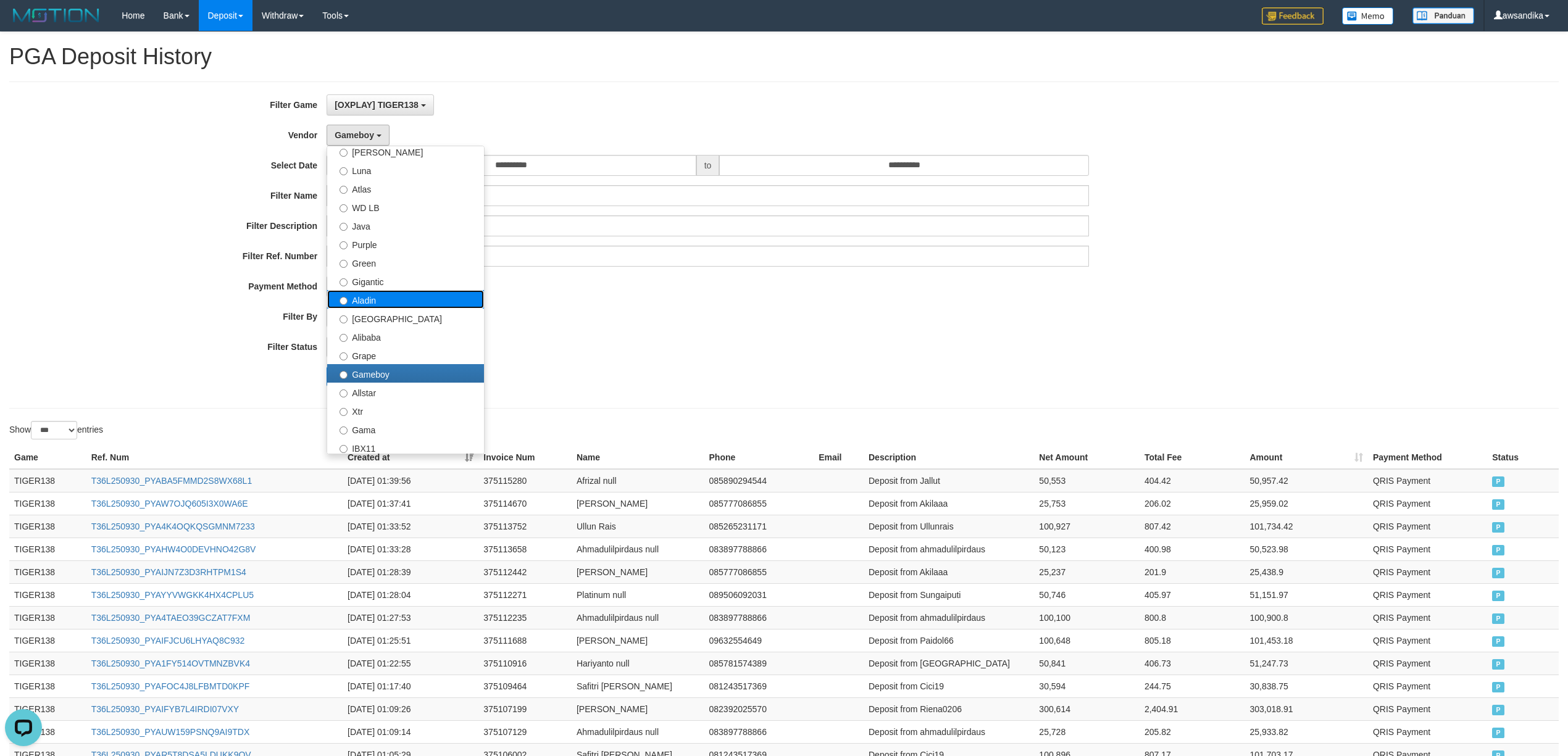
click at [423, 307] on label "Aladin" at bounding box center [405, 299] width 157 height 19
select select "**********"
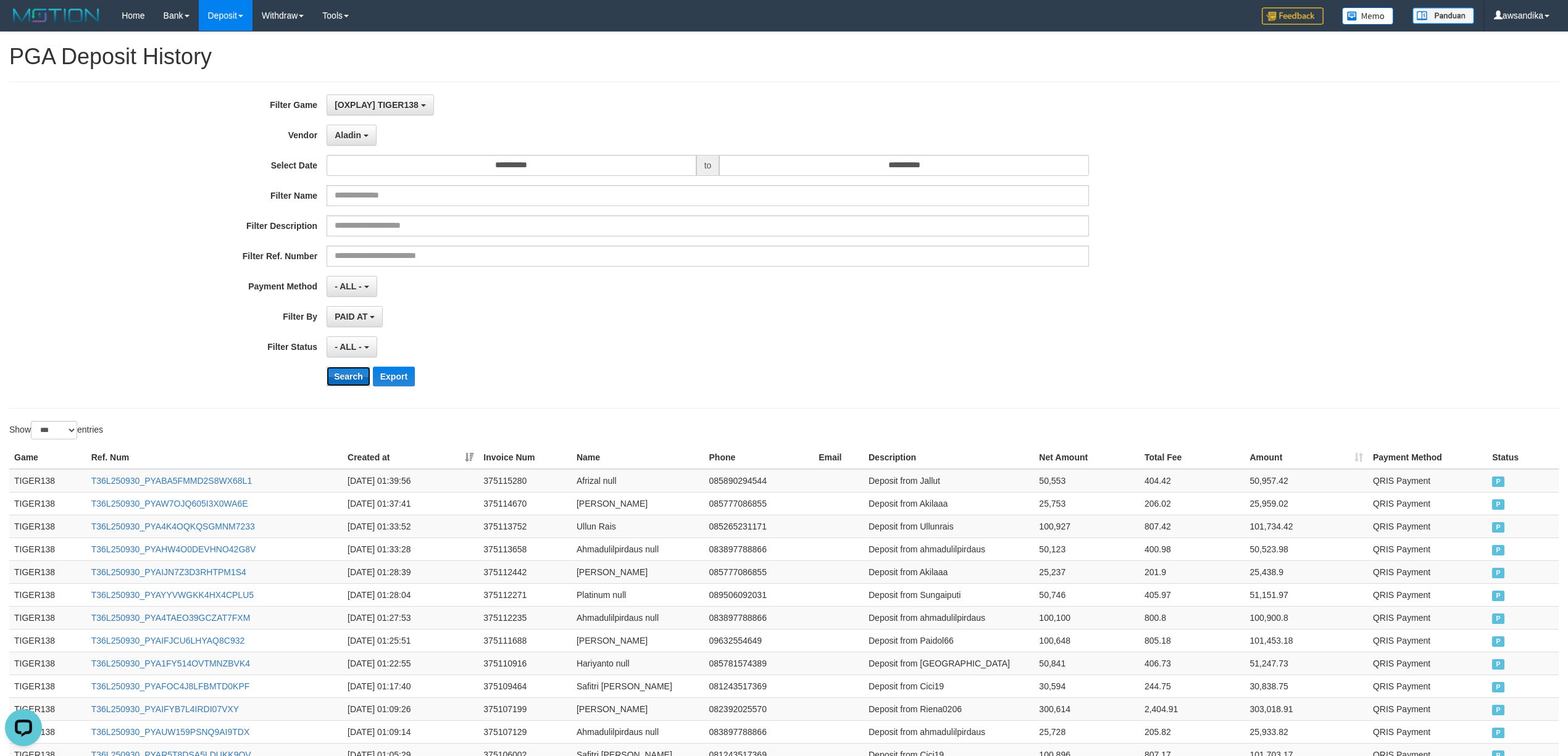
click at [344, 383] on button "Search" at bounding box center [348, 376] width 44 height 20
click at [33, 489] on td "TIGER138" at bounding box center [47, 481] width 77 height 23
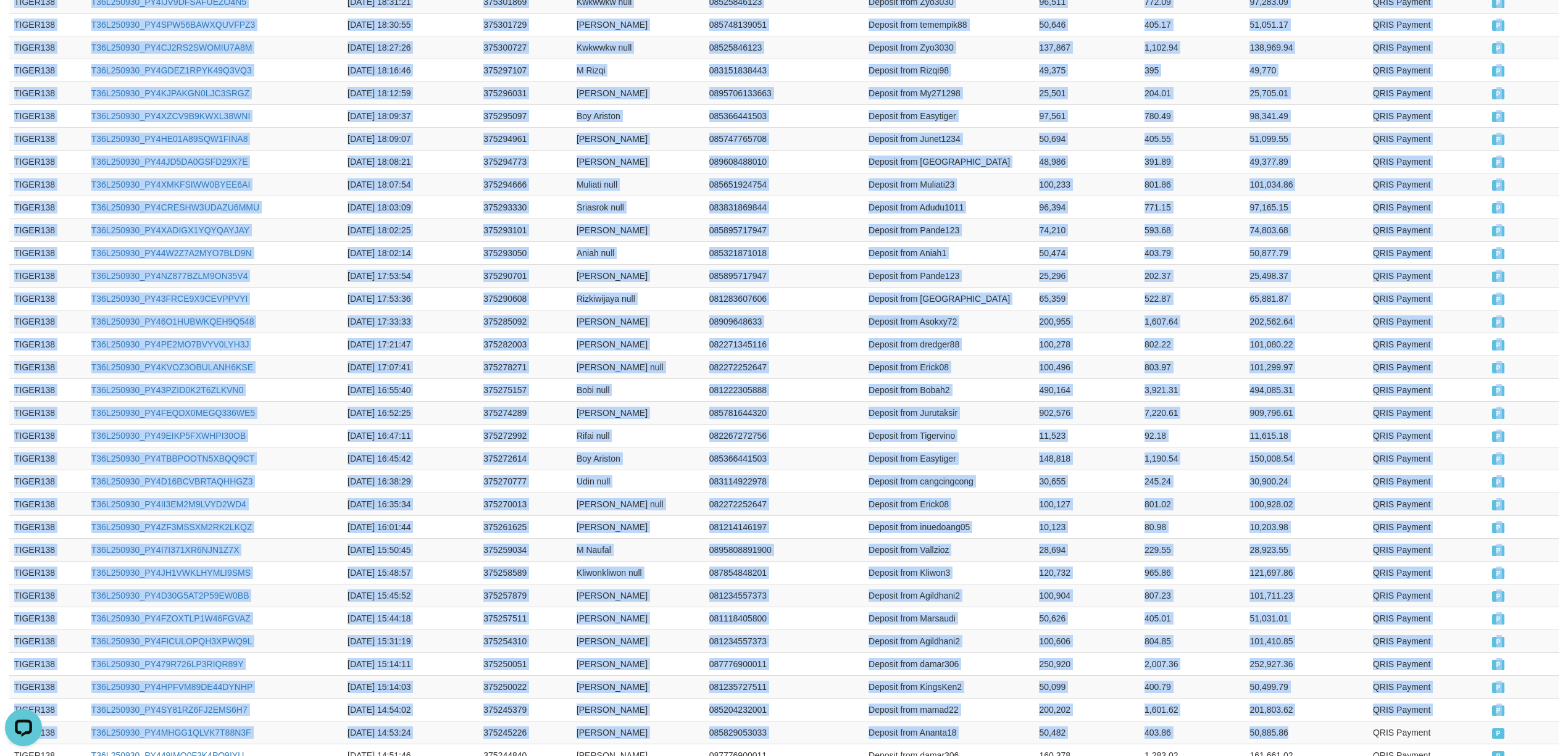
scroll to position [2142, 0]
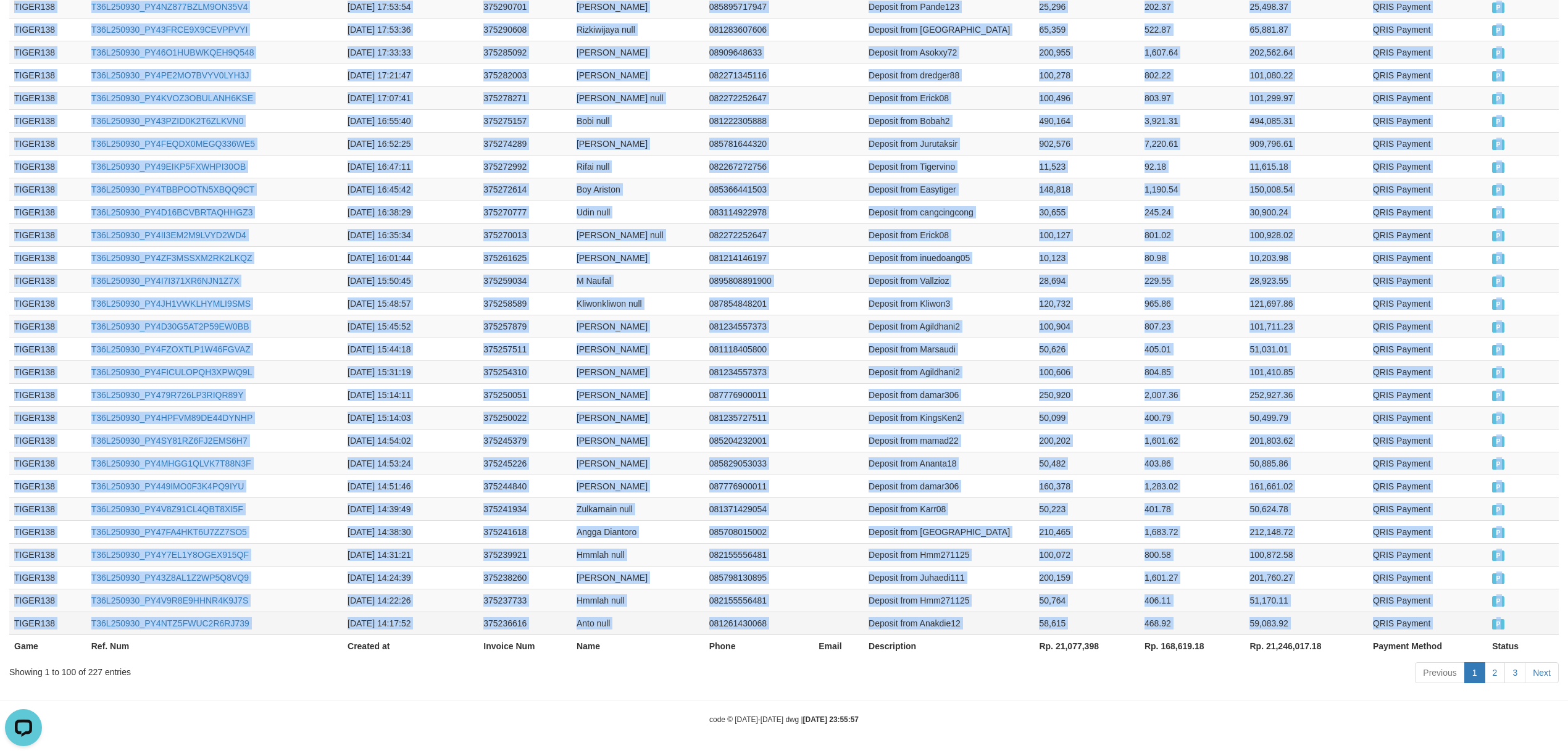
drag, startPoint x: 33, startPoint y: 489, endPoint x: 1554, endPoint y: 611, distance: 1525.9
click at [1537, 666] on link "Next" at bounding box center [1542, 672] width 34 height 21
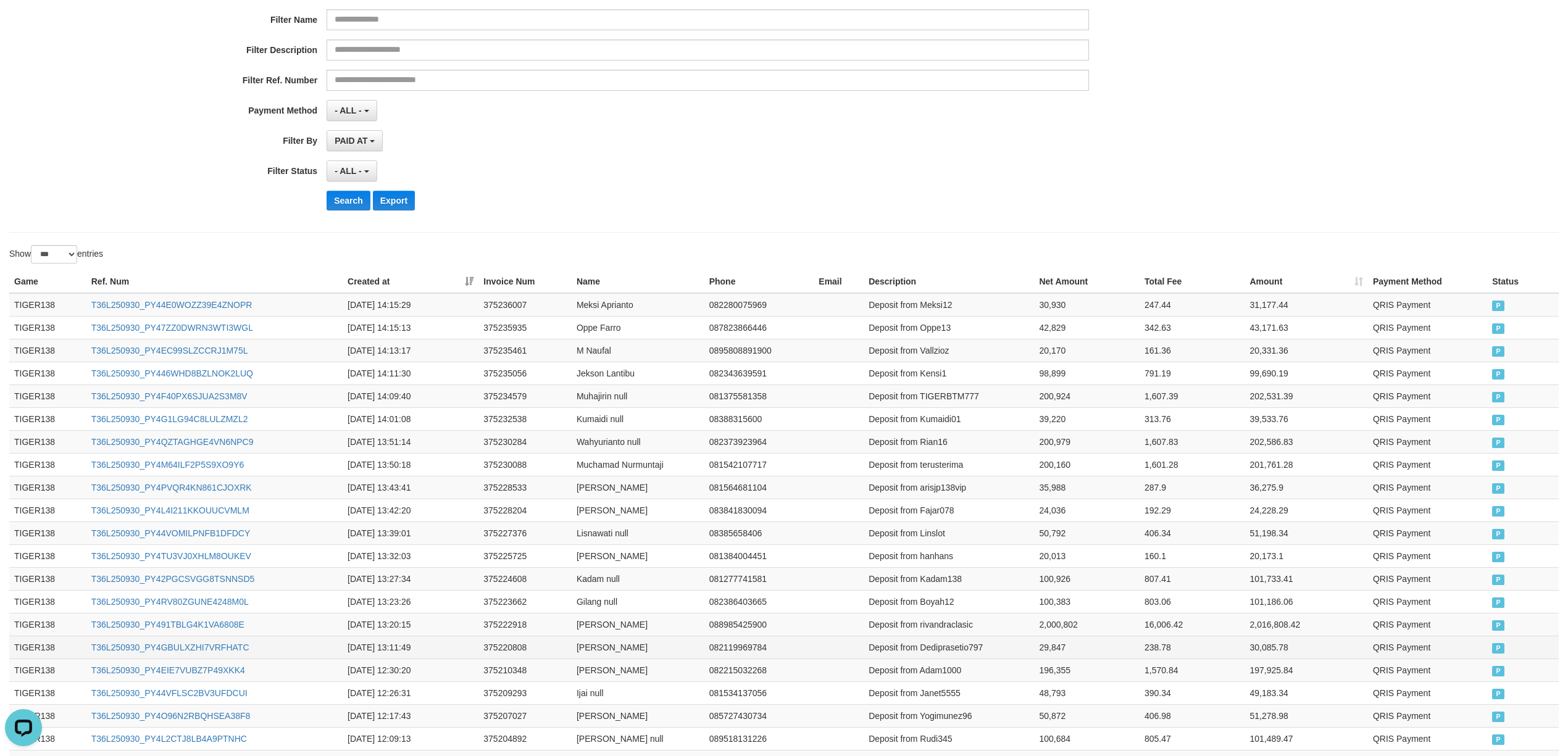
scroll to position [0, 0]
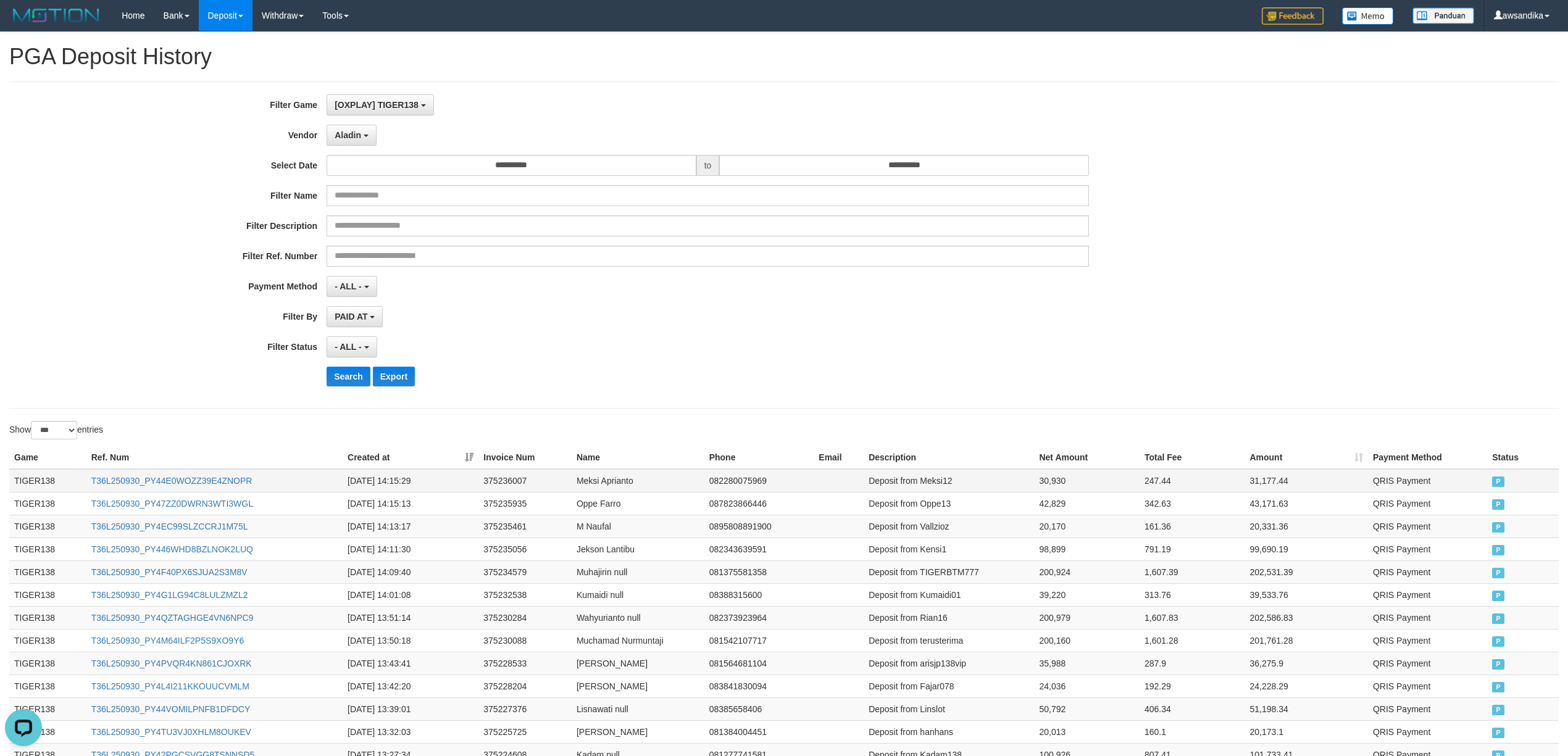
click at [40, 484] on td "TIGER138" at bounding box center [47, 481] width 77 height 23
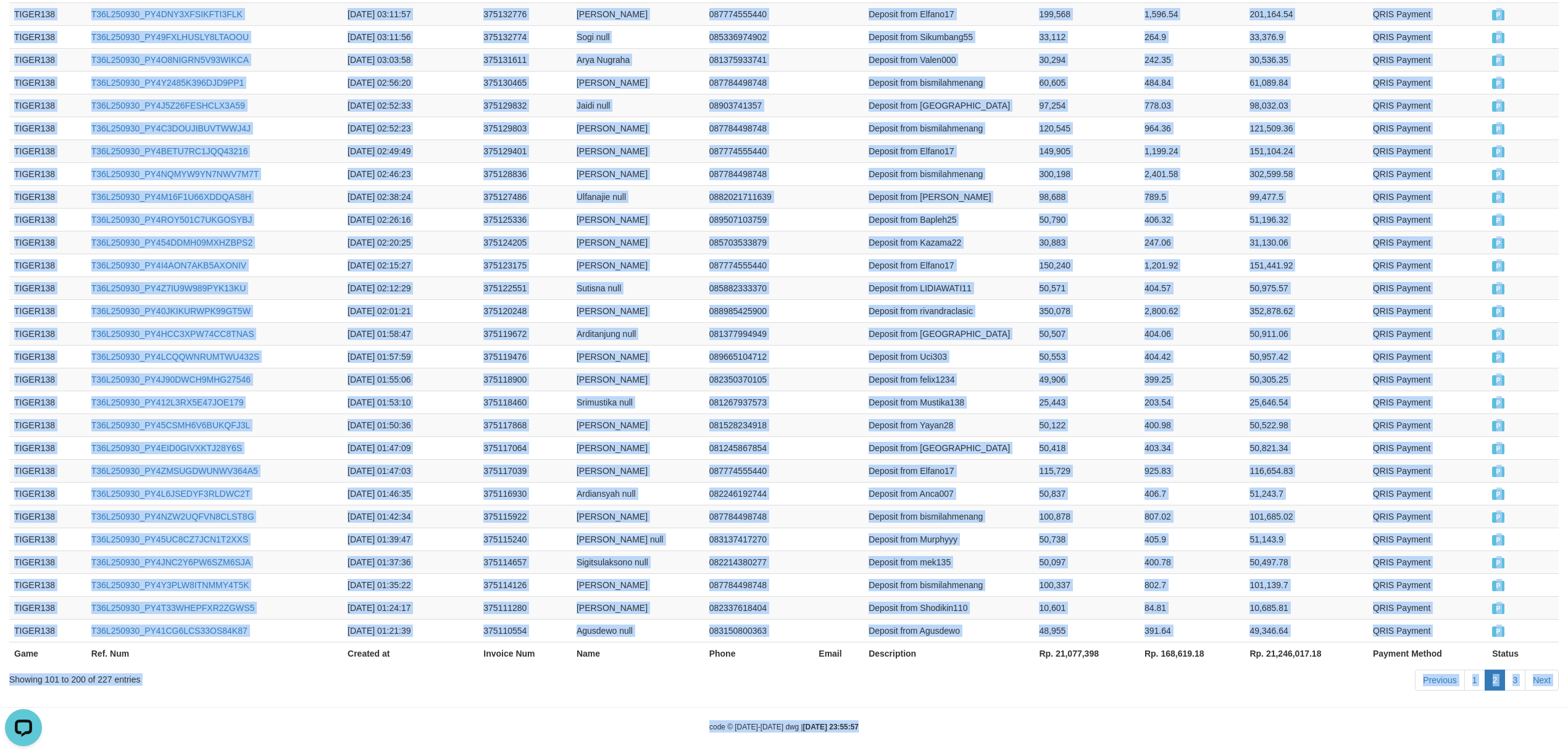
scroll to position [2142, 0]
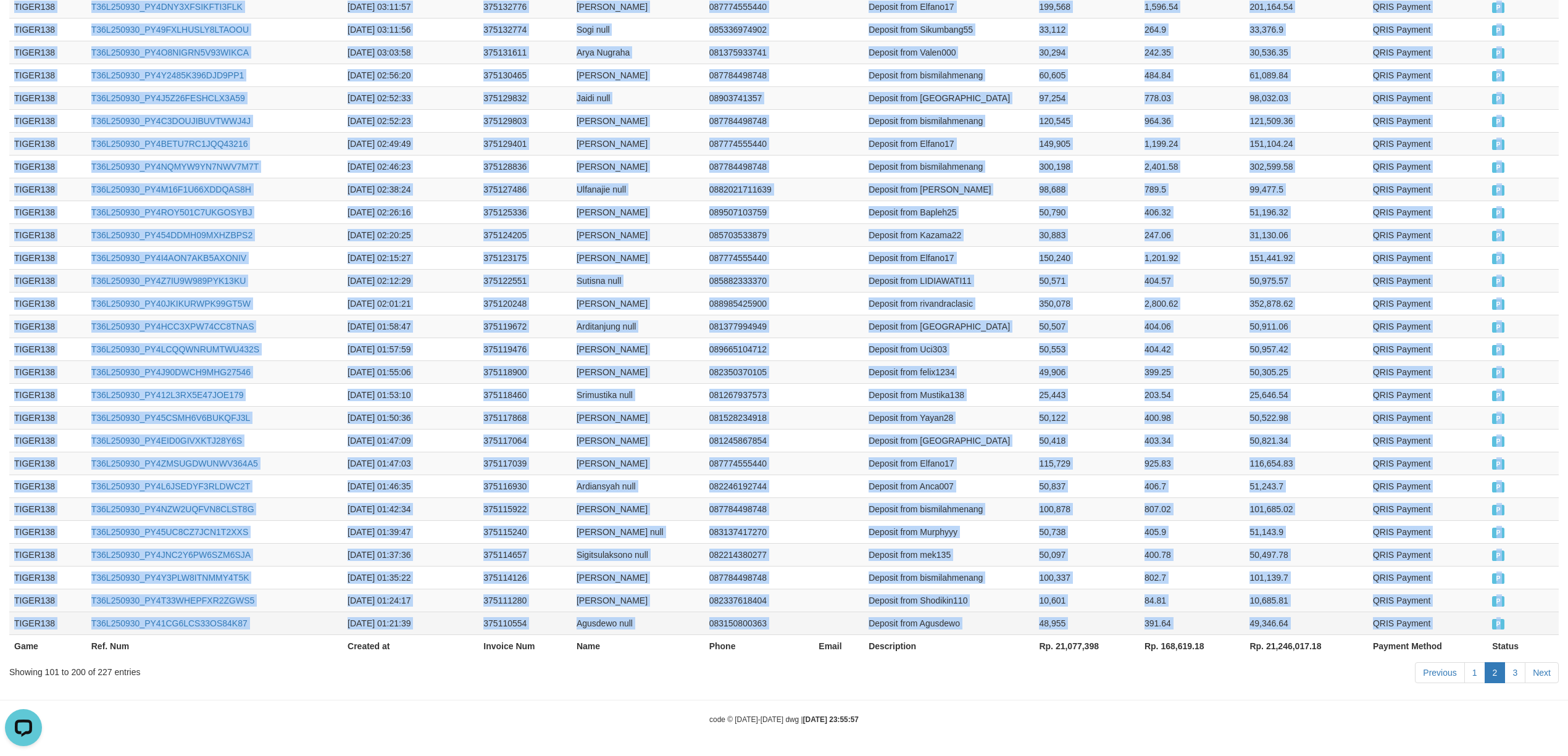
drag, startPoint x: 40, startPoint y: 484, endPoint x: 1524, endPoint y: 618, distance: 1490.0
click at [1519, 664] on link "3" at bounding box center [1515, 672] width 21 height 21
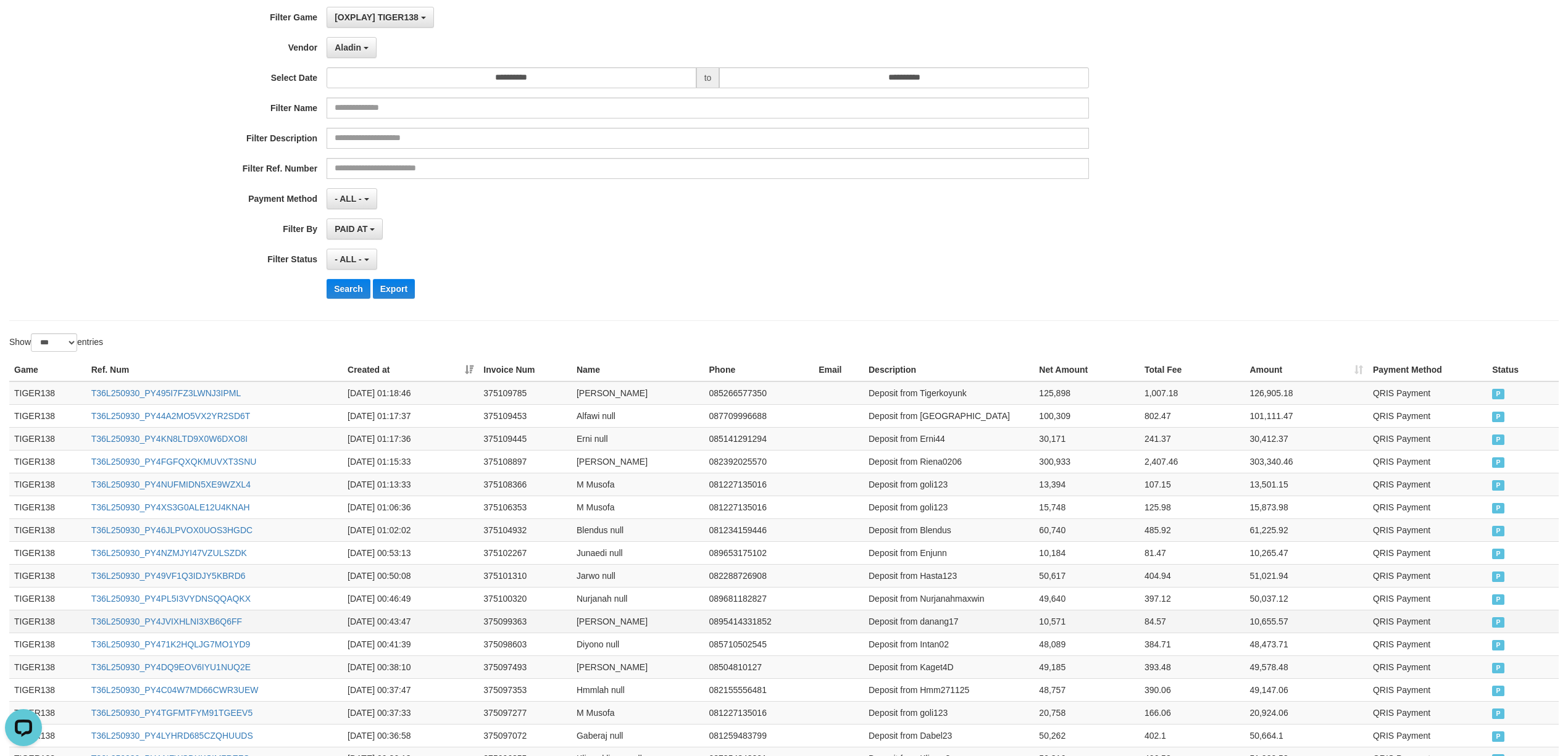
scroll to position [0, 0]
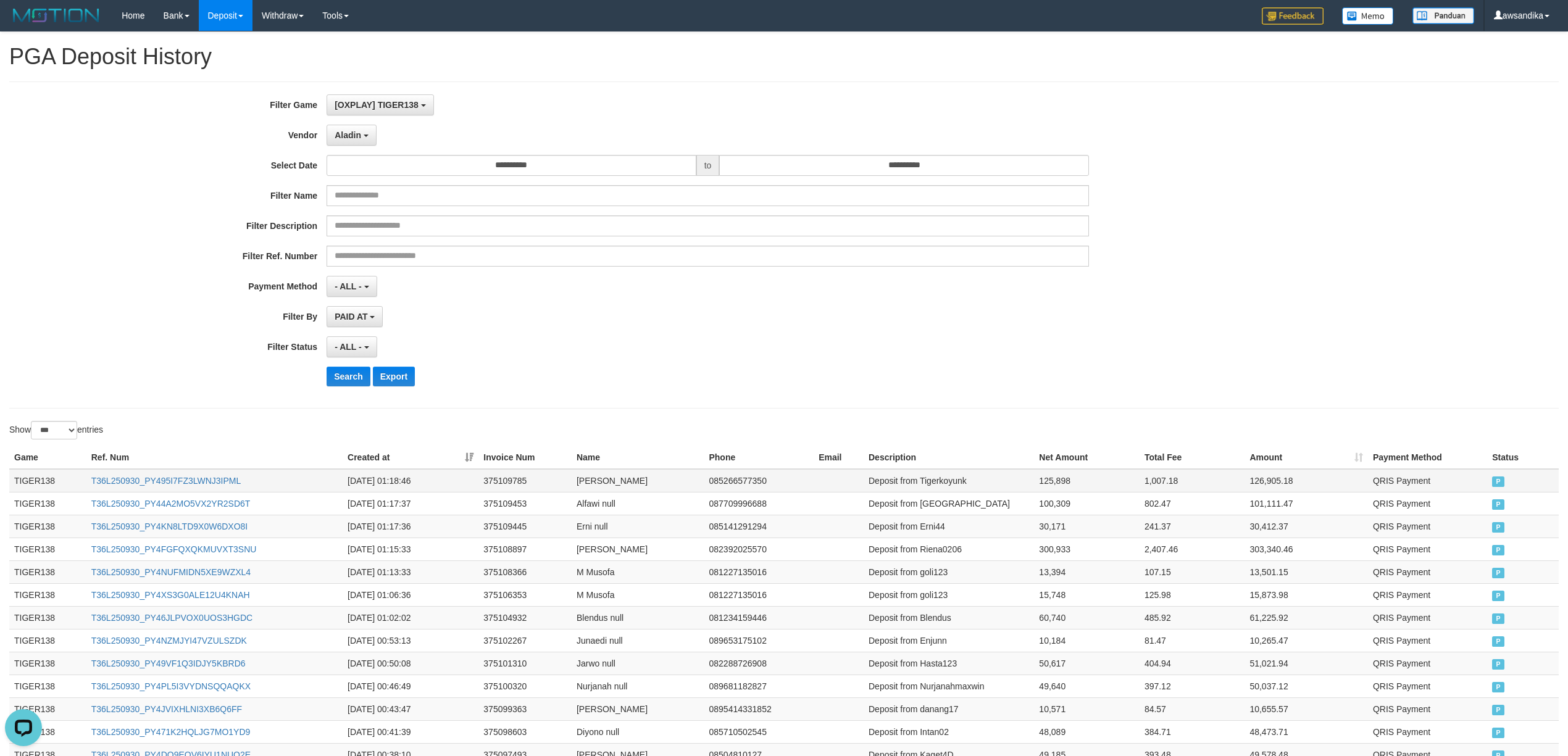
click at [40, 485] on td "TIGER138" at bounding box center [47, 481] width 77 height 23
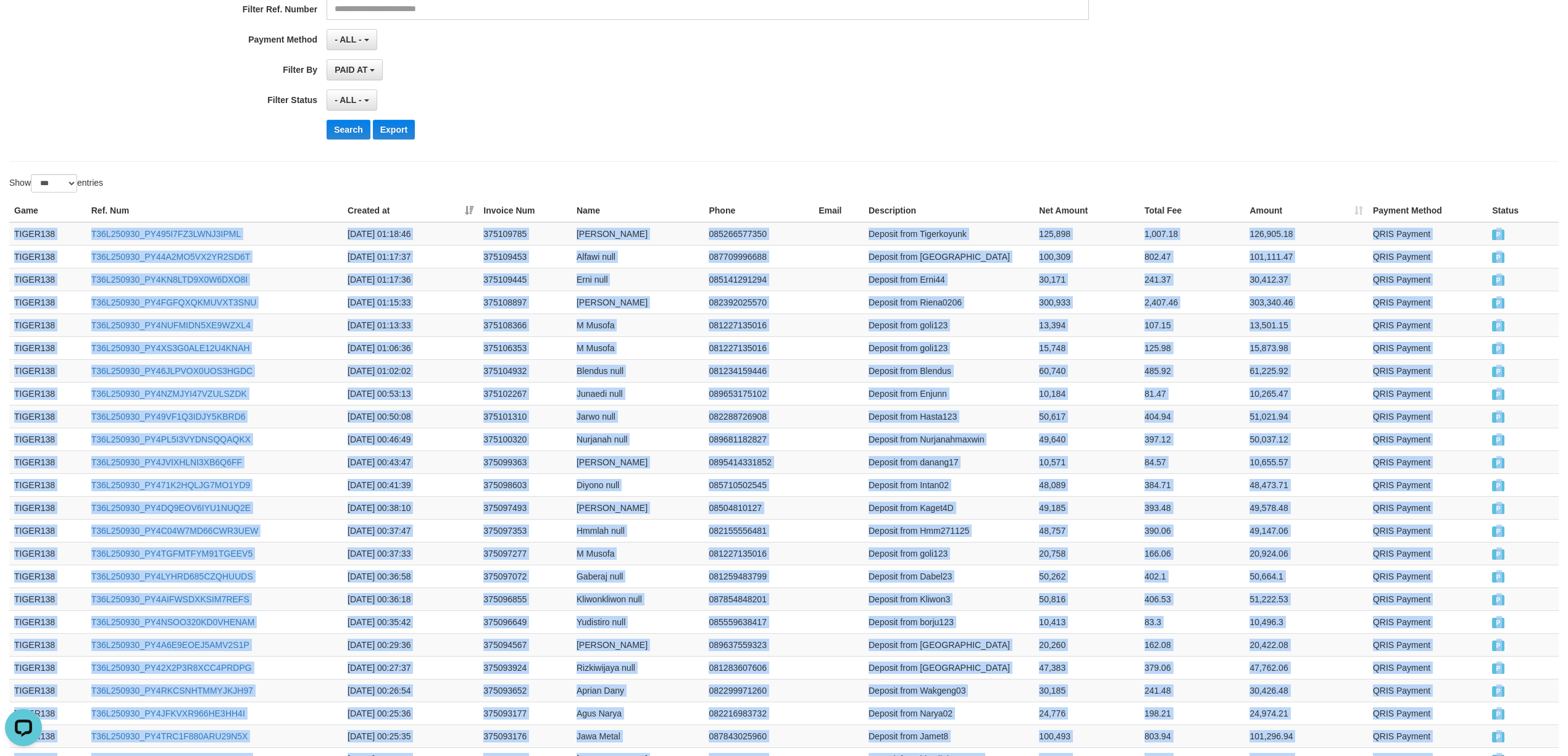
scroll to position [459, 0]
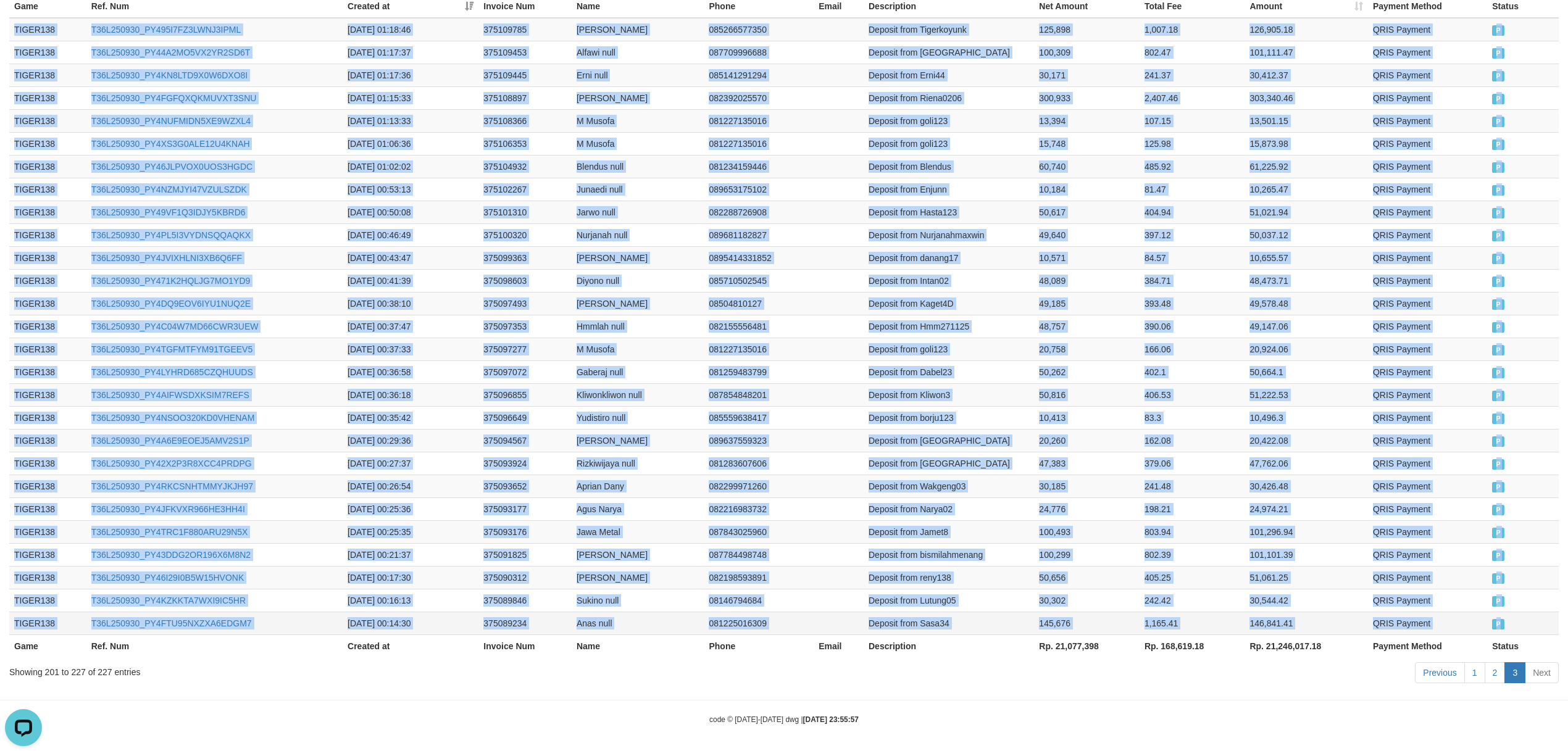
drag, startPoint x: 40, startPoint y: 485, endPoint x: 1527, endPoint y: 630, distance: 1494.1
click at [1527, 630] on tbody "TIGER138 T36L250930_PY495I7FZ3LWNJ3IPML [DATE] 01:18:46 375109785 [PERSON_NAME]…" at bounding box center [784, 326] width 1549 height 617
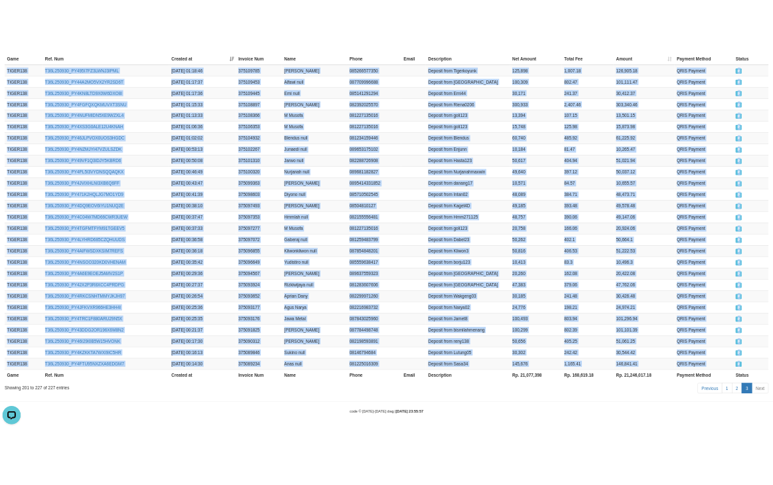
scroll to position [507, 0]
